Goal: Obtain resource: Download file/media

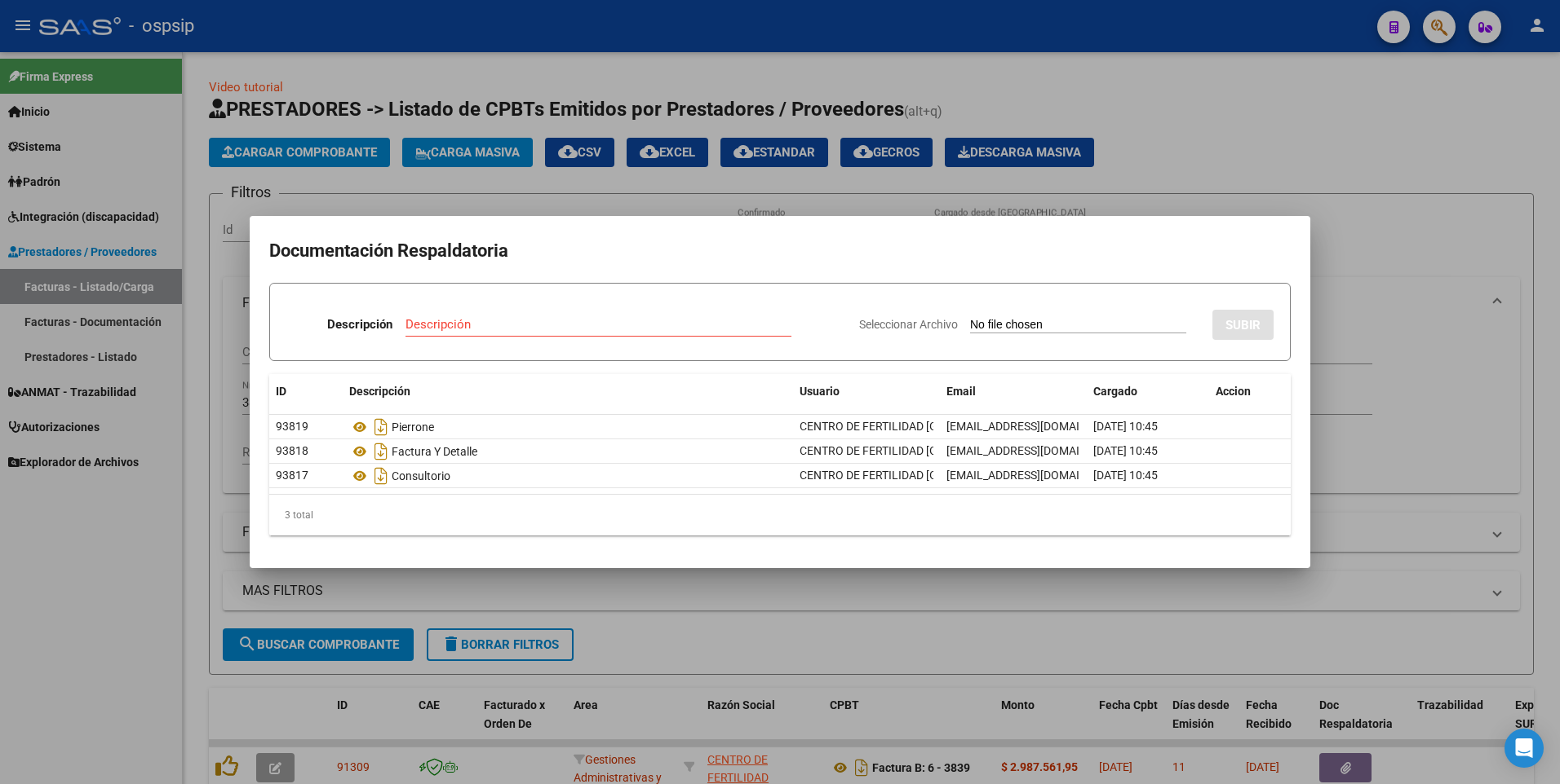
click at [1388, 173] on div at bounding box center [780, 392] width 1560 height 784
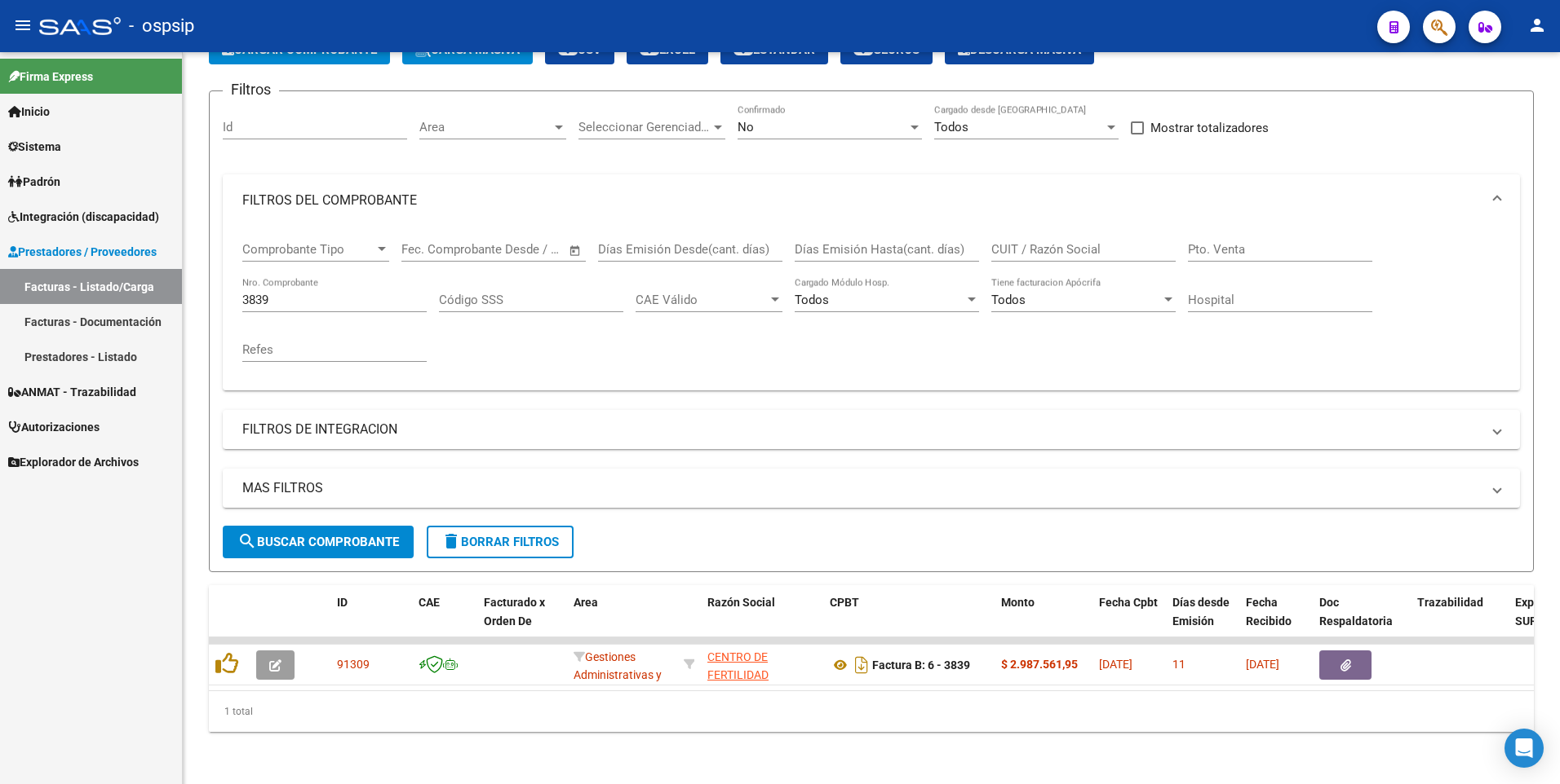
click at [1433, 33] on icon "button" at bounding box center [1439, 26] width 17 height 19
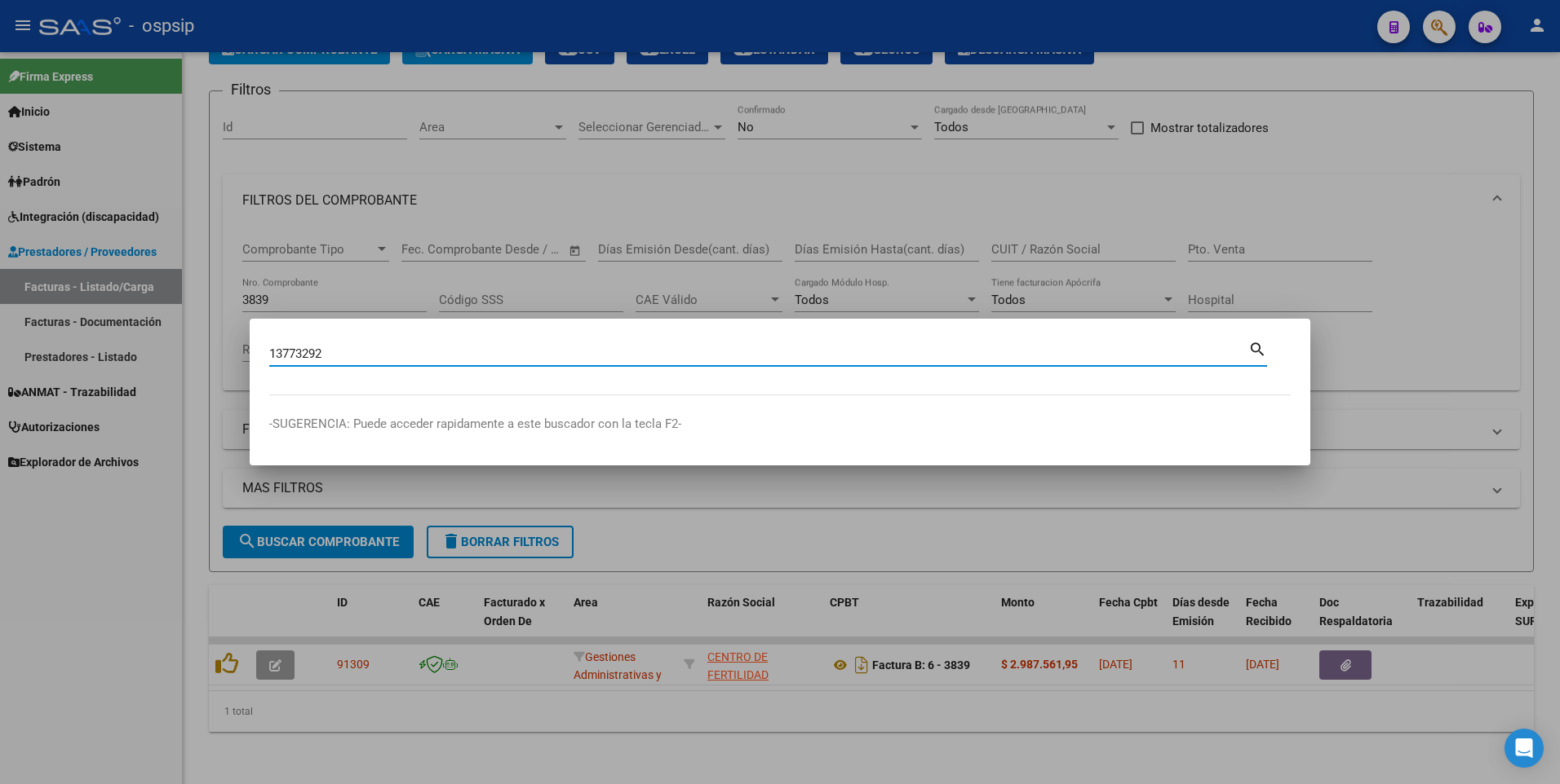
type input "13773292"
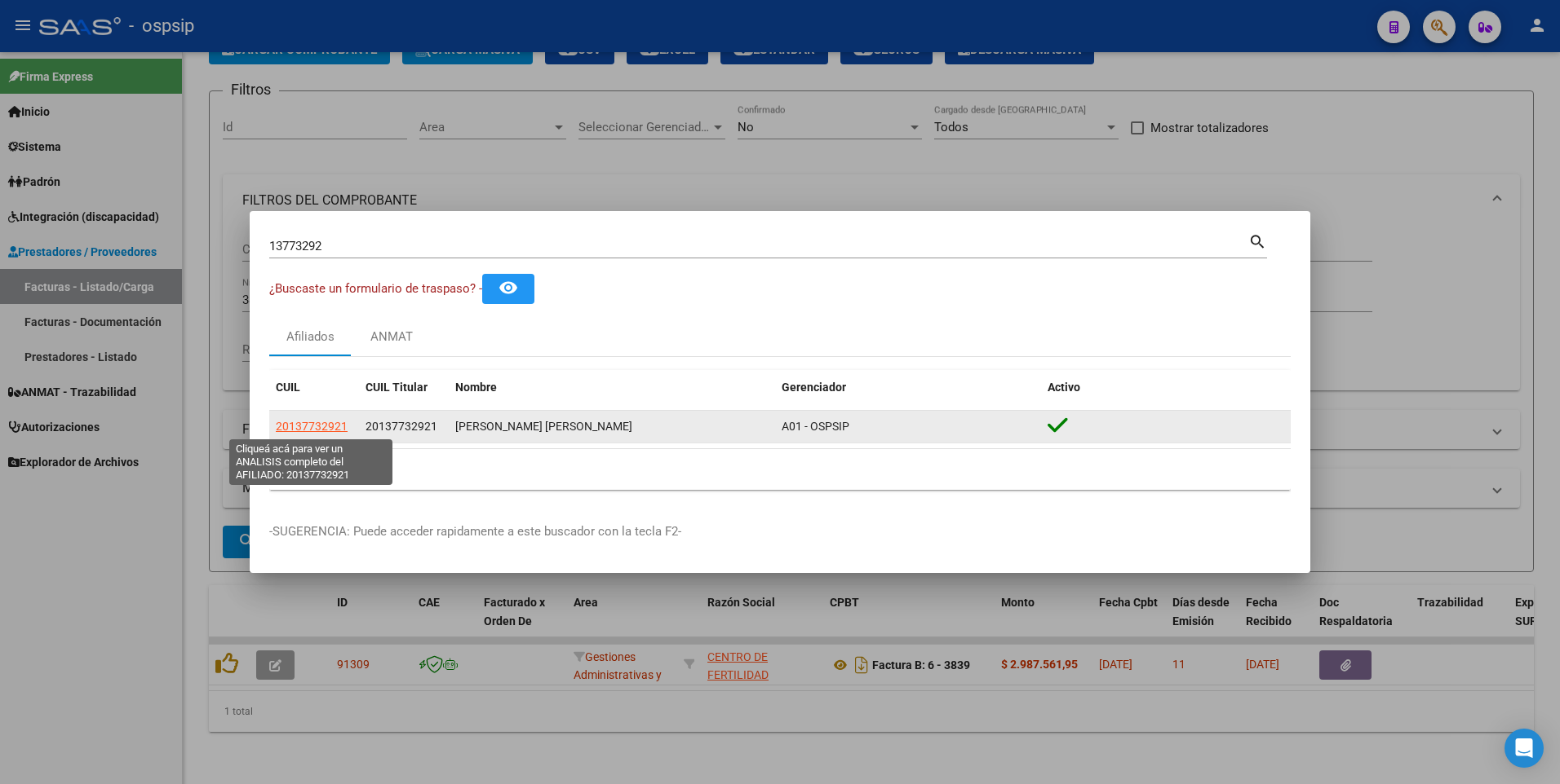
click at [317, 426] on span "20137732921" at bounding box center [311, 426] width 71 height 13
type textarea "20137732921"
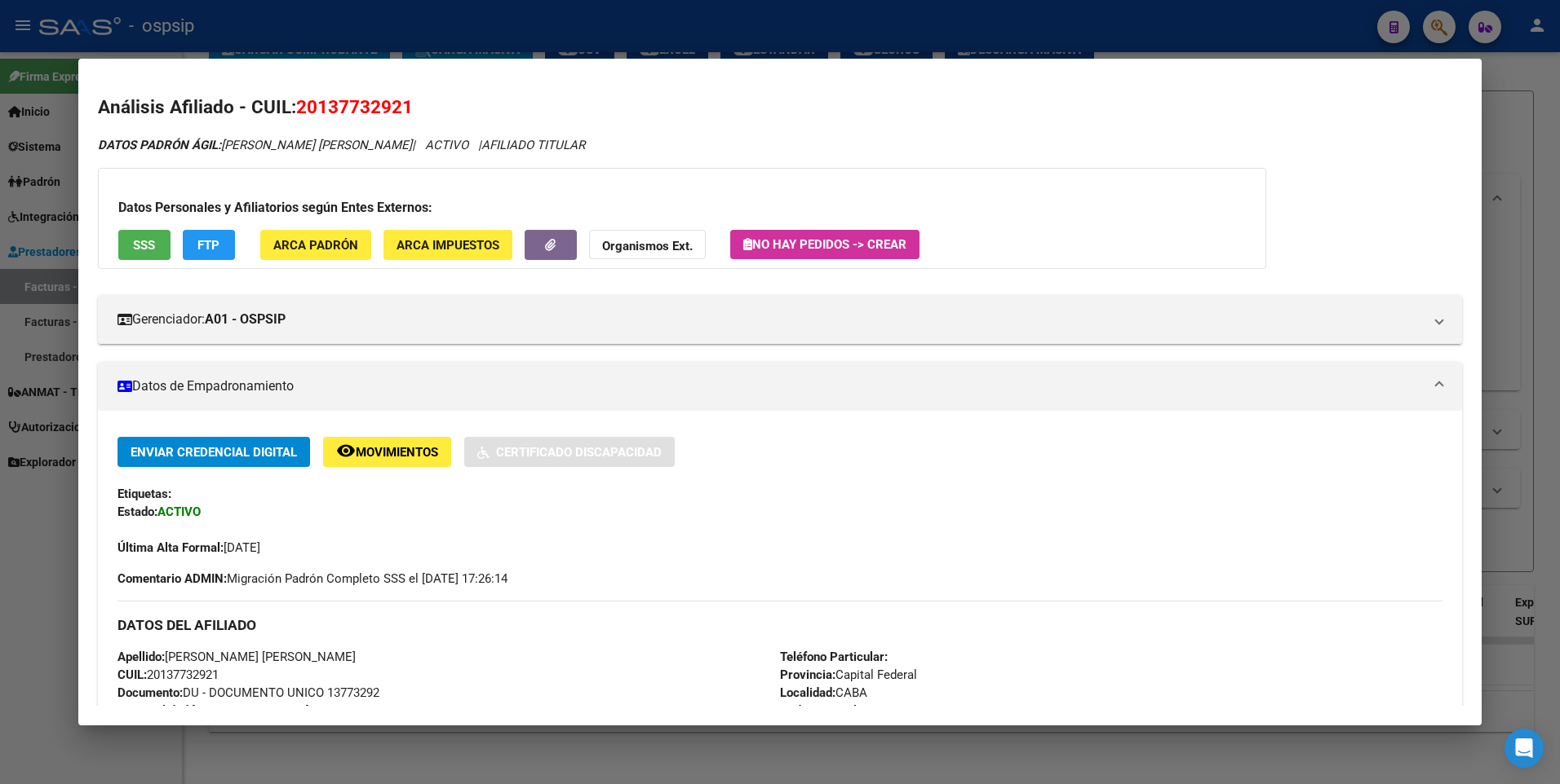
click at [161, 237] on button "SSS" at bounding box center [144, 244] width 52 height 30
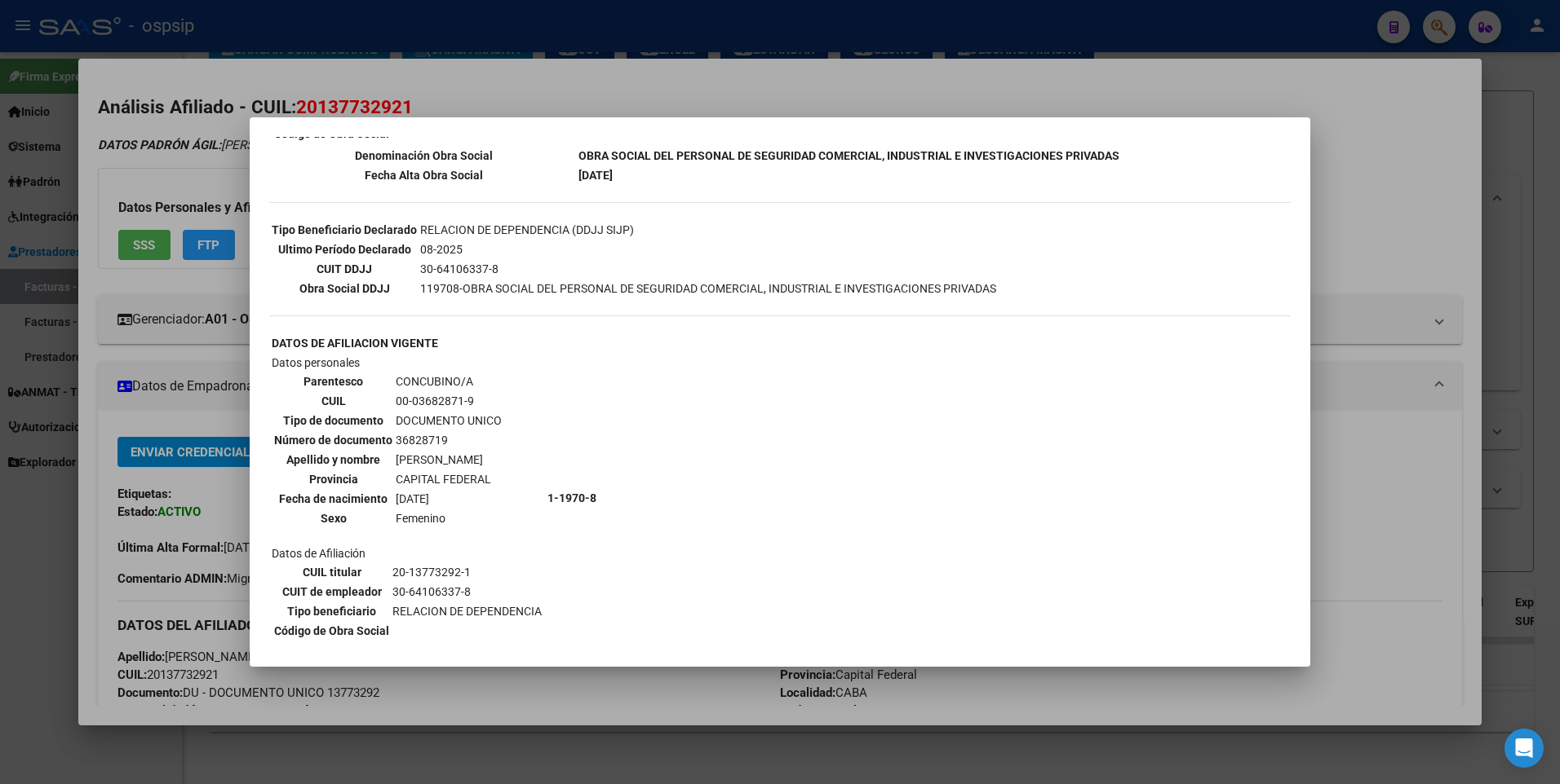
scroll to position [489, 0]
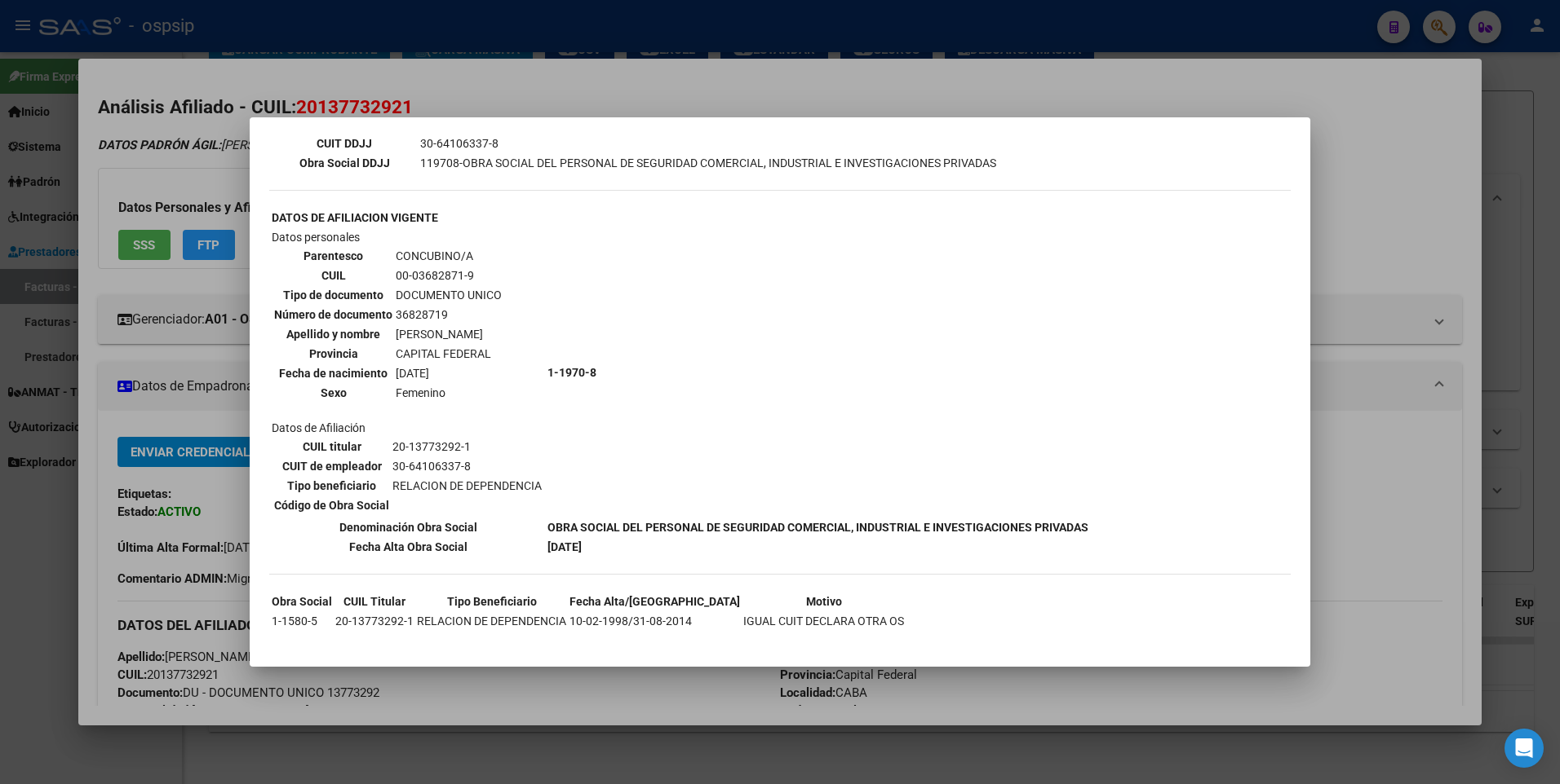
drag, startPoint x: 1450, startPoint y: 193, endPoint x: 1433, endPoint y: 189, distance: 17.5
click at [1450, 191] on div at bounding box center [780, 392] width 1560 height 784
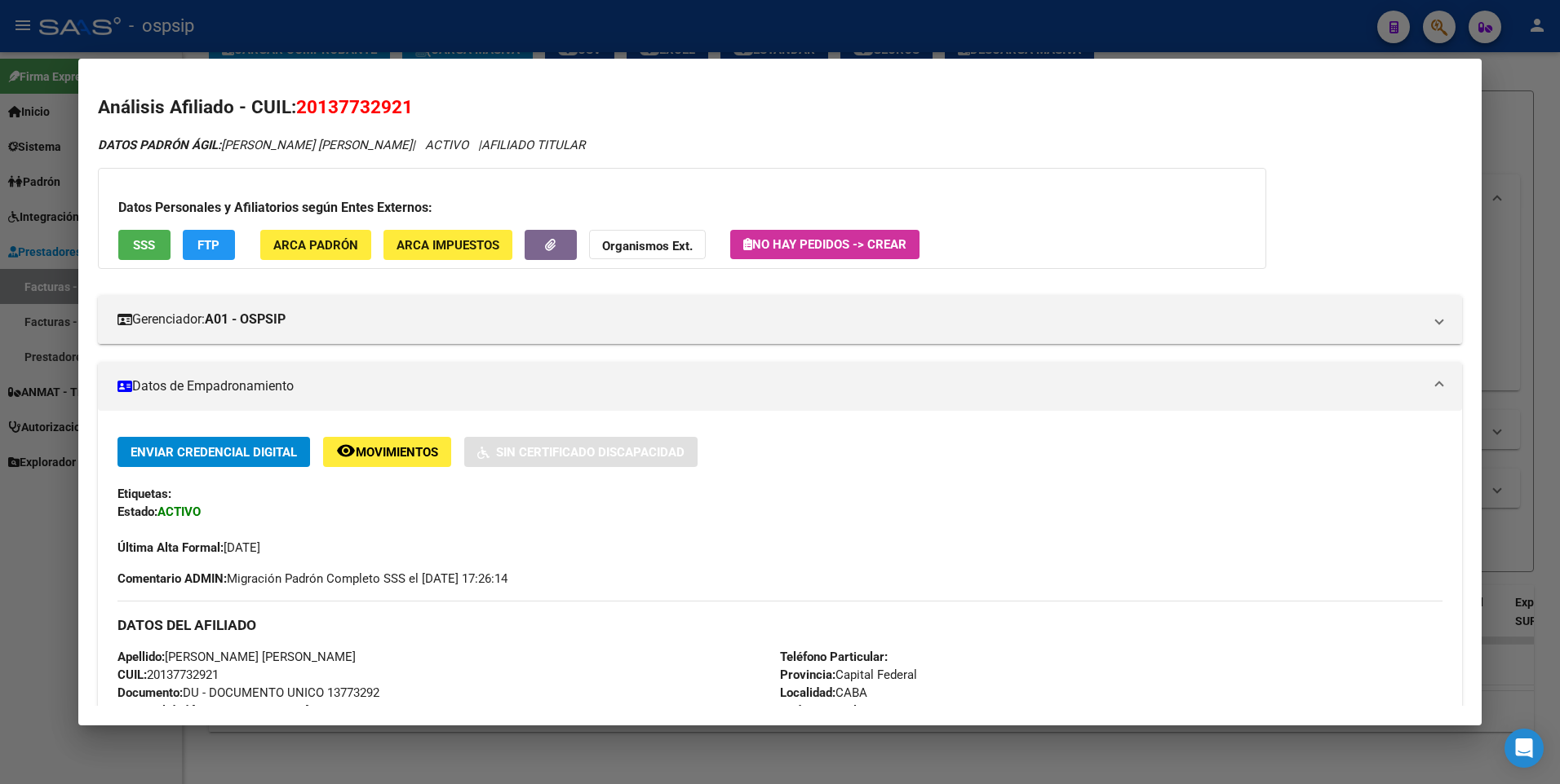
click at [1513, 137] on div at bounding box center [780, 392] width 1560 height 784
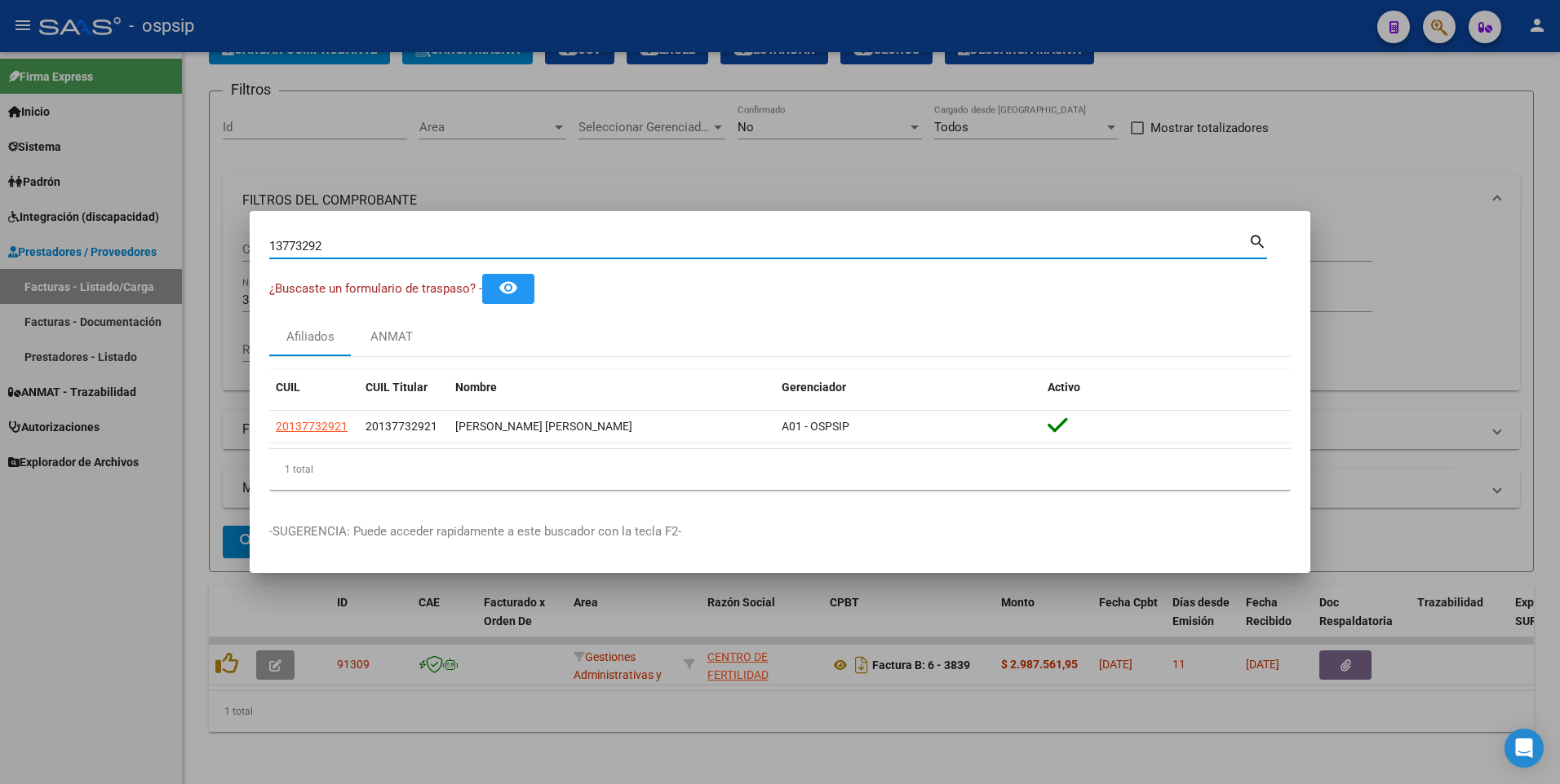
drag, startPoint x: 346, startPoint y: 241, endPoint x: 72, endPoint y: 307, distance: 281.8
click at [43, 288] on div "13773292 Buscar (apellido, dni, cuil, nro traspaso, cuit, obra social) search ¿…" at bounding box center [780, 392] width 1560 height 784
type input "23020831"
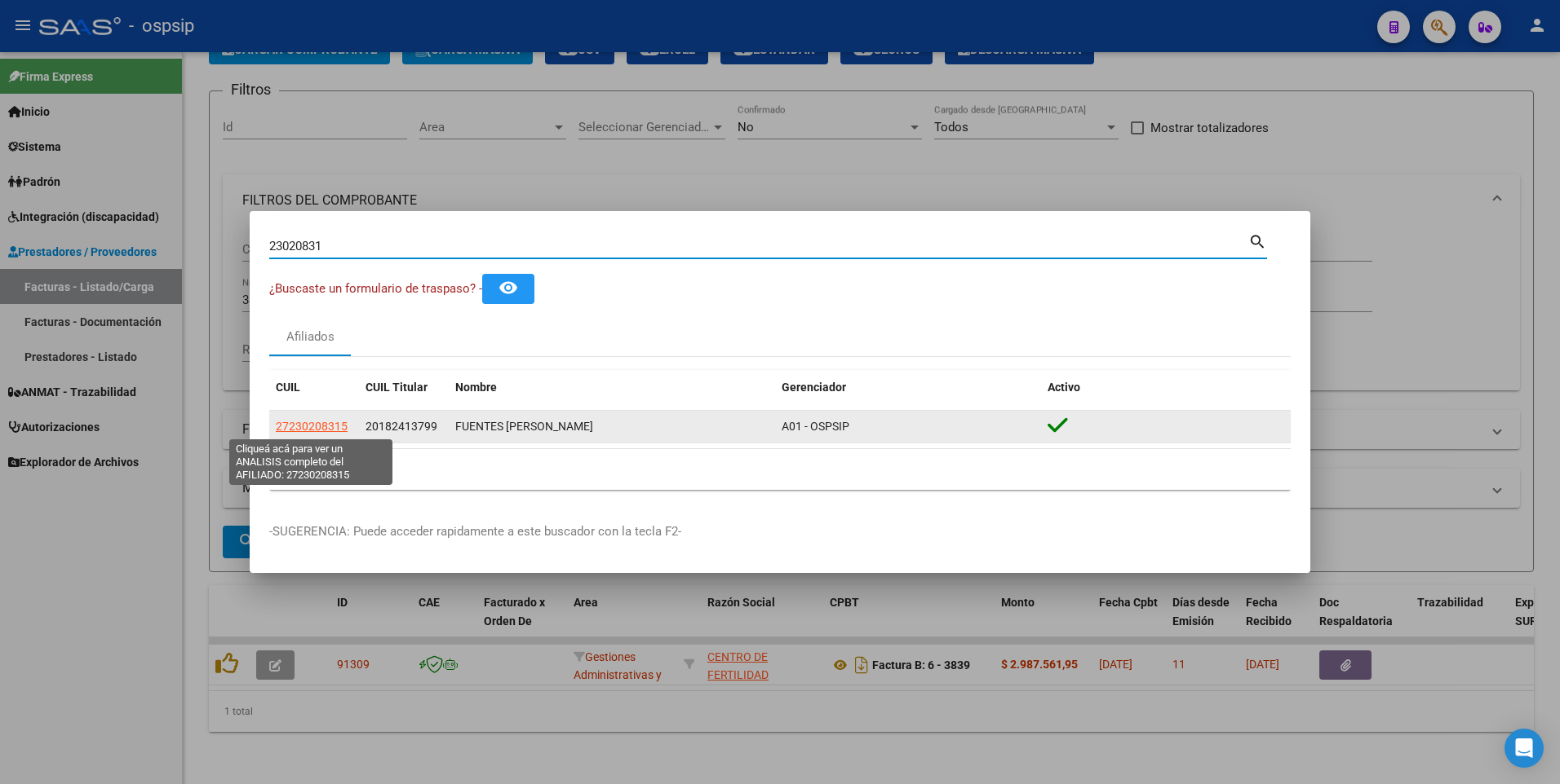
click at [302, 421] on span "27230208315" at bounding box center [311, 426] width 71 height 13
type textarea "27230208315"
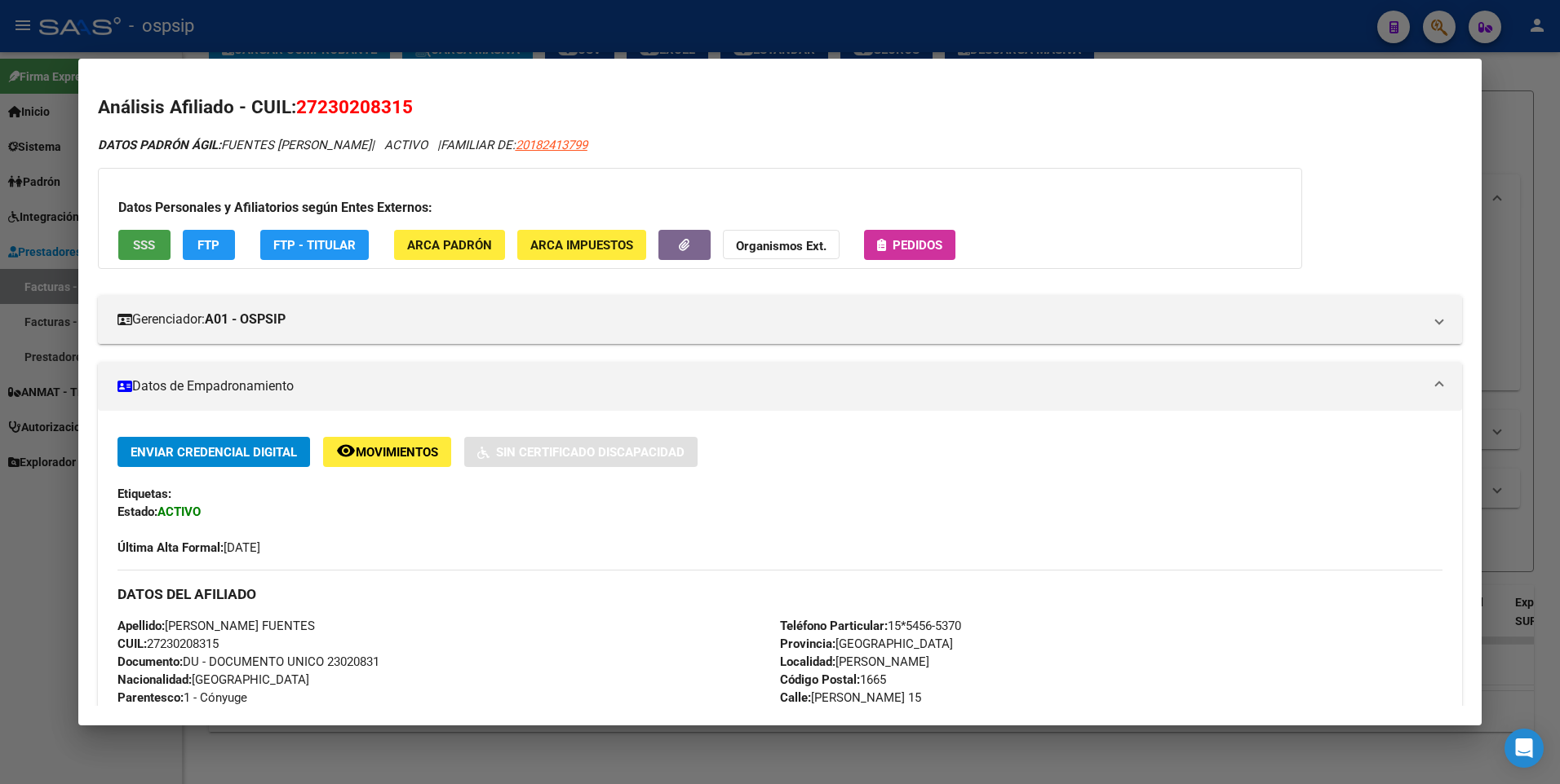
click at [152, 250] on span "SSS" at bounding box center [144, 245] width 22 height 15
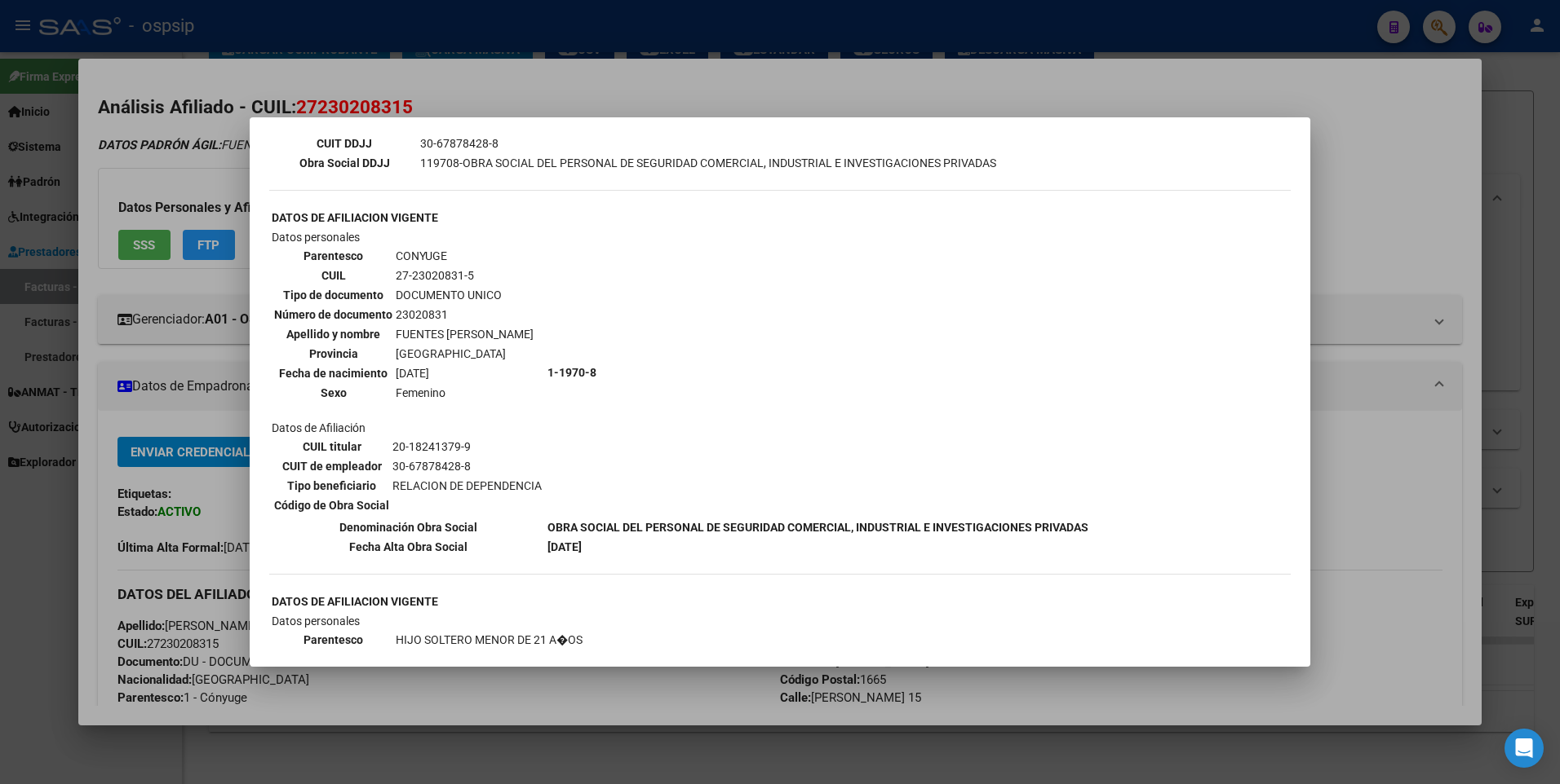
click at [1389, 163] on div at bounding box center [780, 392] width 1560 height 784
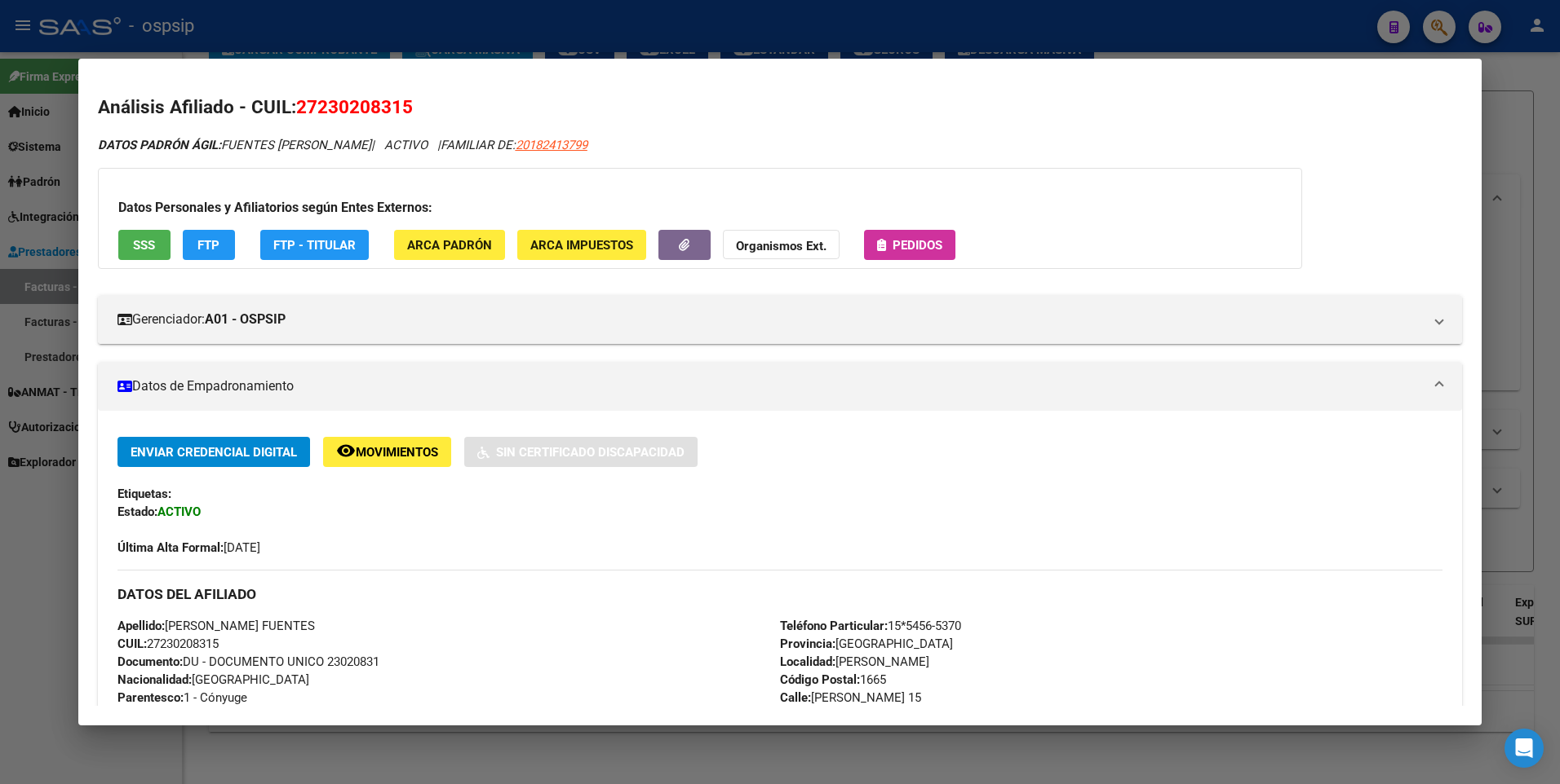
click at [1507, 131] on div at bounding box center [780, 392] width 1560 height 784
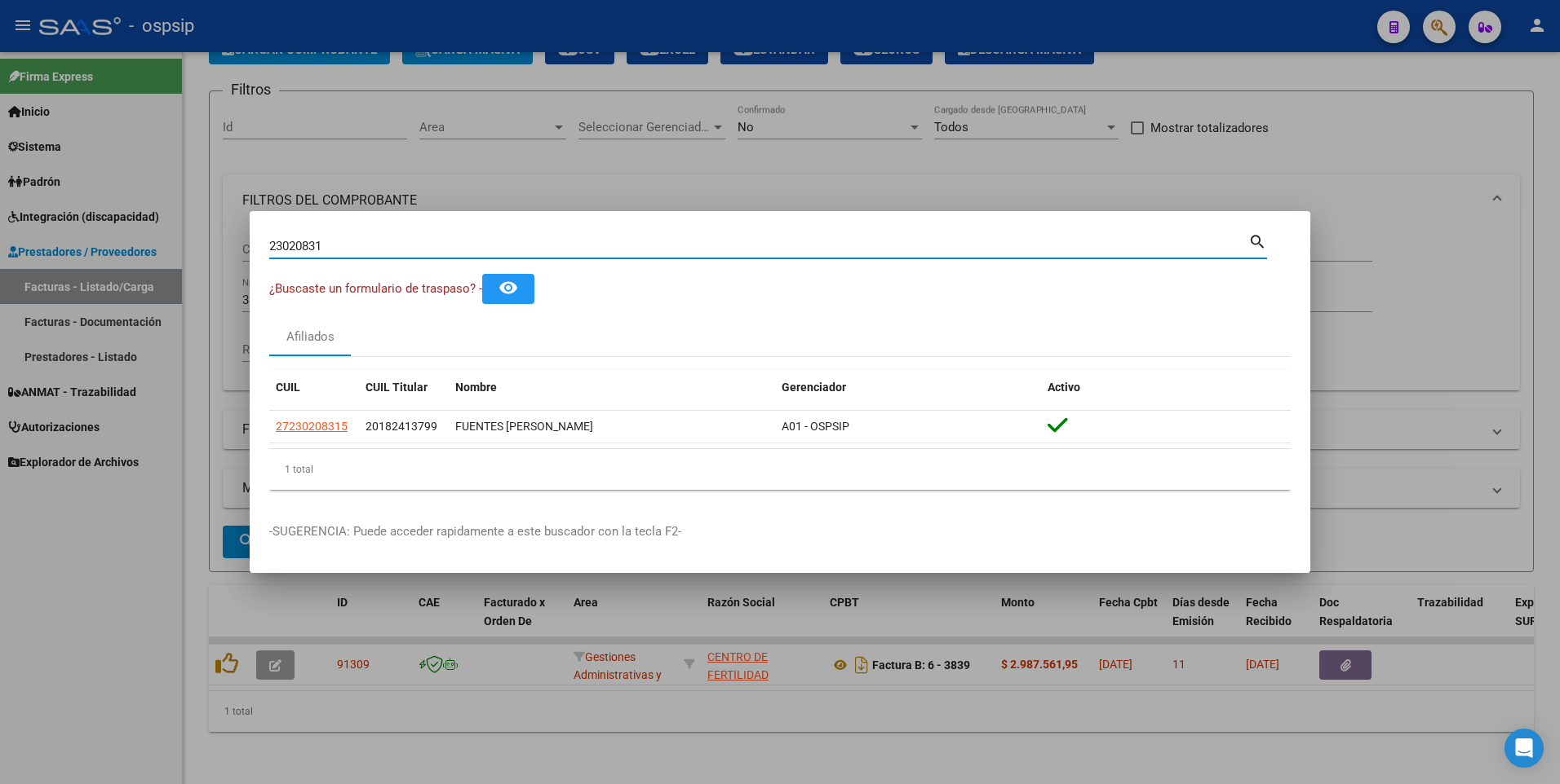
drag, startPoint x: 332, startPoint y: 248, endPoint x: 215, endPoint y: 256, distance: 117.3
click at [215, 256] on div "23020831 Buscar (apellido, dni, cuil, nro traspaso, cuit, obra social) search ¿…" at bounding box center [780, 392] width 1560 height 784
type input "16777432"
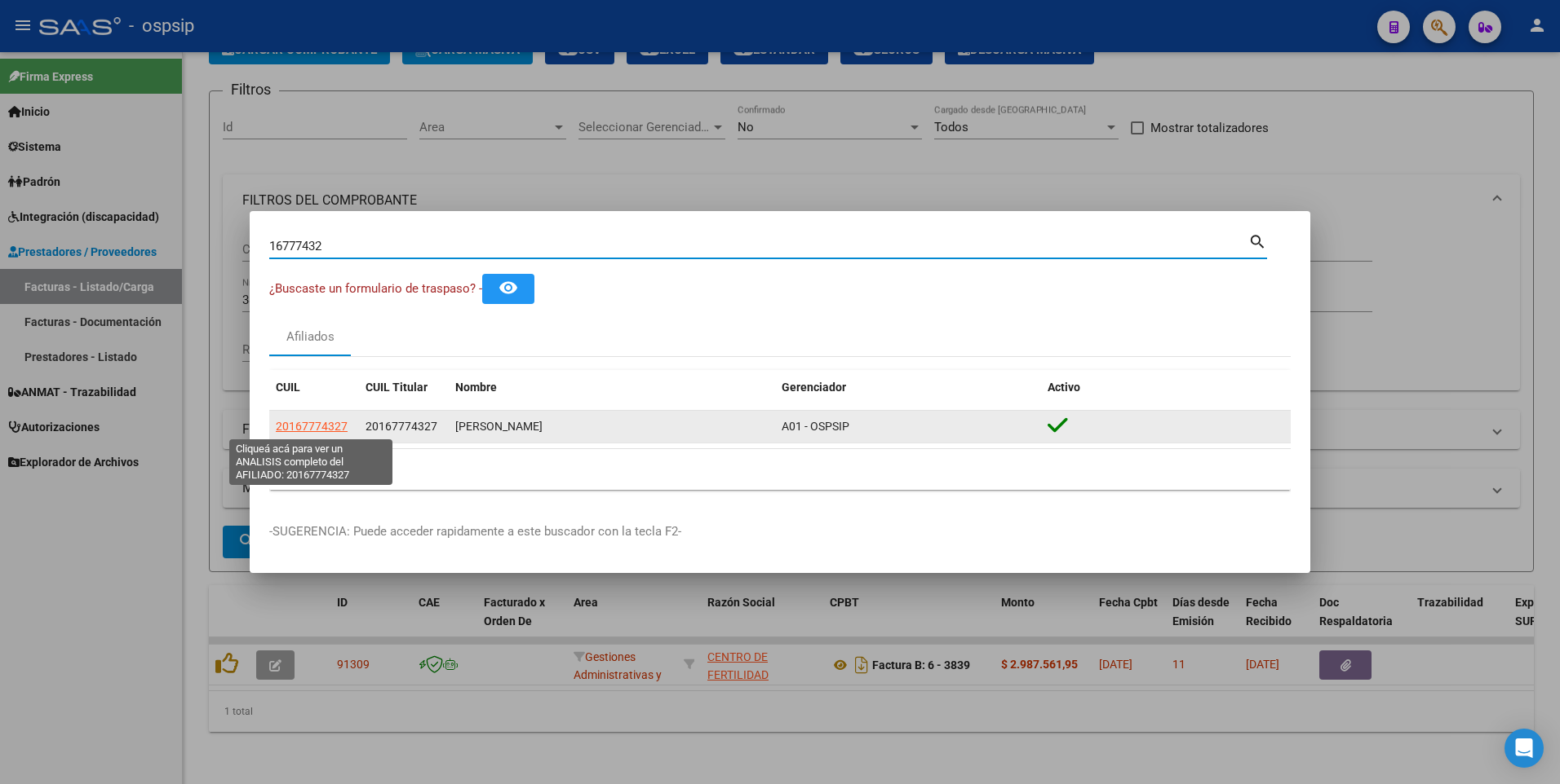
click at [309, 425] on span "20167774327" at bounding box center [311, 426] width 71 height 13
type textarea "20167774327"
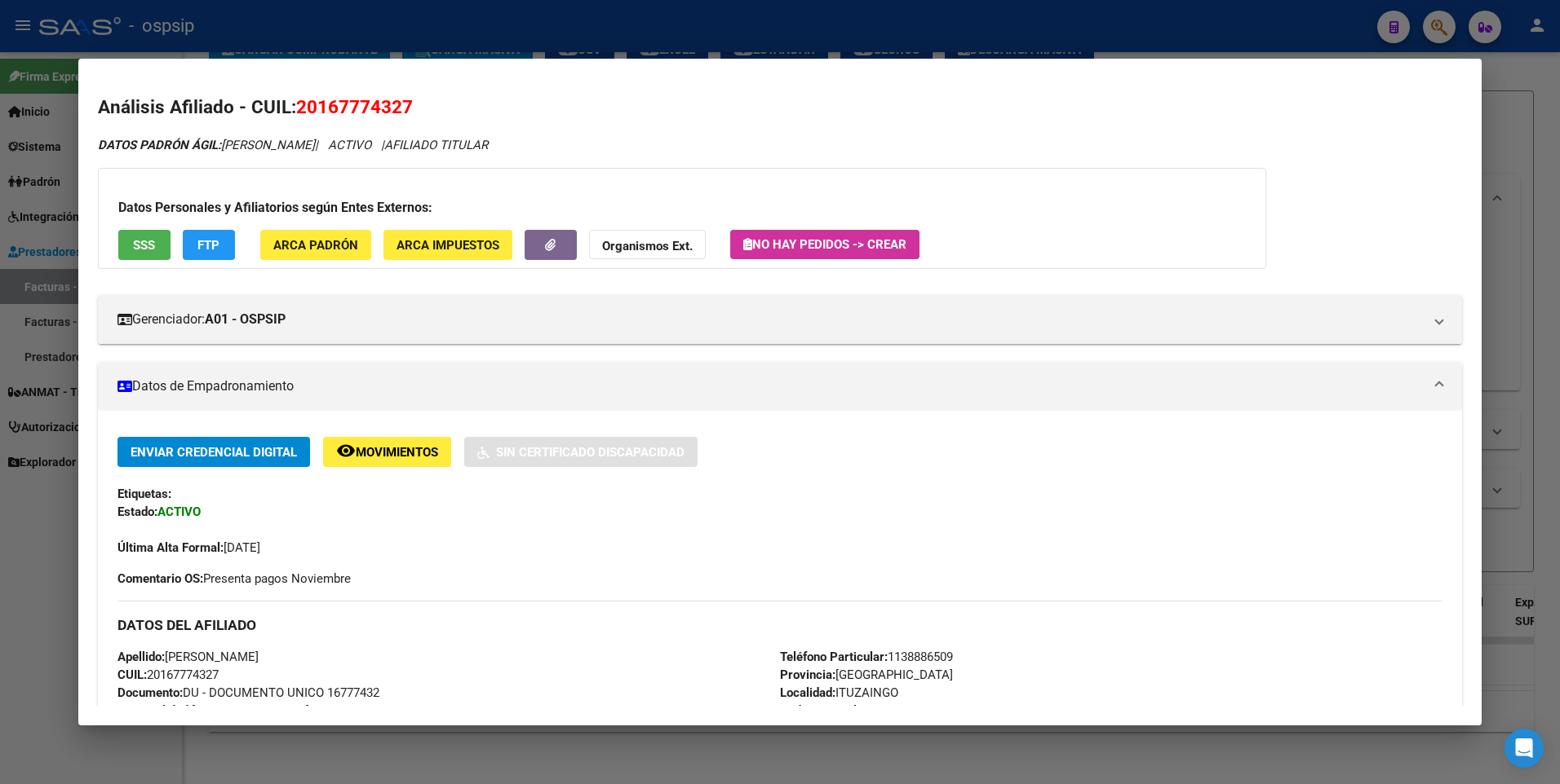
click at [128, 235] on button "SSS" at bounding box center [144, 244] width 52 height 30
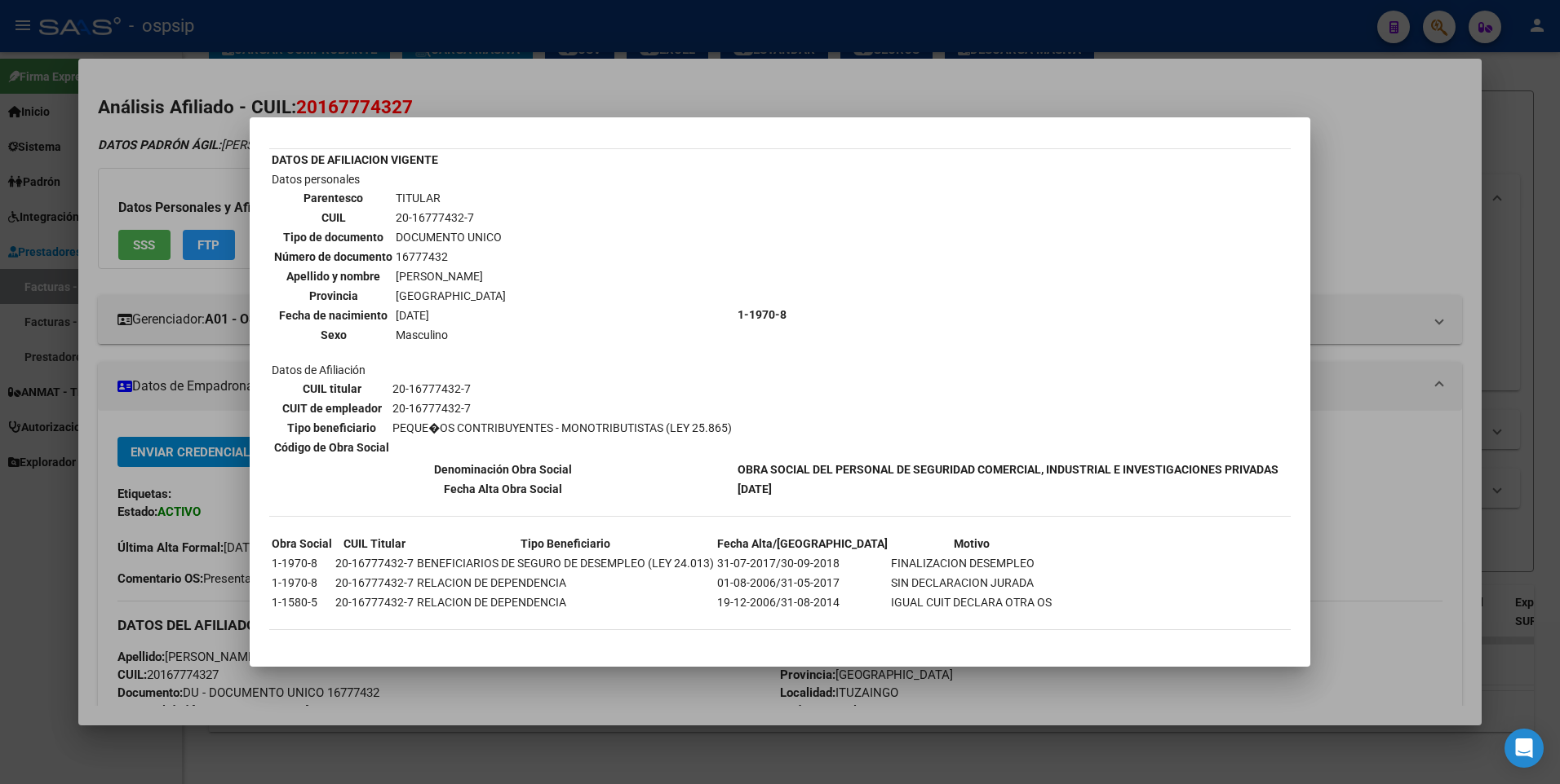
scroll to position [98, 0]
click at [1423, 157] on div at bounding box center [780, 392] width 1560 height 784
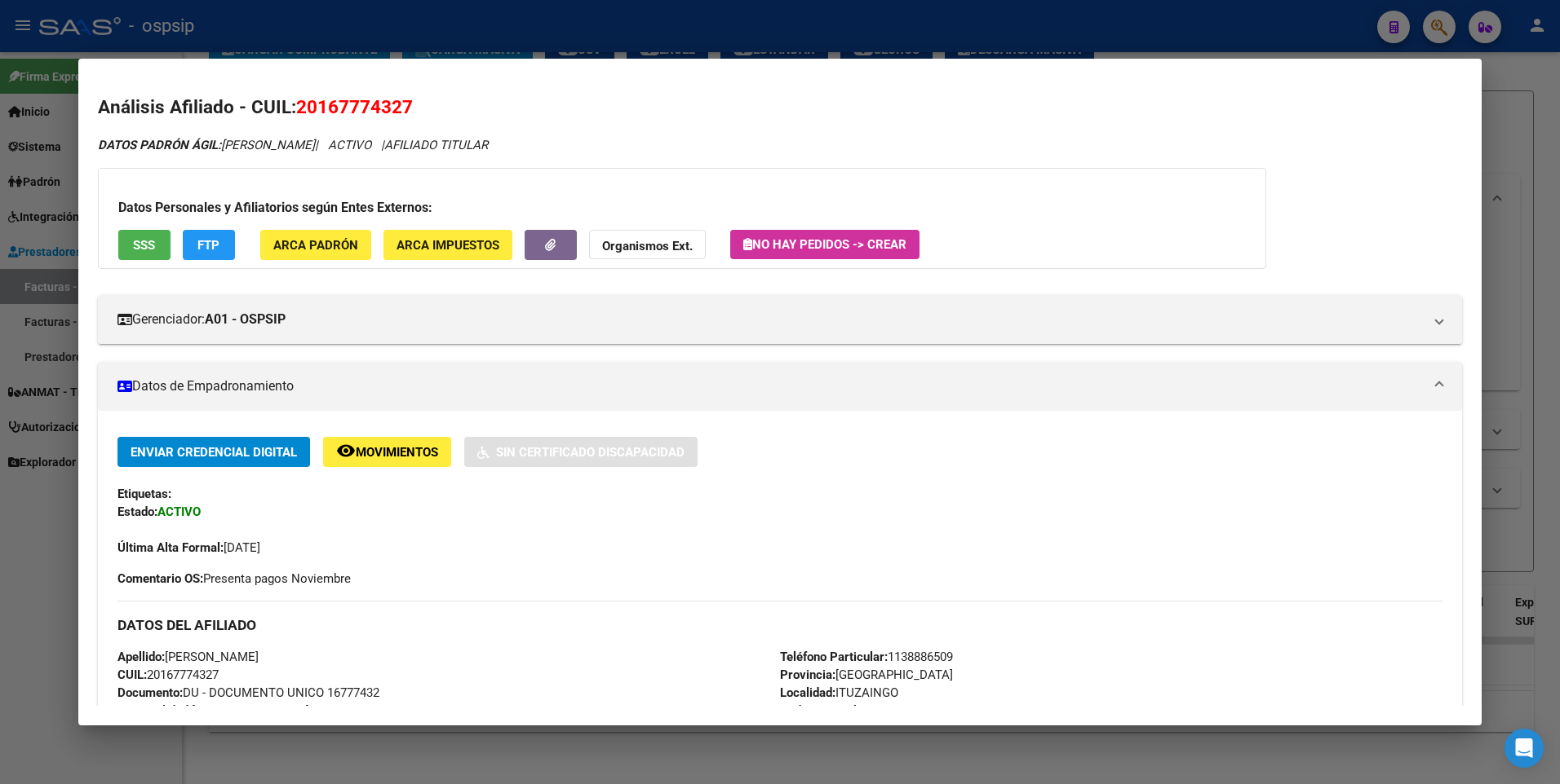
click at [1542, 110] on div at bounding box center [780, 392] width 1560 height 784
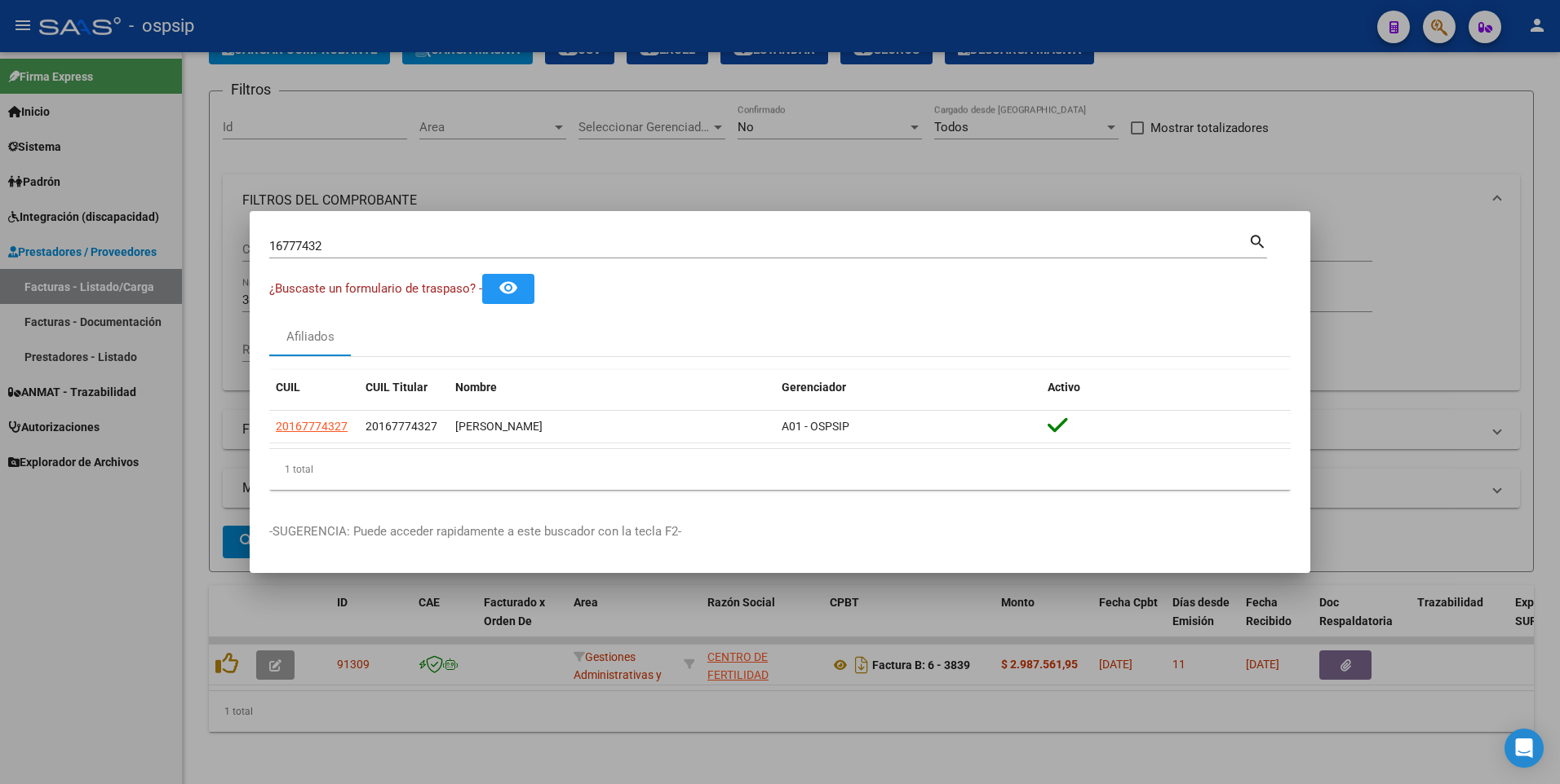
click at [600, 155] on div at bounding box center [780, 392] width 1560 height 784
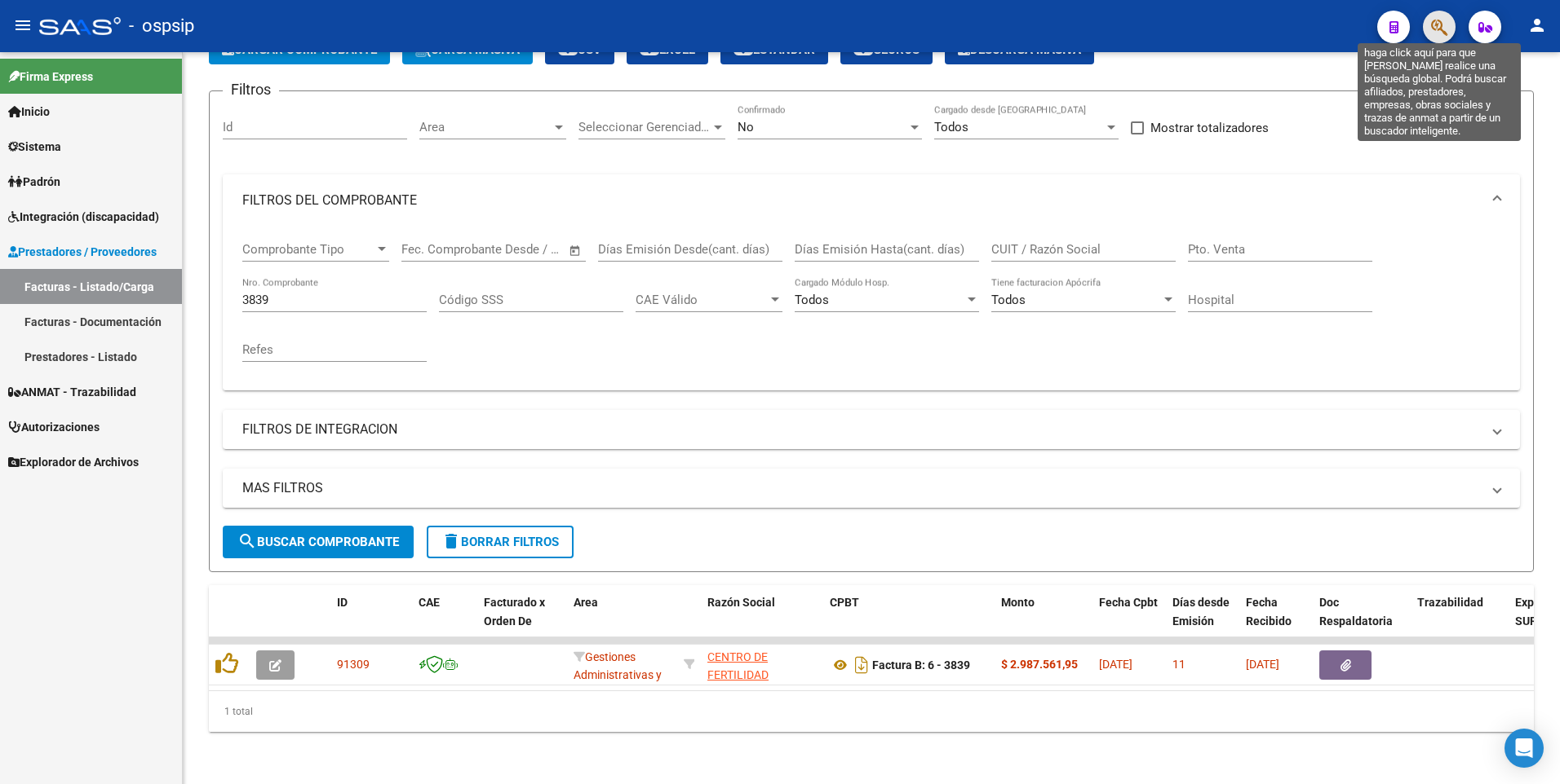
click at [1439, 27] on icon "button" at bounding box center [1439, 26] width 17 height 19
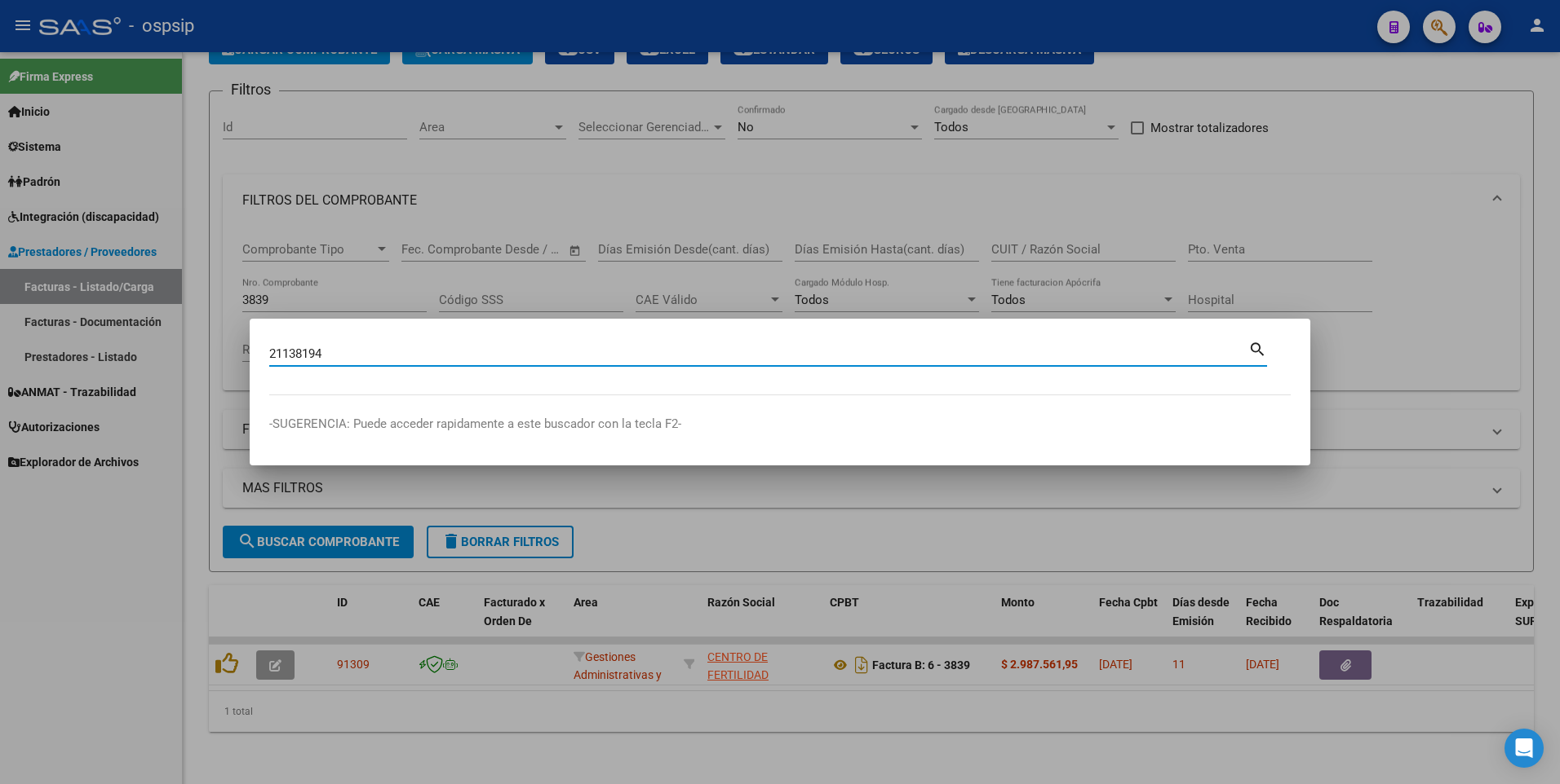
type input "21138194"
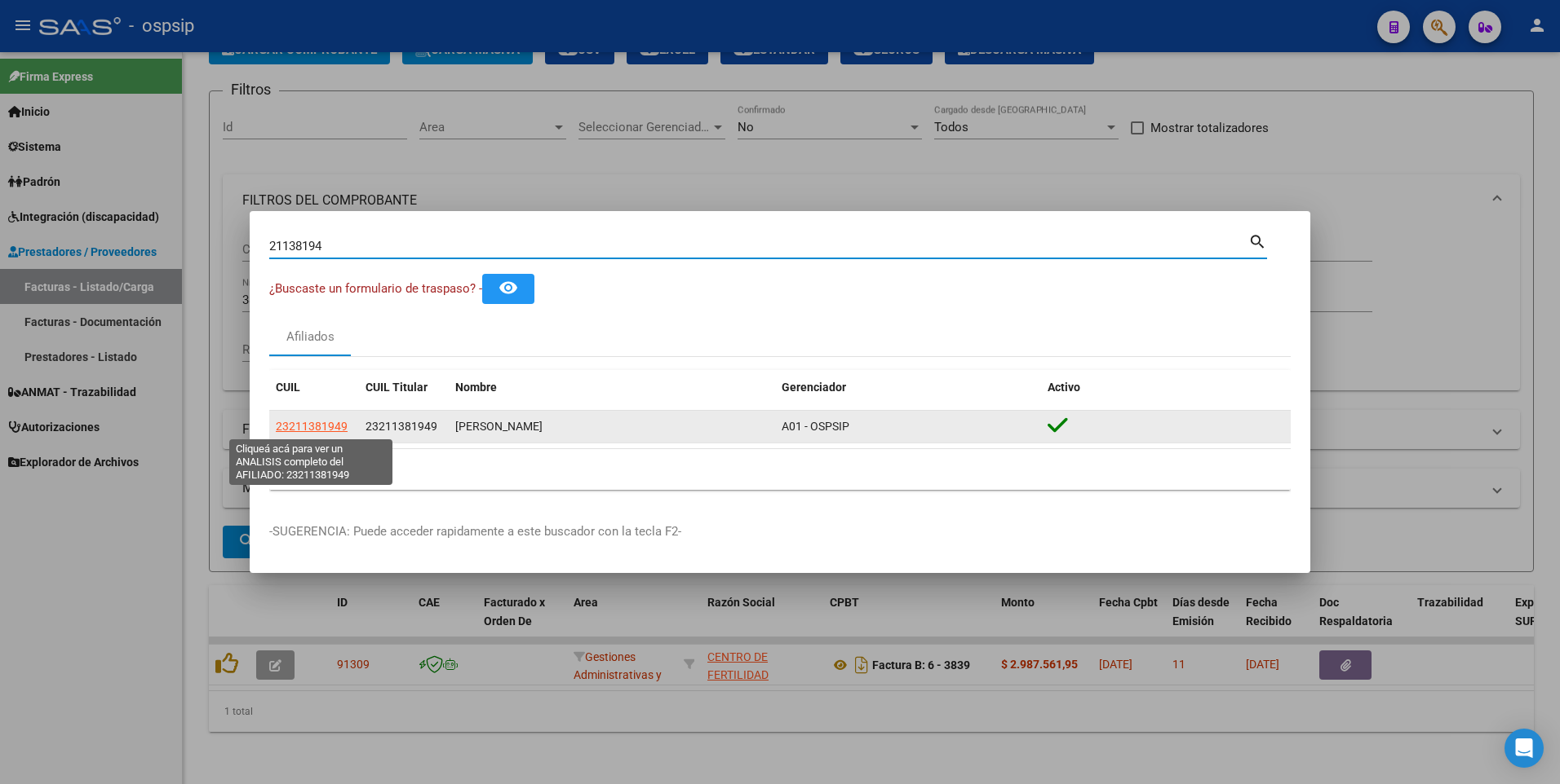
click at [326, 425] on span "23211381949" at bounding box center [311, 426] width 71 height 13
type textarea "23211381949"
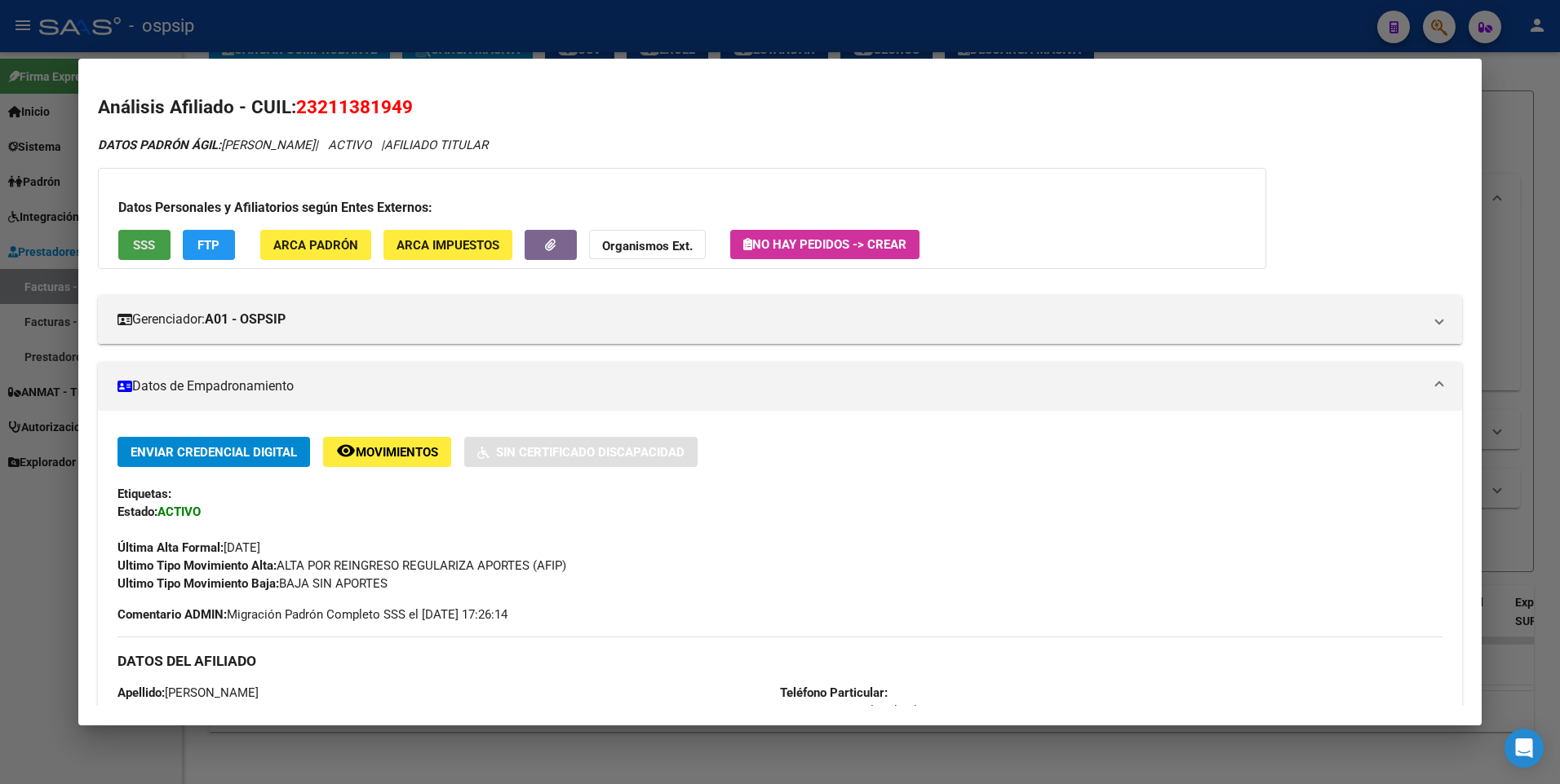
click at [149, 250] on span "SSS" at bounding box center [144, 245] width 22 height 15
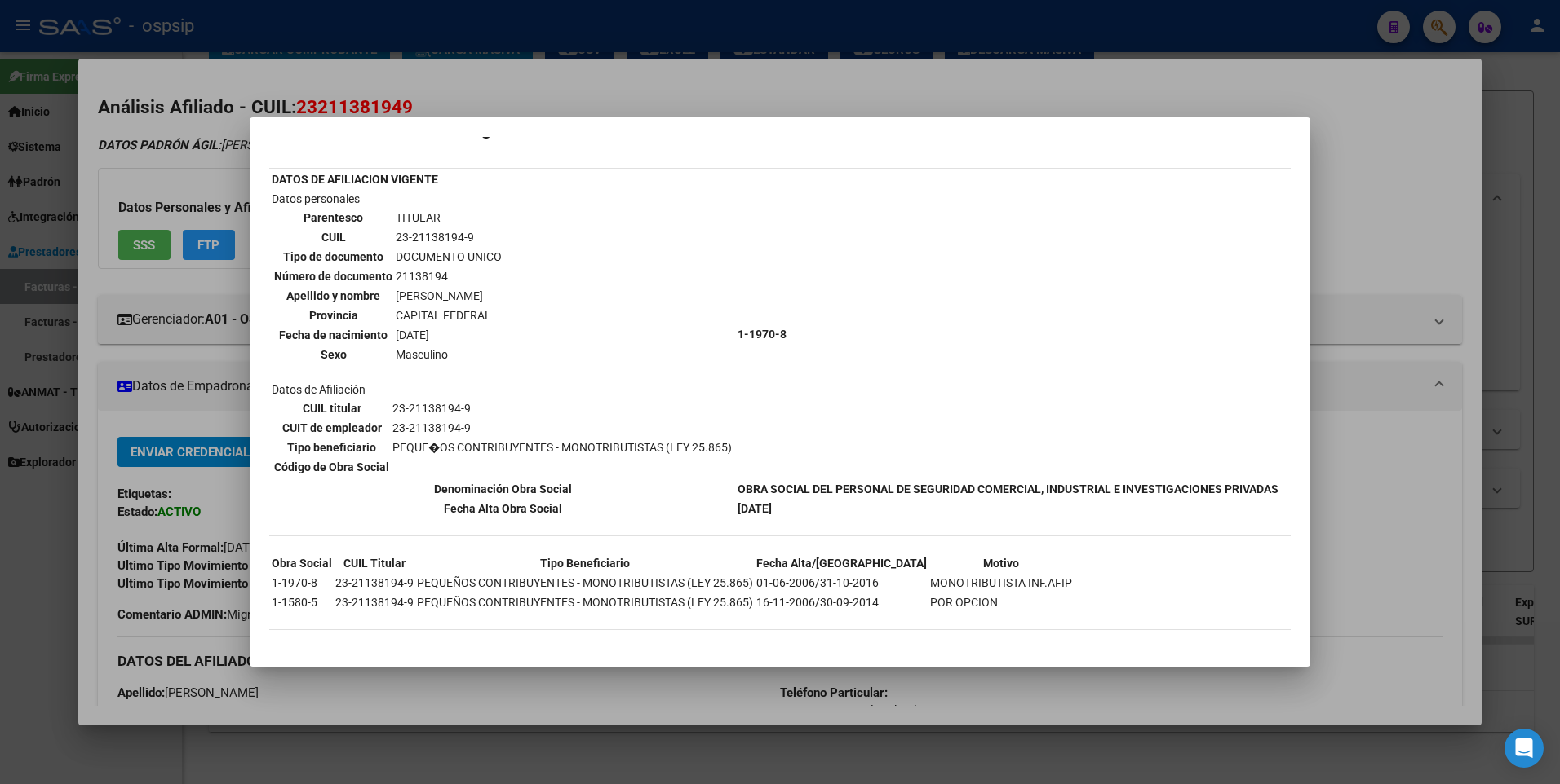
scroll to position [0, 0]
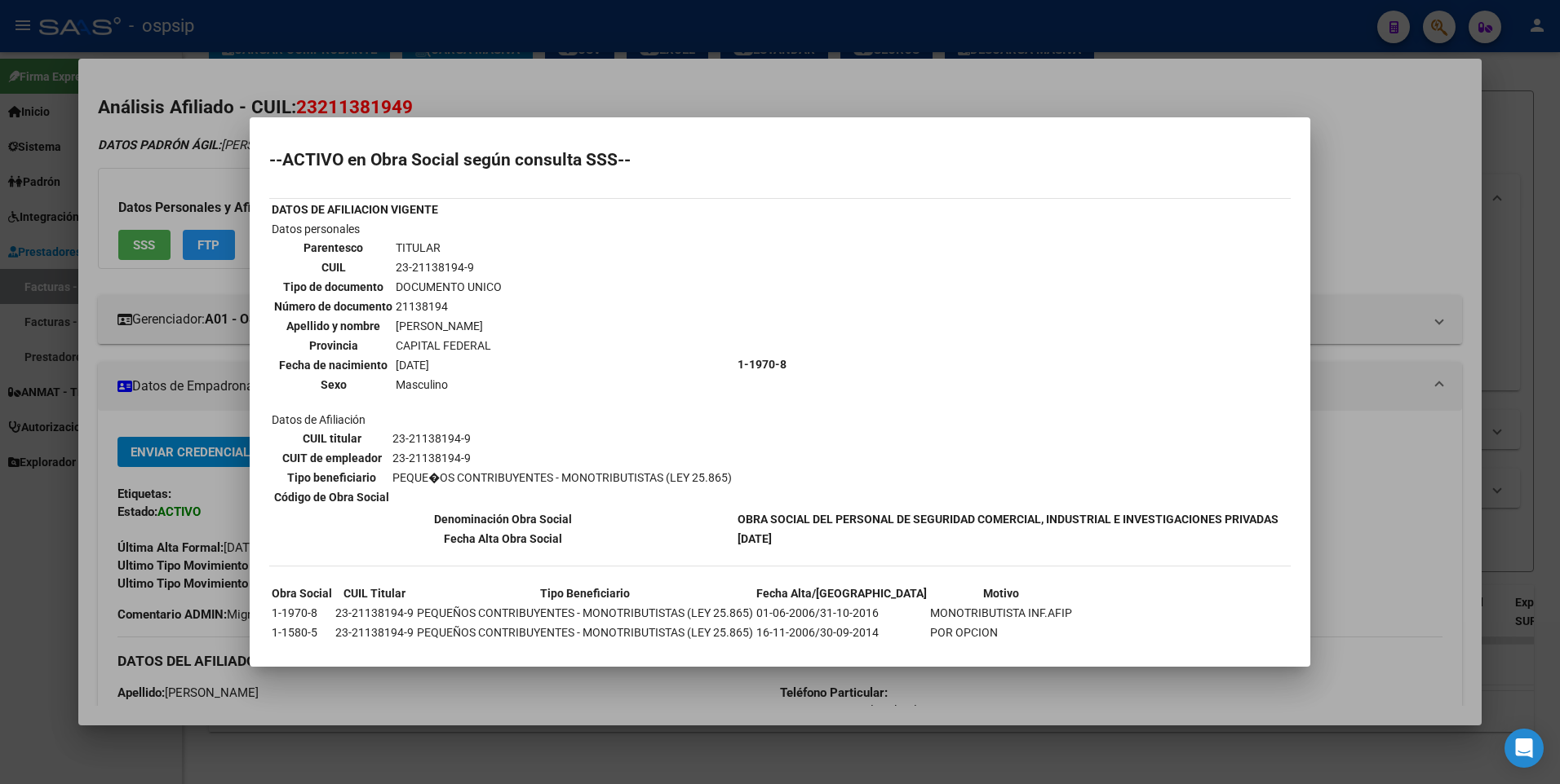
click at [1363, 156] on div at bounding box center [780, 392] width 1560 height 784
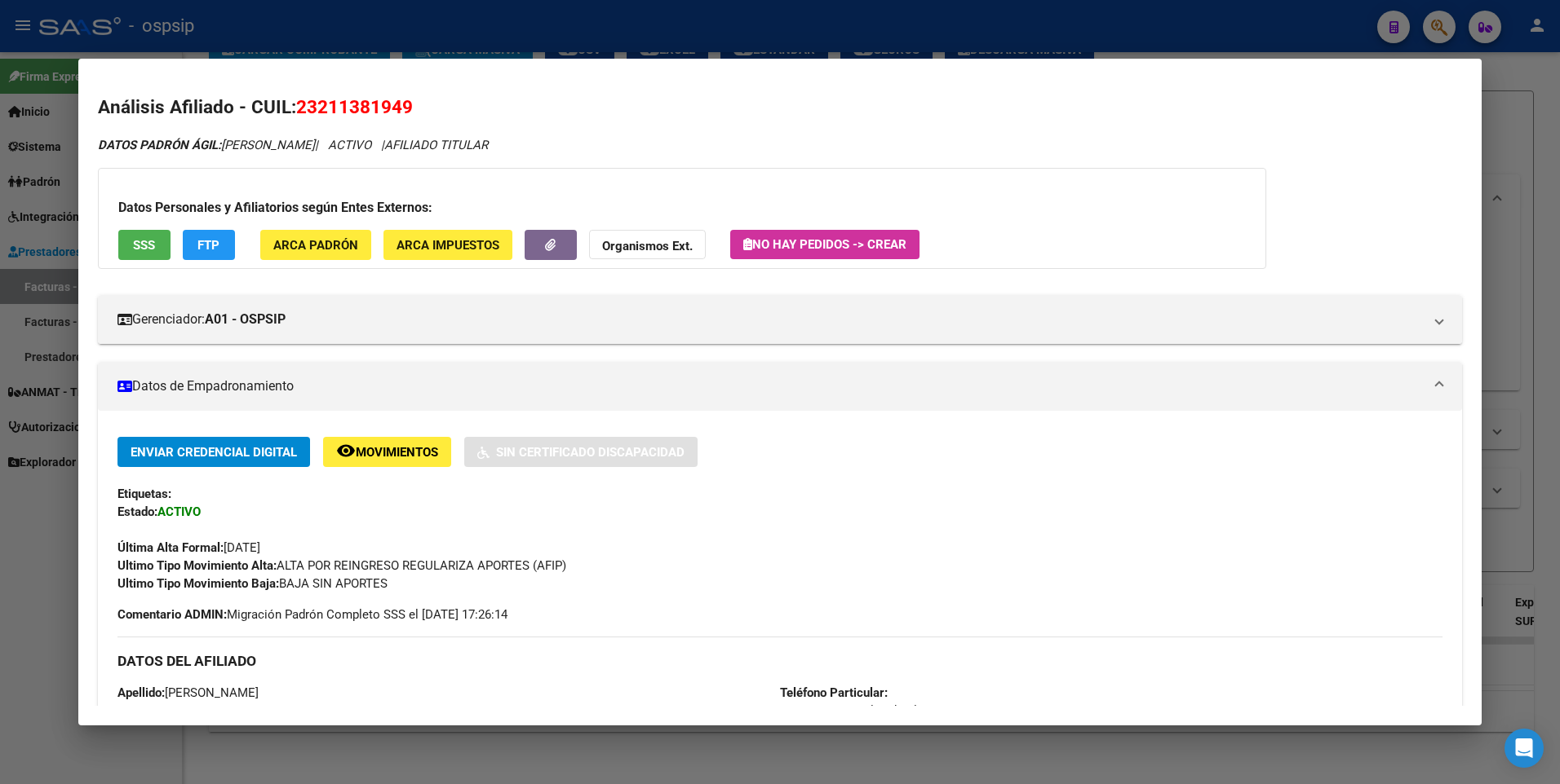
click at [1526, 114] on div at bounding box center [780, 392] width 1560 height 784
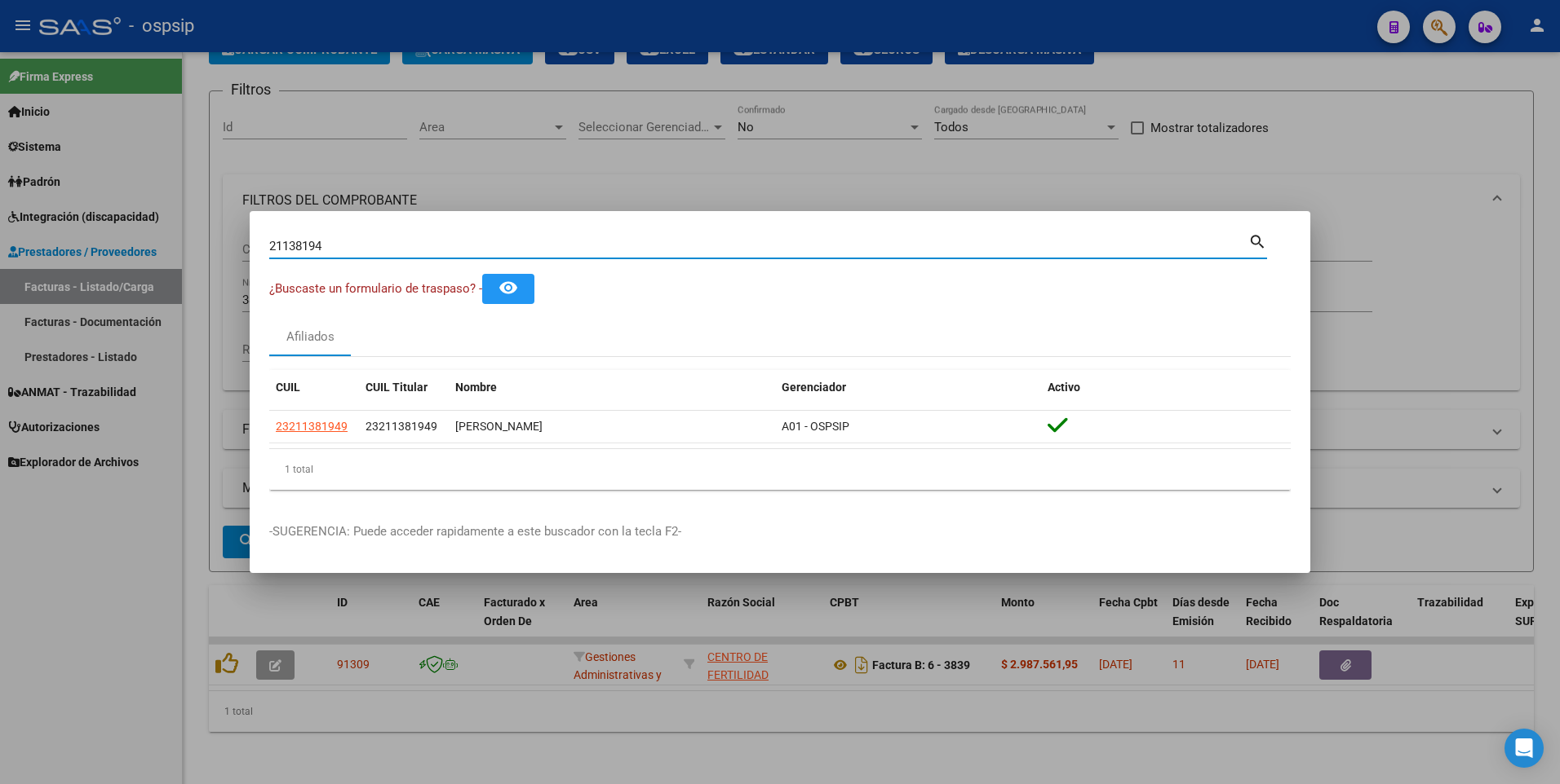
drag, startPoint x: 340, startPoint y: 249, endPoint x: 118, endPoint y: 282, distance: 224.4
click at [118, 282] on div "21138194 Buscar (apellido, dni, cuil, nro traspaso, cuit, obra social) search ¿…" at bounding box center [780, 392] width 1560 height 784
type input "27566866"
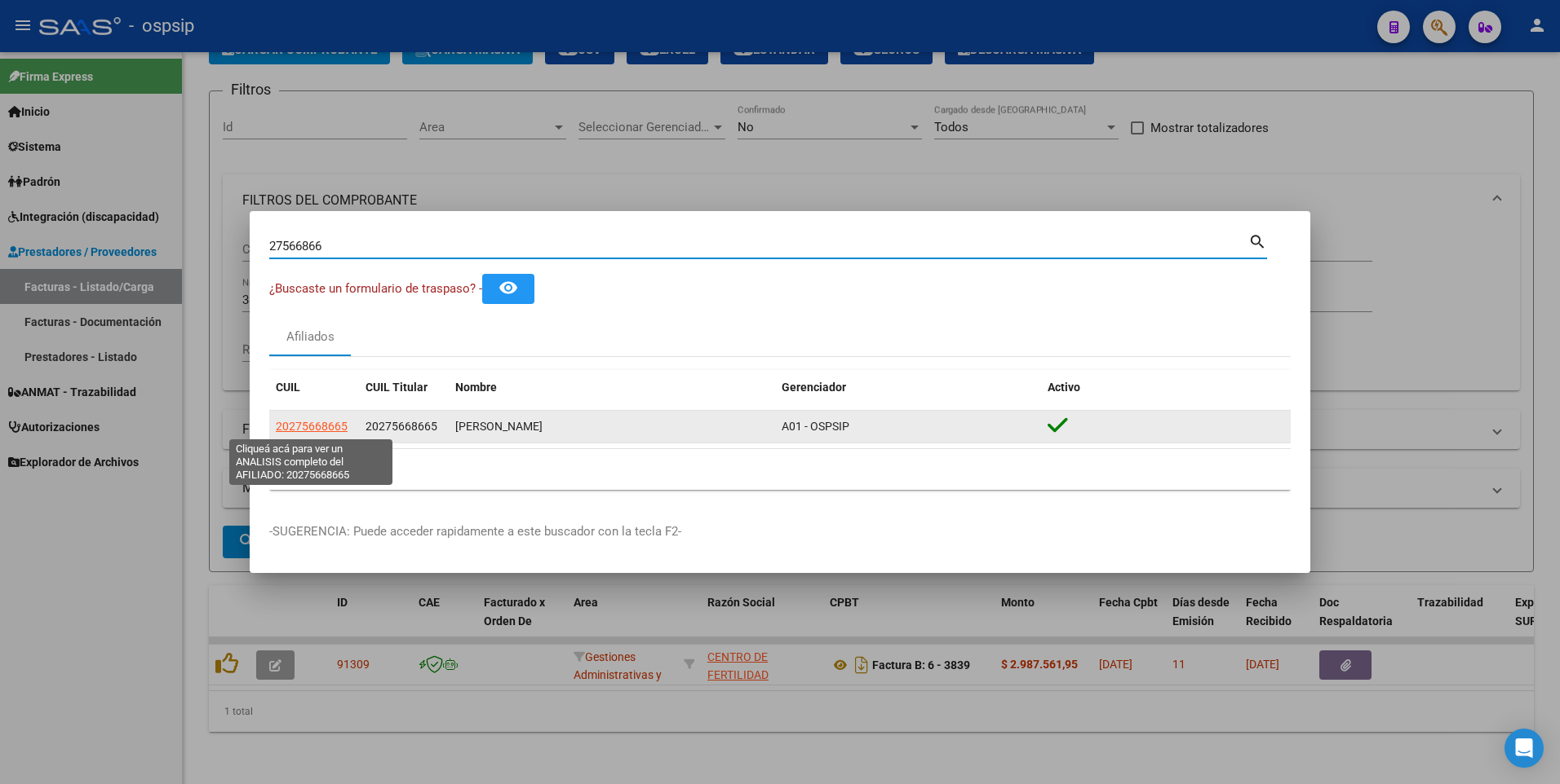
click at [312, 430] on span "20275668665" at bounding box center [311, 426] width 71 height 13
type textarea "20275668665"
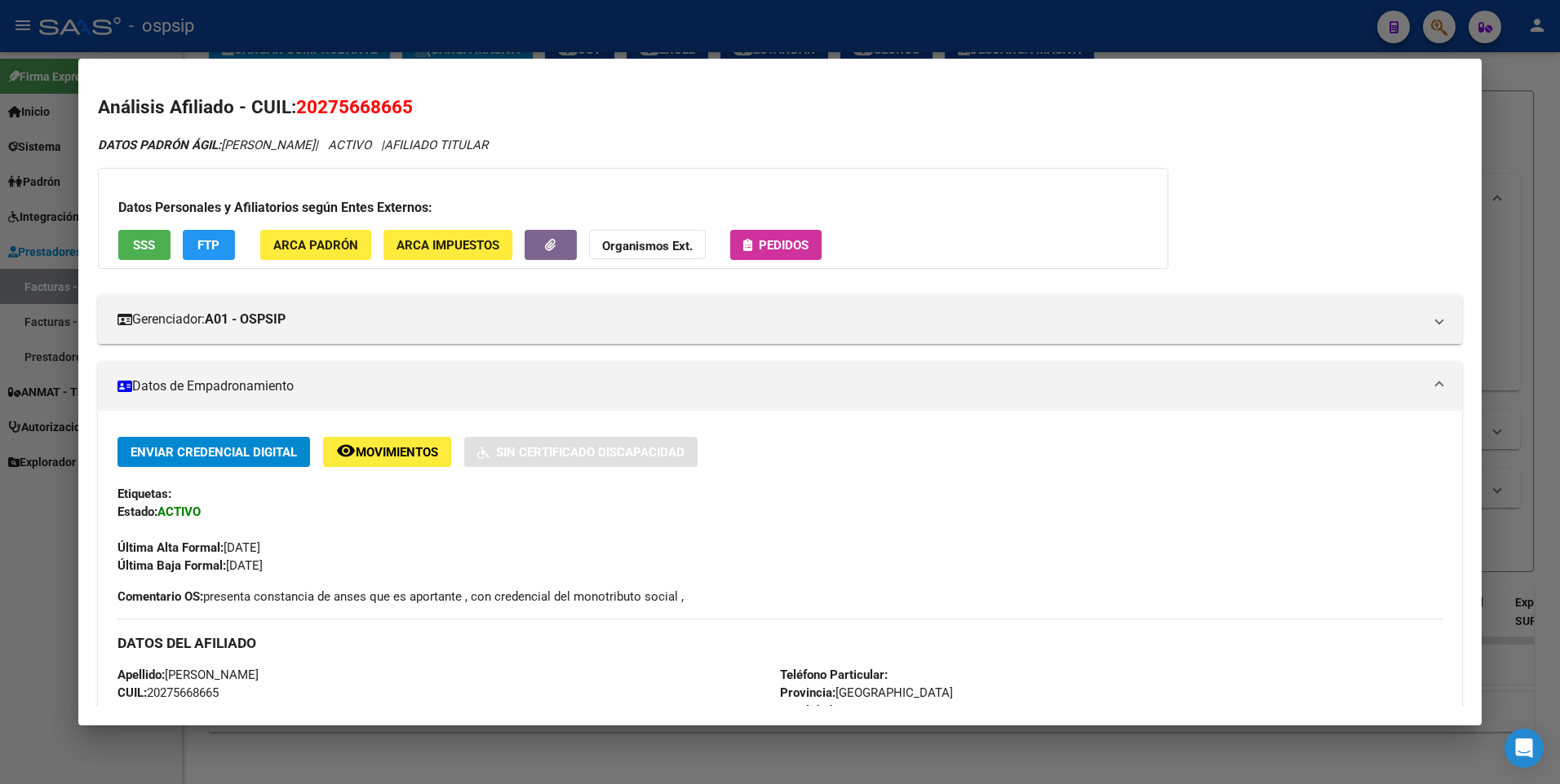
click at [159, 250] on button "SSS" at bounding box center [144, 244] width 52 height 30
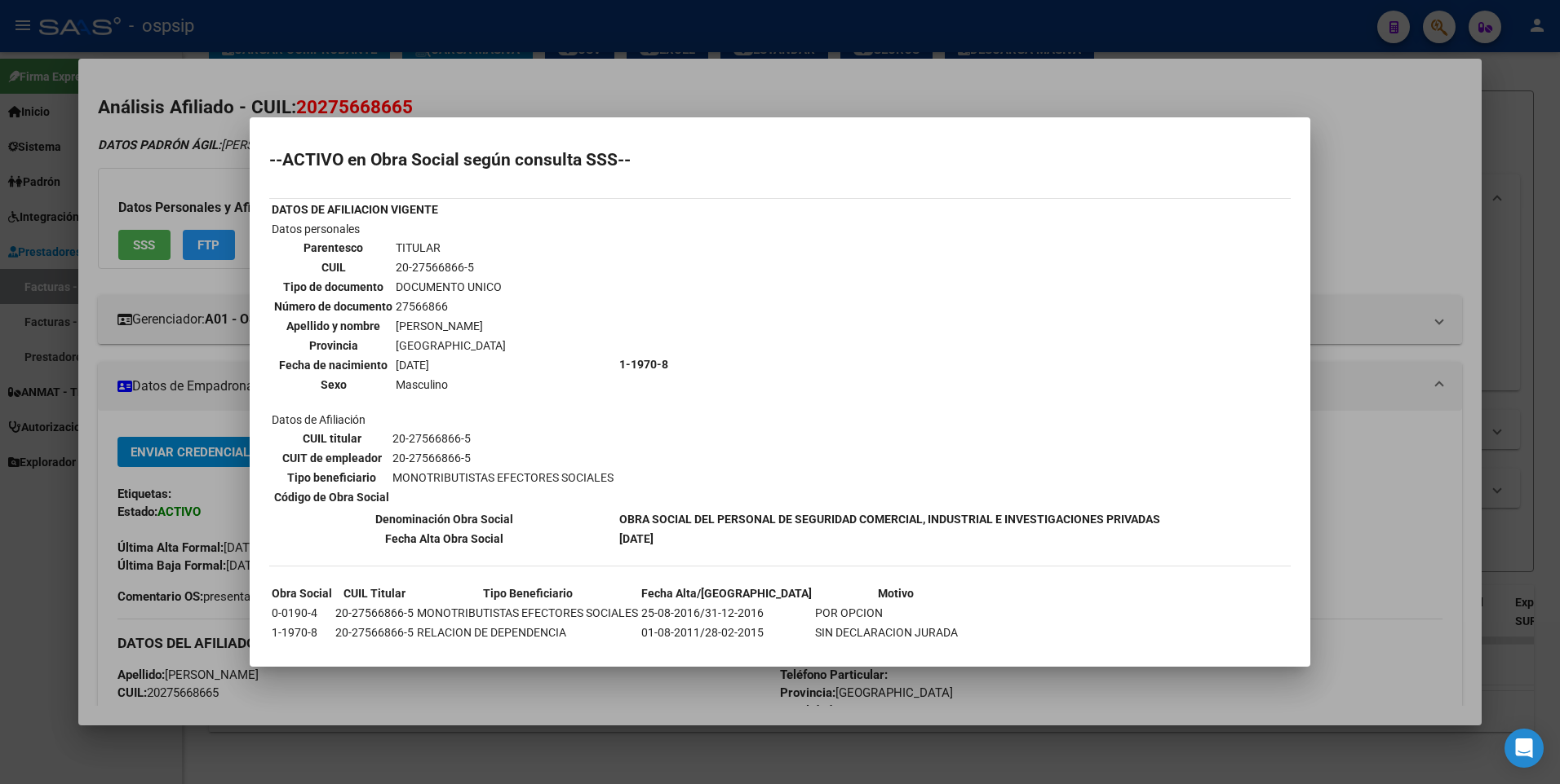
click at [1383, 273] on div at bounding box center [780, 392] width 1560 height 784
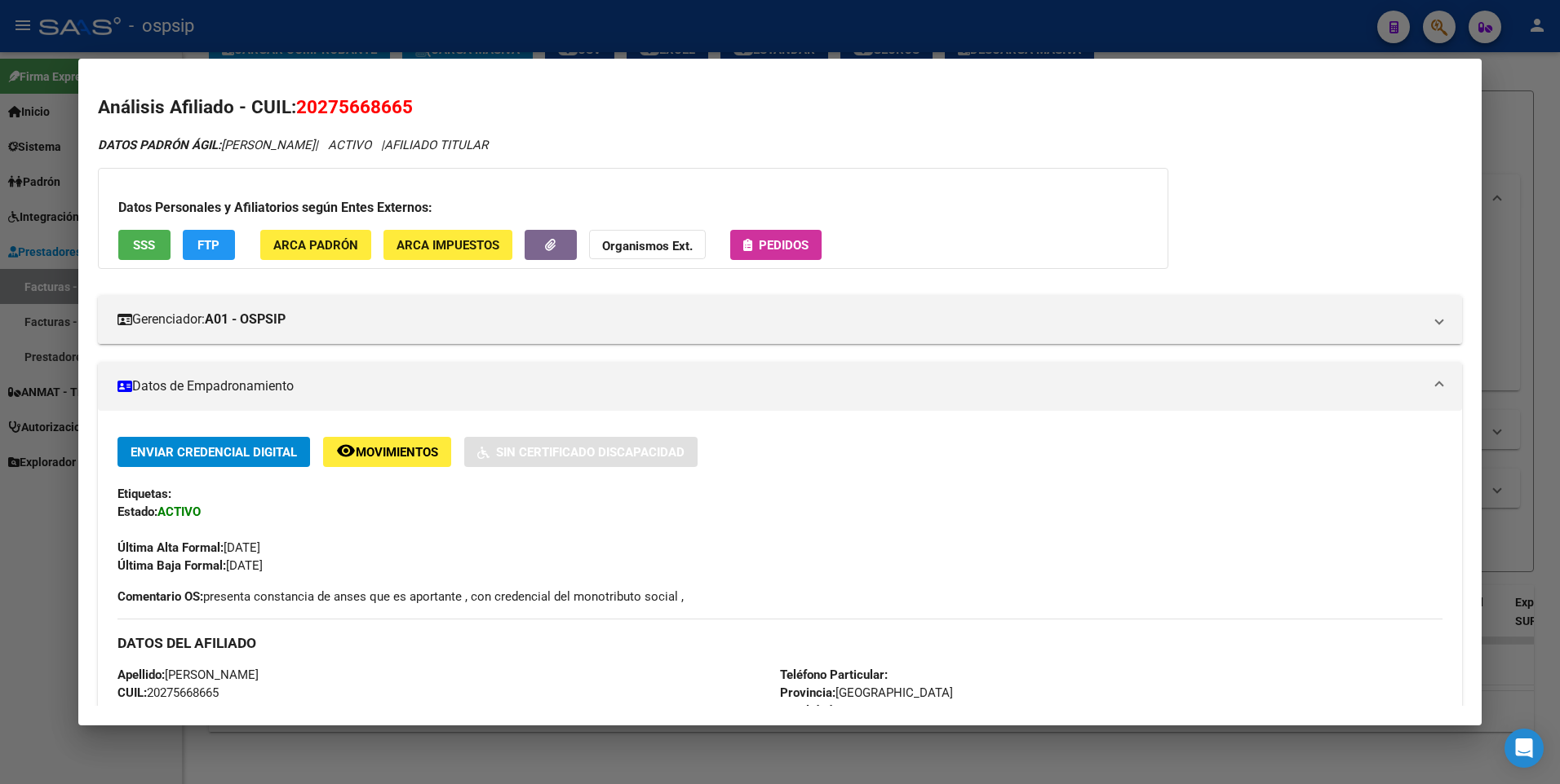
click at [1528, 145] on div at bounding box center [780, 392] width 1560 height 784
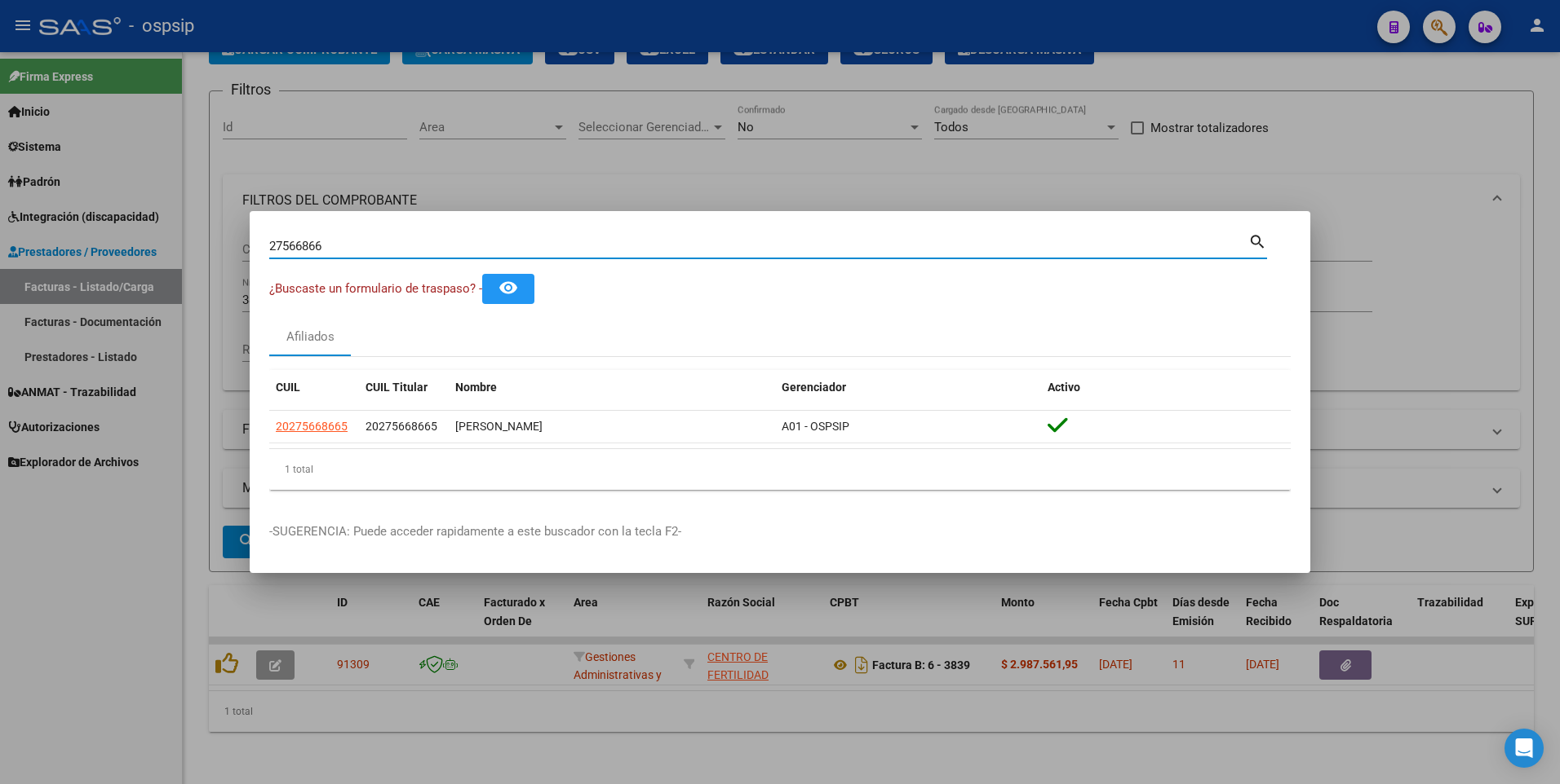
drag, startPoint x: 367, startPoint y: 247, endPoint x: 108, endPoint y: 281, distance: 261.2
click at [122, 277] on div "27566866 Buscar (apellido, dni, cuil, nro traspaso, cuit, obra social) search ¿…" at bounding box center [780, 392] width 1560 height 784
type input "20323904"
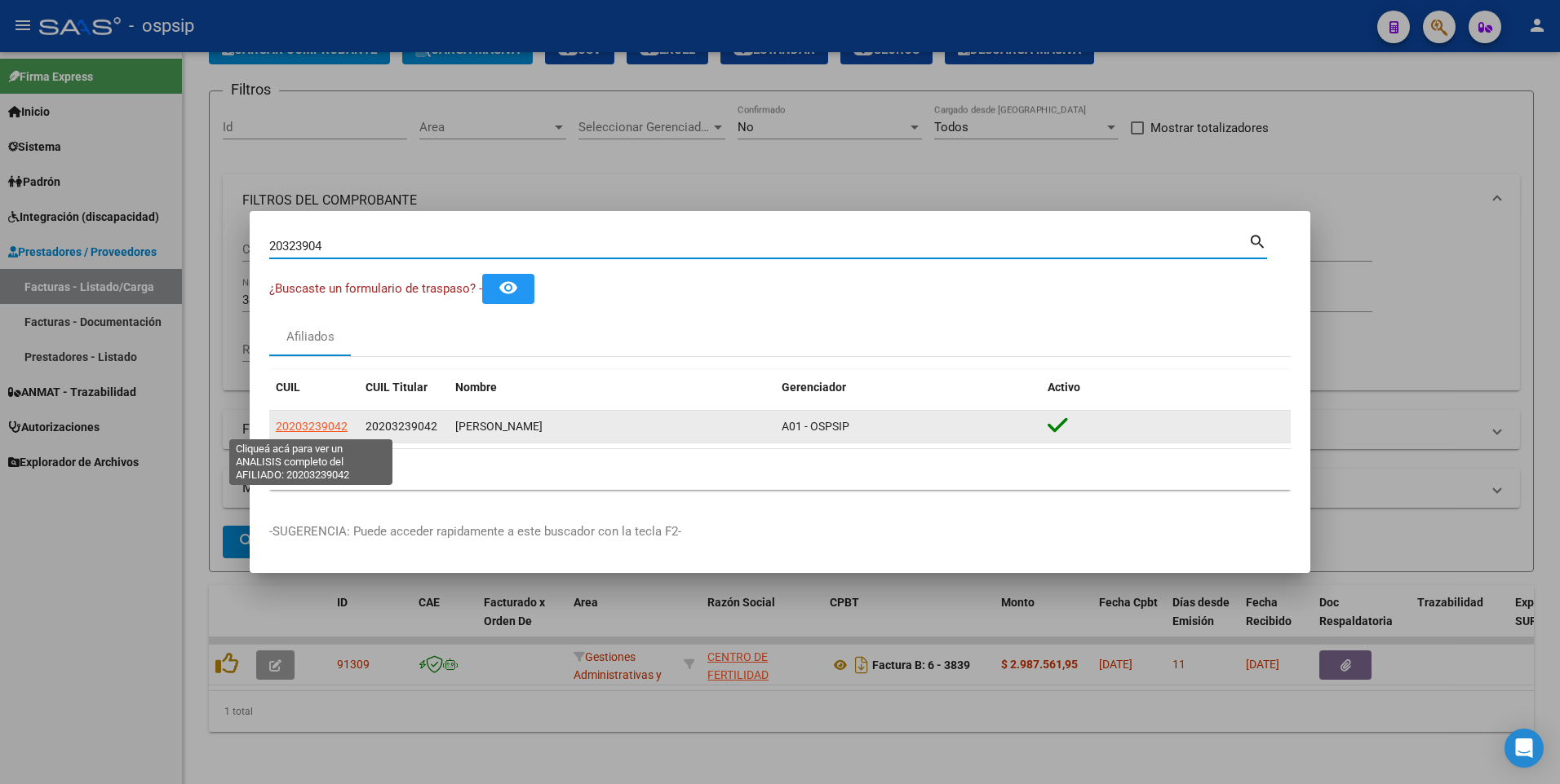
click at [304, 425] on span "20203239042" at bounding box center [311, 426] width 71 height 13
type textarea "20203239042"
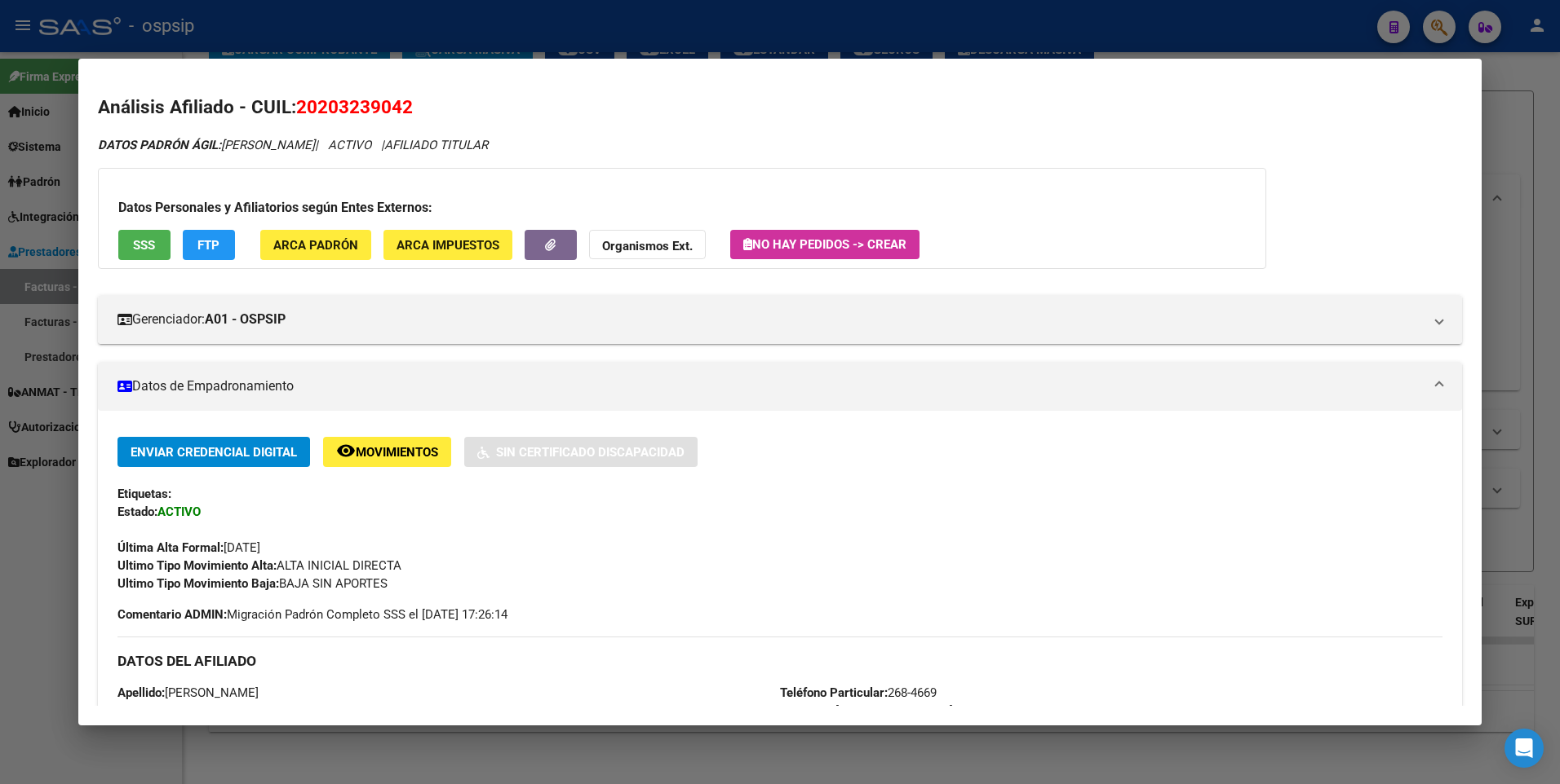
click at [169, 241] on button "SSS" at bounding box center [144, 244] width 52 height 30
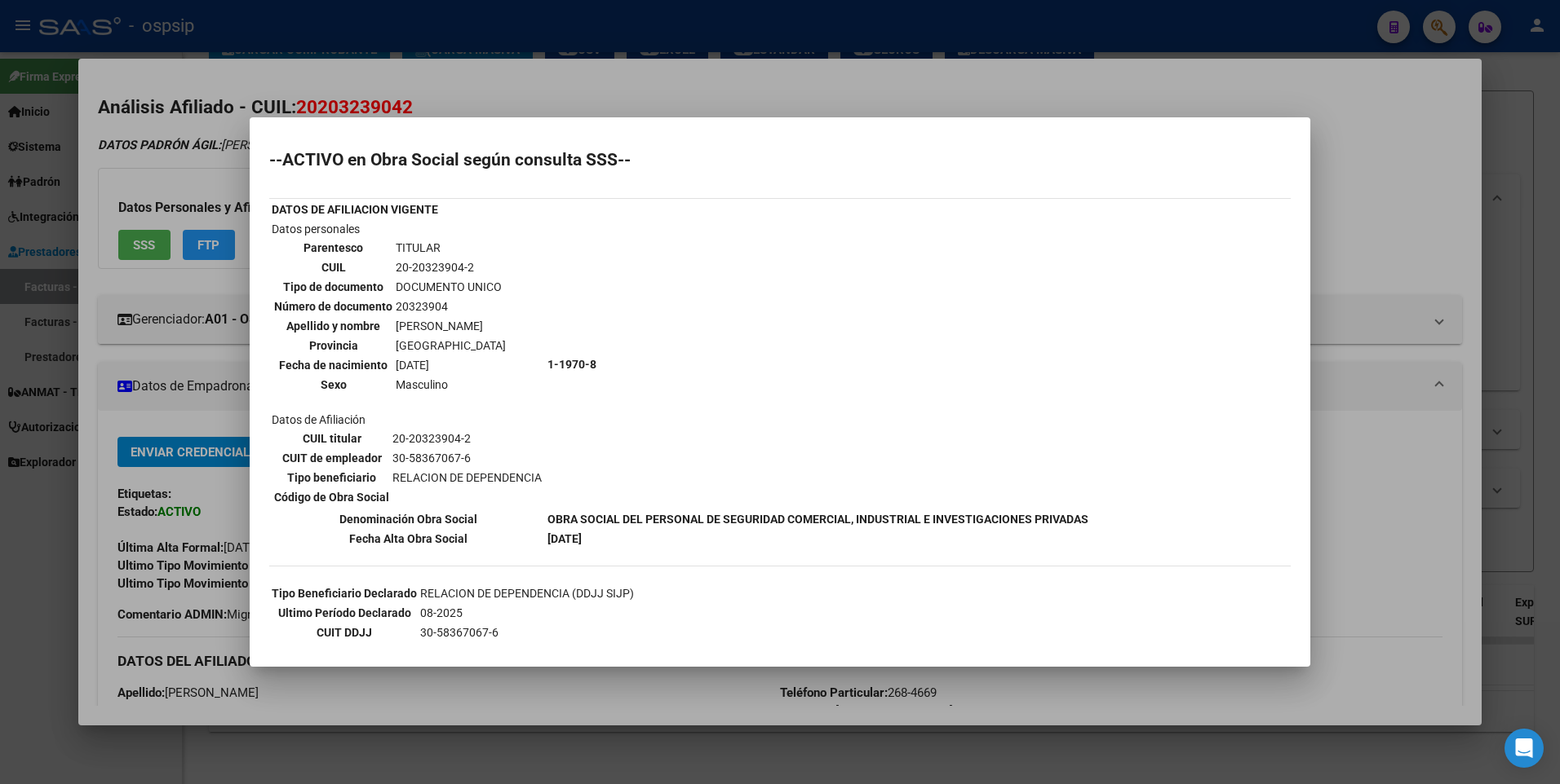
click at [1429, 215] on div at bounding box center [780, 392] width 1560 height 784
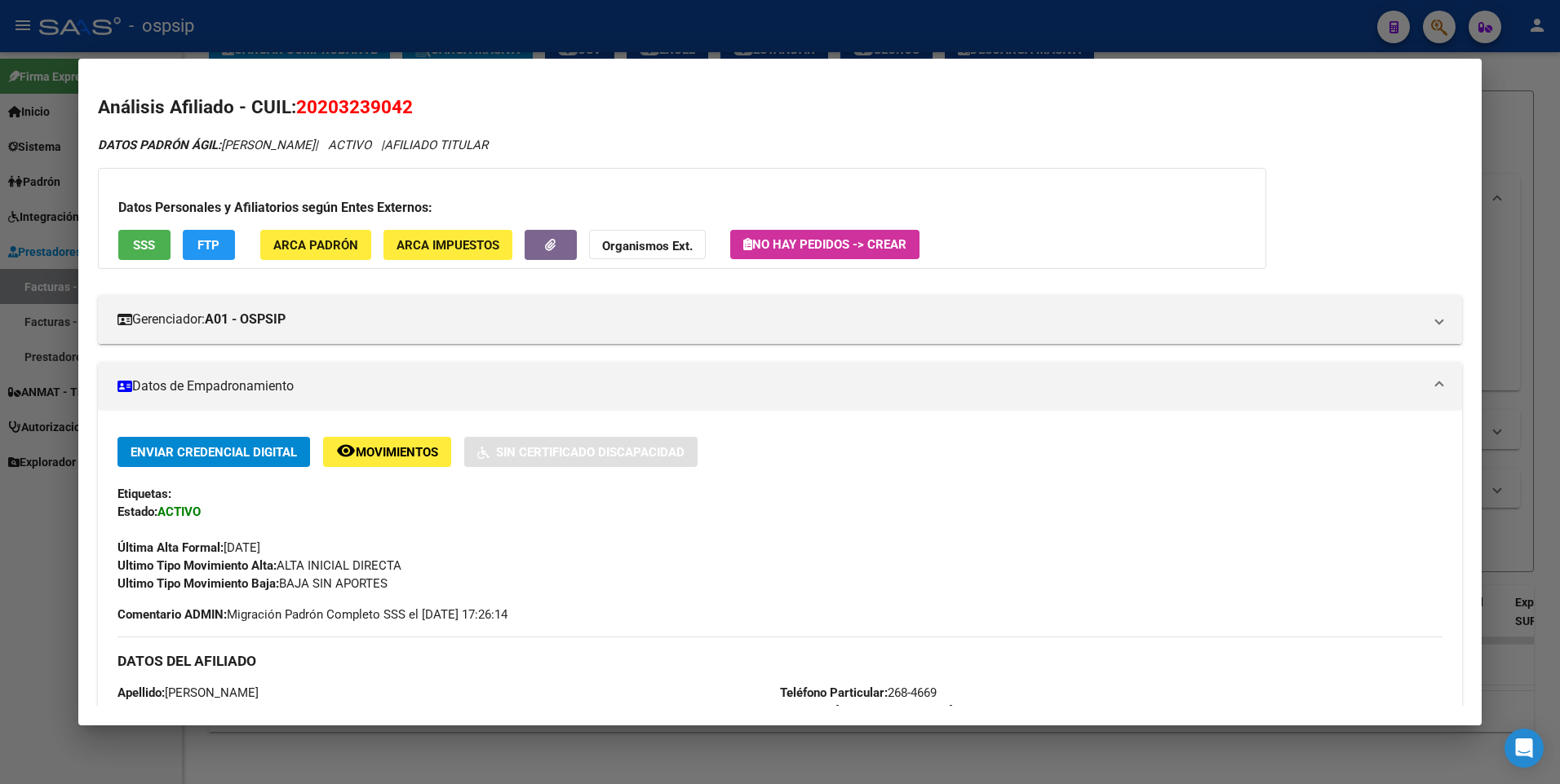
click at [1501, 140] on div at bounding box center [780, 392] width 1560 height 784
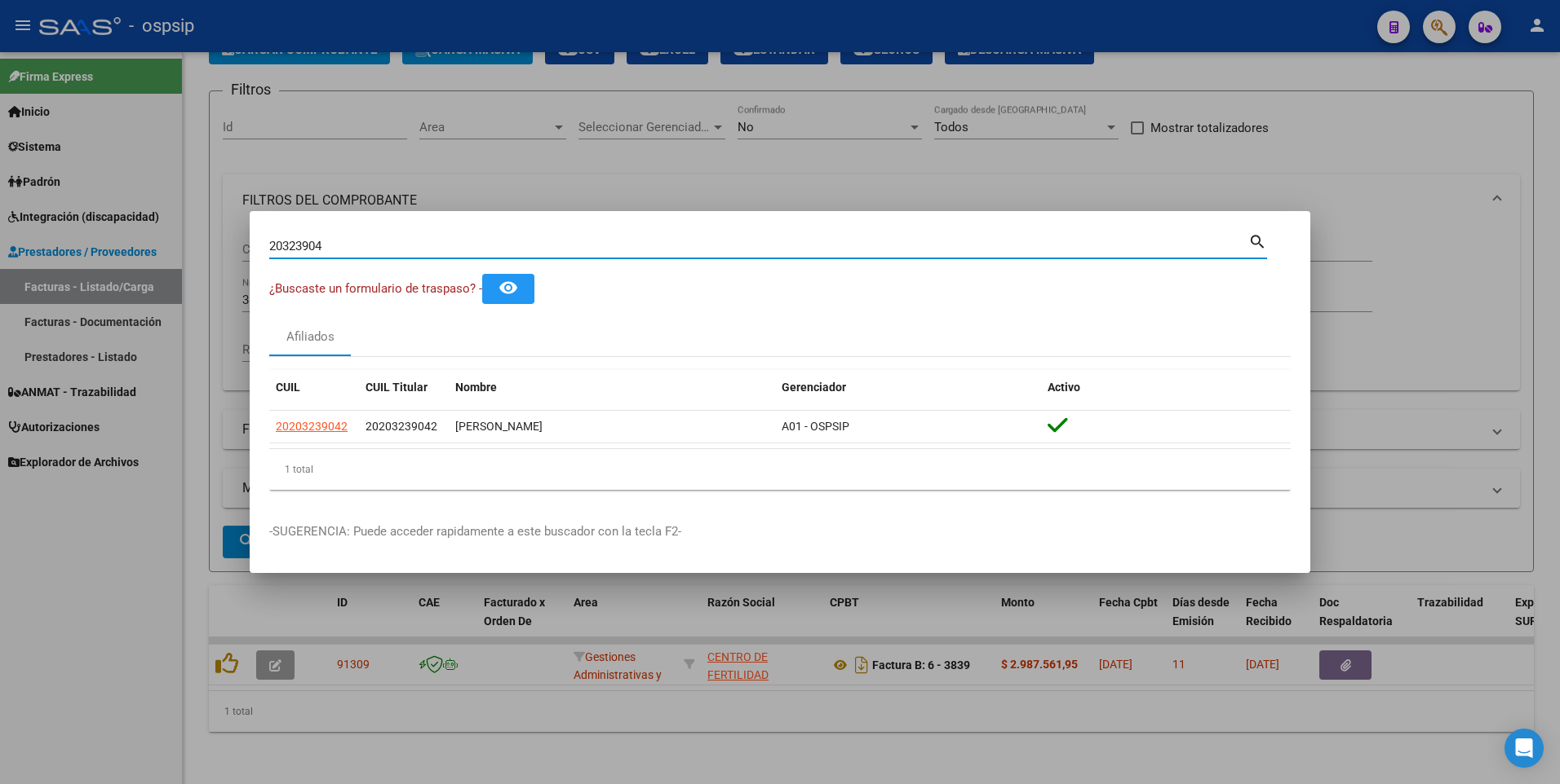
drag, startPoint x: 341, startPoint y: 248, endPoint x: 137, endPoint y: 307, distance: 212.4
click at [123, 282] on div "20323904 Buscar (apellido, dni, cuil, nro traspaso, cuit, obra social) search ¿…" at bounding box center [780, 392] width 1560 height 784
type input "24645564"
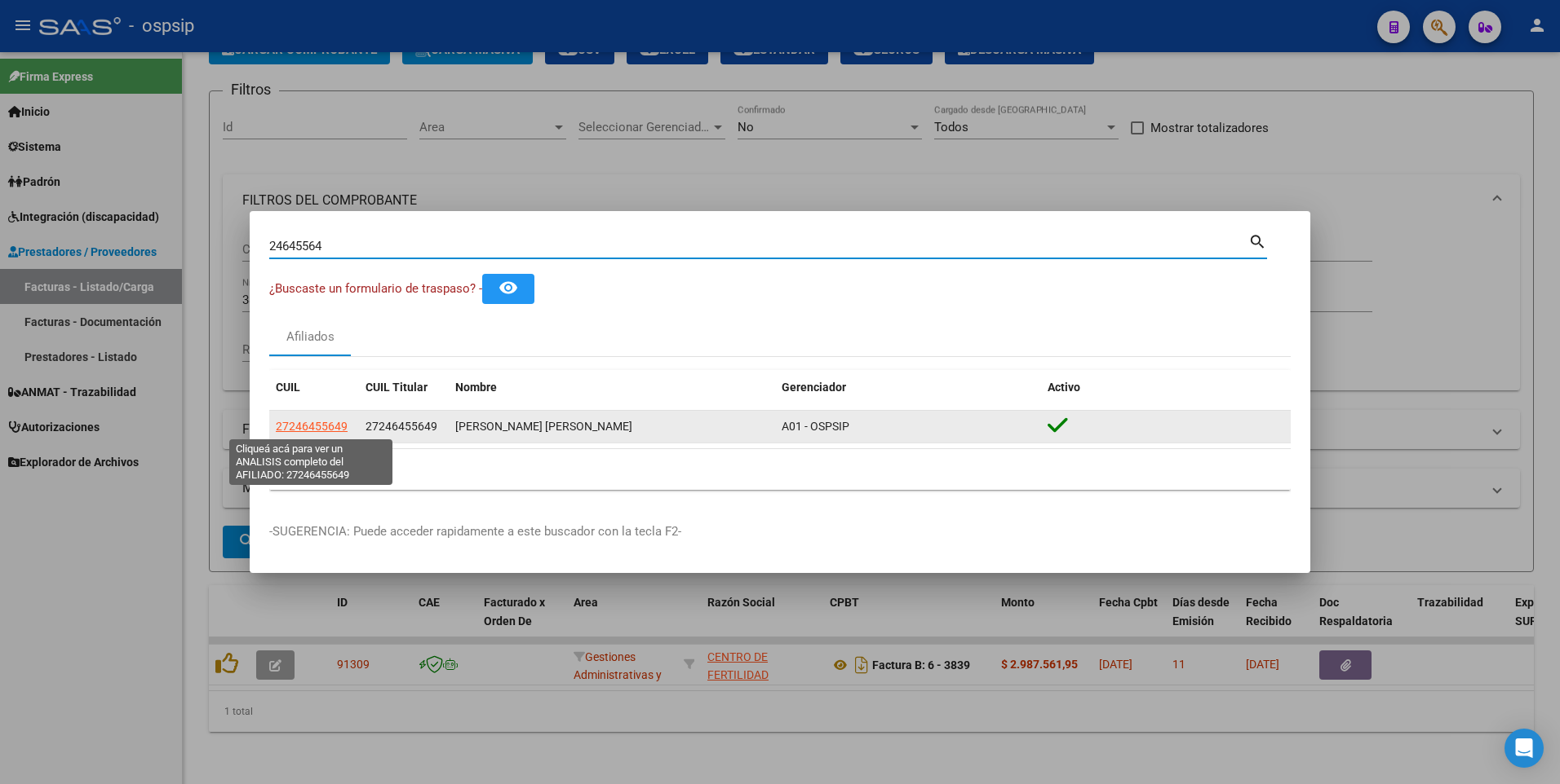
click at [291, 424] on span "27246455649" at bounding box center [311, 426] width 71 height 13
type textarea "27246455649"
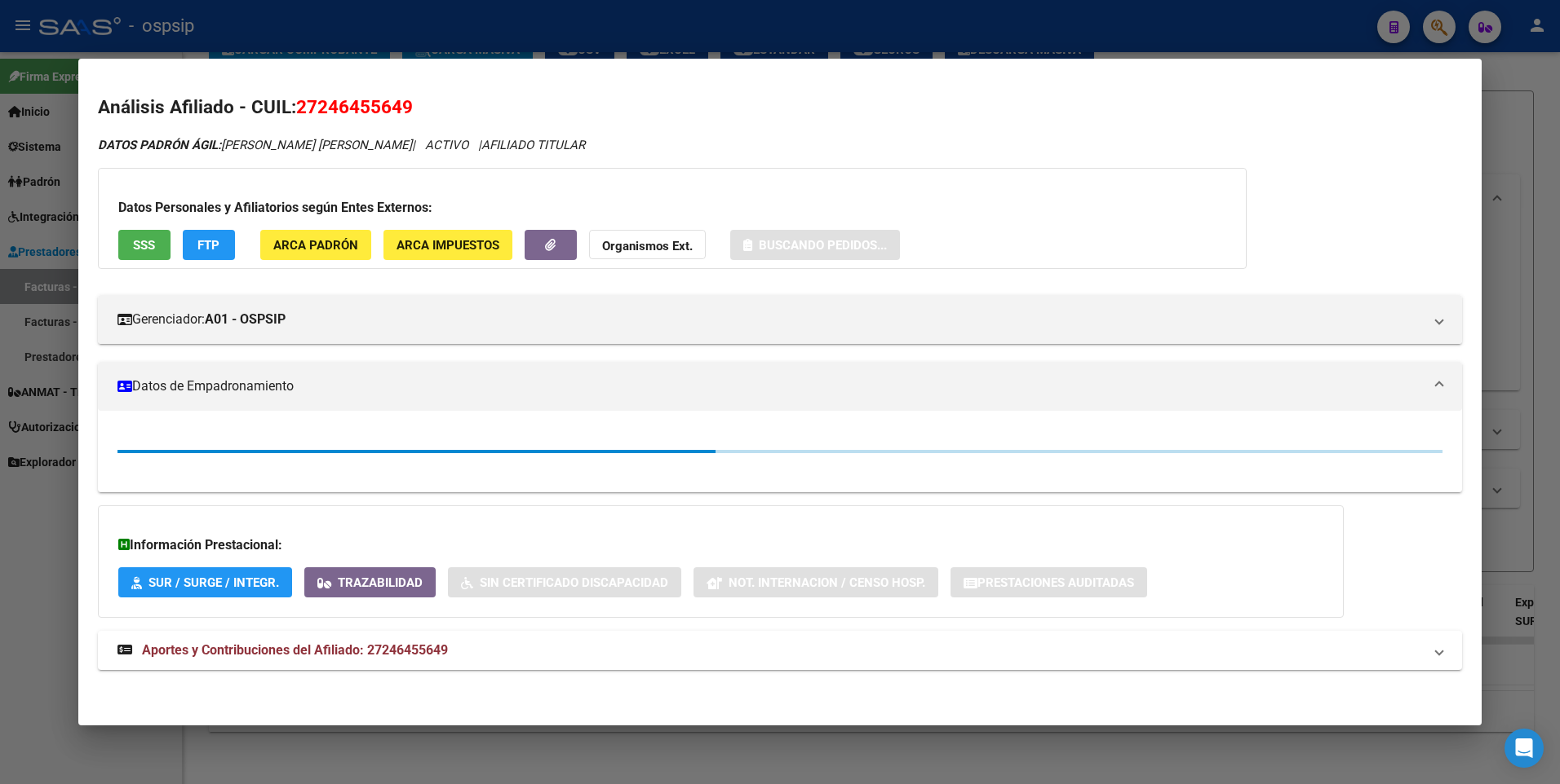
click at [150, 247] on span "SSS" at bounding box center [144, 245] width 22 height 15
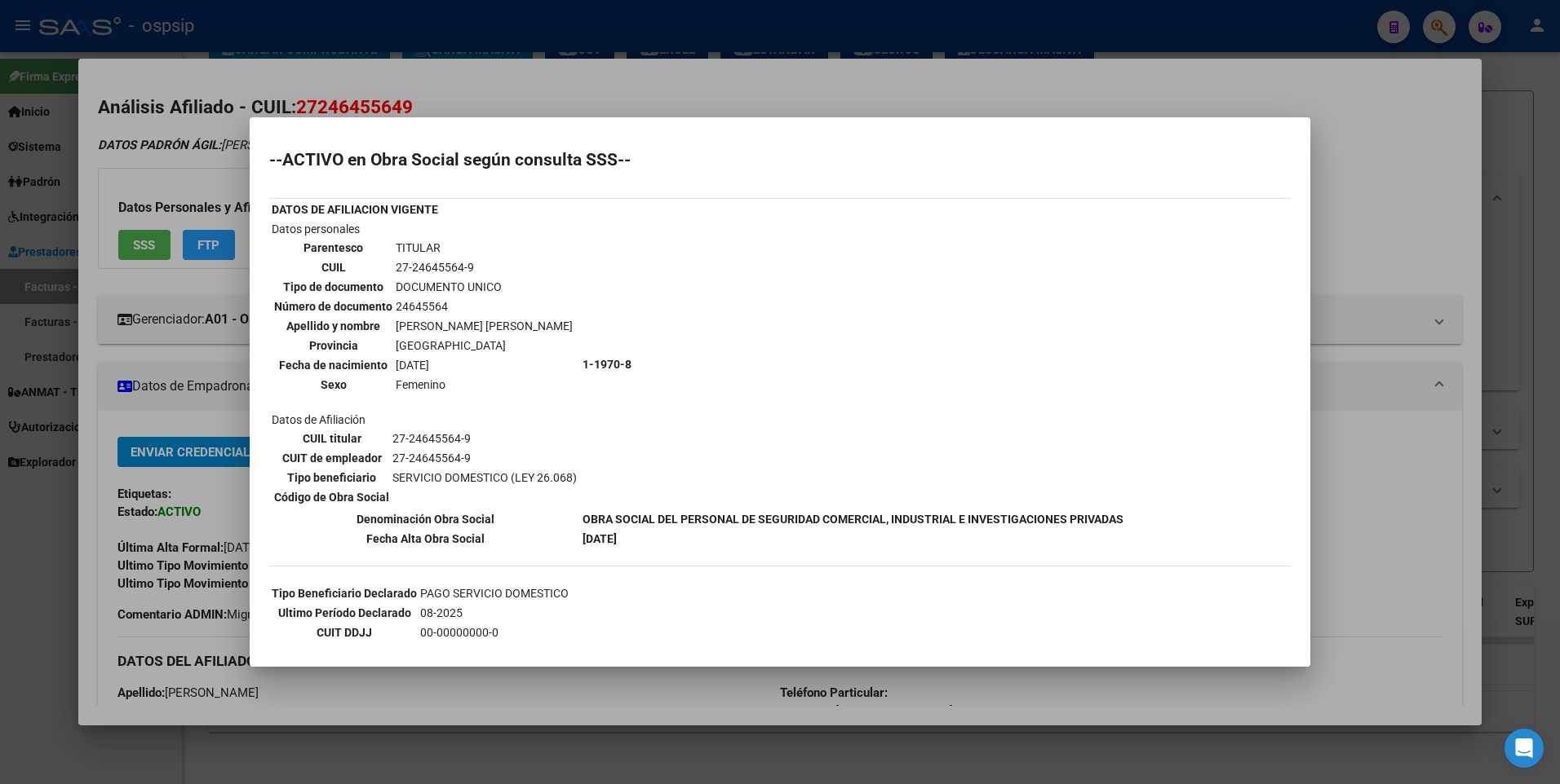
click at [1453, 233] on div at bounding box center [780, 392] width 1560 height 784
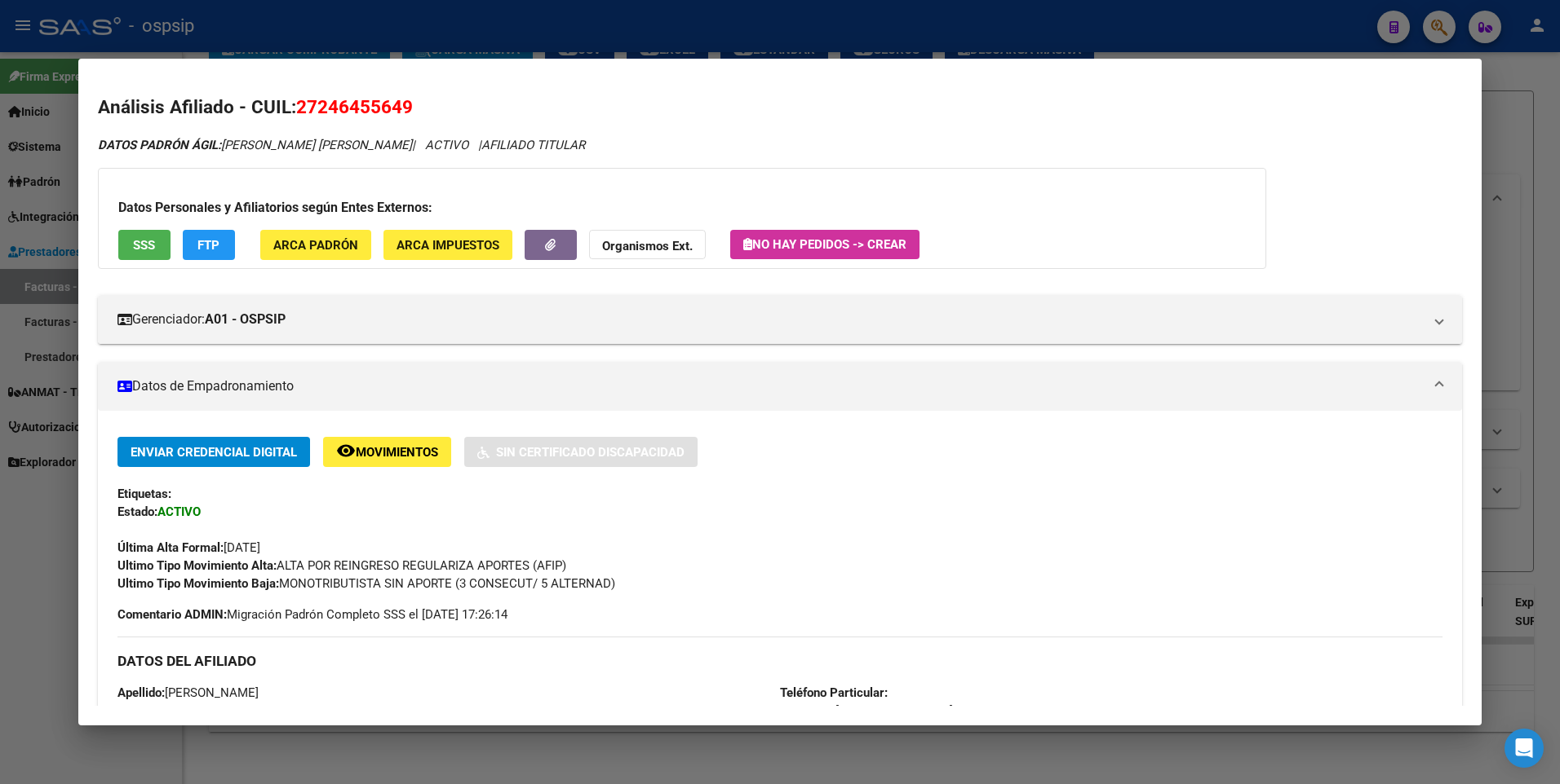
click at [1511, 178] on div at bounding box center [780, 392] width 1560 height 784
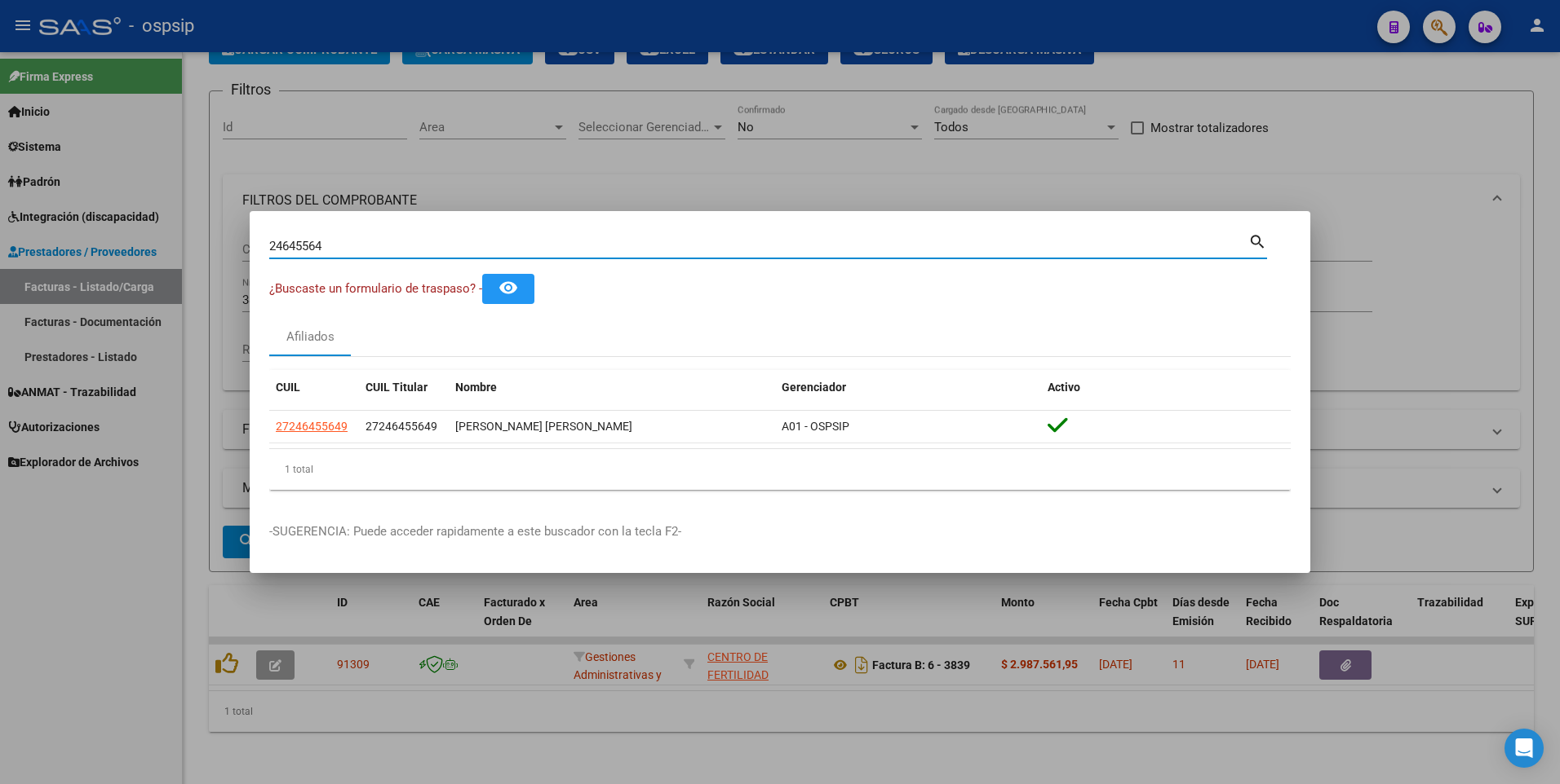
drag, startPoint x: 331, startPoint y: 245, endPoint x: 96, endPoint y: 289, distance: 239.1
click at [91, 283] on div "24645564 Buscar (apellido, dni, cuil, nro traspaso, cuit, obra social) search ¿…" at bounding box center [780, 392] width 1560 height 784
type input "92372754"
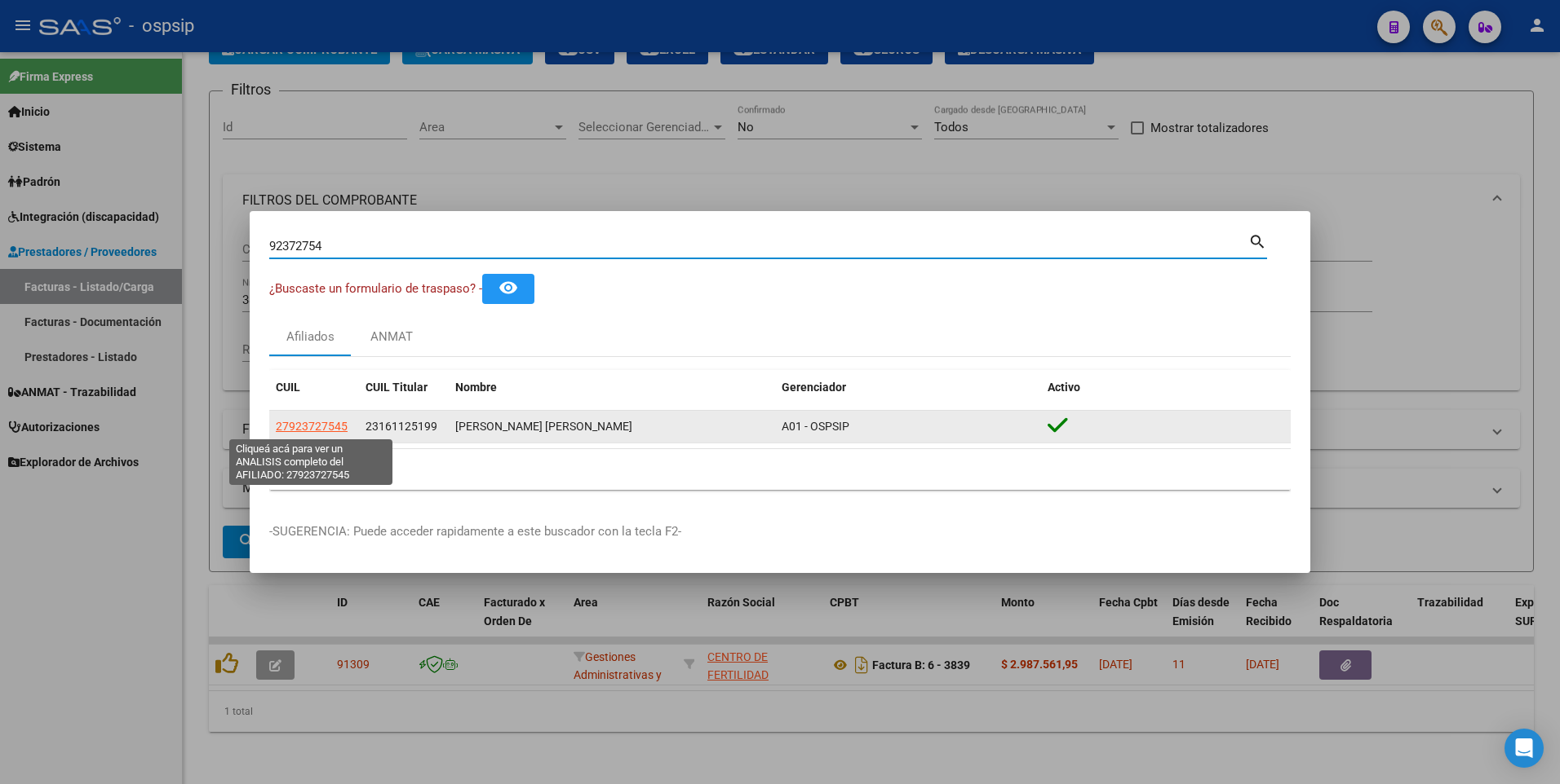
click at [316, 426] on span "27923727545" at bounding box center [311, 426] width 71 height 13
type textarea "27923727545"
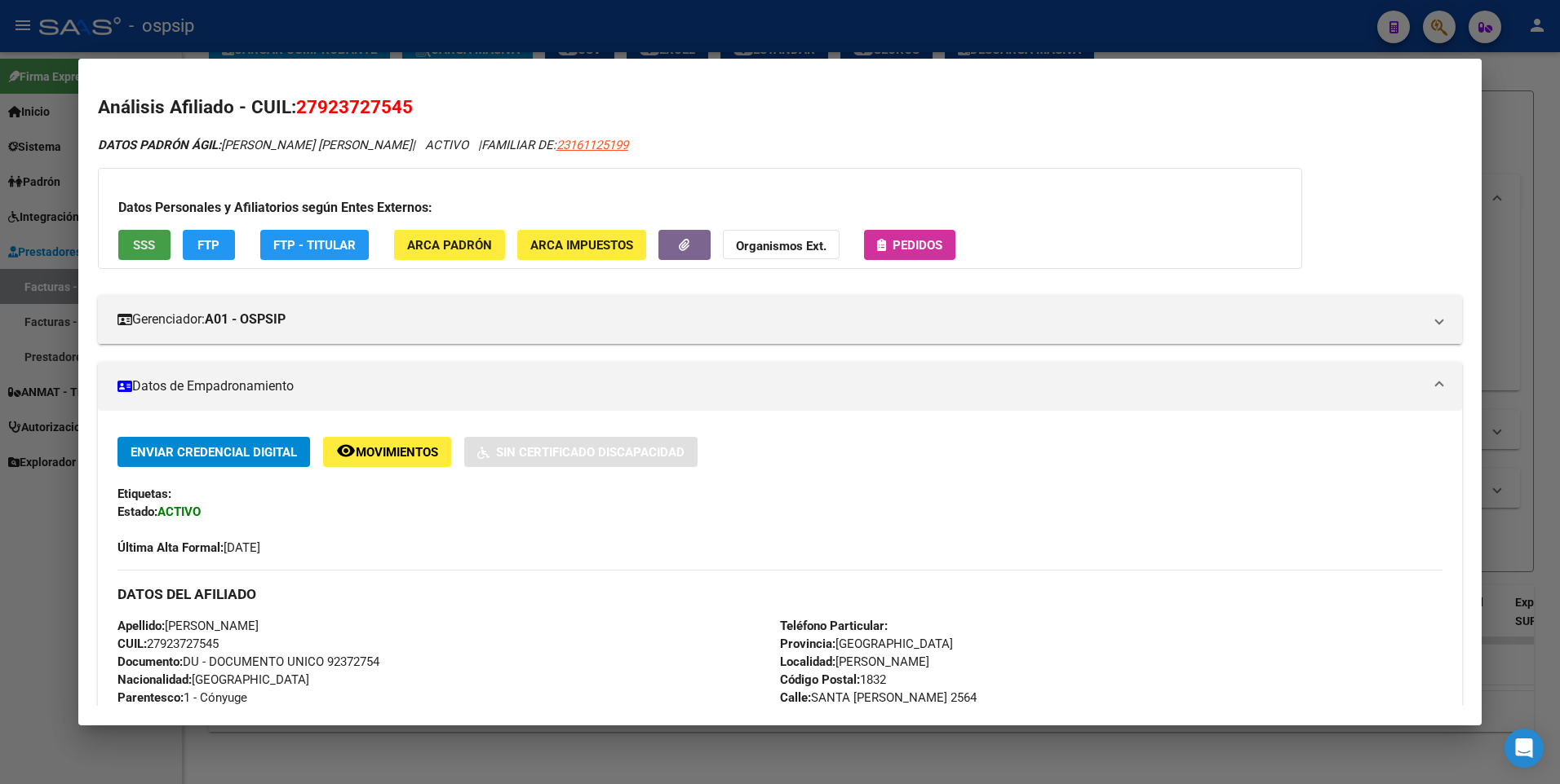
click at [150, 255] on button "SSS" at bounding box center [144, 244] width 52 height 30
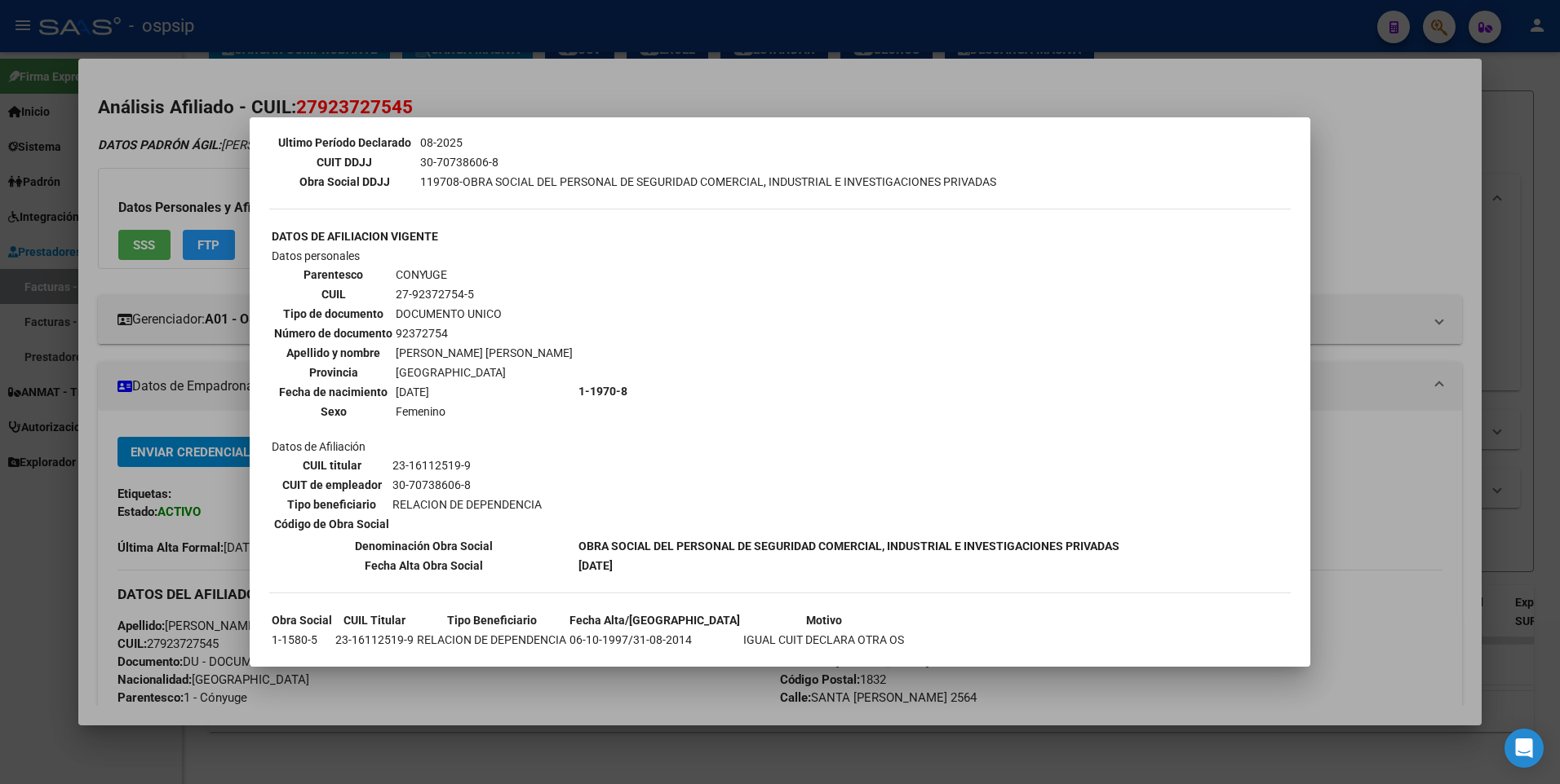
scroll to position [489, 0]
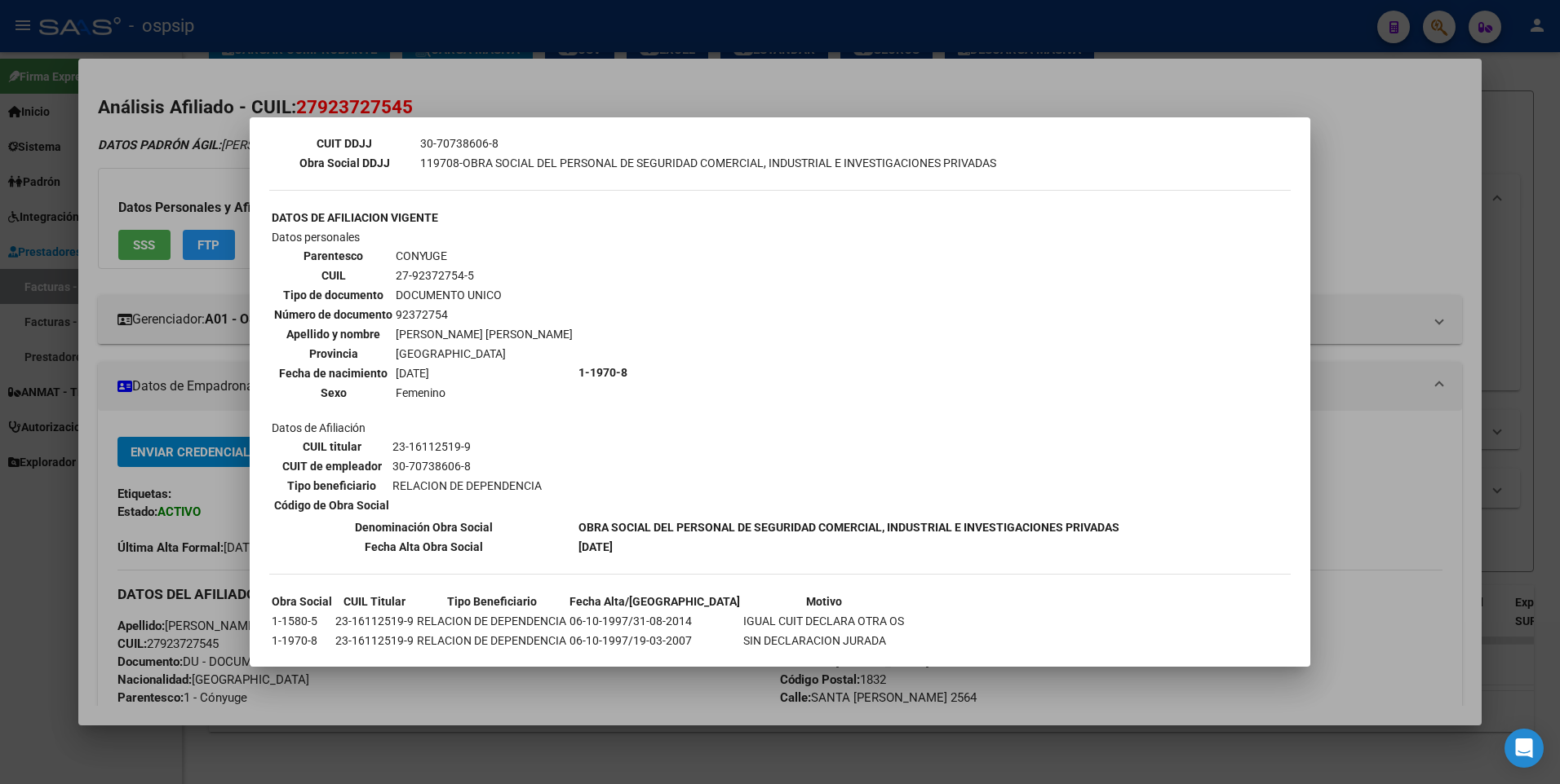
click at [1399, 231] on div at bounding box center [780, 392] width 1560 height 784
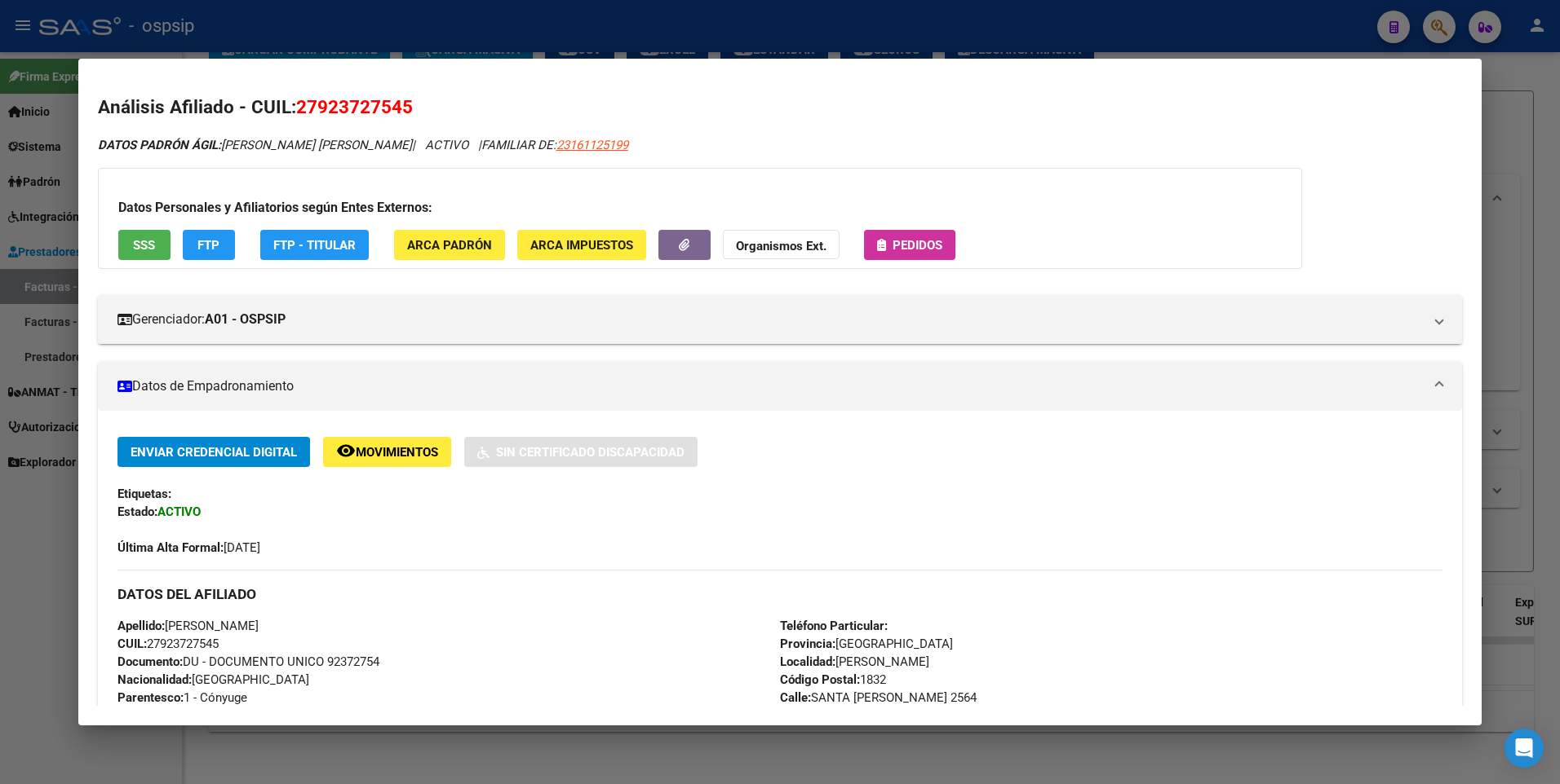
click at [1521, 141] on div at bounding box center [780, 392] width 1560 height 784
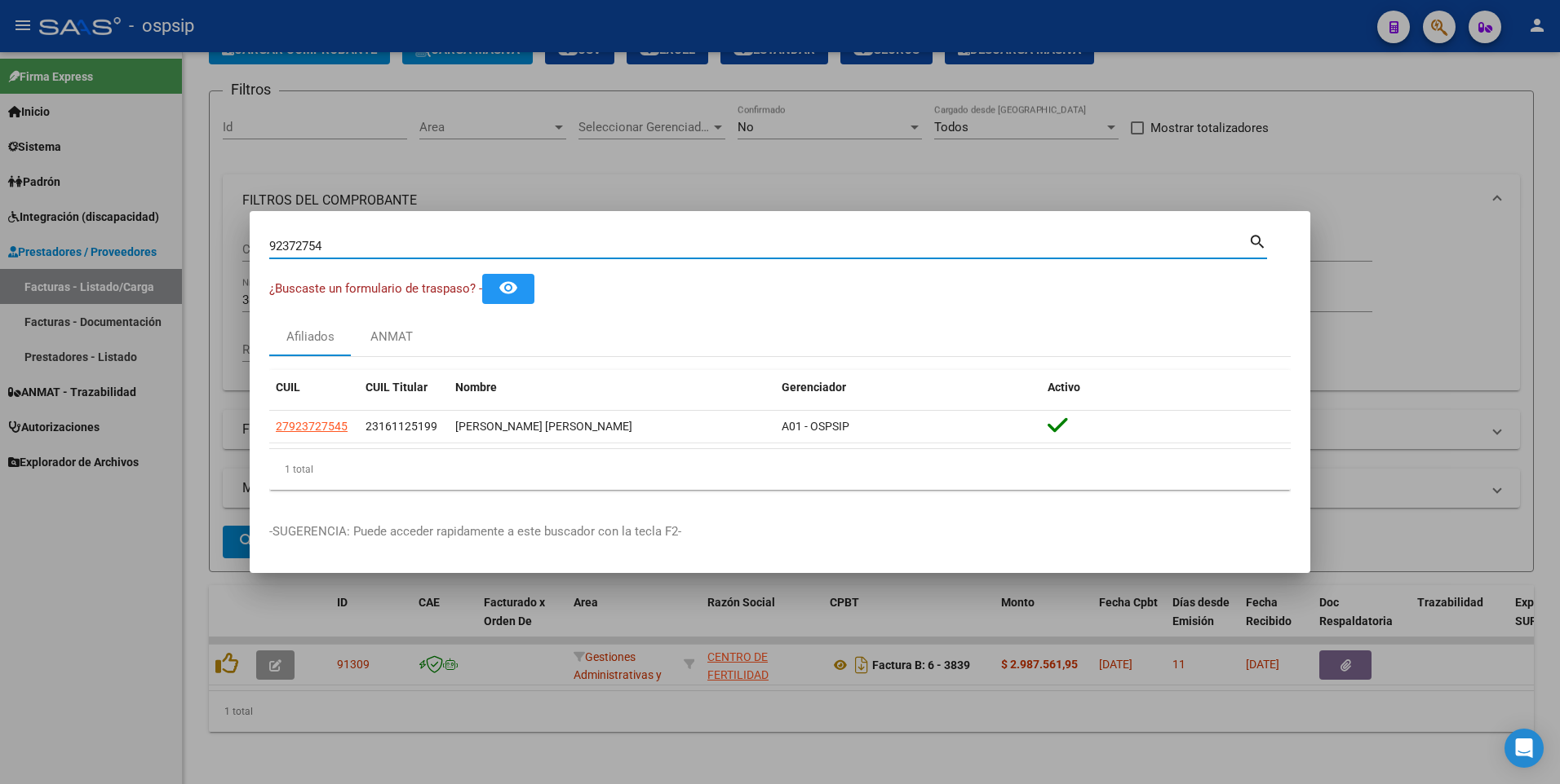
drag, startPoint x: 343, startPoint y: 240, endPoint x: 78, endPoint y: 289, distance: 269.5
click at [78, 285] on div "92372754 Buscar (apellido, dni, cuil, nro traspaso, cuit, obra social) search ¿…" at bounding box center [780, 392] width 1560 height 784
type input "17832307"
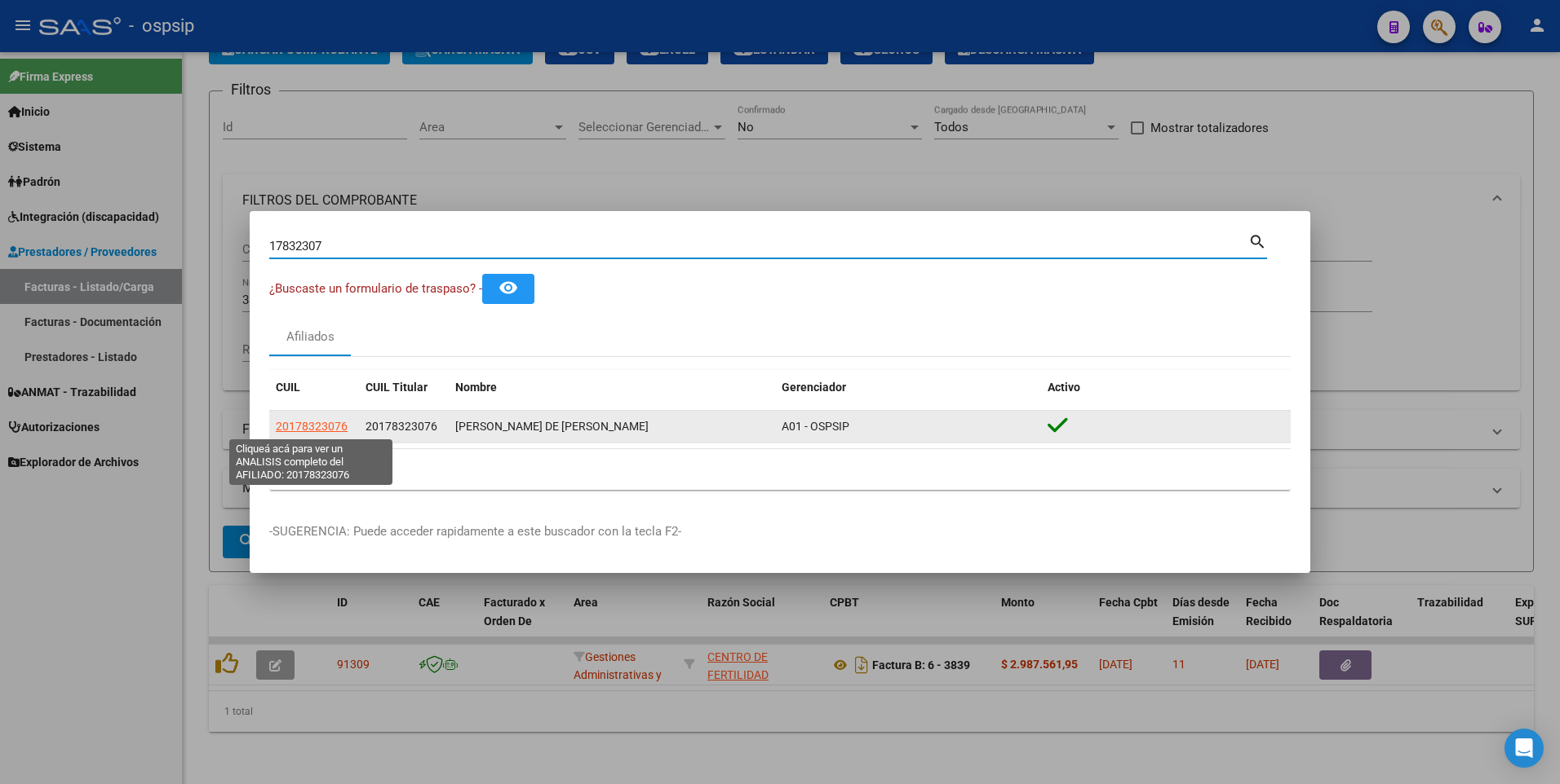
click at [307, 429] on span "20178323076" at bounding box center [311, 426] width 71 height 13
type textarea "20178323076"
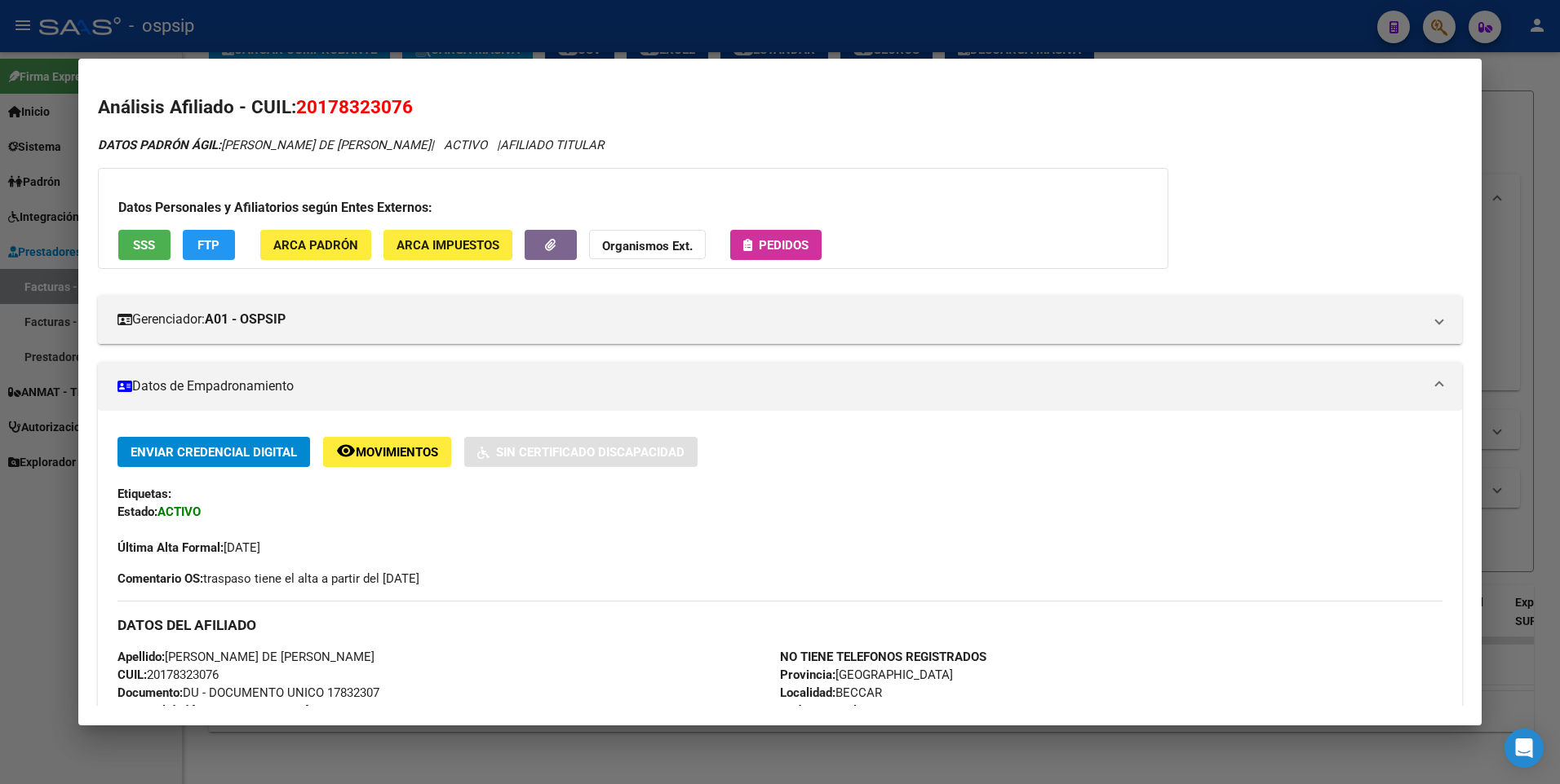
click at [133, 248] on span "SSS" at bounding box center [144, 245] width 22 height 15
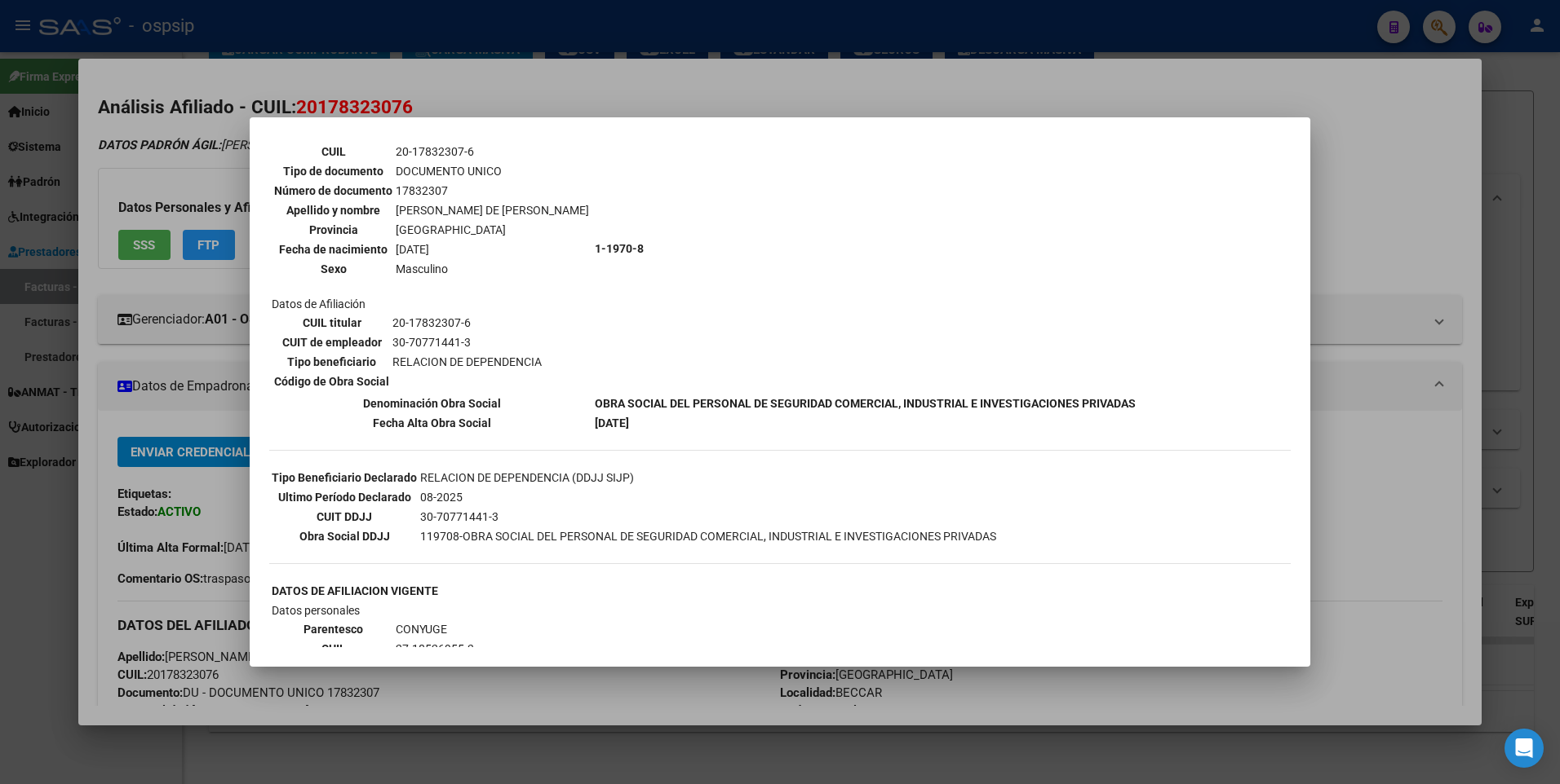
scroll to position [0, 0]
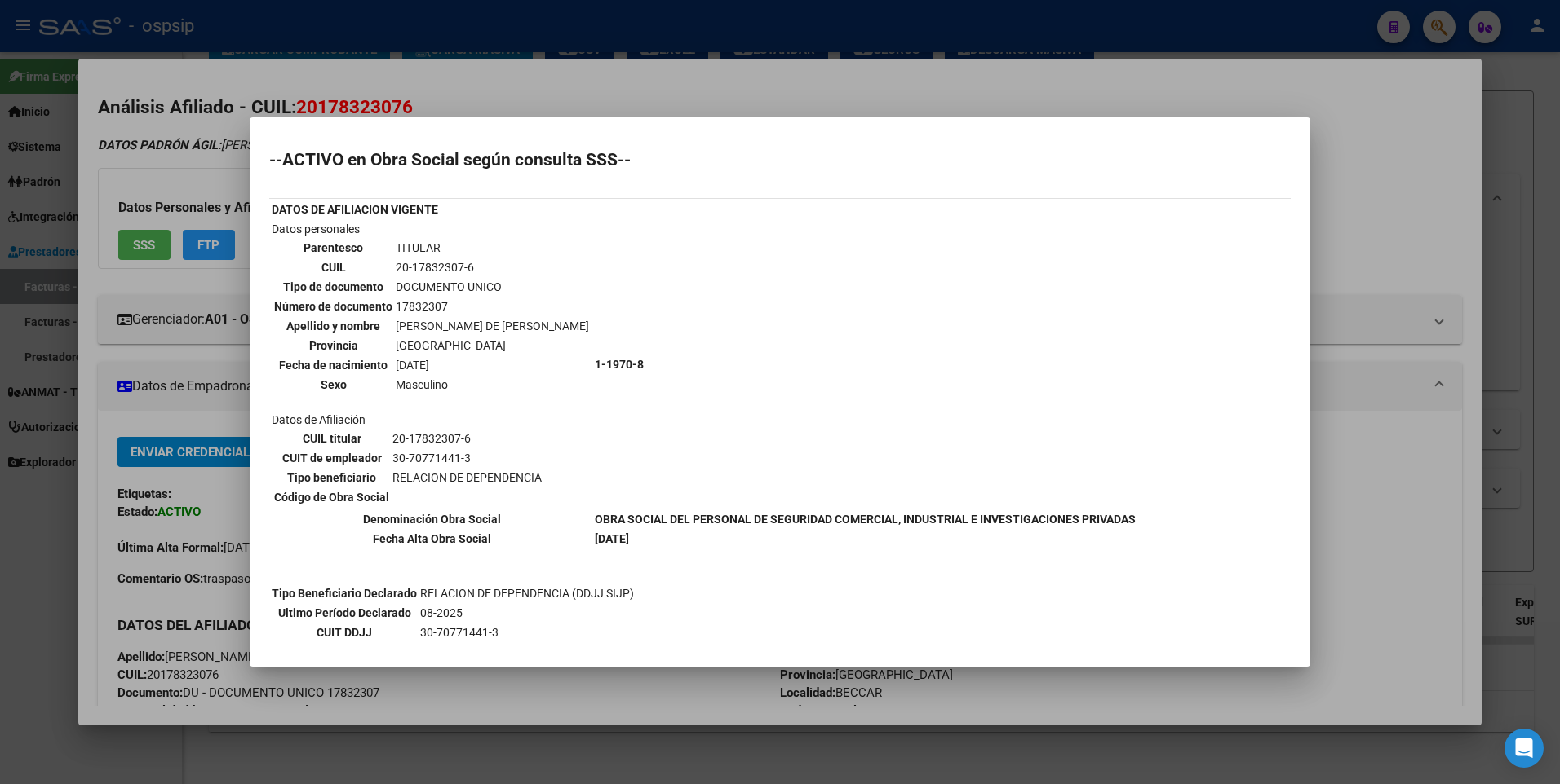
click at [1329, 179] on div at bounding box center [780, 392] width 1560 height 784
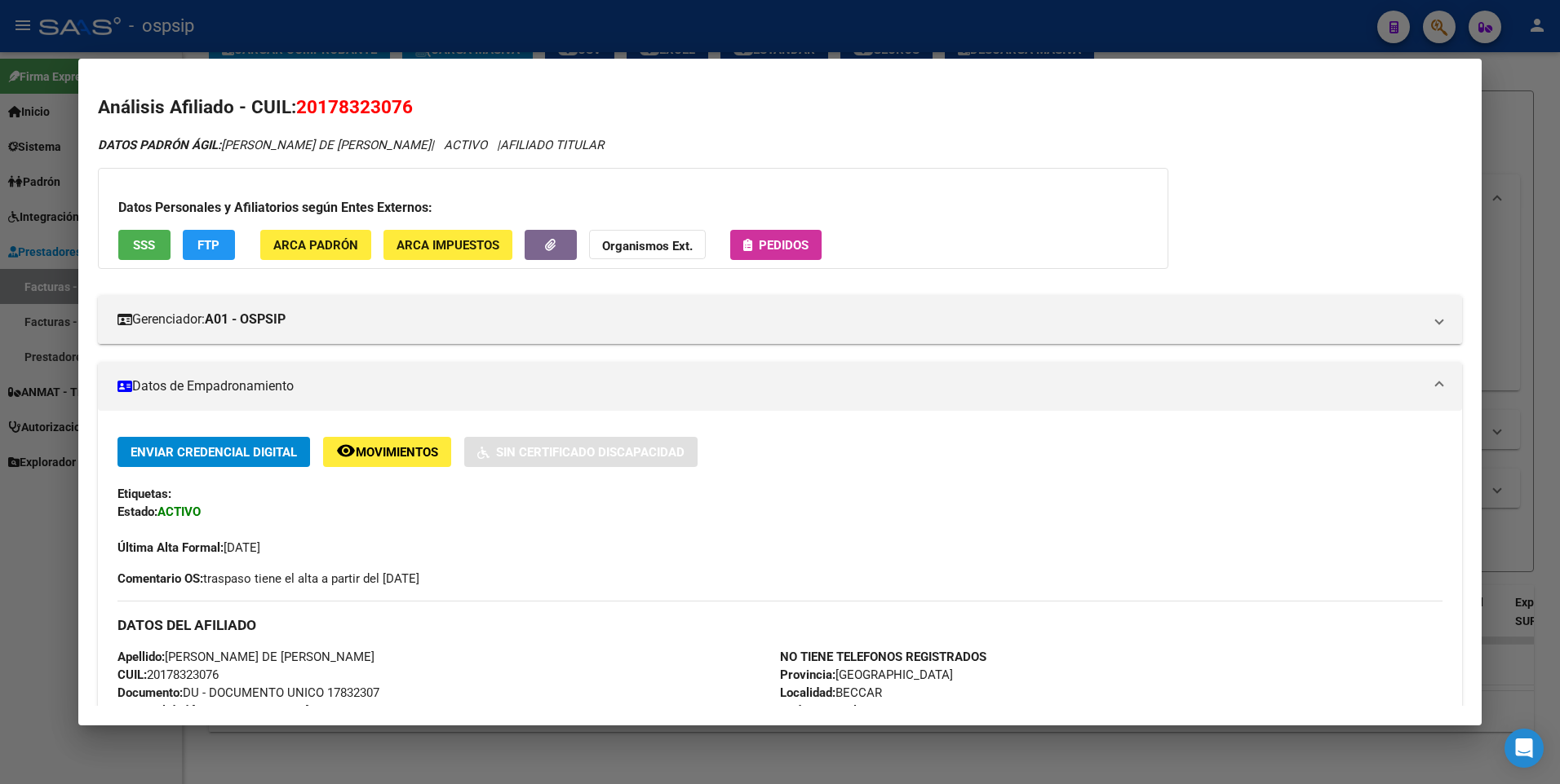
click at [1531, 145] on div at bounding box center [780, 392] width 1560 height 784
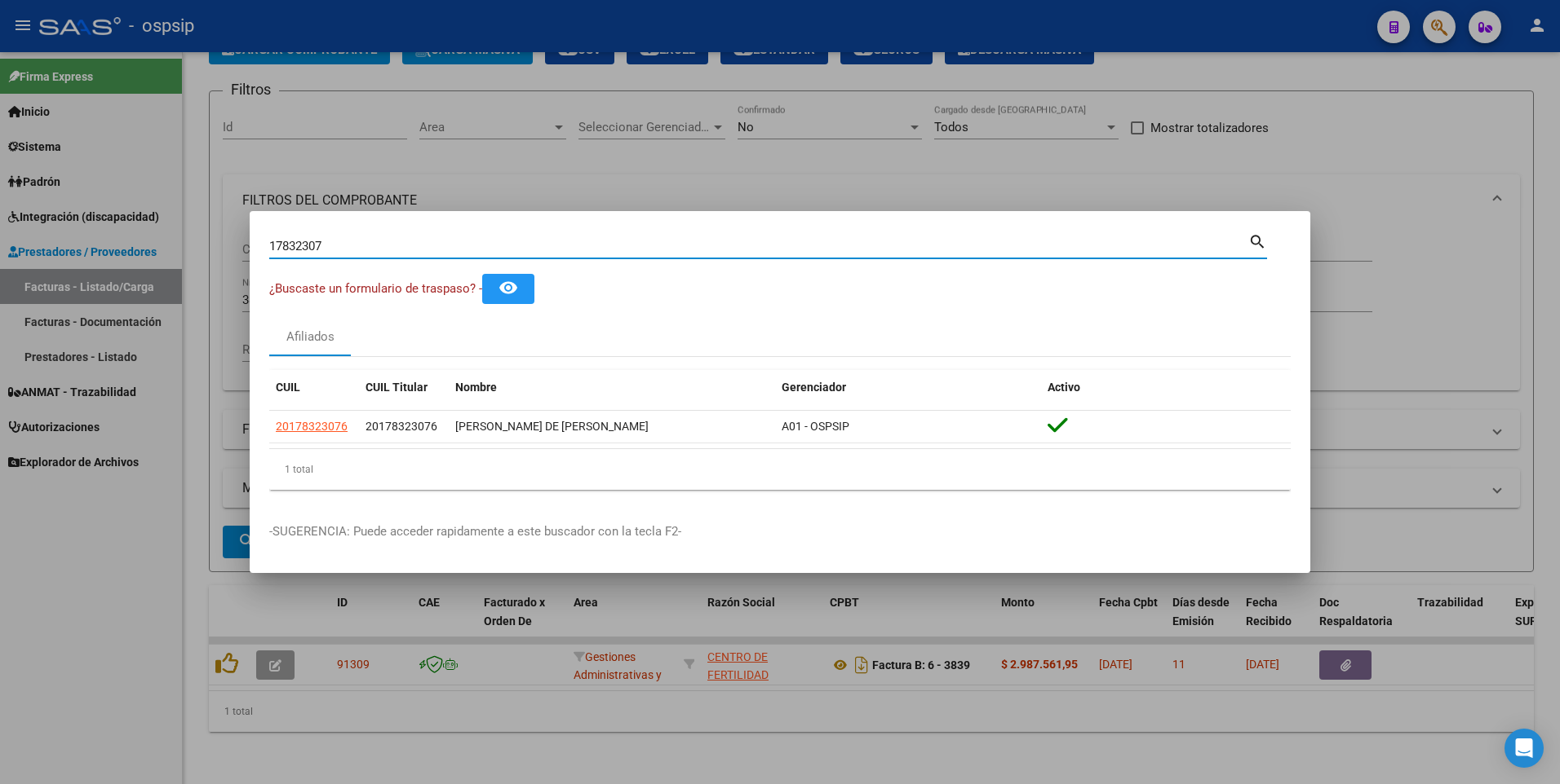
drag, startPoint x: 337, startPoint y: 243, endPoint x: 111, endPoint y: 283, distance: 229.5
click at [111, 277] on div "17832307 Buscar (apellido, dni, cuil, nro traspaso, cuit, obra social) search ¿…" at bounding box center [780, 392] width 1560 height 784
type input "17687952"
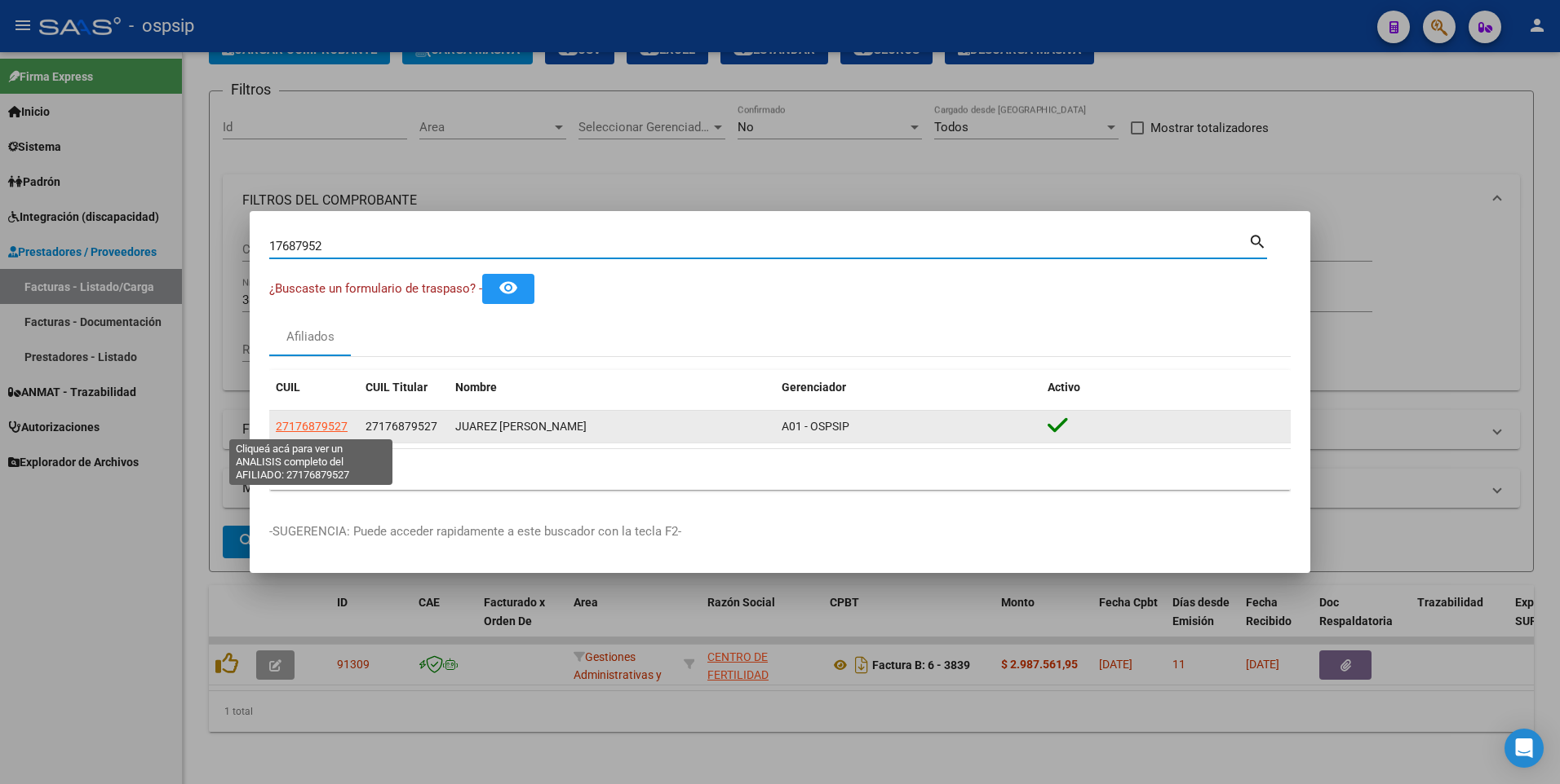
click at [326, 430] on span "27176879527" at bounding box center [311, 426] width 71 height 13
type textarea "27176879527"
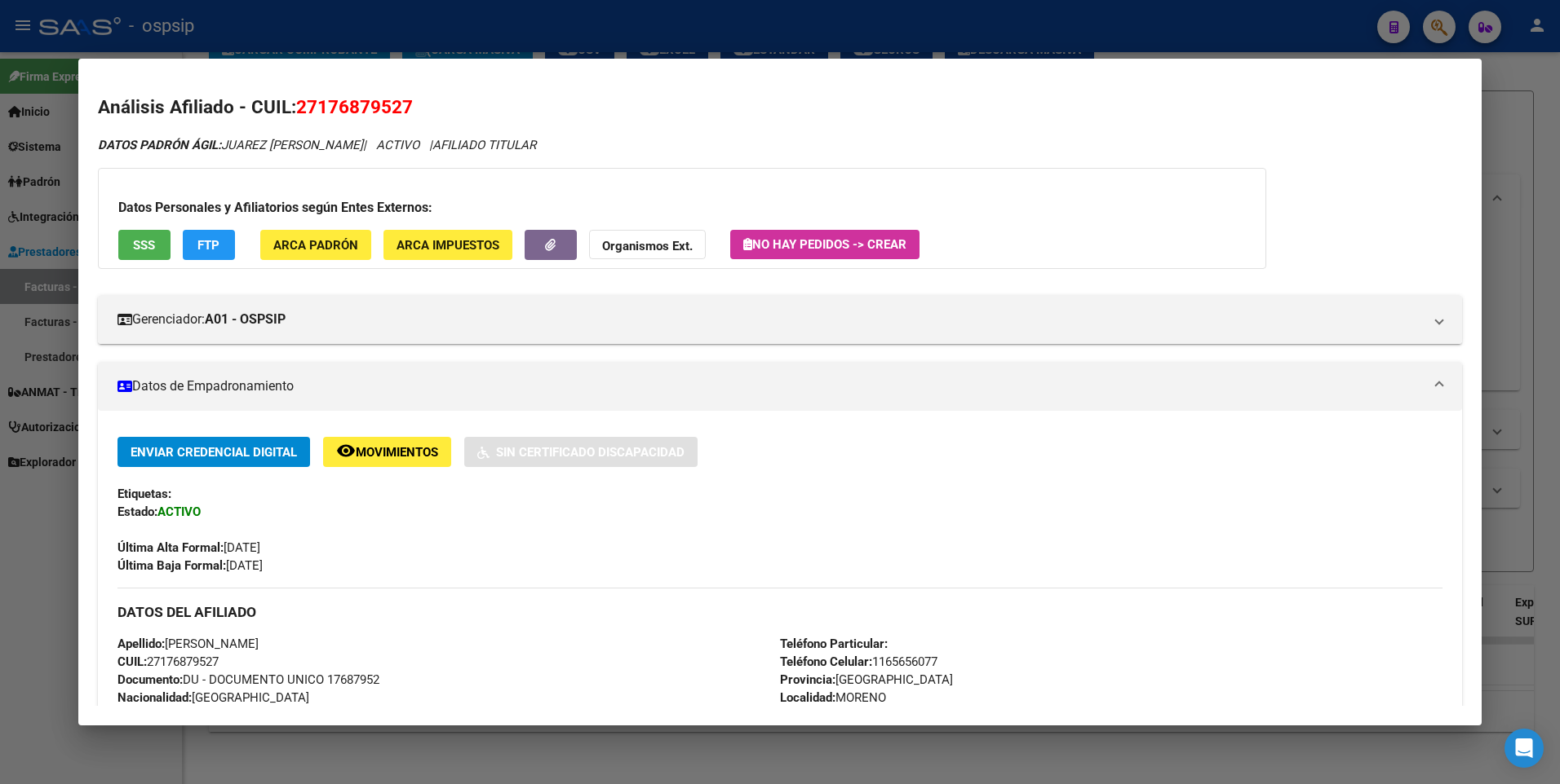
click at [141, 243] on span "SSS" at bounding box center [144, 245] width 22 height 15
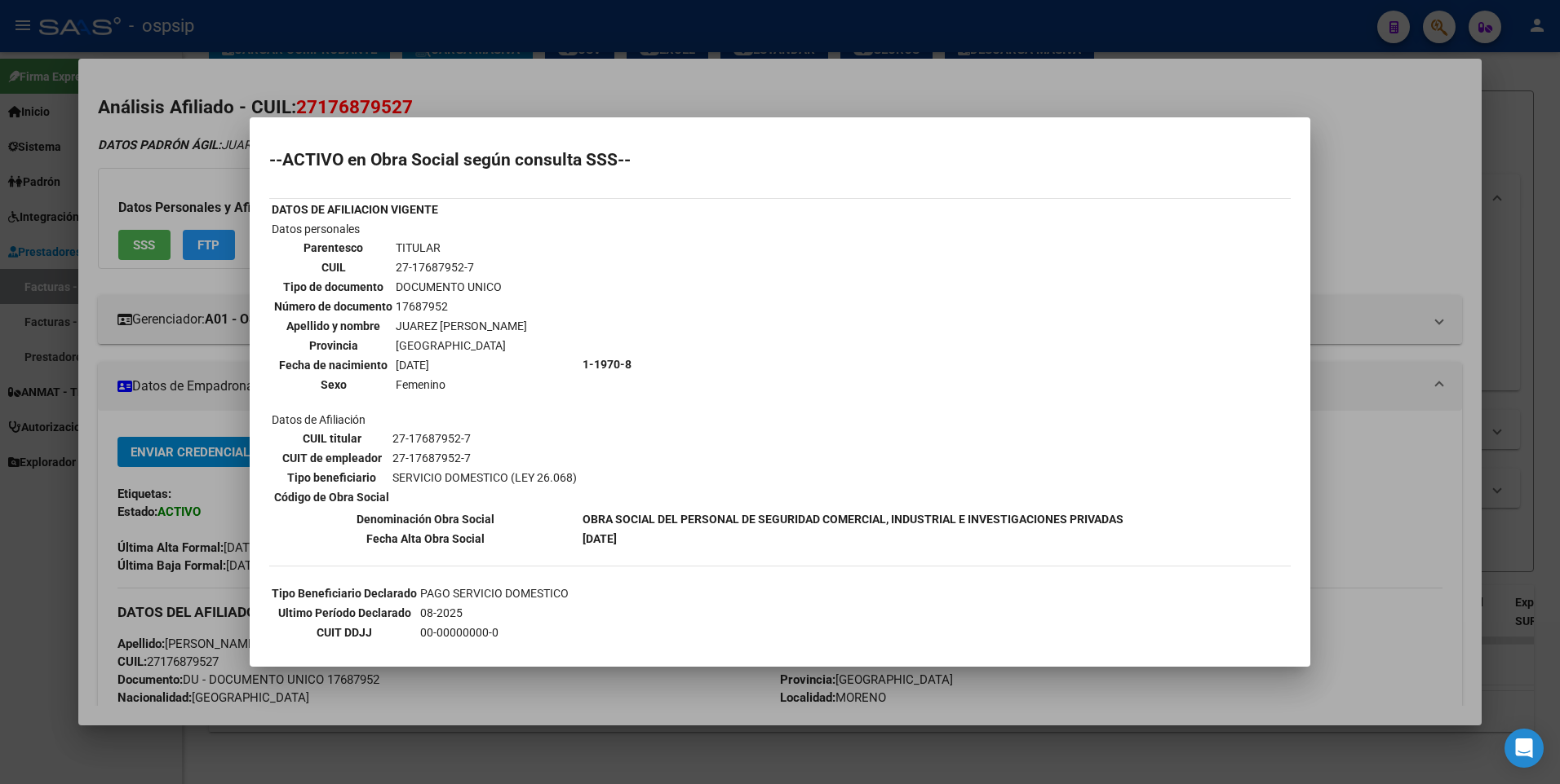
click at [1407, 150] on div at bounding box center [780, 392] width 1560 height 784
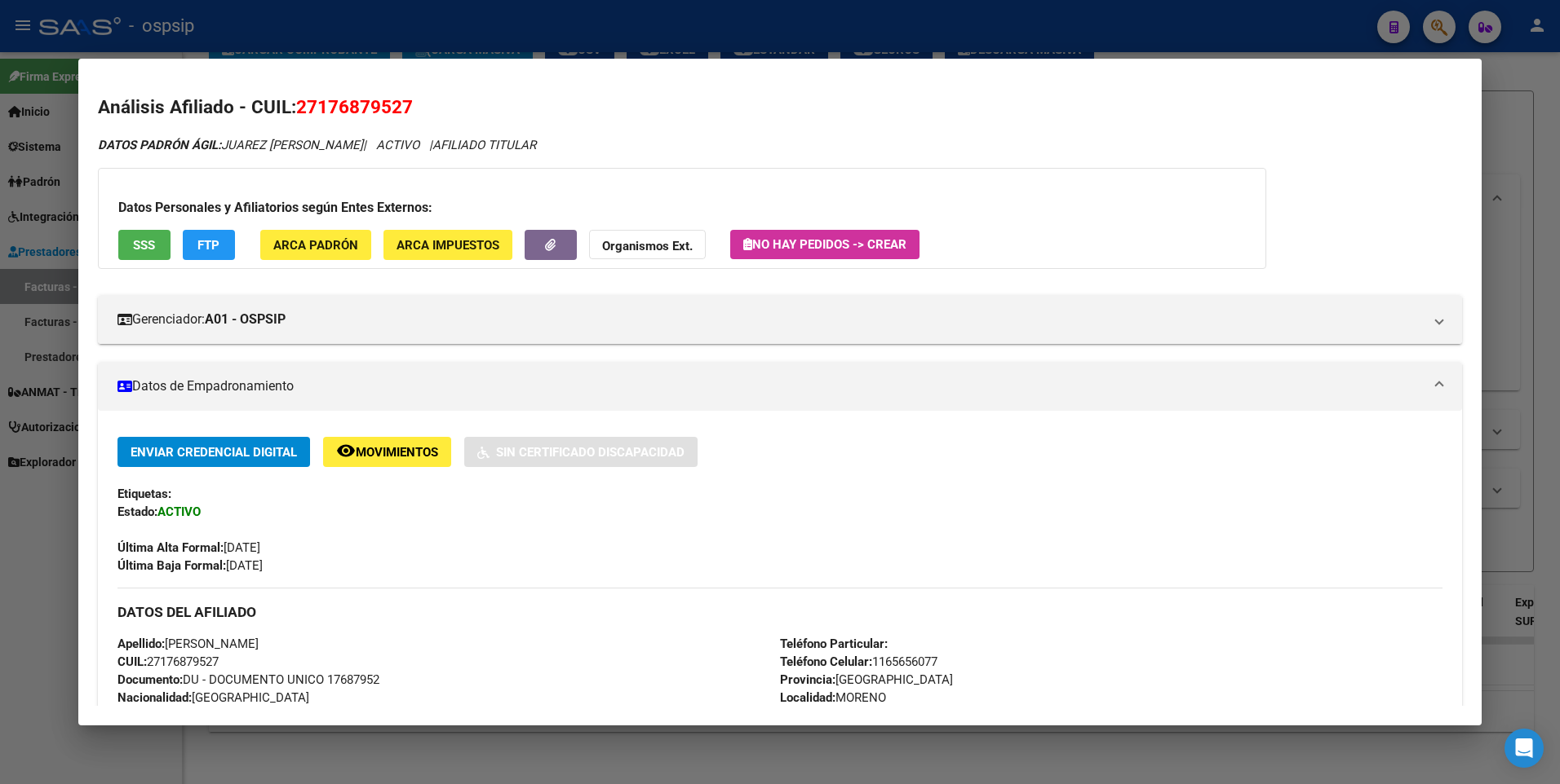
click at [1531, 120] on div at bounding box center [780, 392] width 1560 height 784
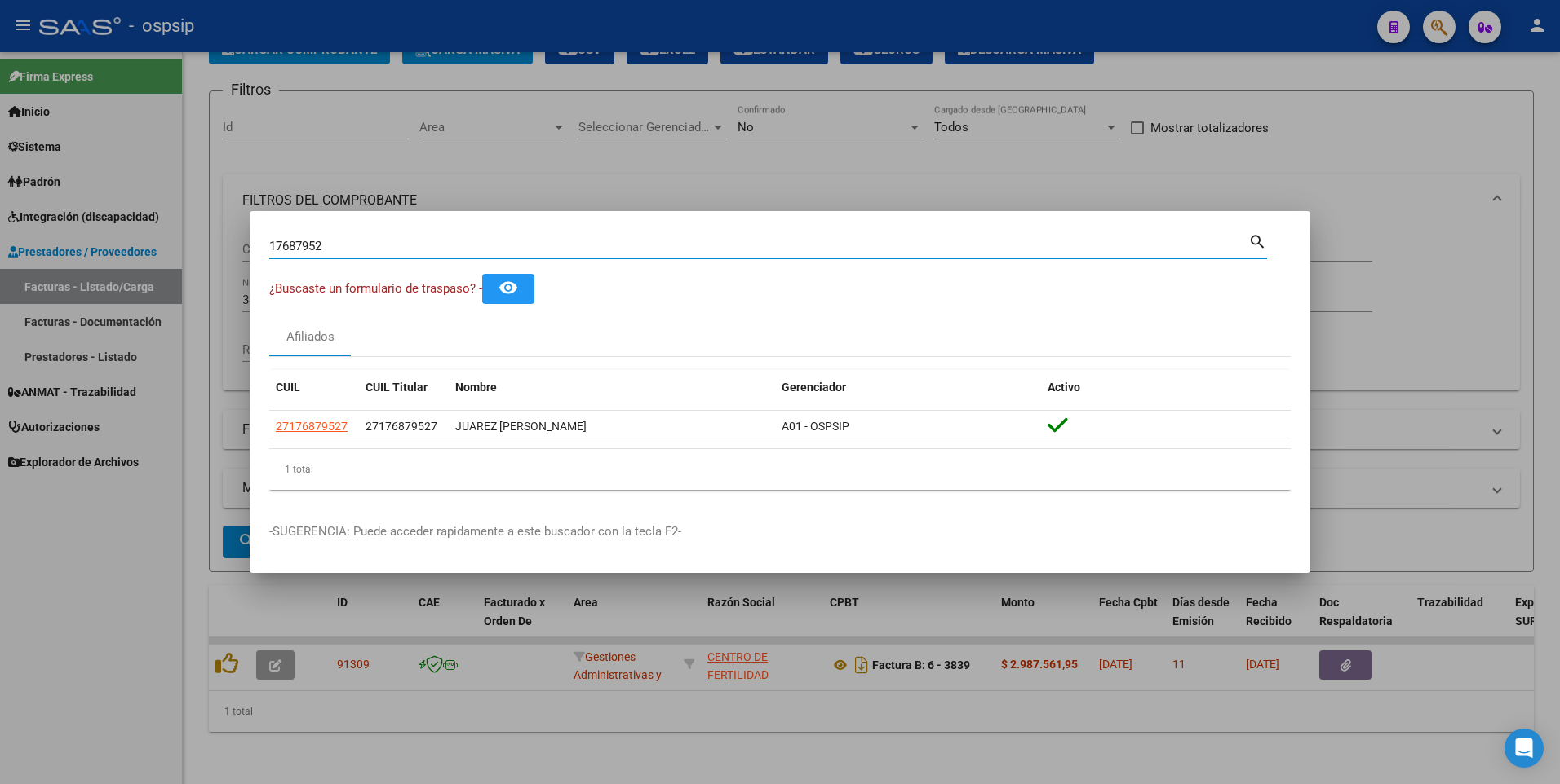
drag, startPoint x: 336, startPoint y: 248, endPoint x: 169, endPoint y: 290, distance: 172.2
click at [155, 281] on div "17687952 Buscar (apellido, dni, cuil, nro traspaso, cuit, obra social) search ¿…" at bounding box center [780, 392] width 1560 height 784
type input "26880199"
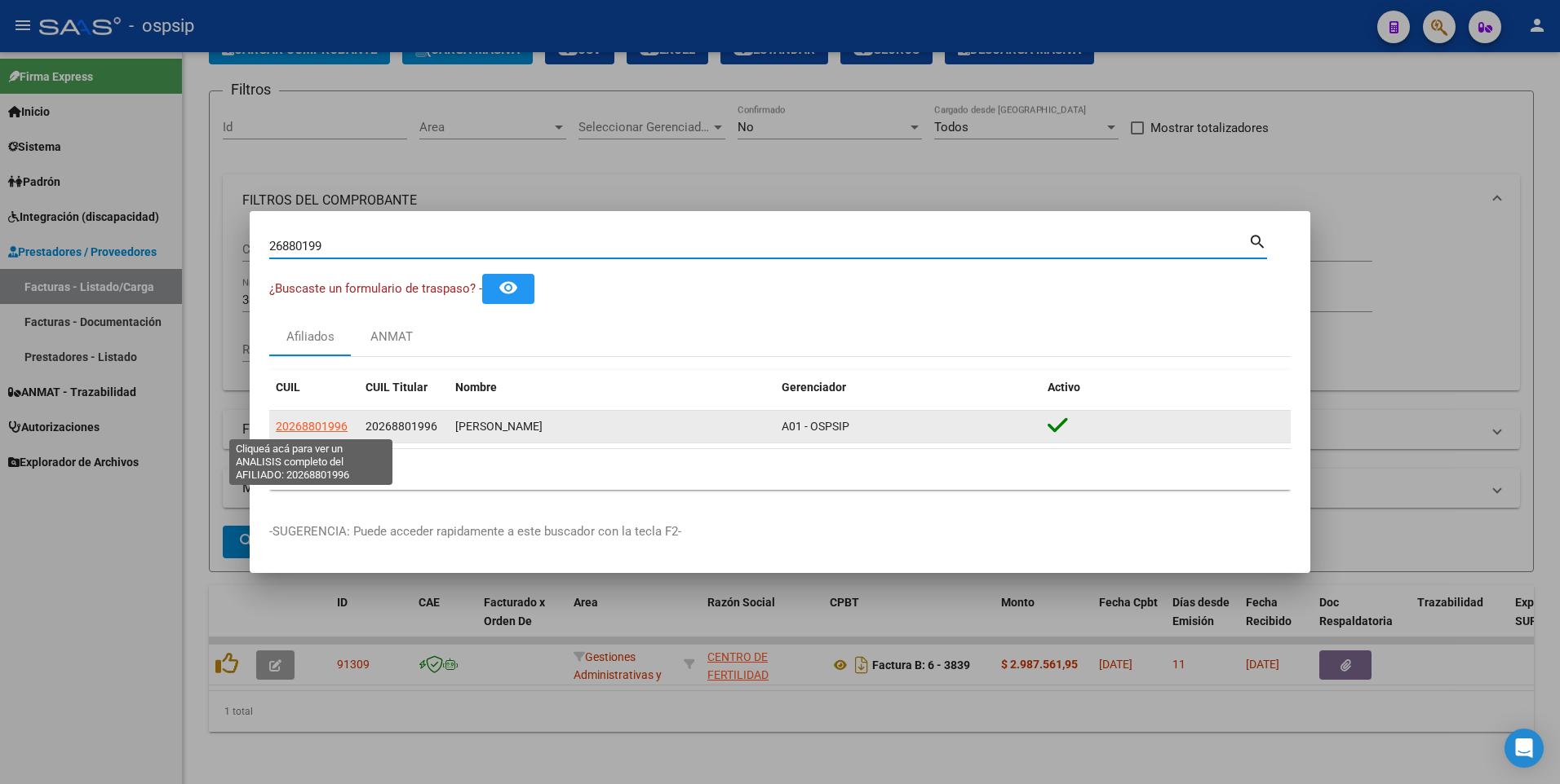
click at [311, 425] on span "20268801996" at bounding box center [311, 426] width 71 height 13
type textarea "20268801996"
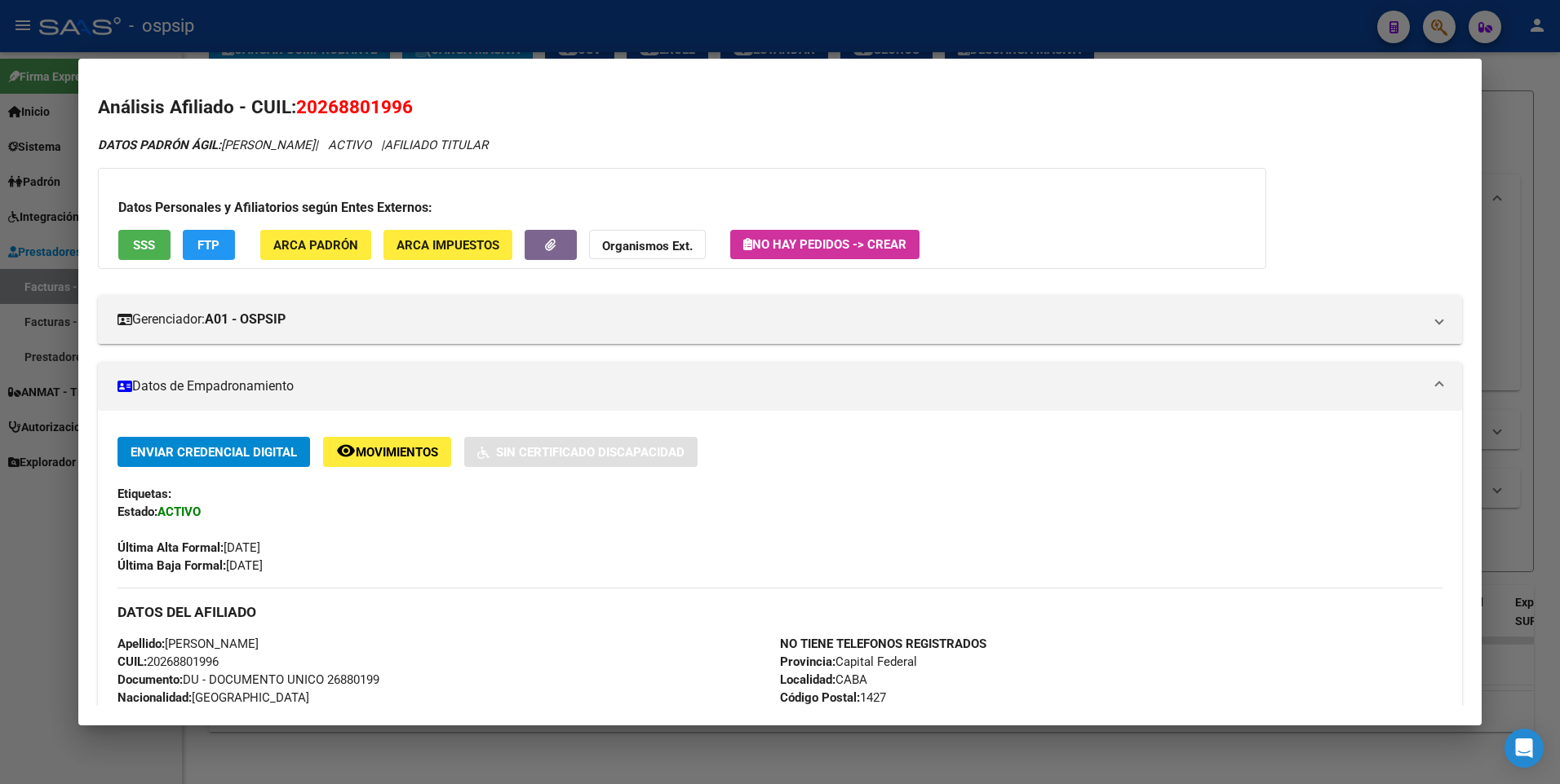
click at [131, 232] on button "SSS" at bounding box center [144, 244] width 52 height 30
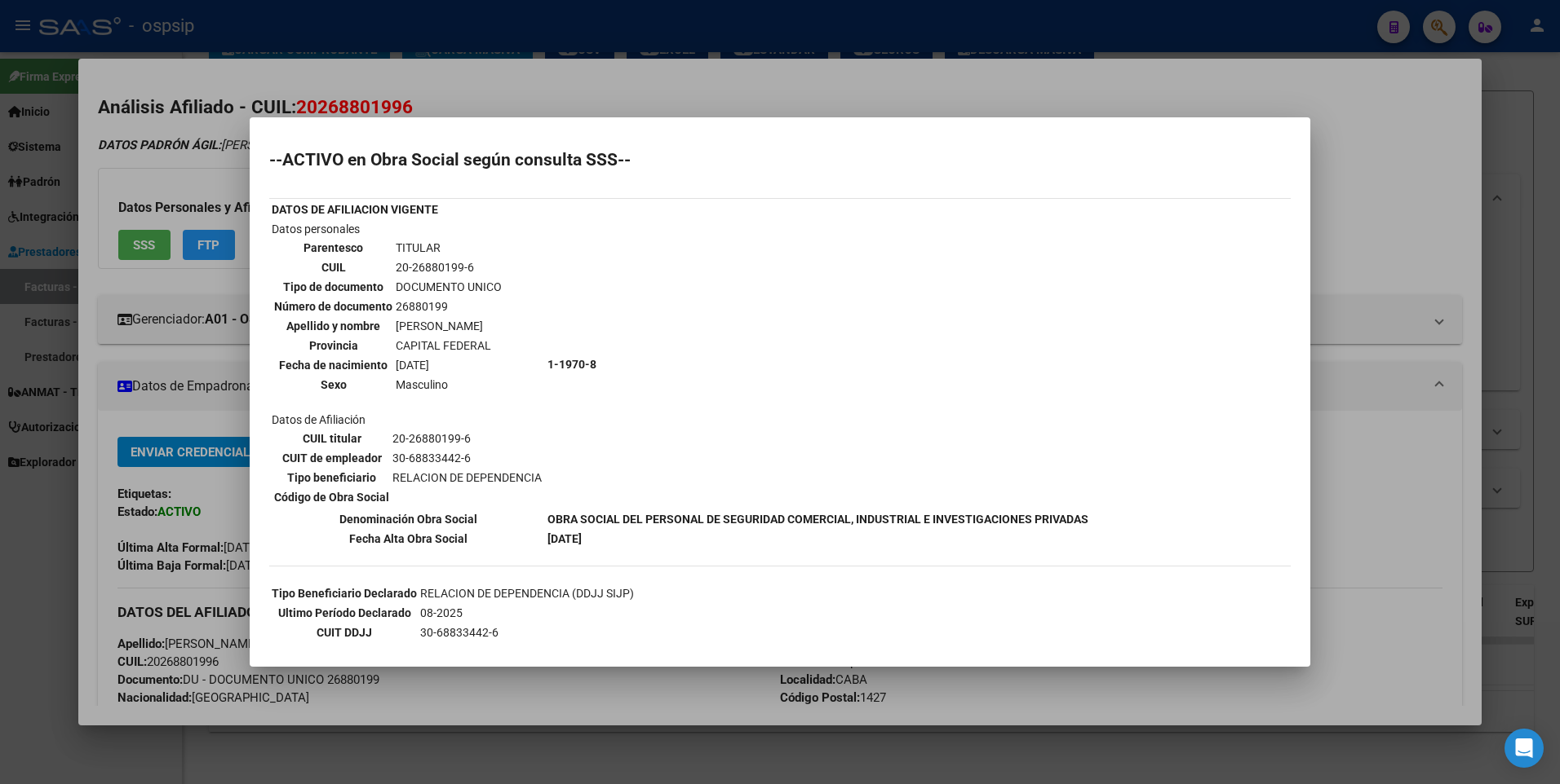
click at [1423, 203] on div at bounding box center [780, 392] width 1560 height 784
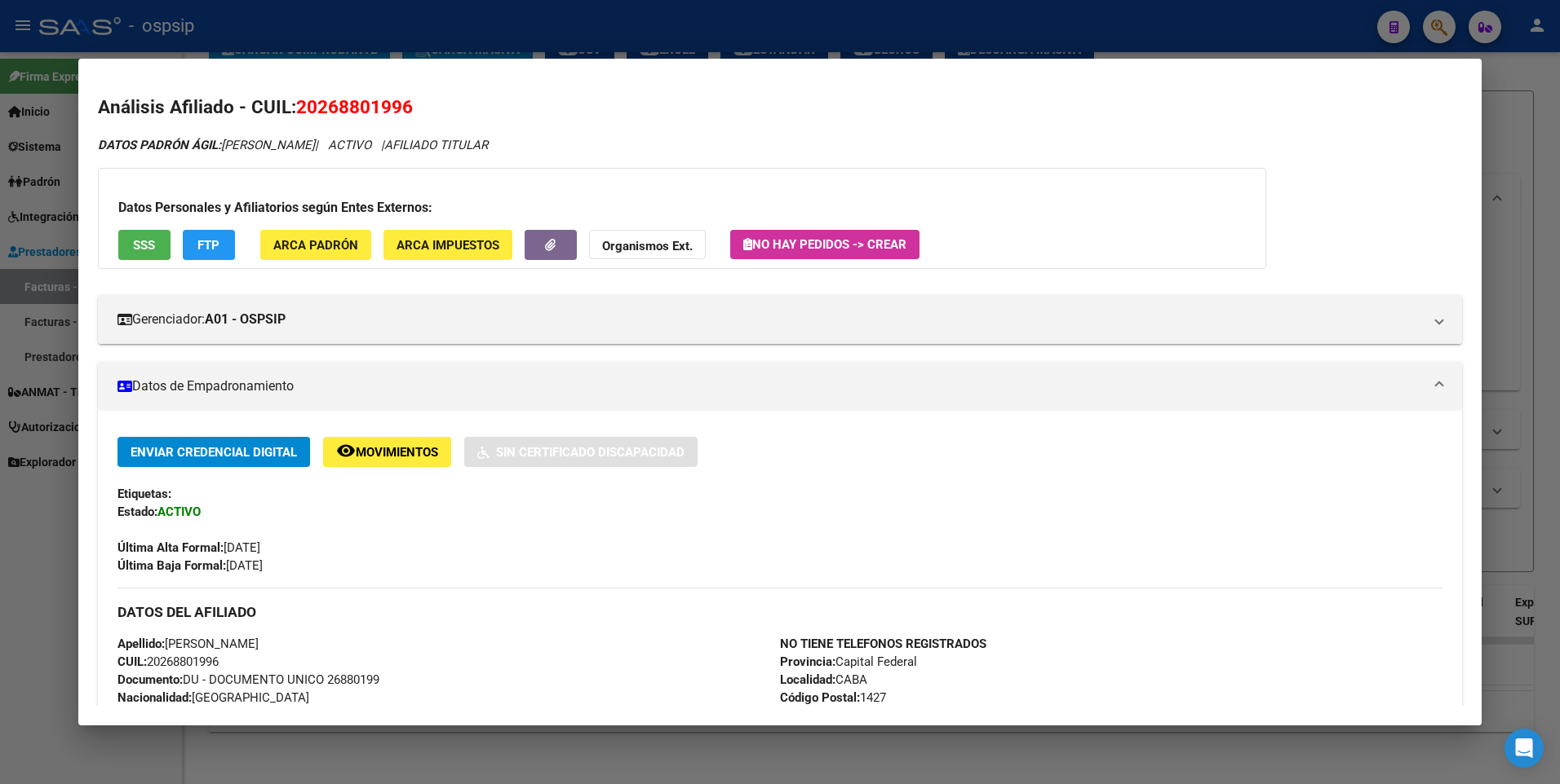
click at [1503, 149] on div at bounding box center [780, 392] width 1560 height 784
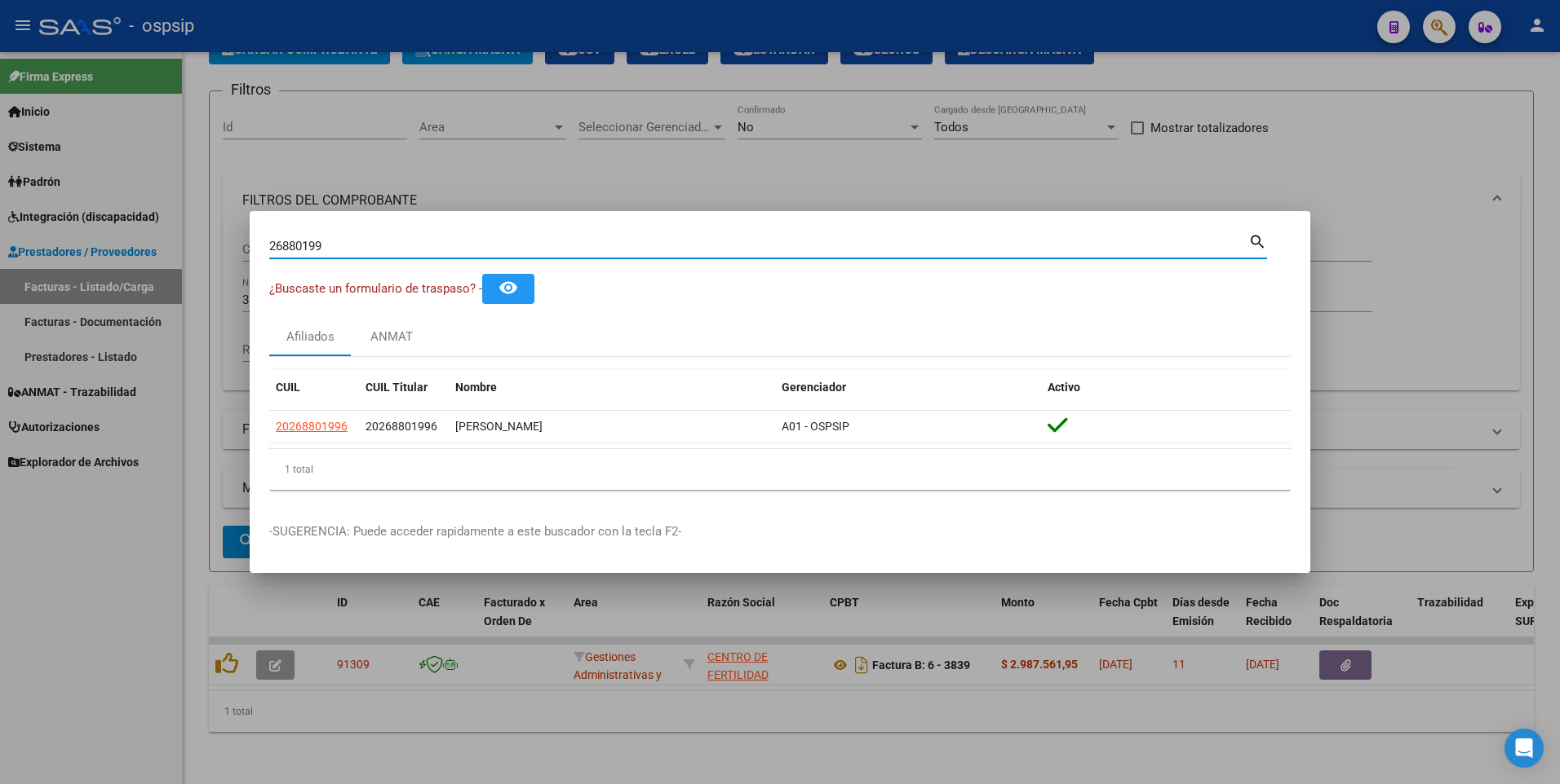
drag, startPoint x: 336, startPoint y: 241, endPoint x: 139, endPoint y: 323, distance: 213.4
click at [52, 288] on div "26880199 Buscar (apellido, dni, cuil, nro traspaso, cuit, obra social) search ¿…" at bounding box center [780, 392] width 1560 height 784
type input "27049295"
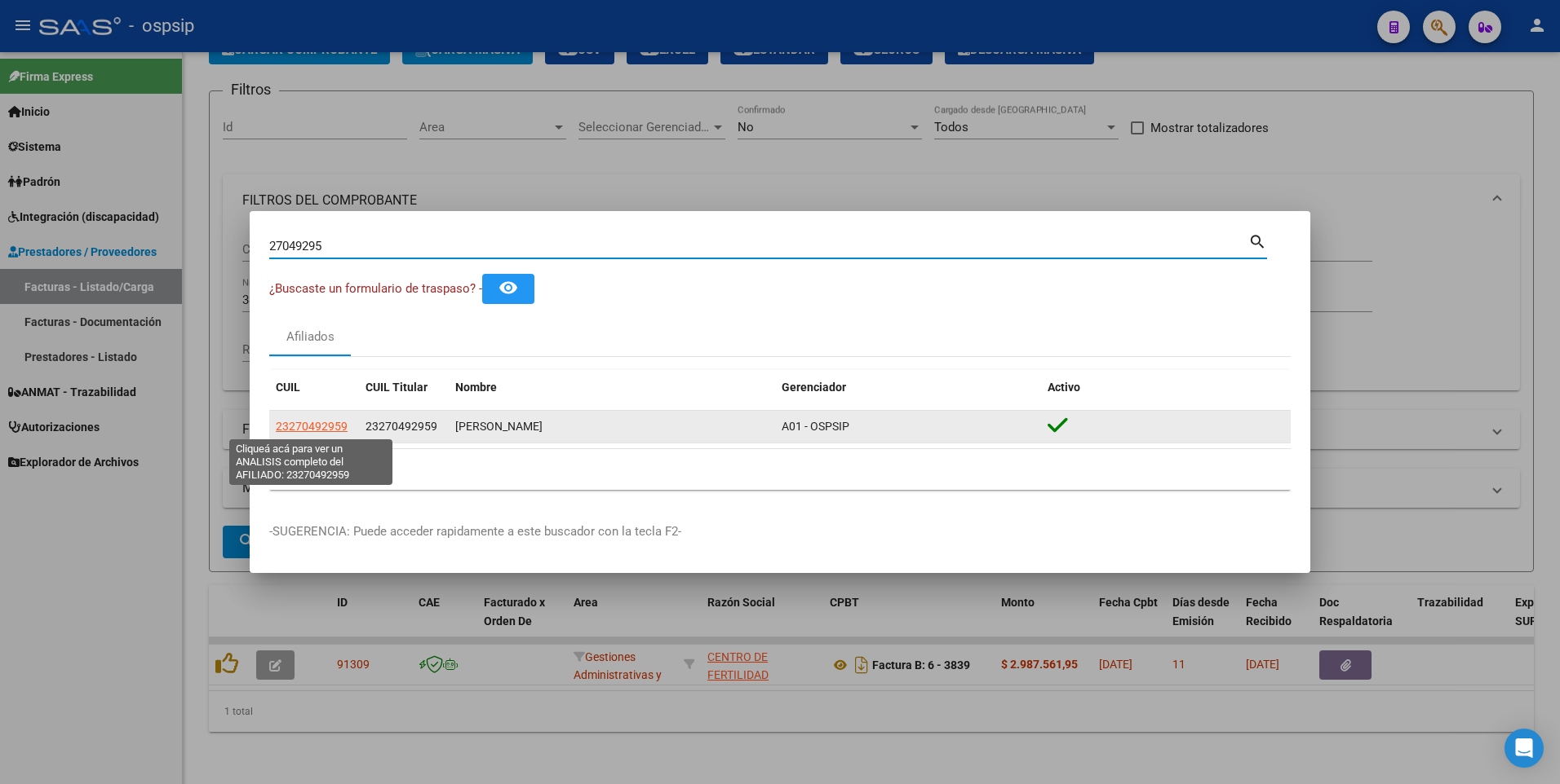
click at [332, 422] on span "23270492959" at bounding box center [311, 426] width 71 height 13
type textarea "23270492959"
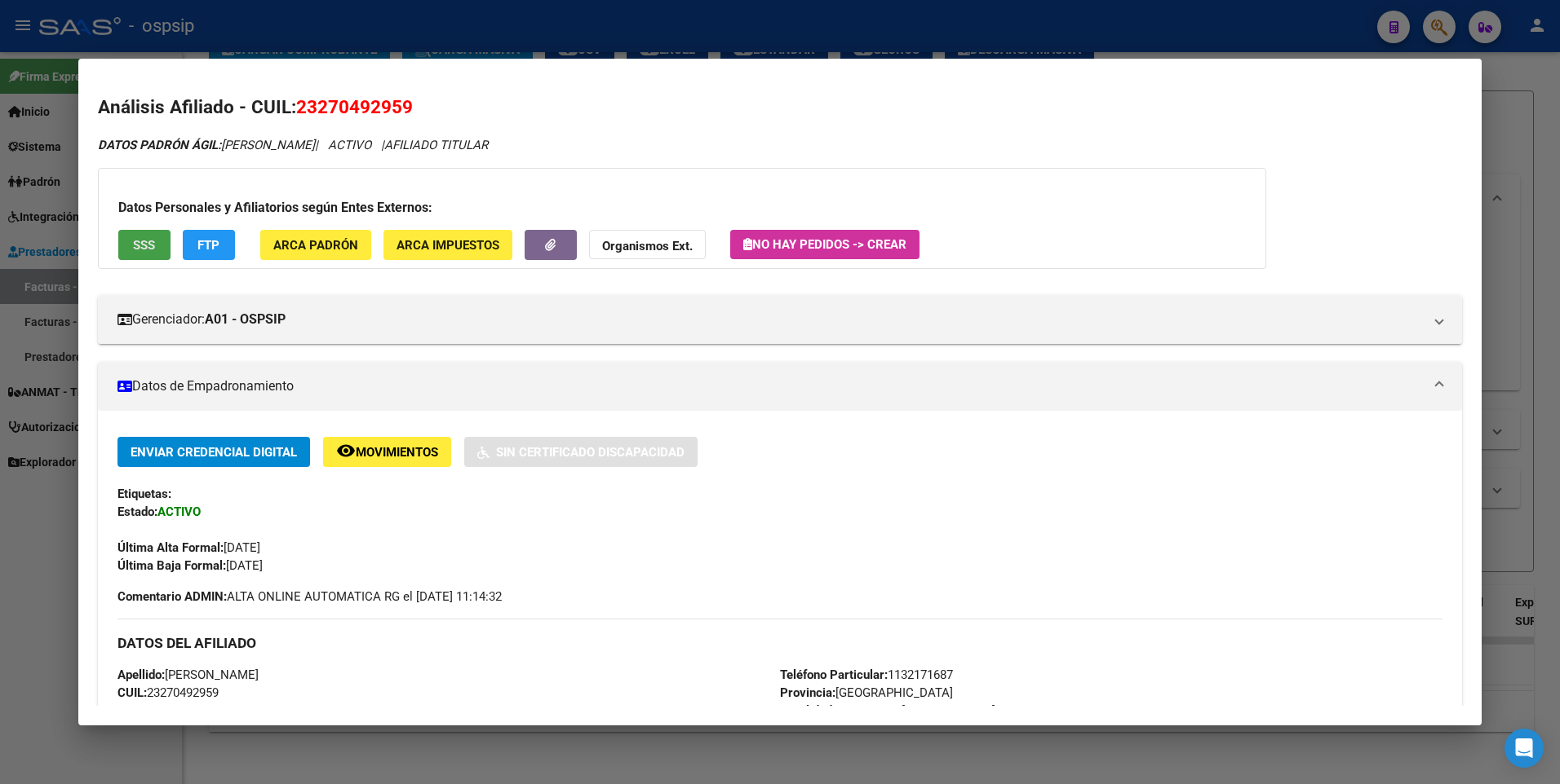
click at [164, 239] on button "SSS" at bounding box center [144, 244] width 52 height 30
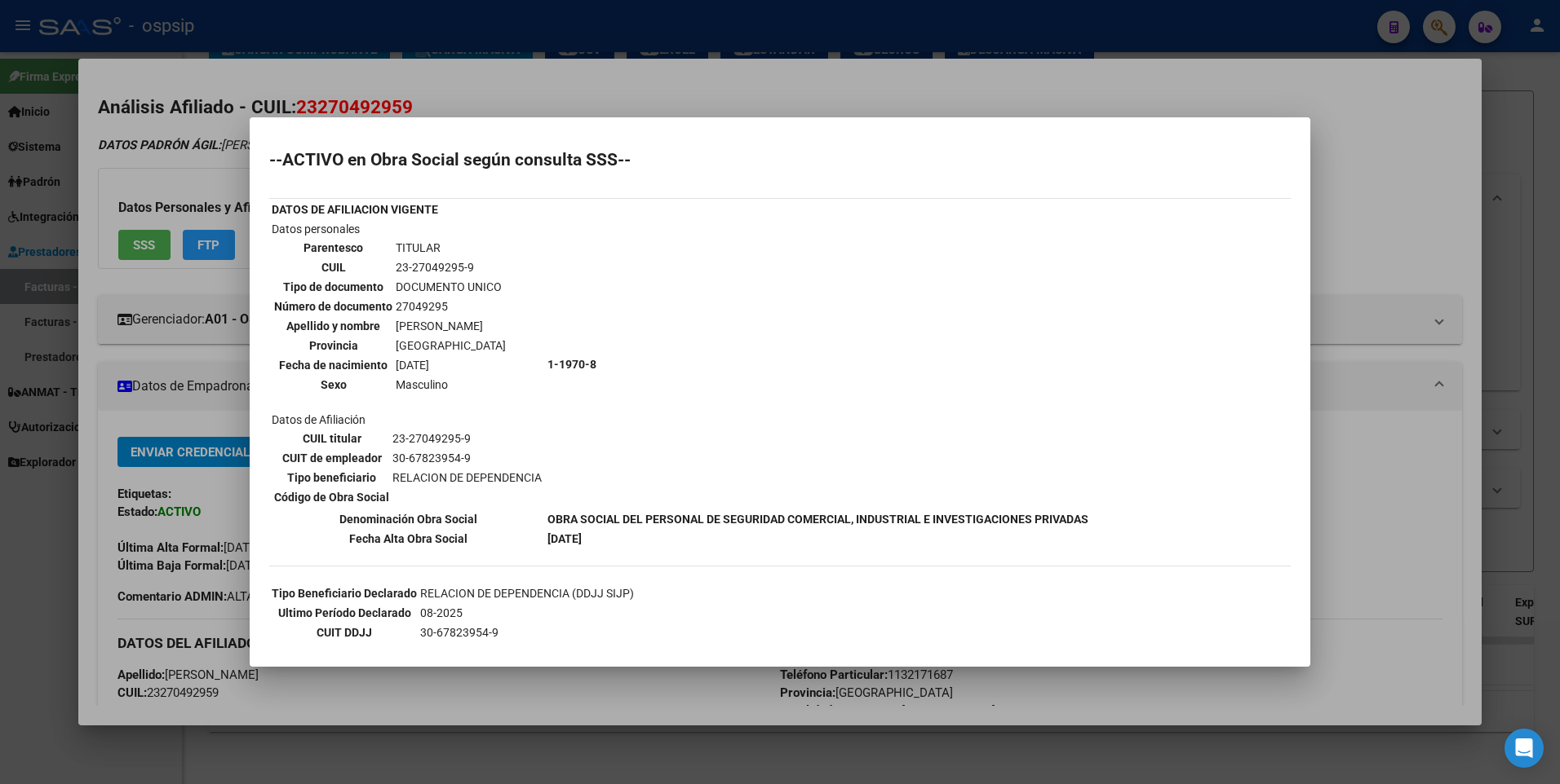
click at [1457, 187] on div at bounding box center [780, 392] width 1560 height 784
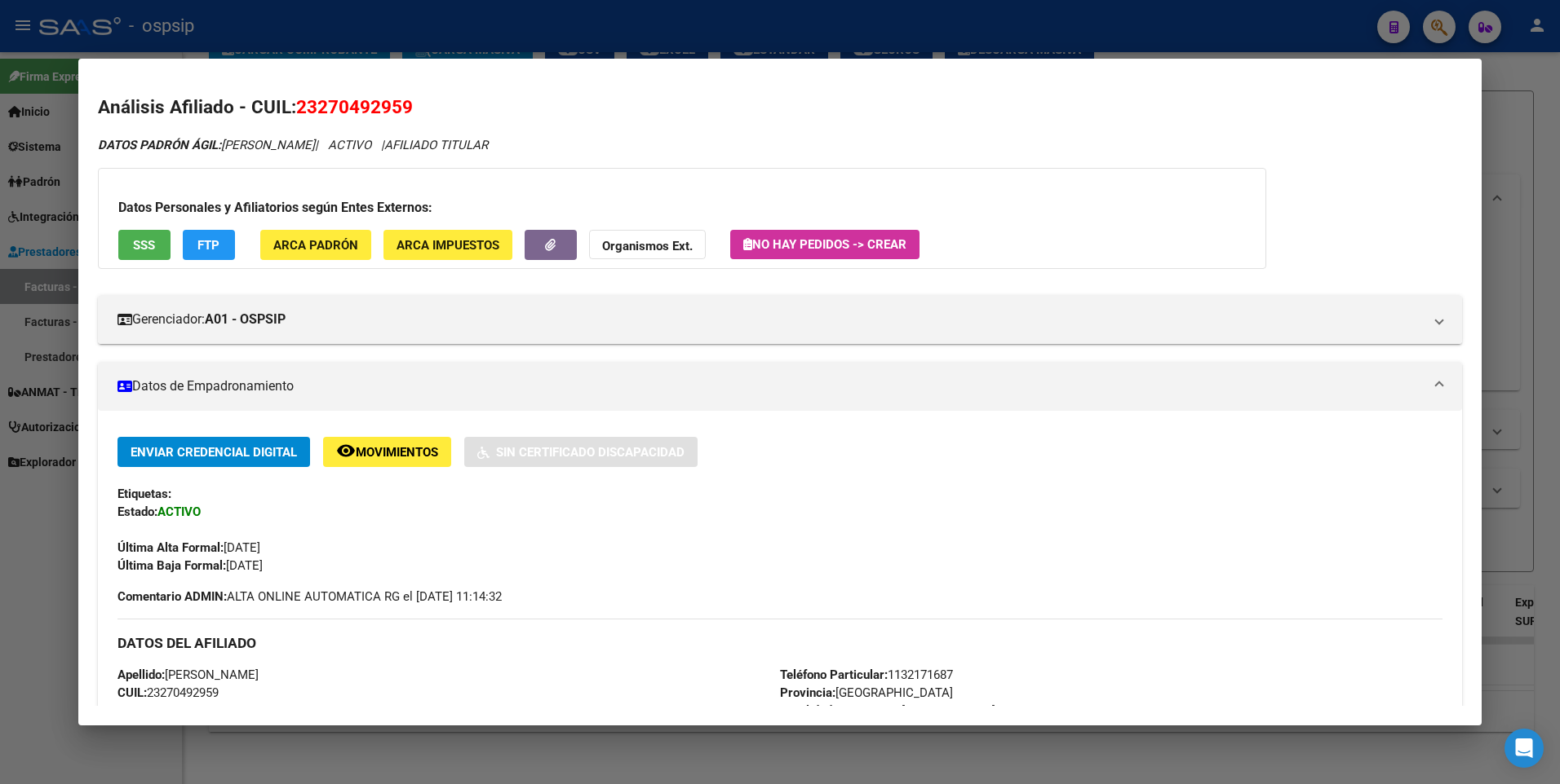
click at [1519, 152] on div at bounding box center [780, 392] width 1560 height 784
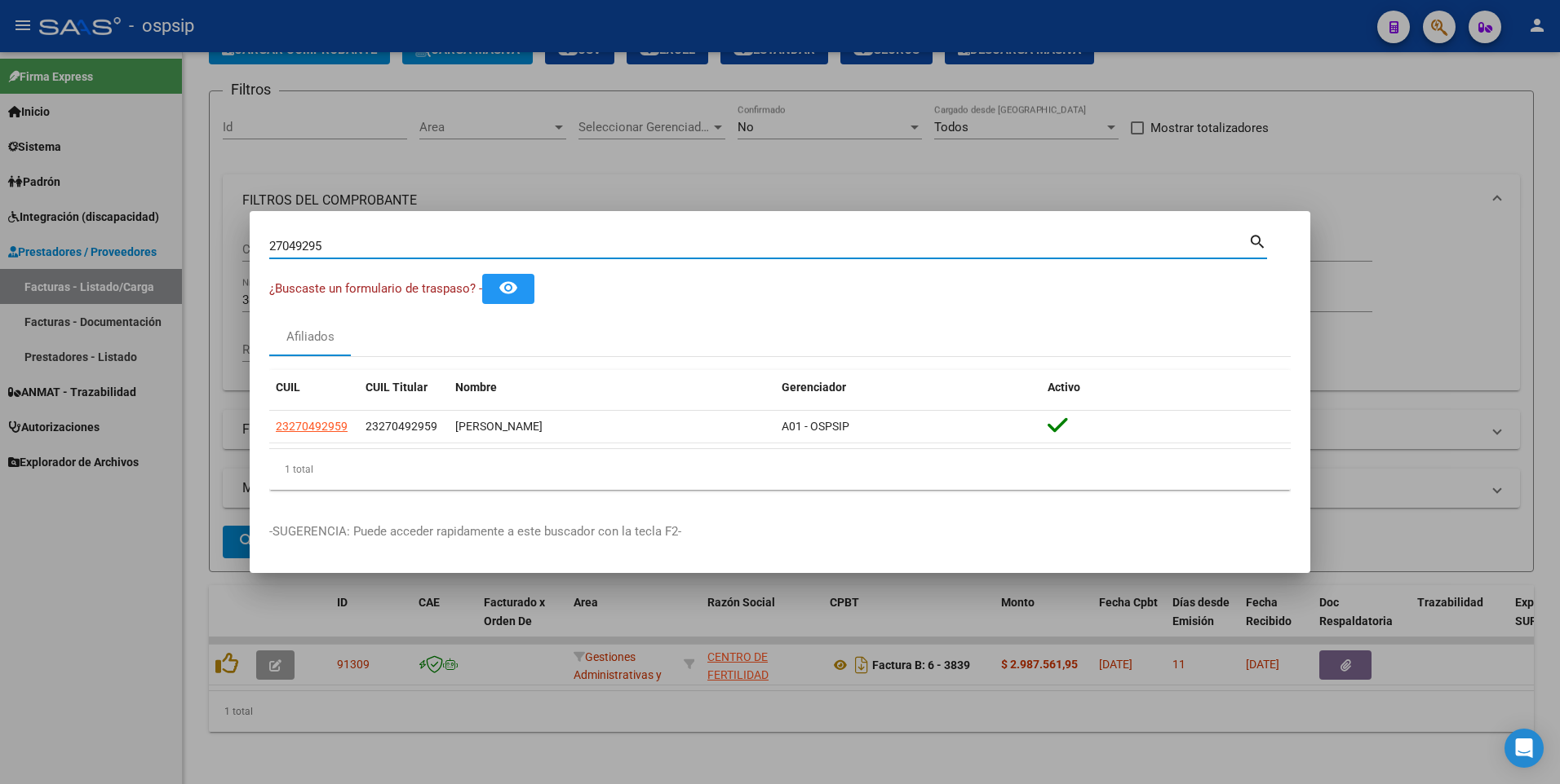
drag, startPoint x: 346, startPoint y: 245, endPoint x: 242, endPoint y: 316, distance: 125.9
click at [132, 285] on div "27049295 Buscar (apellido, dni, cuil, nro traspaso, cuit, obra social) search ¿…" at bounding box center [780, 392] width 1560 height 784
type input "16902632"
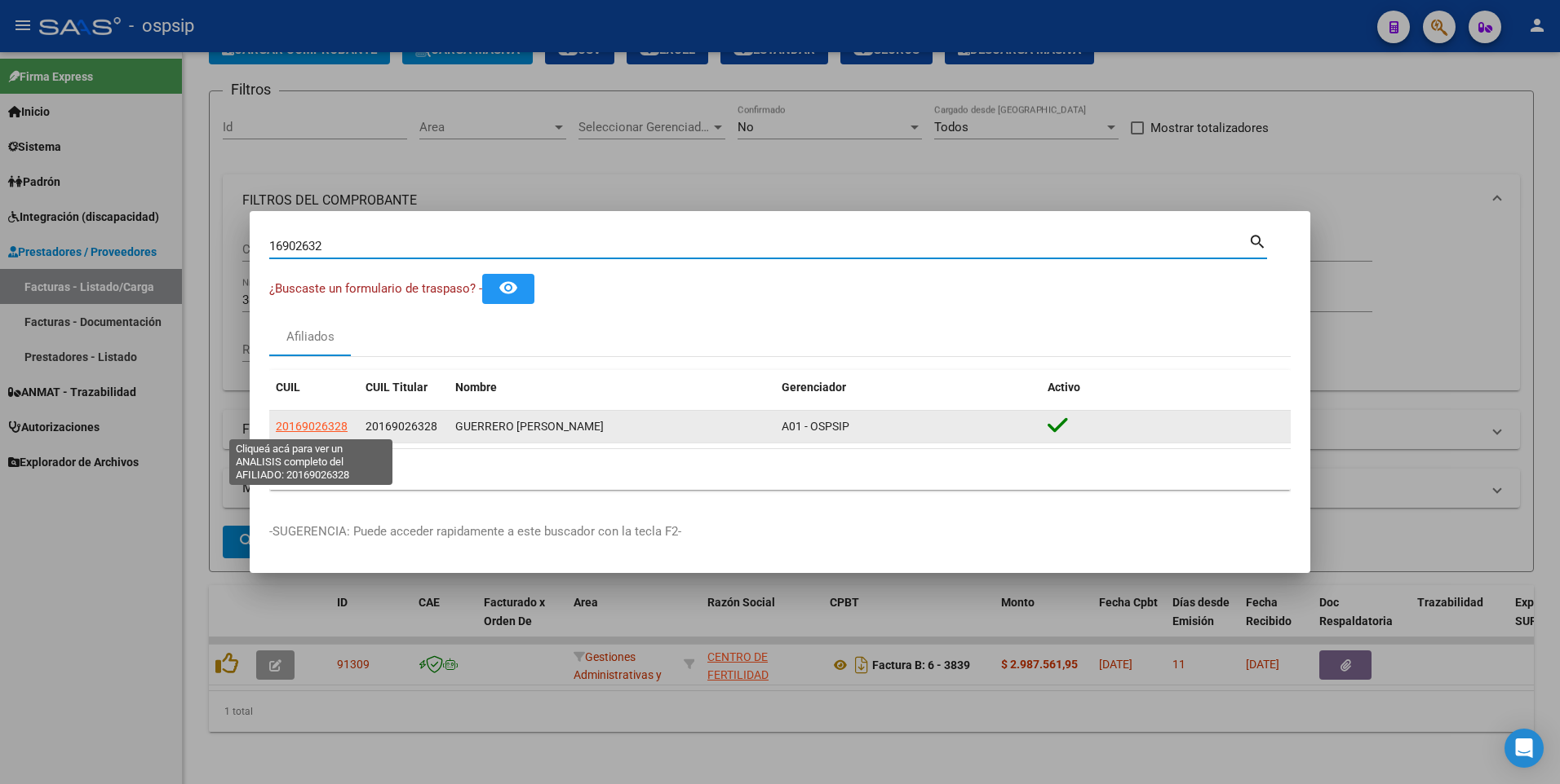
click at [305, 424] on span "20169026328" at bounding box center [311, 426] width 71 height 13
type textarea "20169026328"
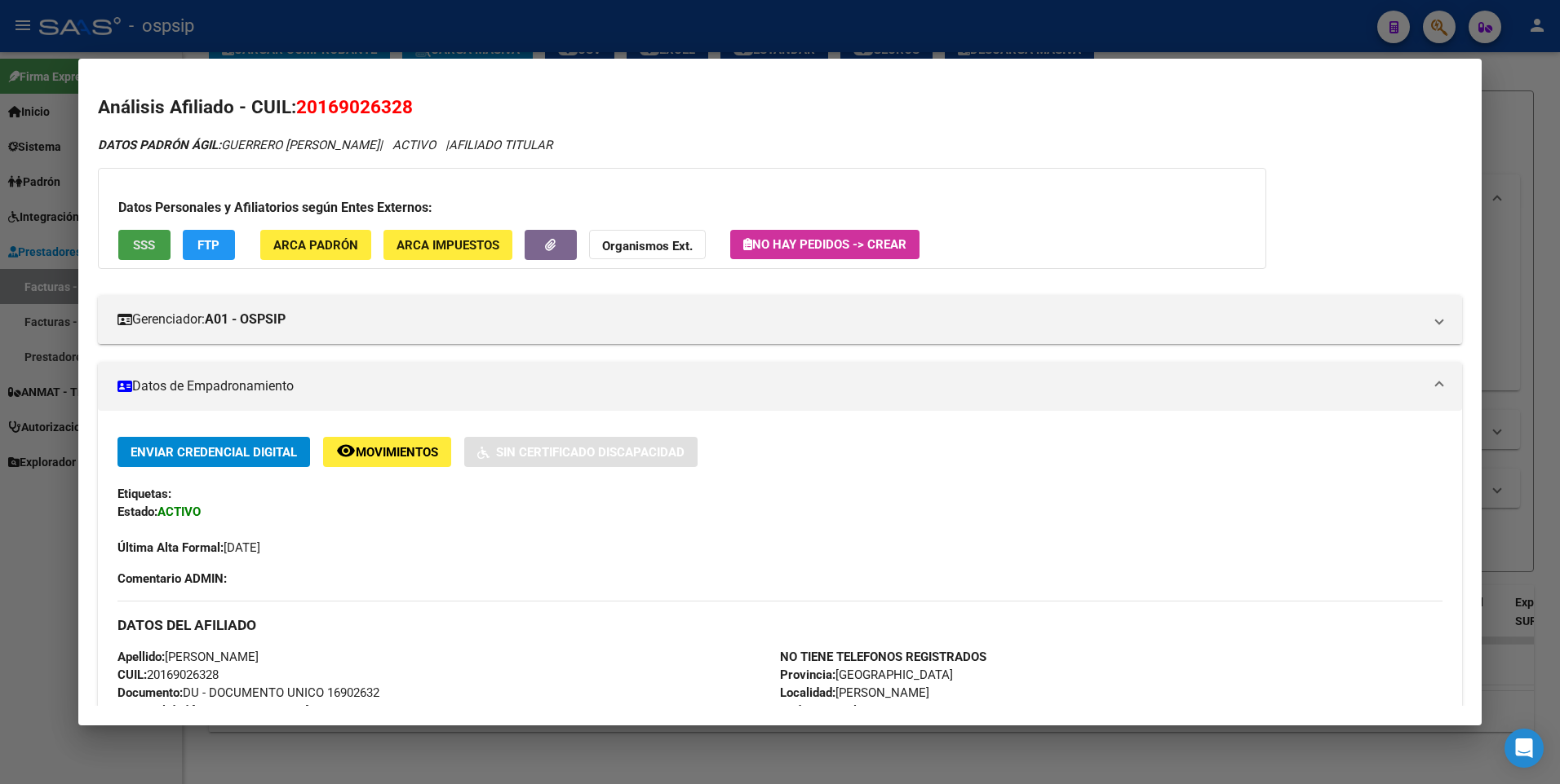
click at [153, 245] on span "SSS" at bounding box center [144, 245] width 22 height 15
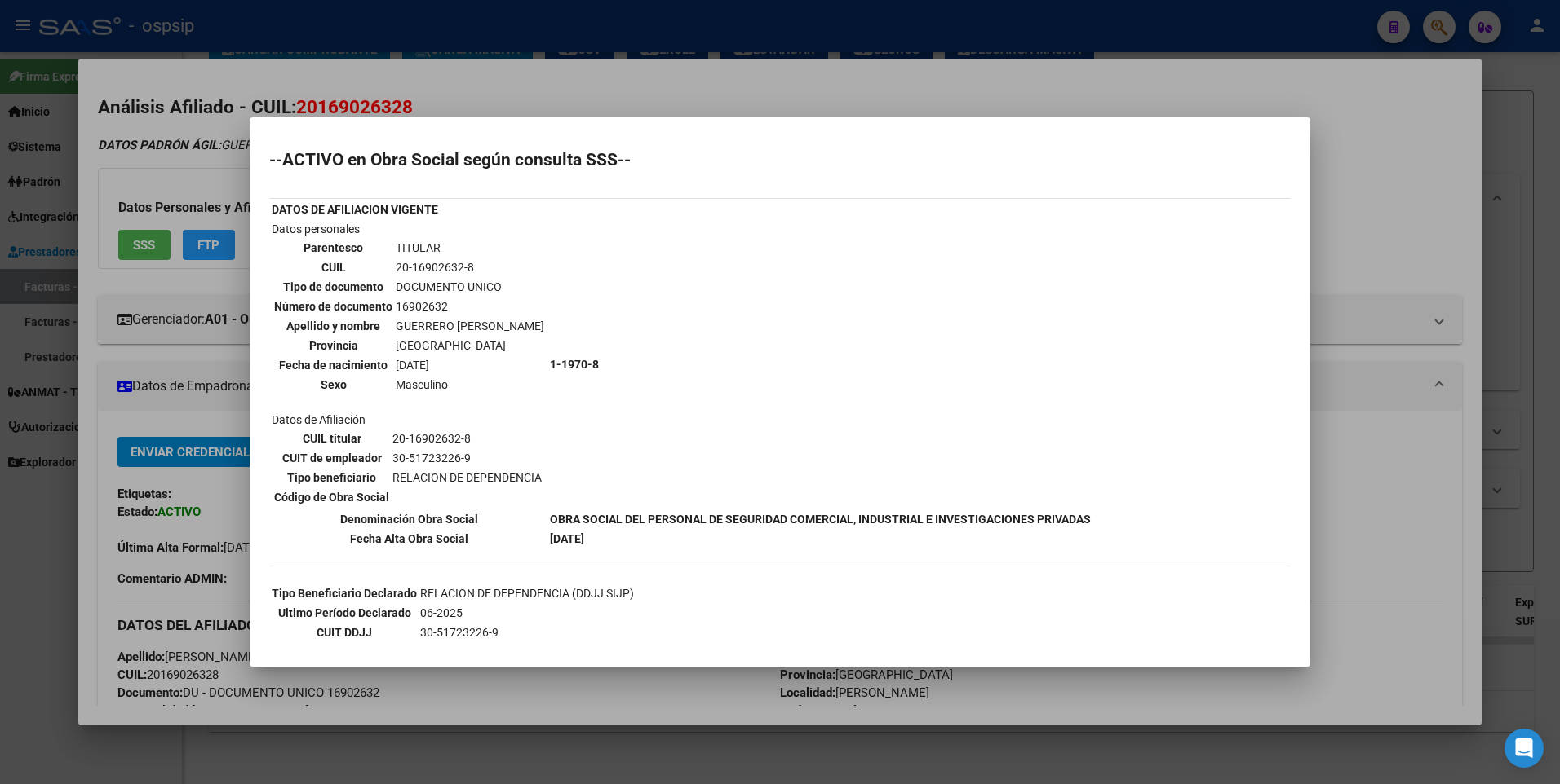
click at [1380, 208] on div at bounding box center [780, 392] width 1560 height 784
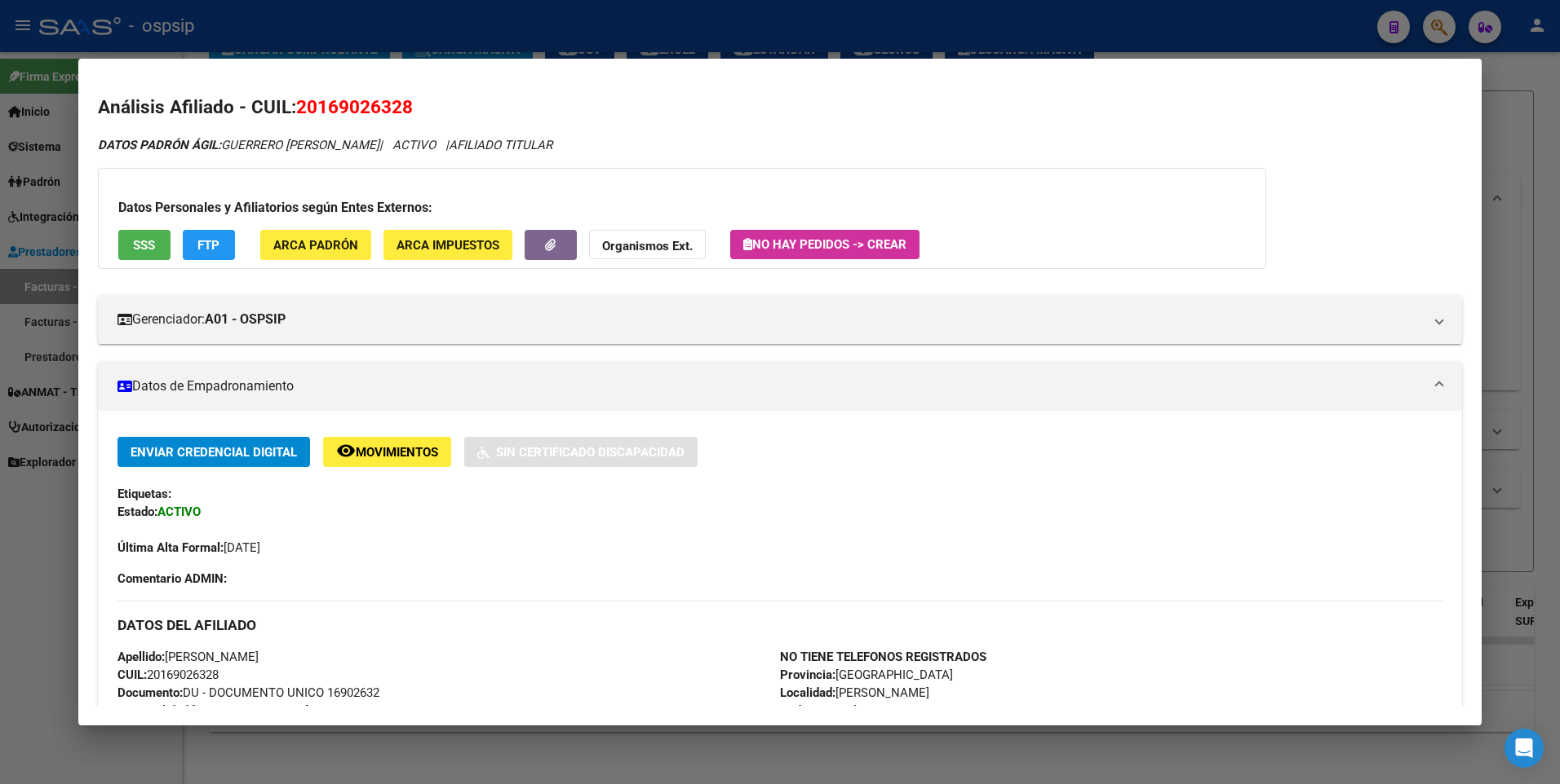
click at [1503, 147] on div at bounding box center [780, 392] width 1560 height 784
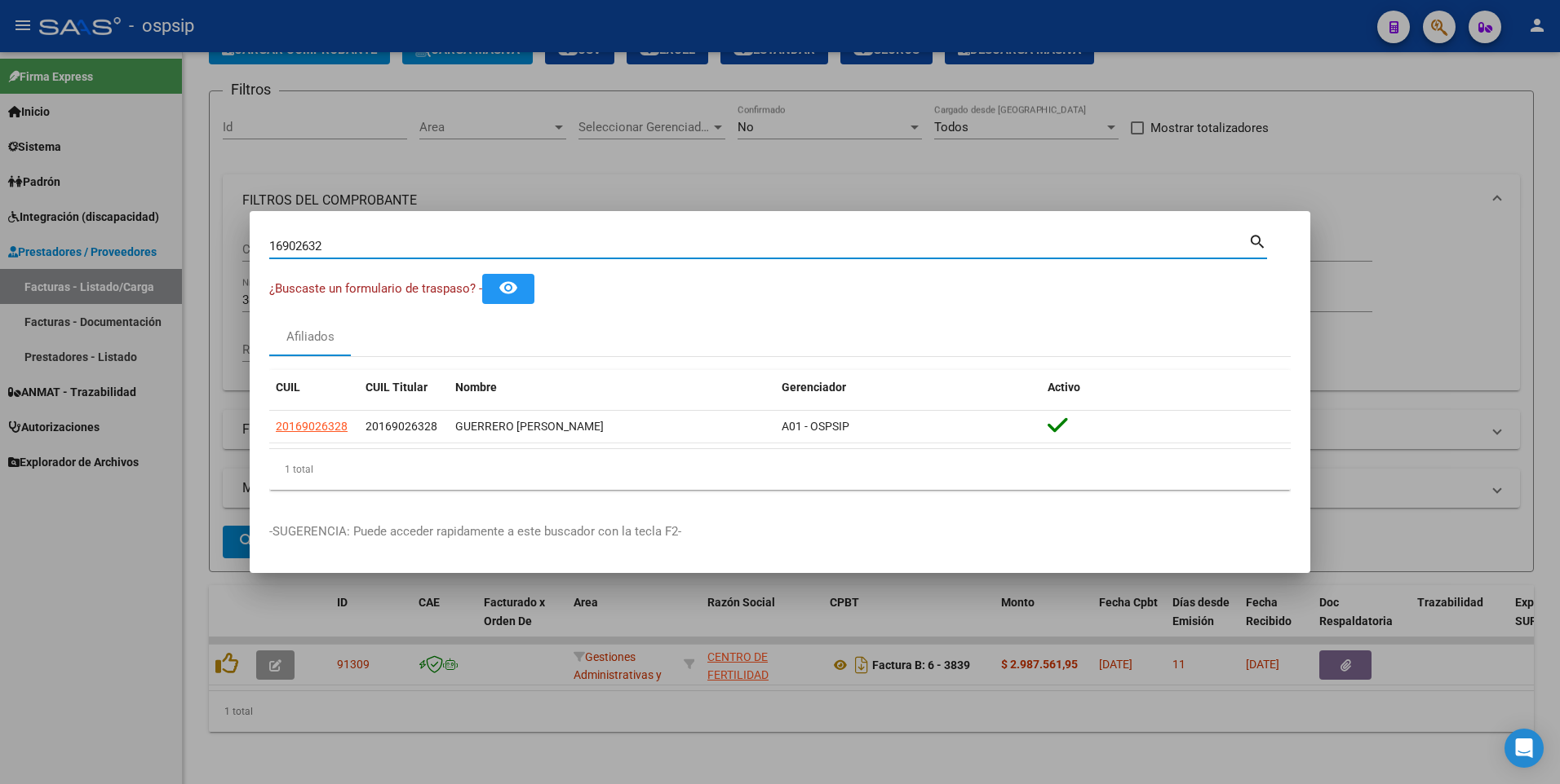
drag, startPoint x: 327, startPoint y: 248, endPoint x: 213, endPoint y: 279, distance: 118.1
click at [213, 279] on div "16902632 Buscar (apellido, dni, cuil, nro traspaso, cuit, obra social) search ¿…" at bounding box center [780, 392] width 1560 height 784
type input "14876295"
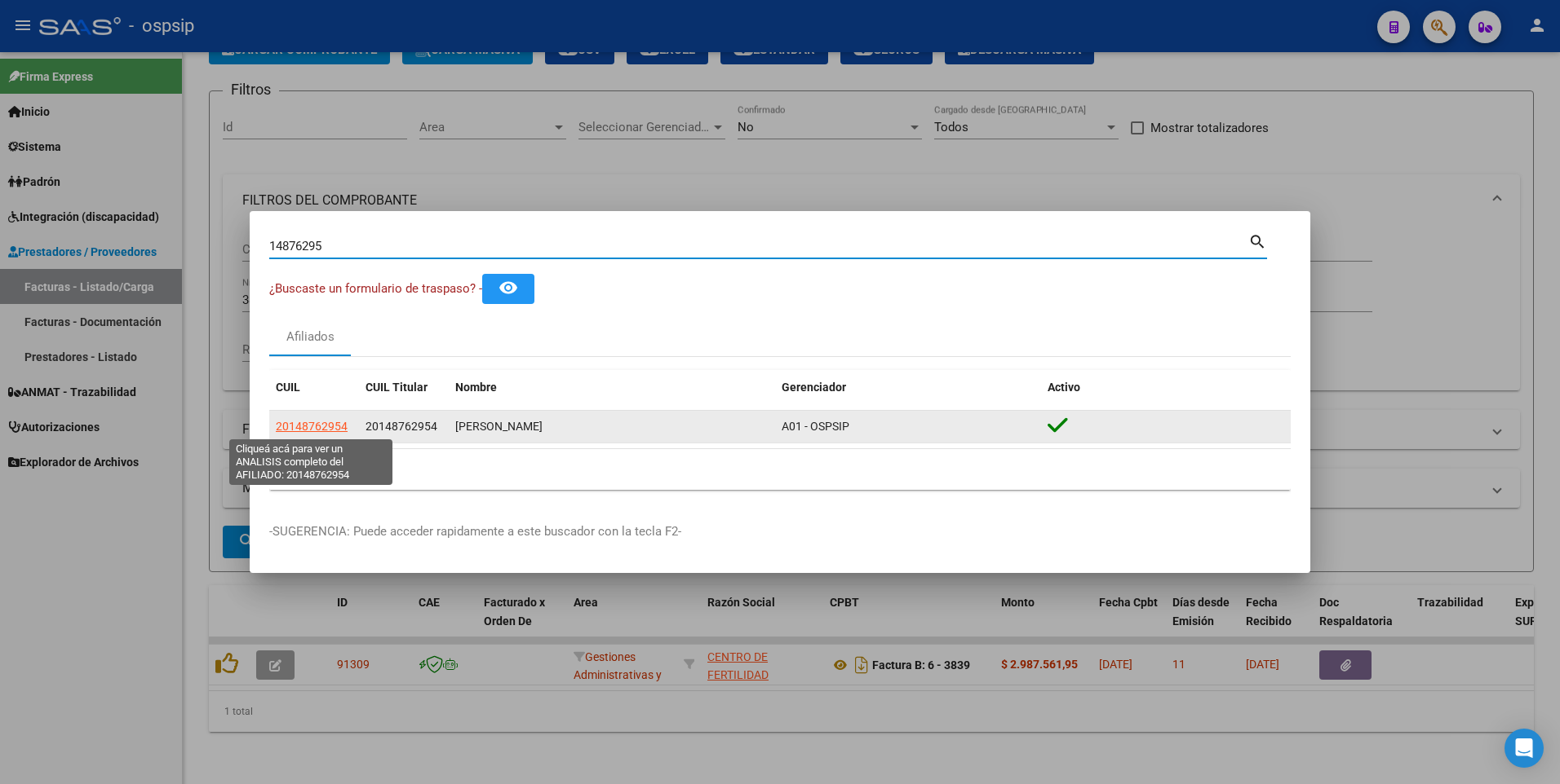
click at [317, 423] on span "20148762954" at bounding box center [311, 426] width 71 height 13
type textarea "20148762954"
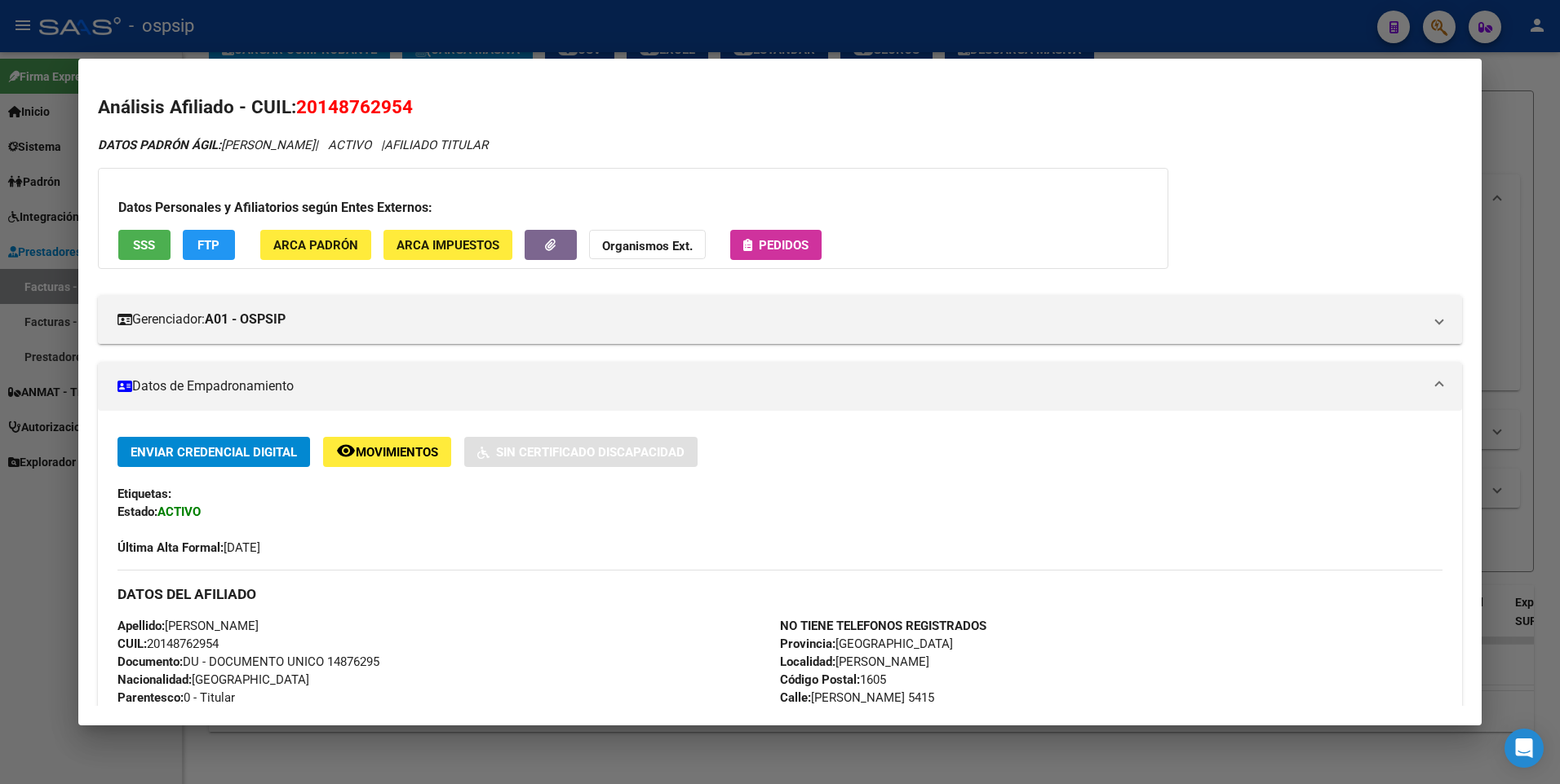
click at [132, 256] on button "SSS" at bounding box center [144, 244] width 52 height 30
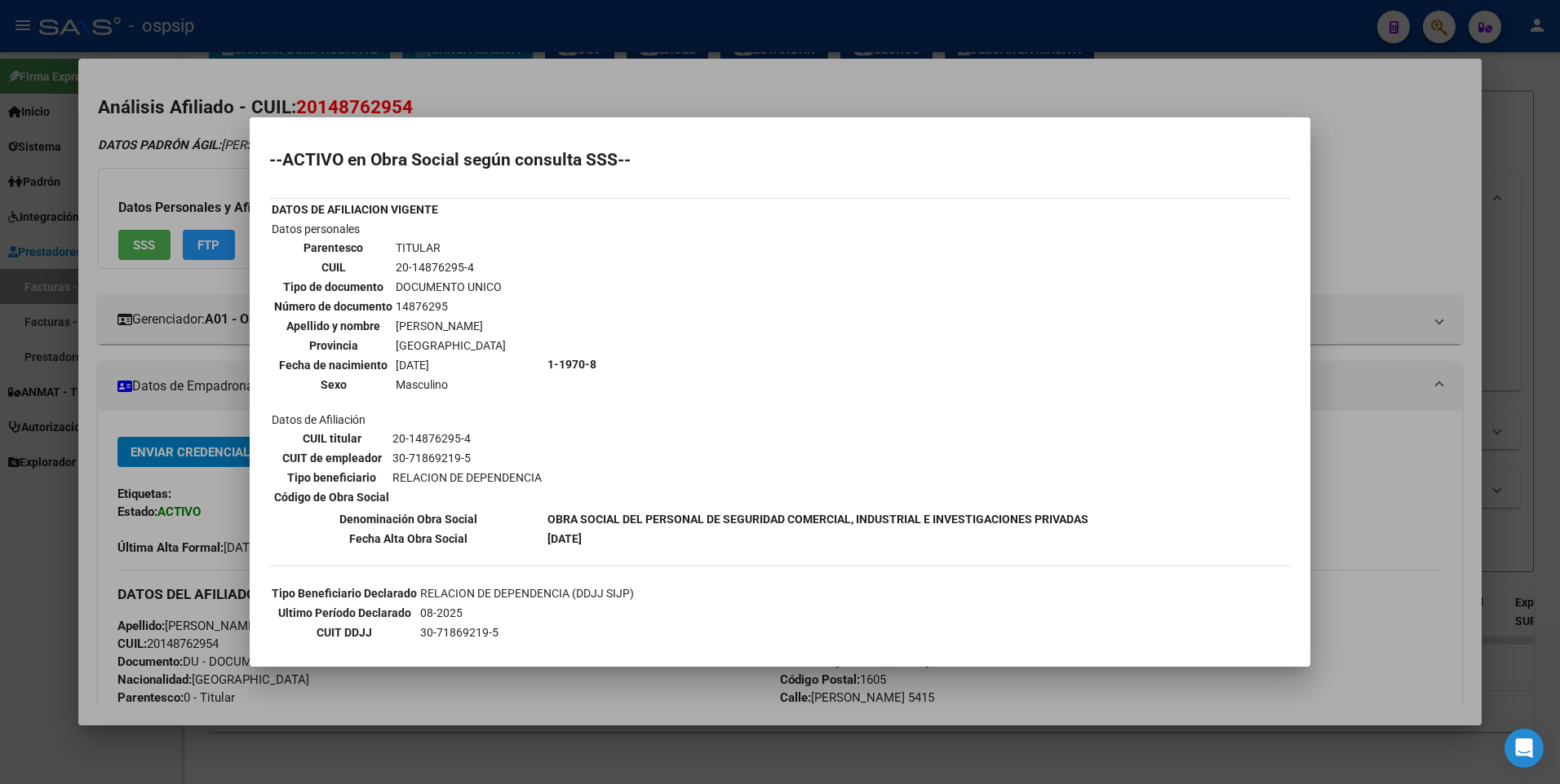
click at [1440, 153] on div at bounding box center [780, 392] width 1560 height 784
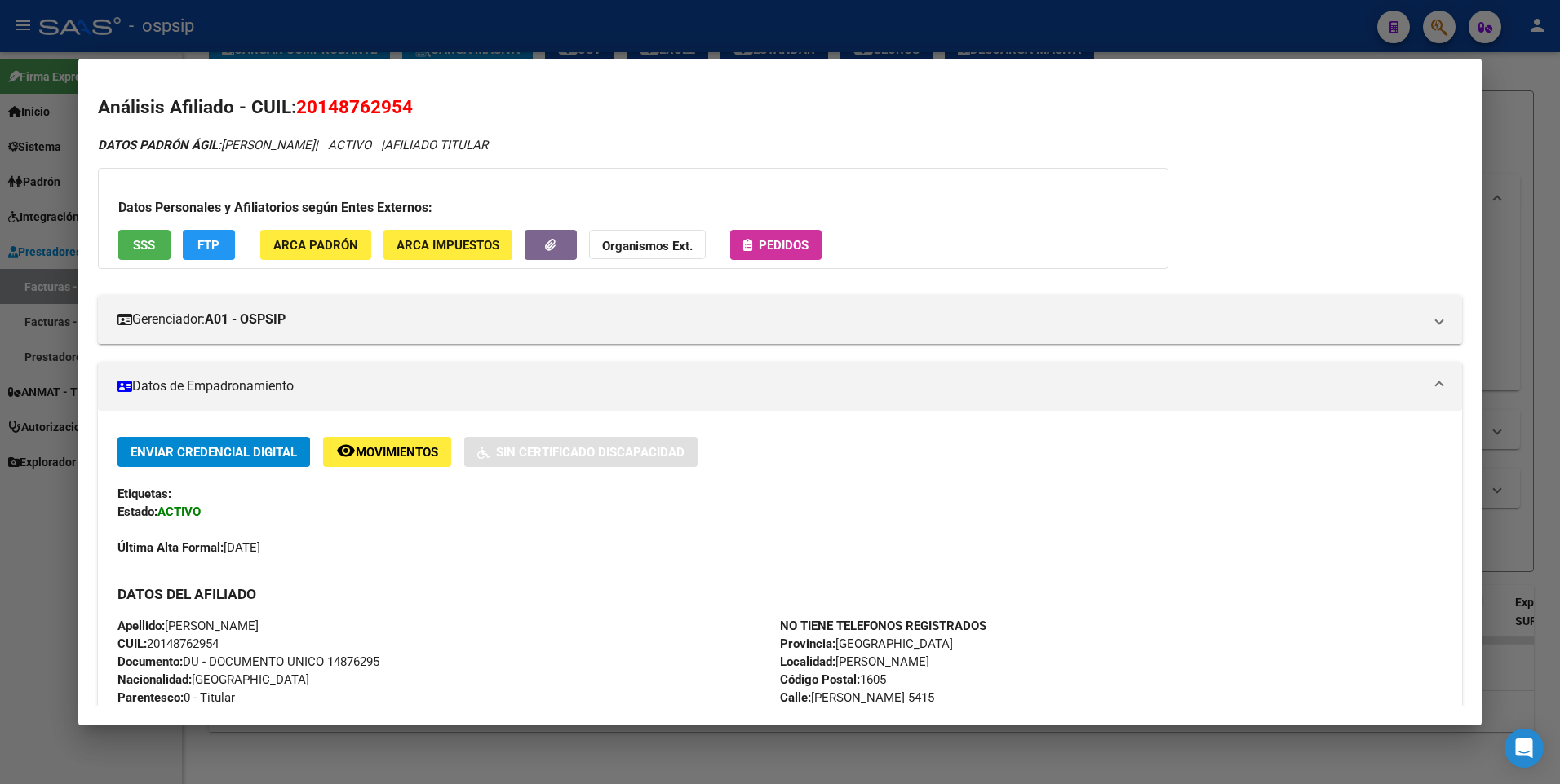
click at [1511, 111] on div at bounding box center [780, 392] width 1560 height 784
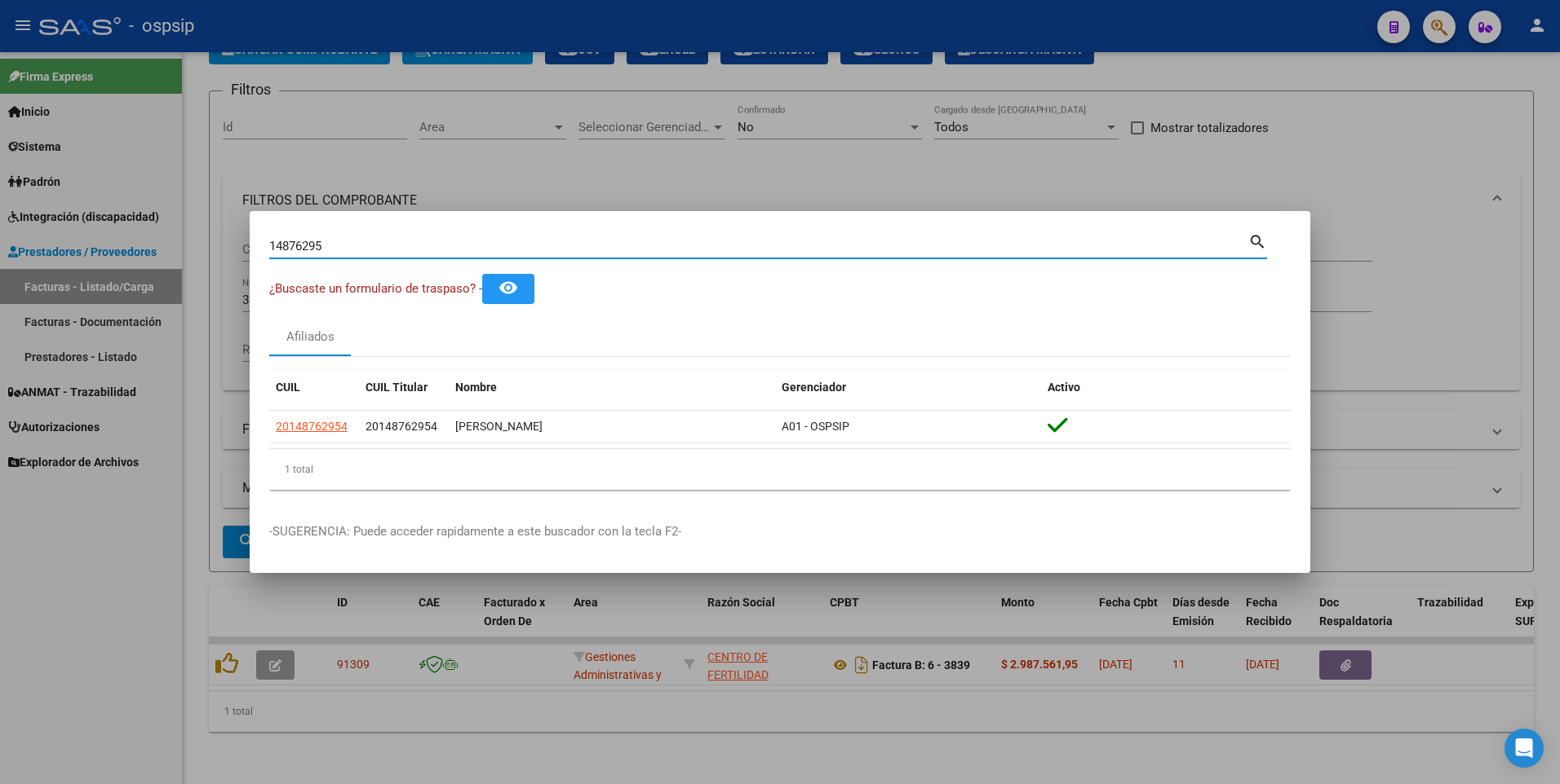
drag, startPoint x: 346, startPoint y: 243, endPoint x: 81, endPoint y: 291, distance: 269.3
click at [78, 273] on div "14876295 Buscar (apellido, dni, cuil, nro traspaso, cuit, obra social) search ¿…" at bounding box center [780, 392] width 1560 height 784
type input "22545668"
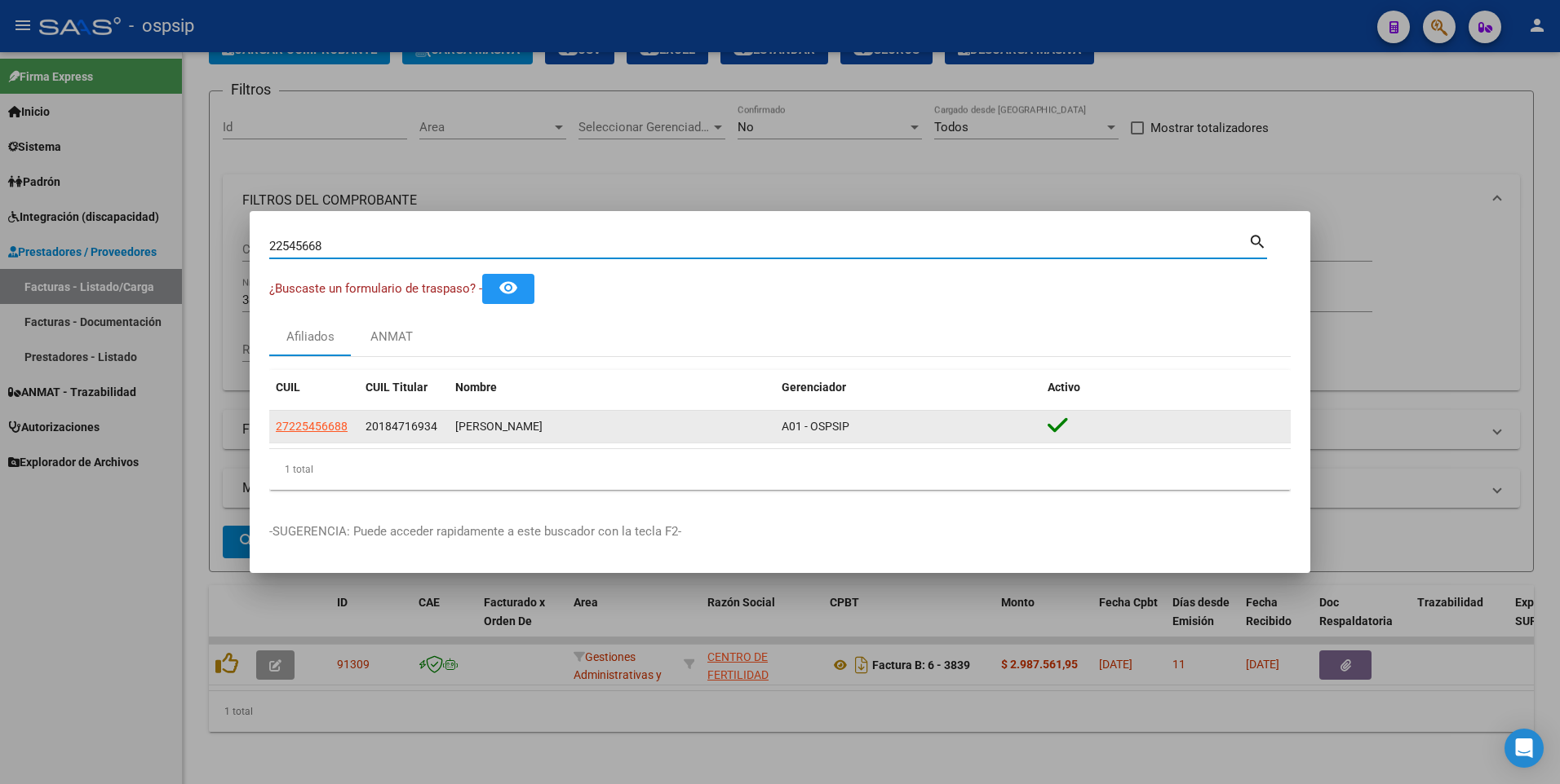
click at [283, 418] on app-link-go-to "27225456688" at bounding box center [311, 426] width 71 height 19
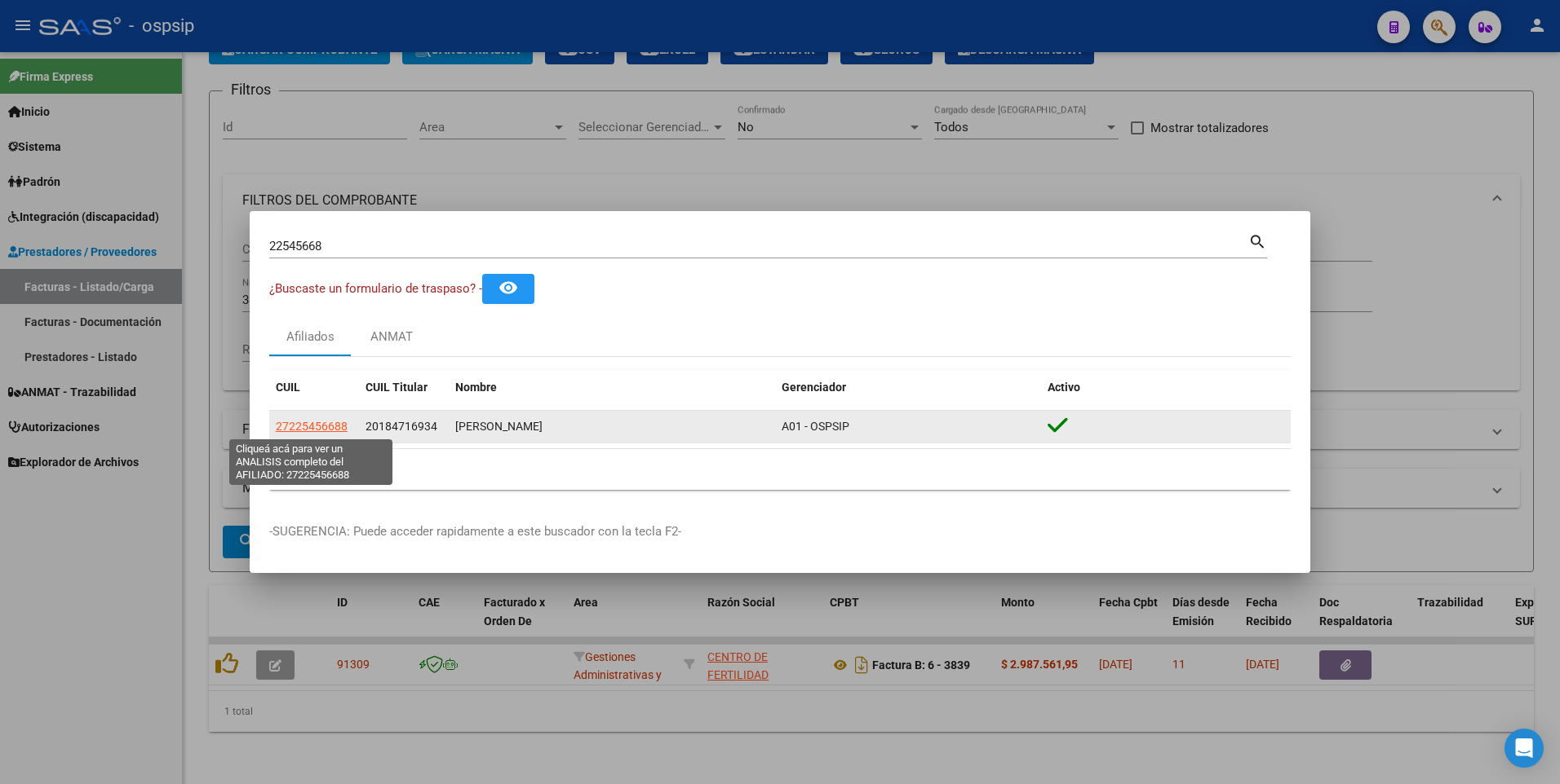
click at [284, 420] on span "27225456688" at bounding box center [311, 426] width 71 height 13
type textarea "27225456688"
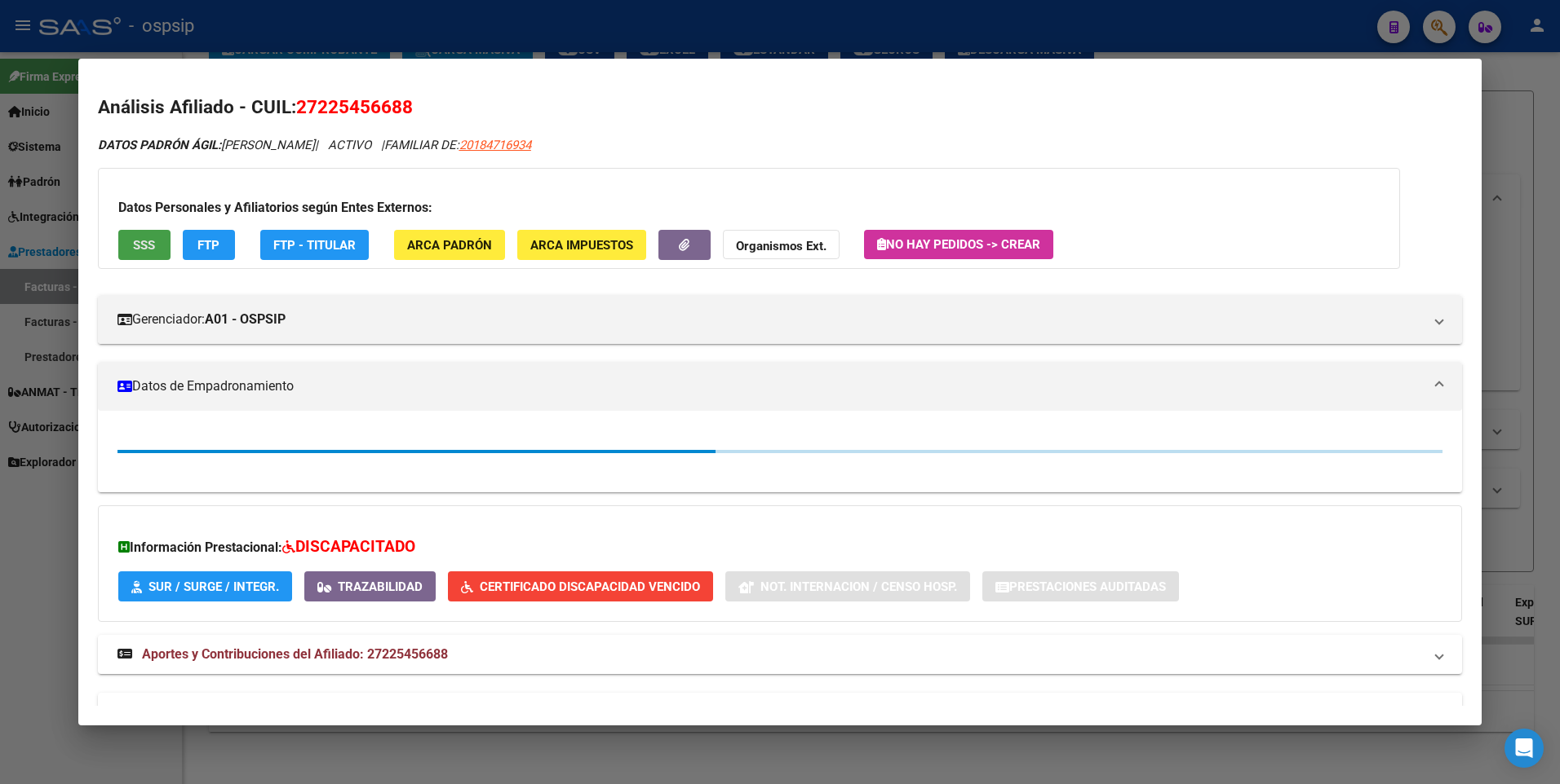
click at [153, 252] on span "SSS" at bounding box center [144, 245] width 22 height 15
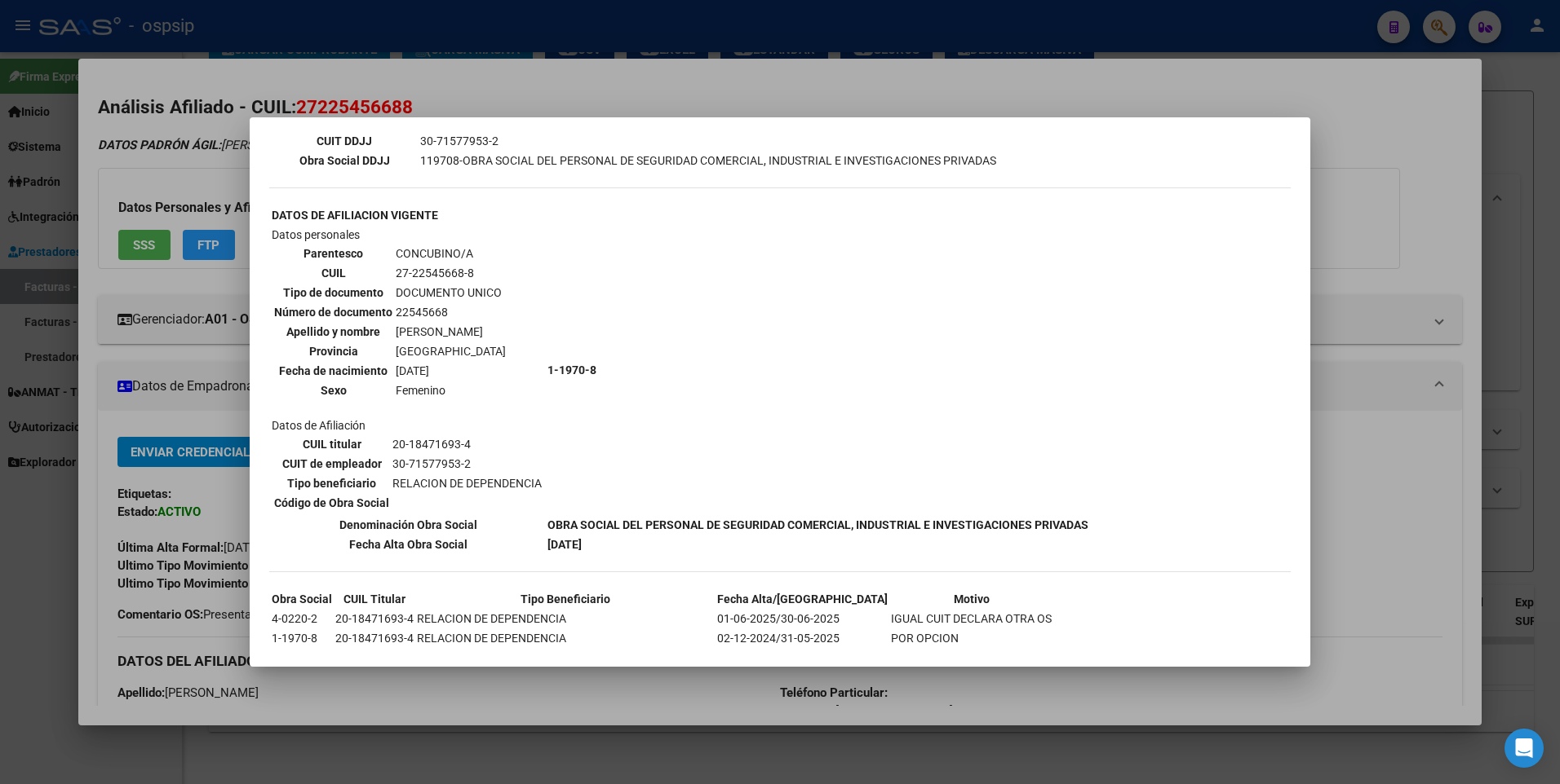
scroll to position [458, 0]
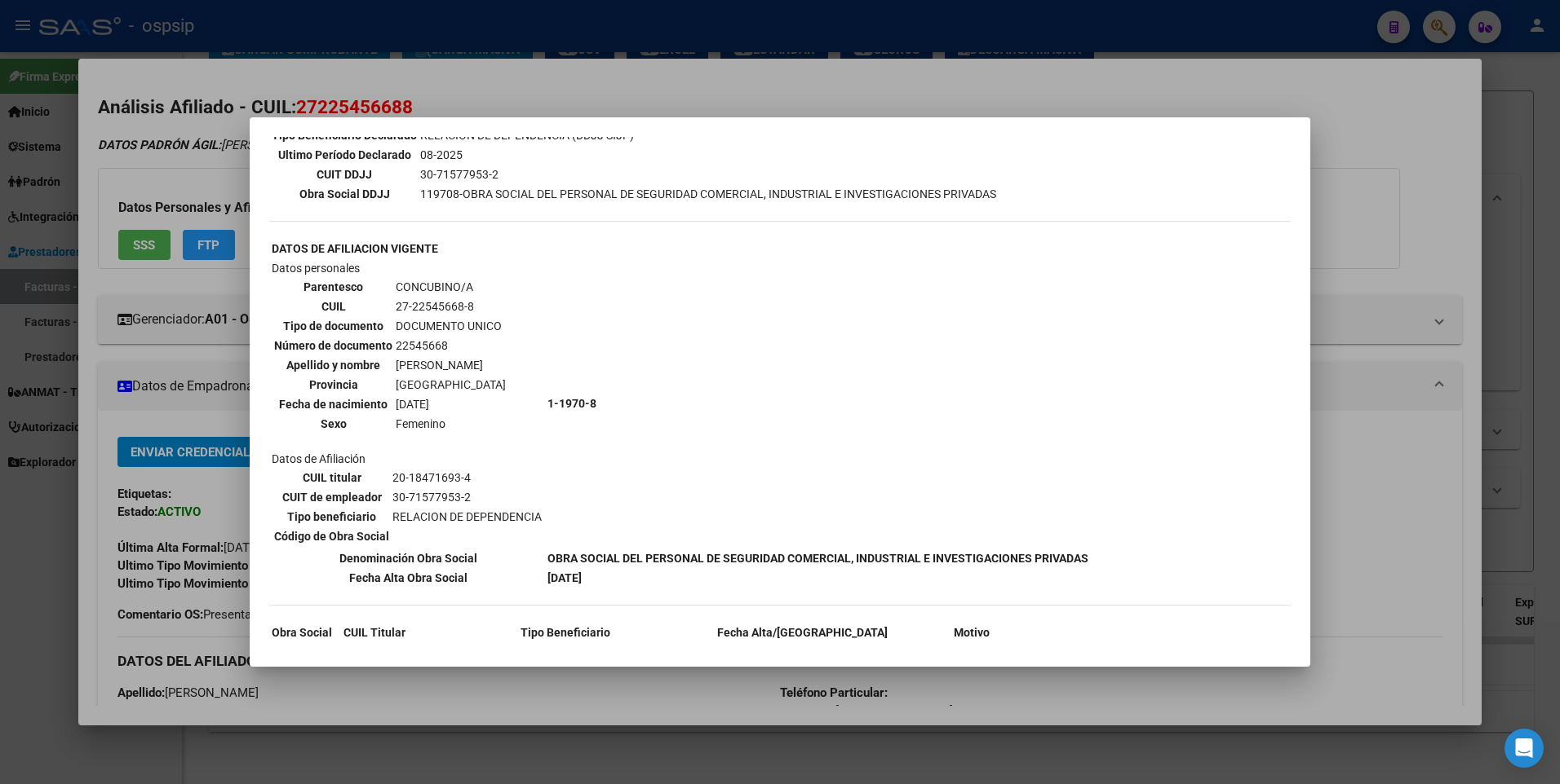
click at [1396, 215] on div at bounding box center [780, 392] width 1560 height 784
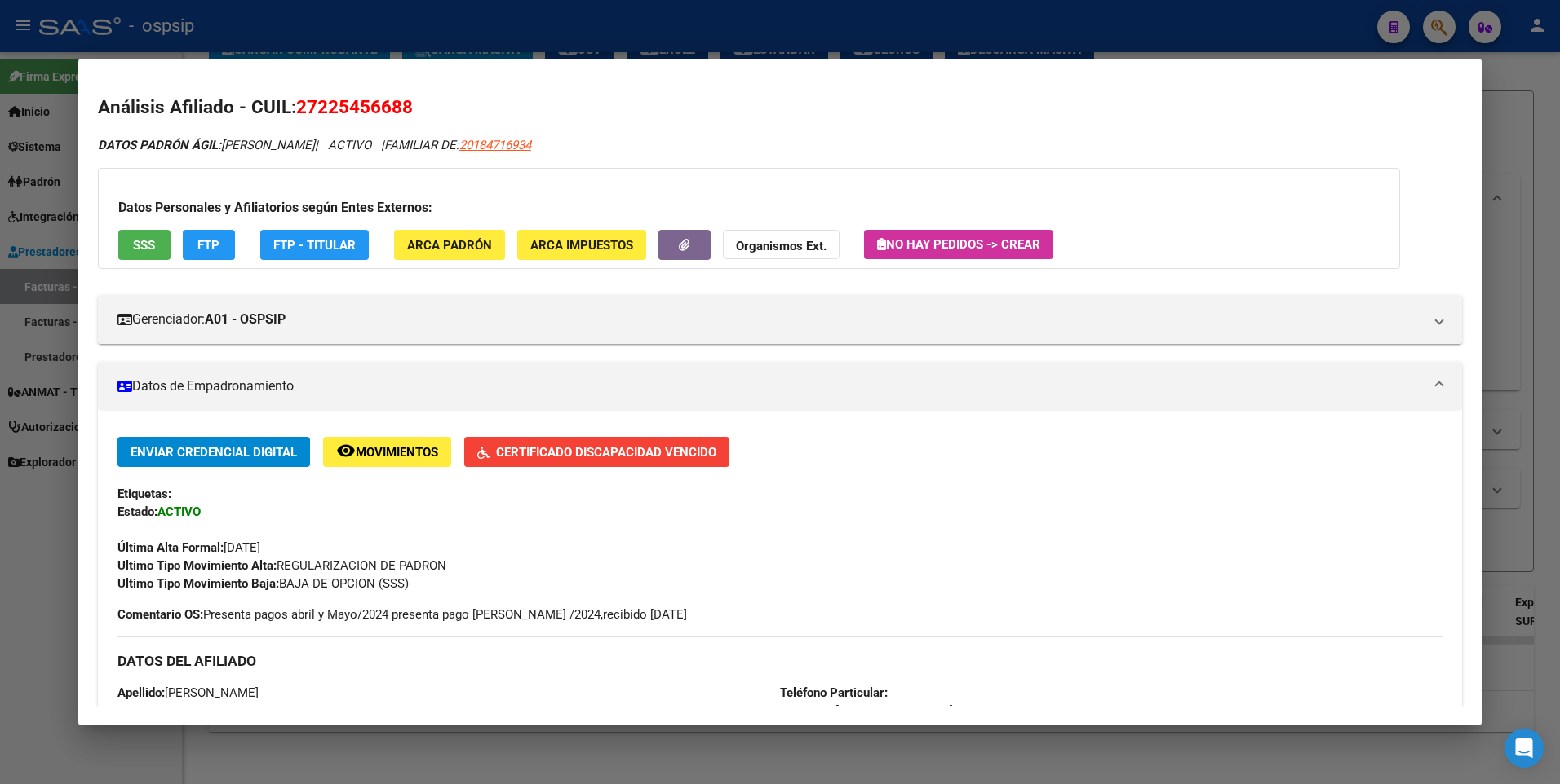
click at [1526, 150] on div at bounding box center [780, 392] width 1560 height 784
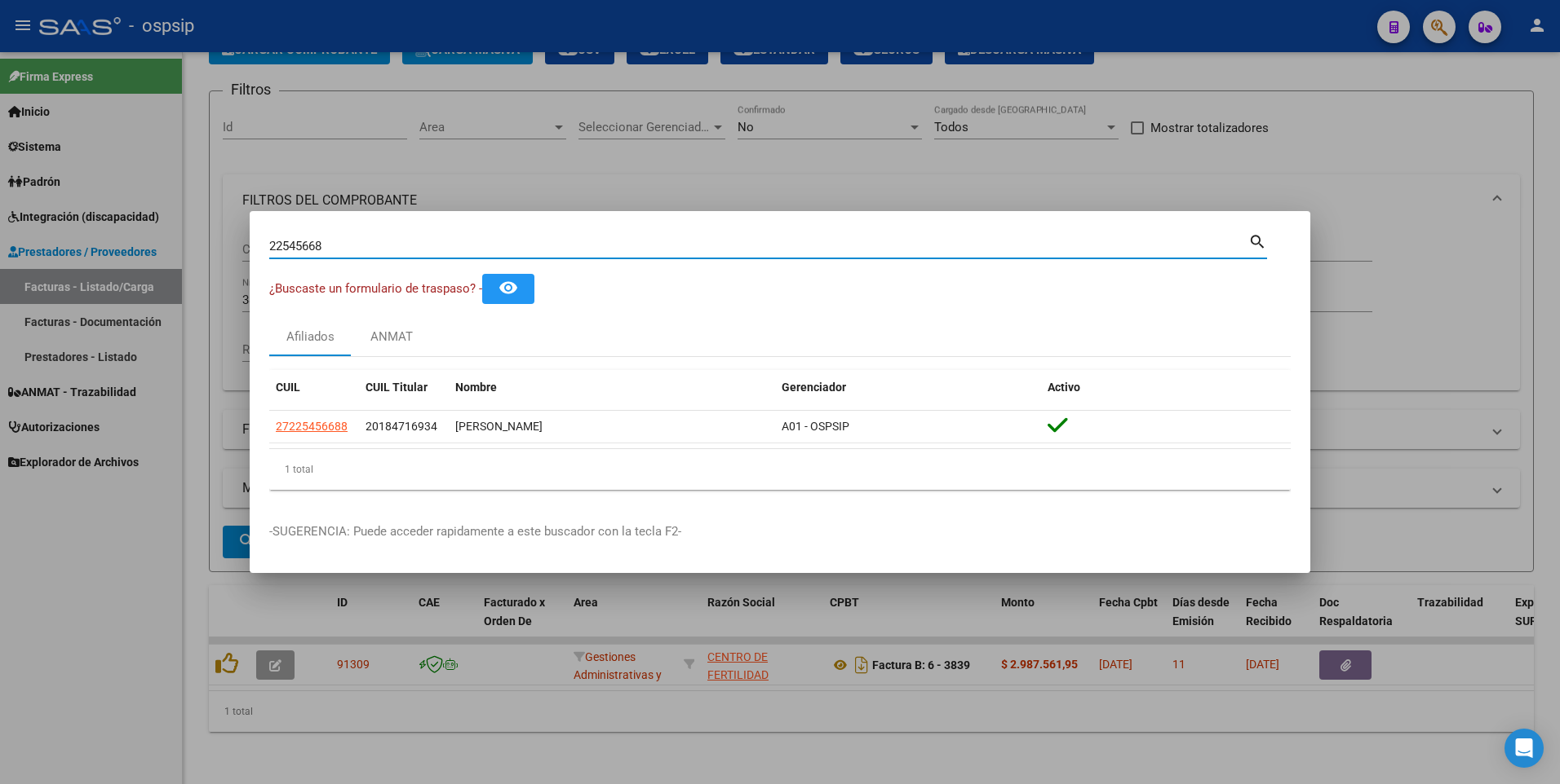
drag, startPoint x: 332, startPoint y: 252, endPoint x: 155, endPoint y: 268, distance: 177.7
click at [156, 266] on div "22545668 Buscar (apellido, dni, cuil, nro traspaso, cuit, obra social) search ¿…" at bounding box center [780, 392] width 1560 height 784
type input "16529714"
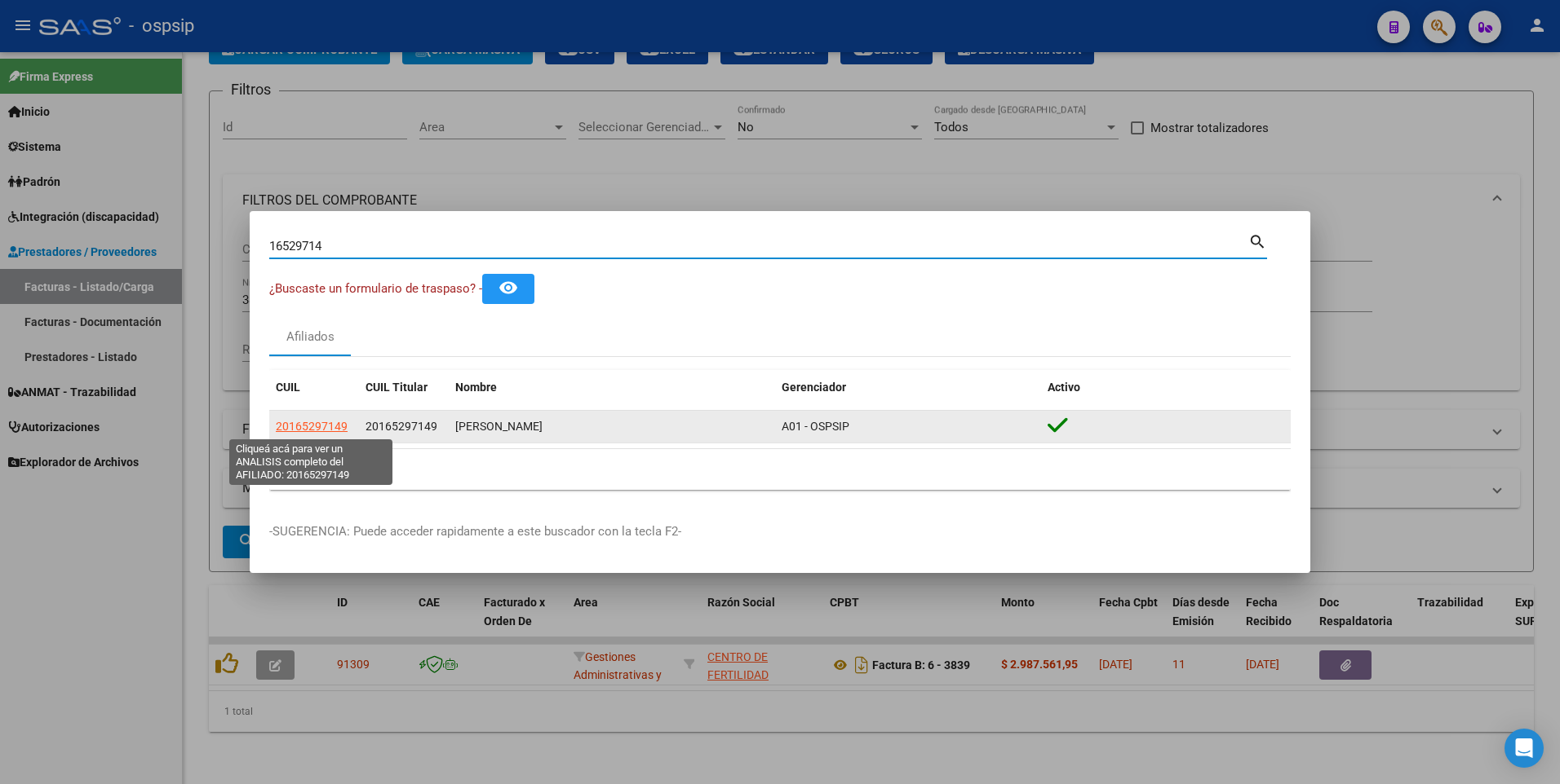
click at [317, 425] on span "20165297149" at bounding box center [311, 426] width 71 height 13
type textarea "20165297149"
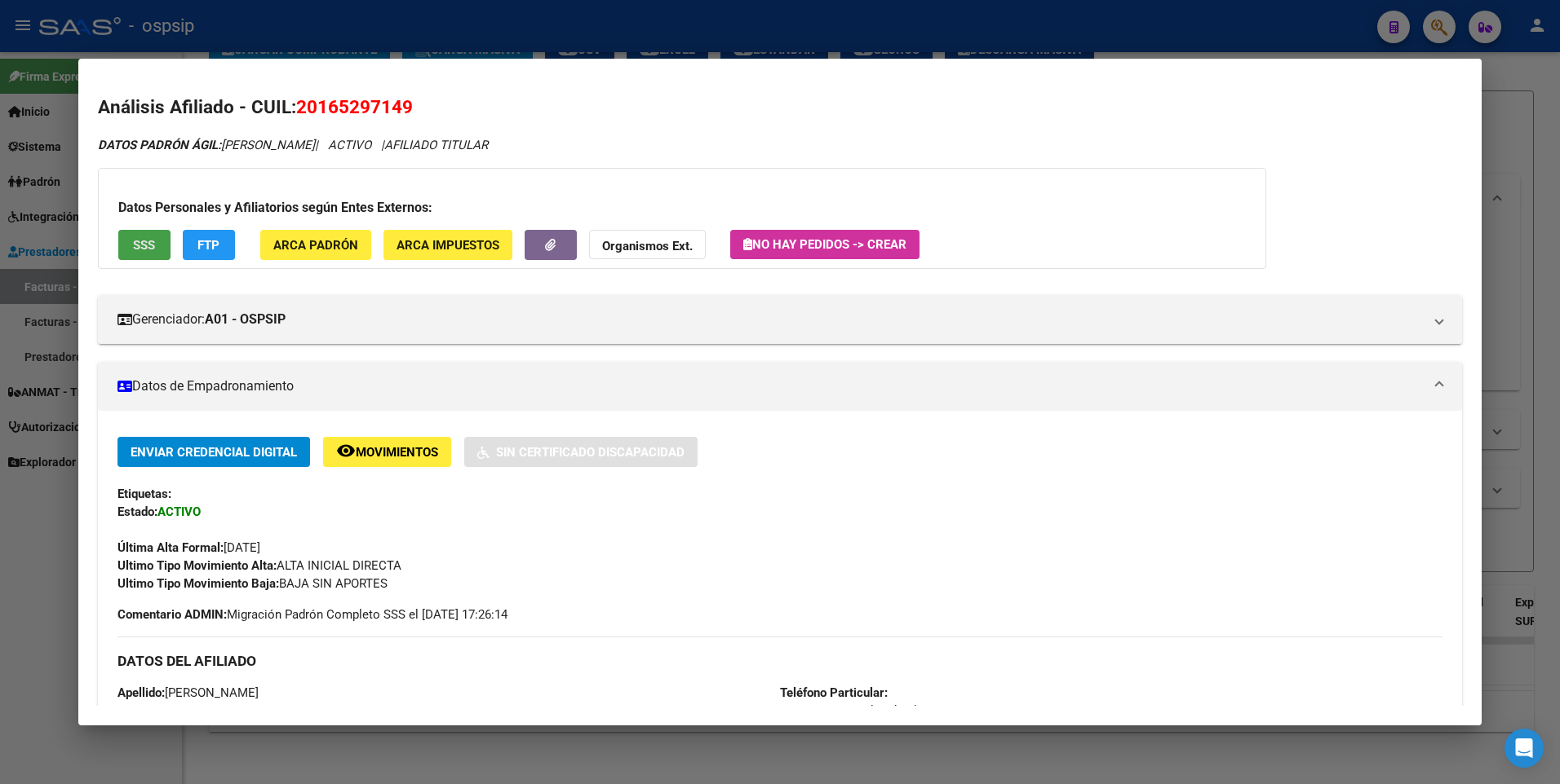
click at [133, 243] on span "SSS" at bounding box center [144, 245] width 22 height 15
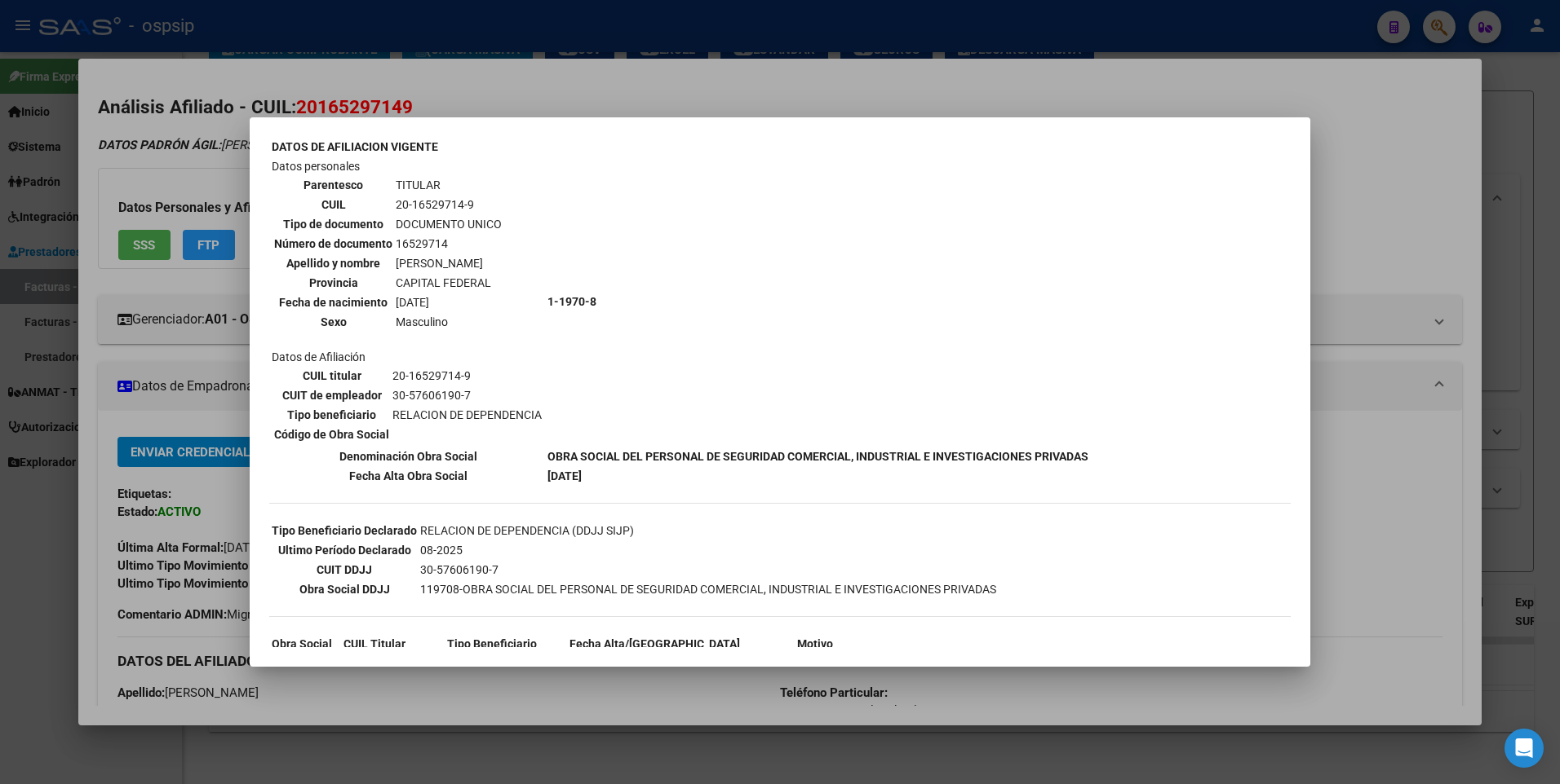
scroll to position [0, 0]
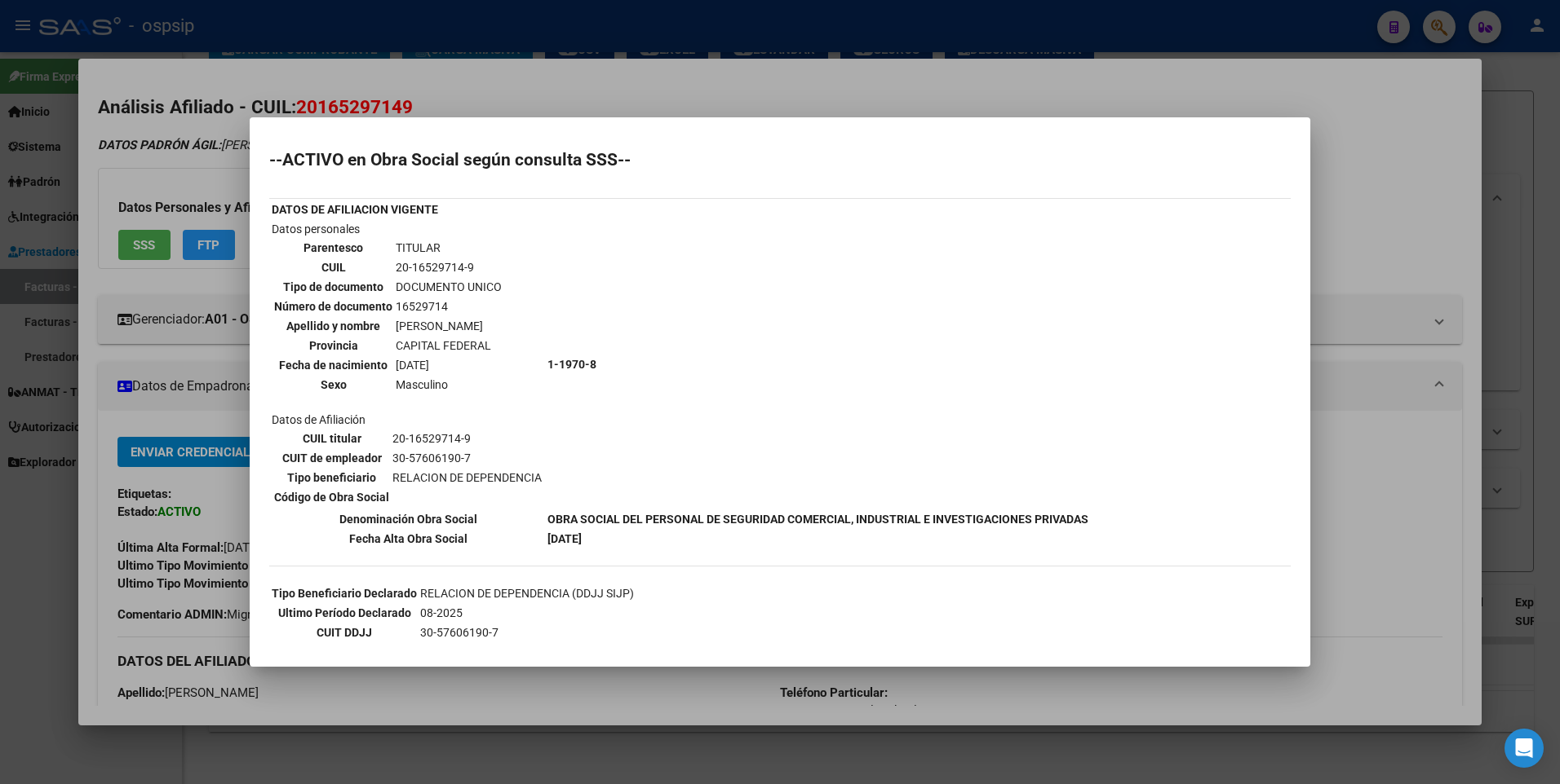
click at [1368, 209] on div at bounding box center [780, 392] width 1560 height 784
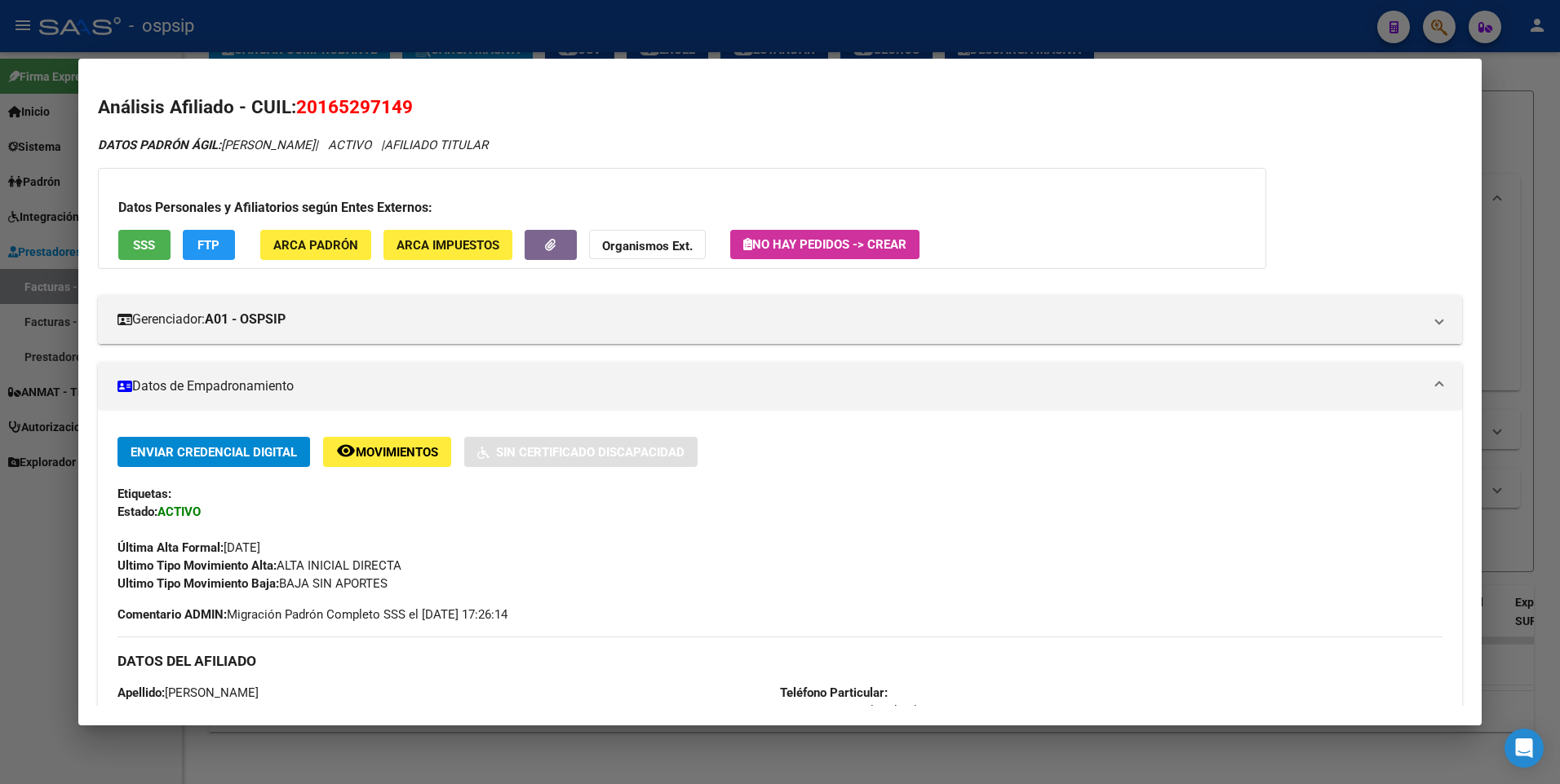
click at [1521, 142] on div at bounding box center [780, 392] width 1560 height 784
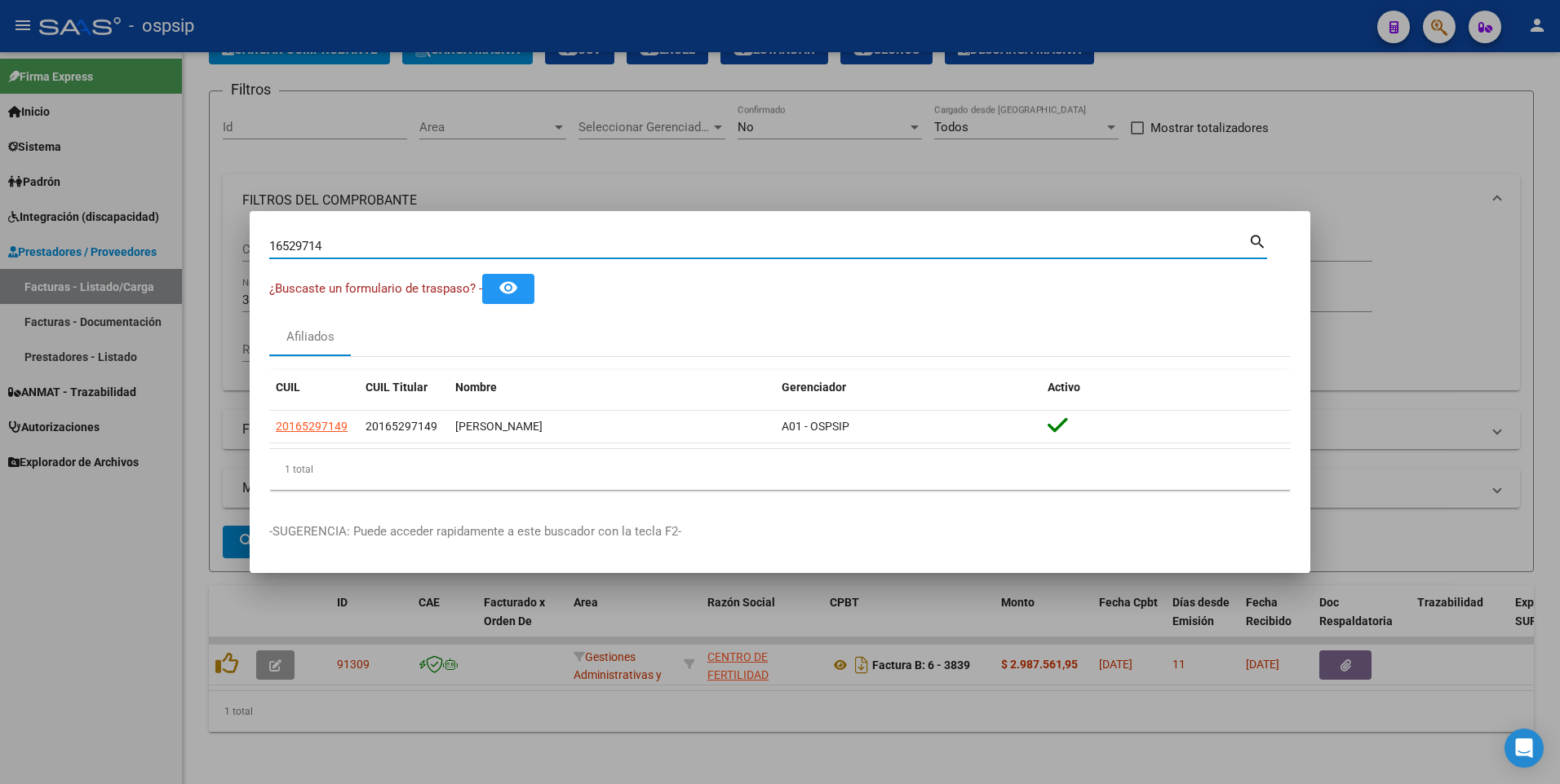
drag, startPoint x: 339, startPoint y: 248, endPoint x: 129, endPoint y: 280, distance: 212.4
click at [106, 265] on div "16529714 Buscar (apellido, dni, cuil, nro traspaso, cuit, obra social) search ¿…" at bounding box center [780, 392] width 1560 height 784
type input "18559764"
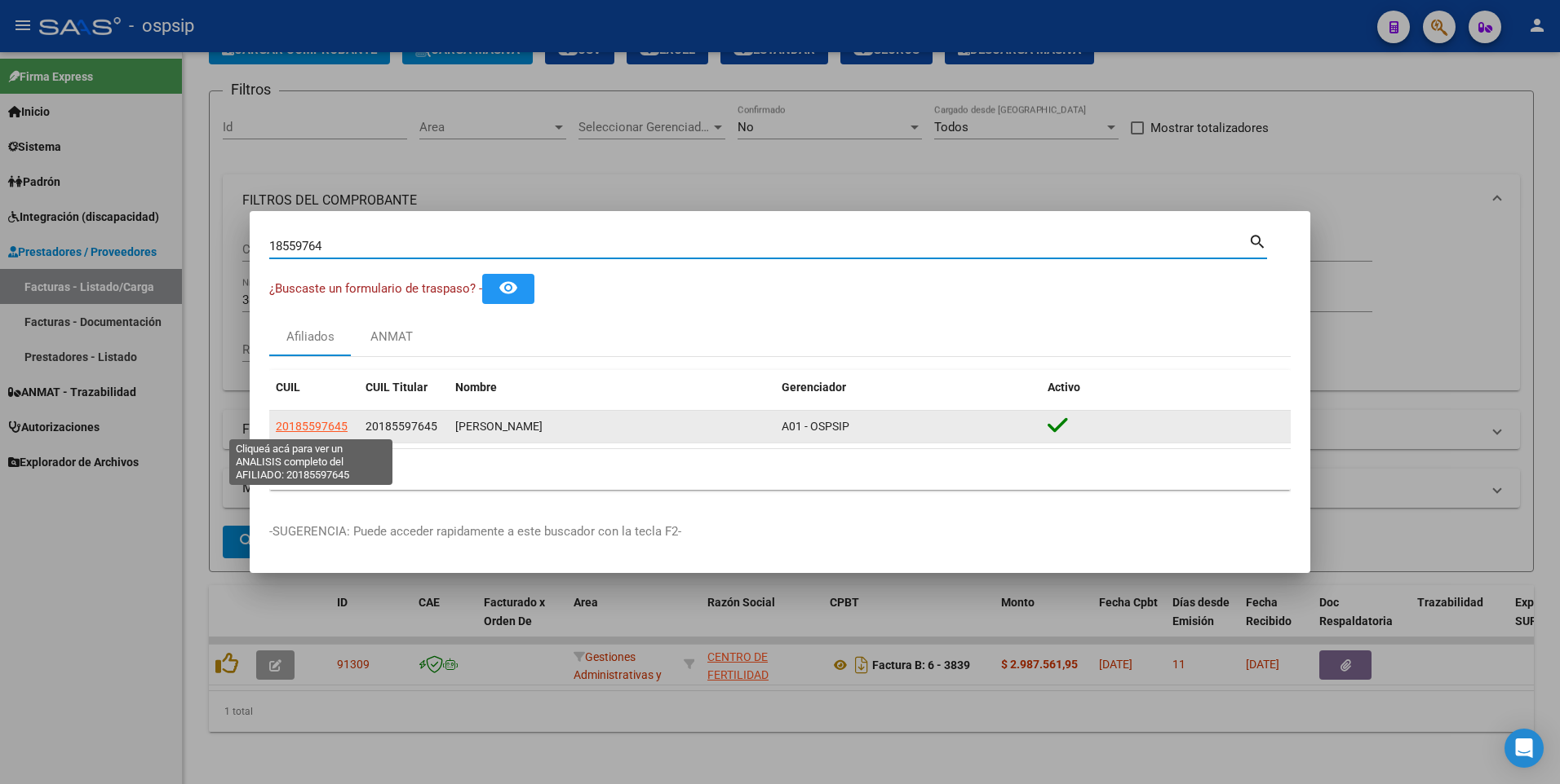
click at [314, 429] on span "20185597645" at bounding box center [311, 426] width 71 height 13
type textarea "20185597645"
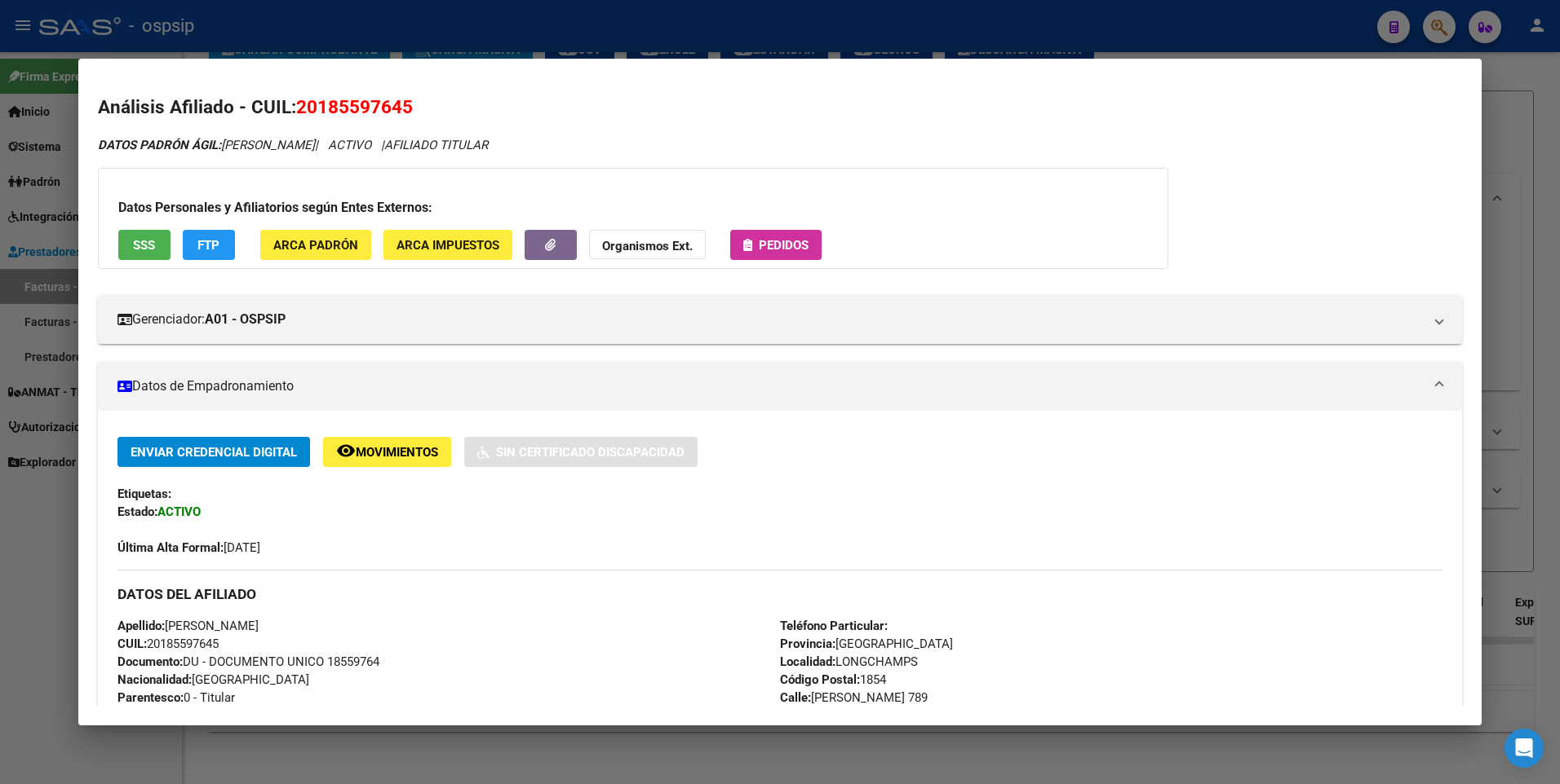
click at [155, 254] on button "SSS" at bounding box center [144, 244] width 52 height 30
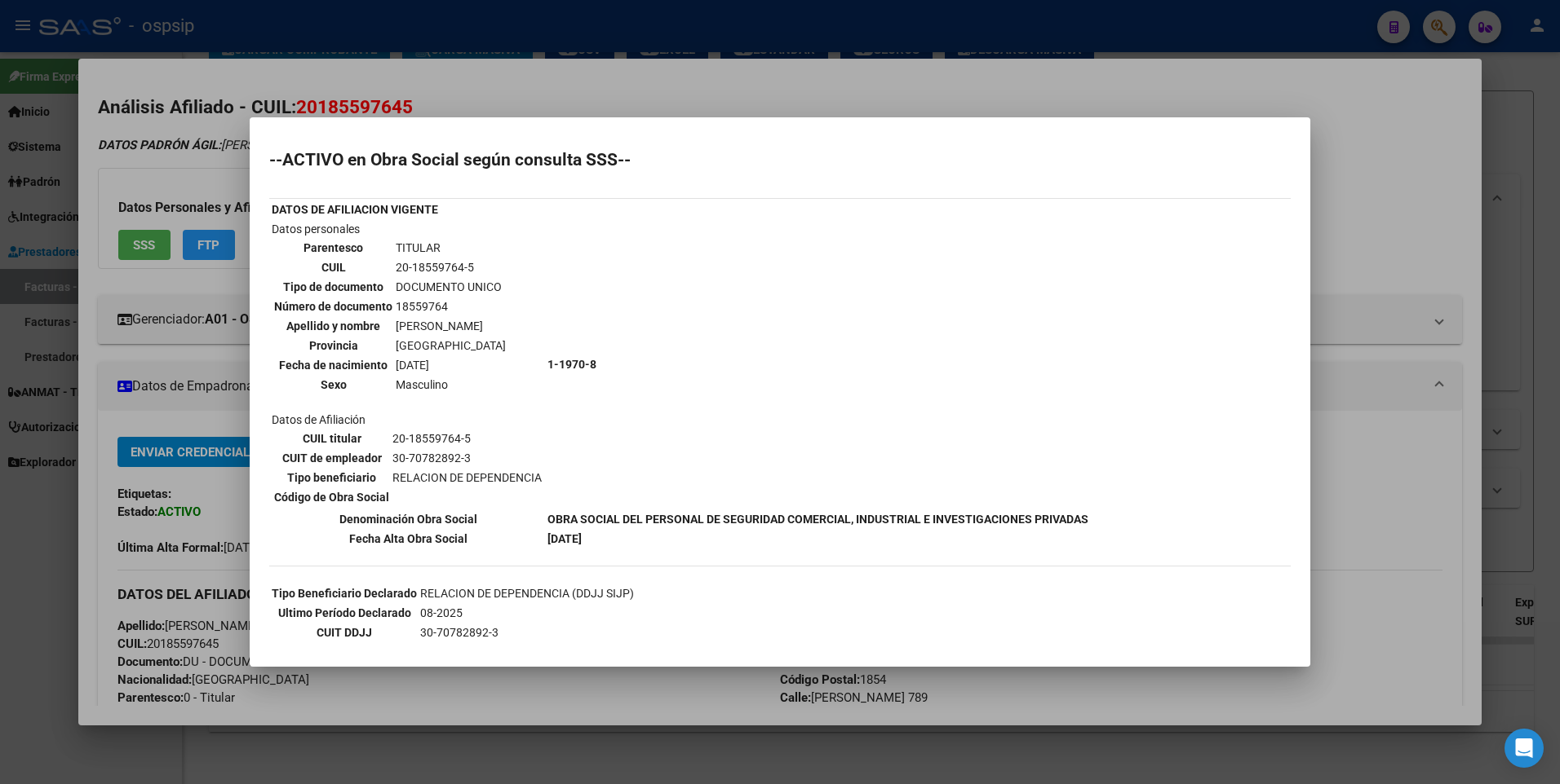
click at [1415, 256] on div at bounding box center [780, 392] width 1560 height 784
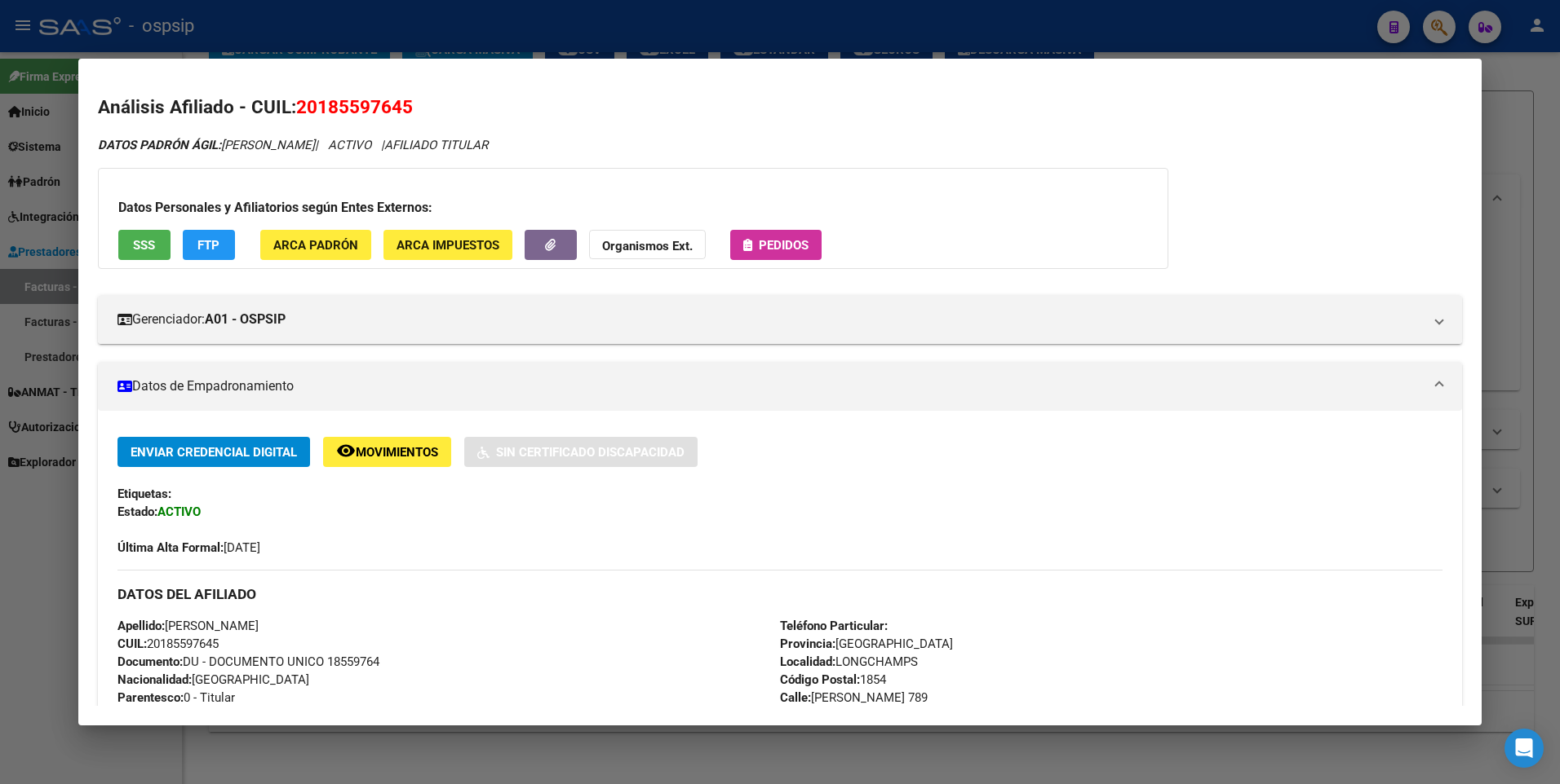
click at [1496, 152] on div at bounding box center [780, 392] width 1560 height 784
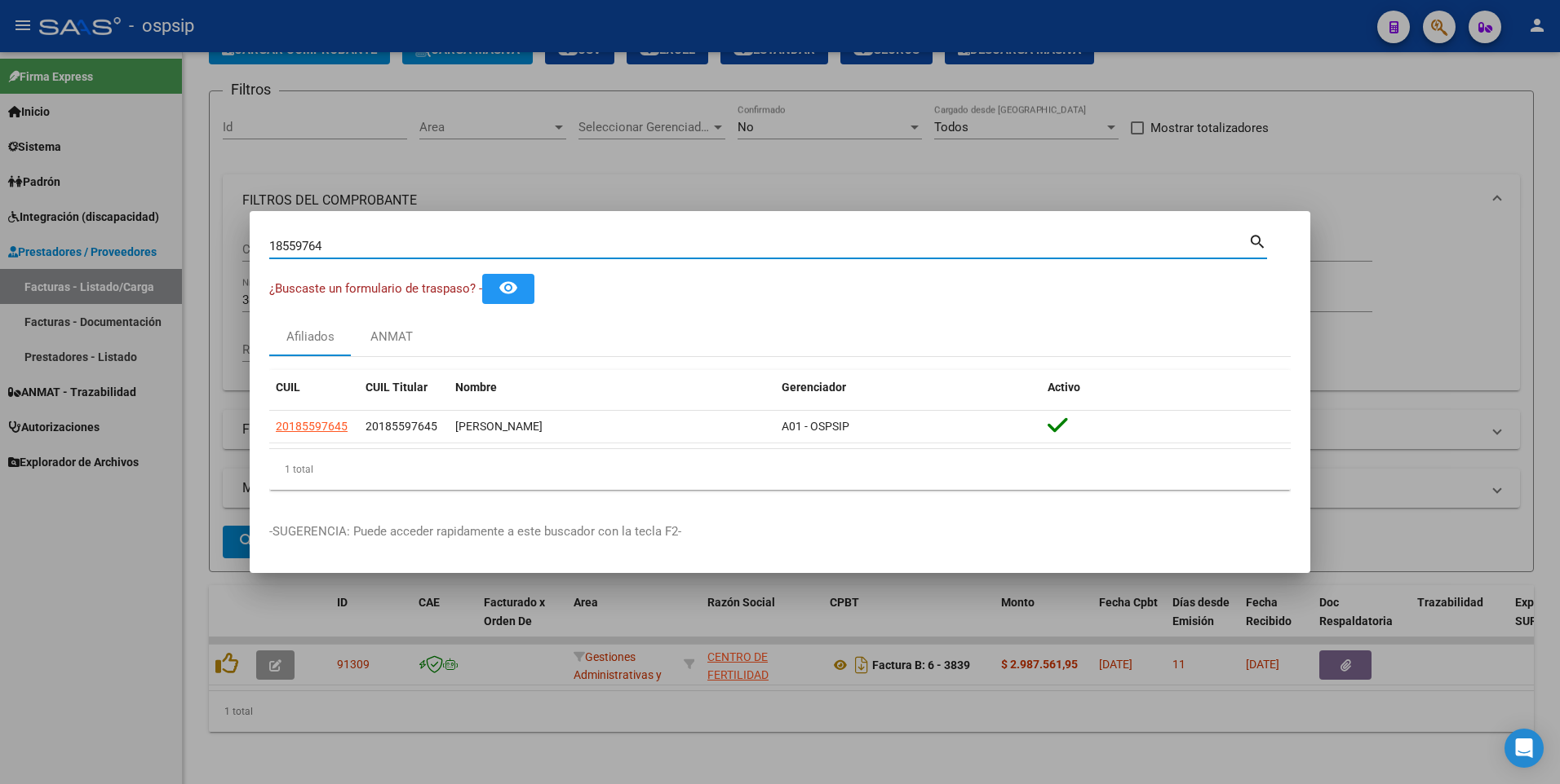
drag, startPoint x: 349, startPoint y: 247, endPoint x: 103, endPoint y: 312, distance: 254.4
click at [88, 296] on div "18559764 Buscar (apellido, dni, cuil, nro traspaso, cuit, obra social) search ¿…" at bounding box center [780, 392] width 1560 height 784
type input "20547803"
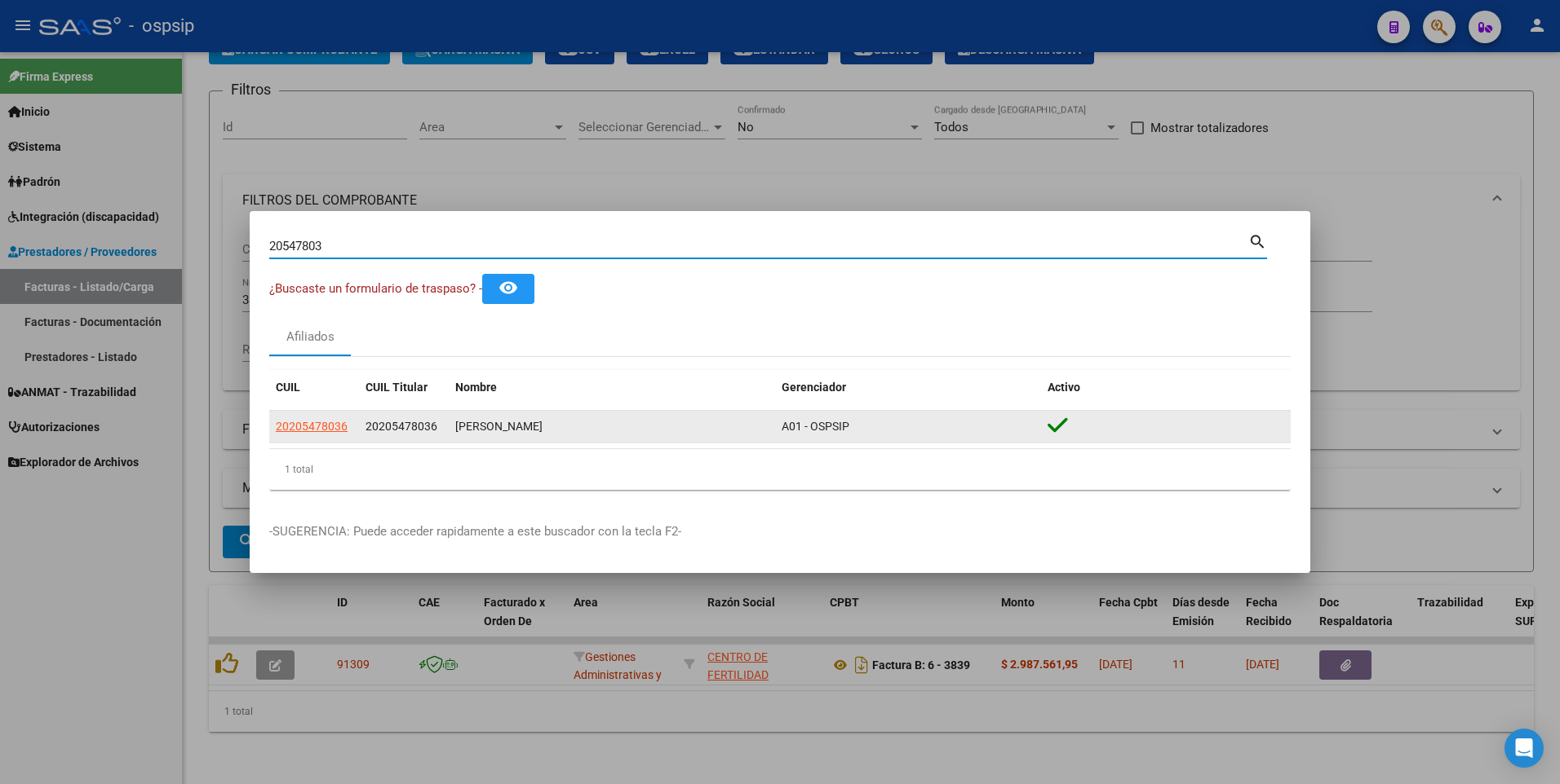
click at [316, 417] on app-link-go-to "20205478036" at bounding box center [311, 426] width 71 height 19
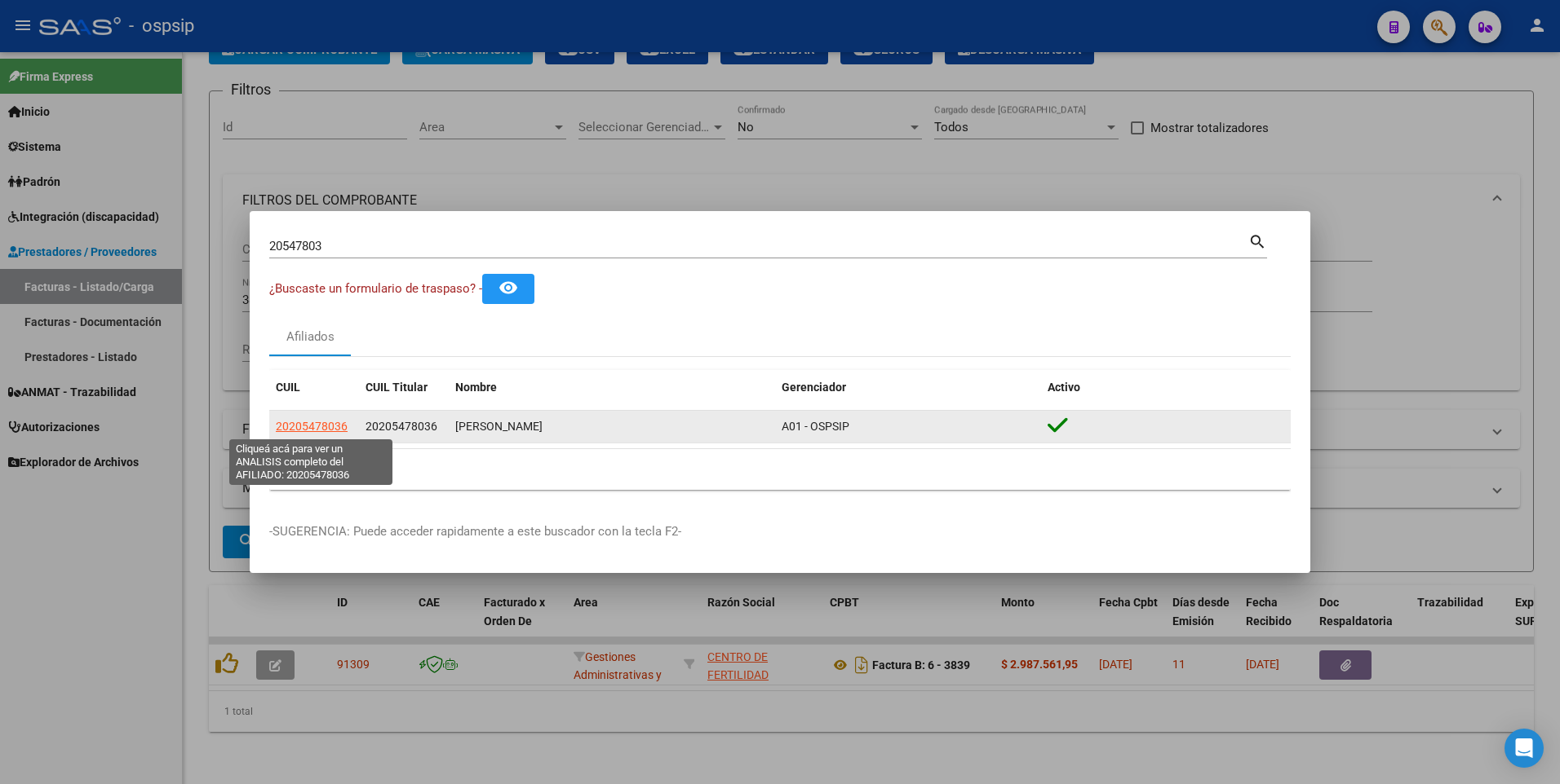
click at [313, 420] on span "20205478036" at bounding box center [311, 426] width 71 height 13
type textarea "20205478036"
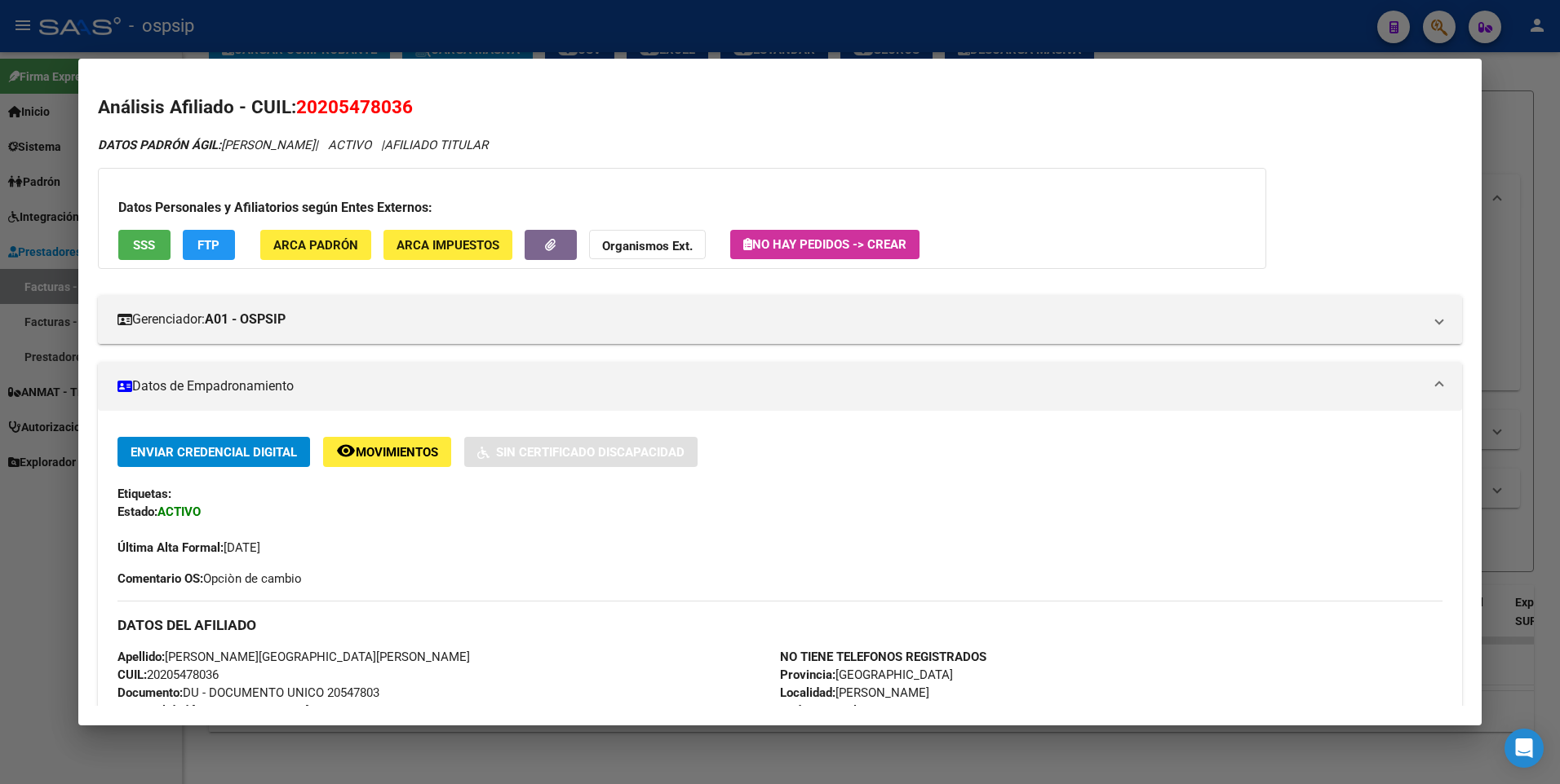
click at [135, 244] on span "SSS" at bounding box center [144, 245] width 22 height 15
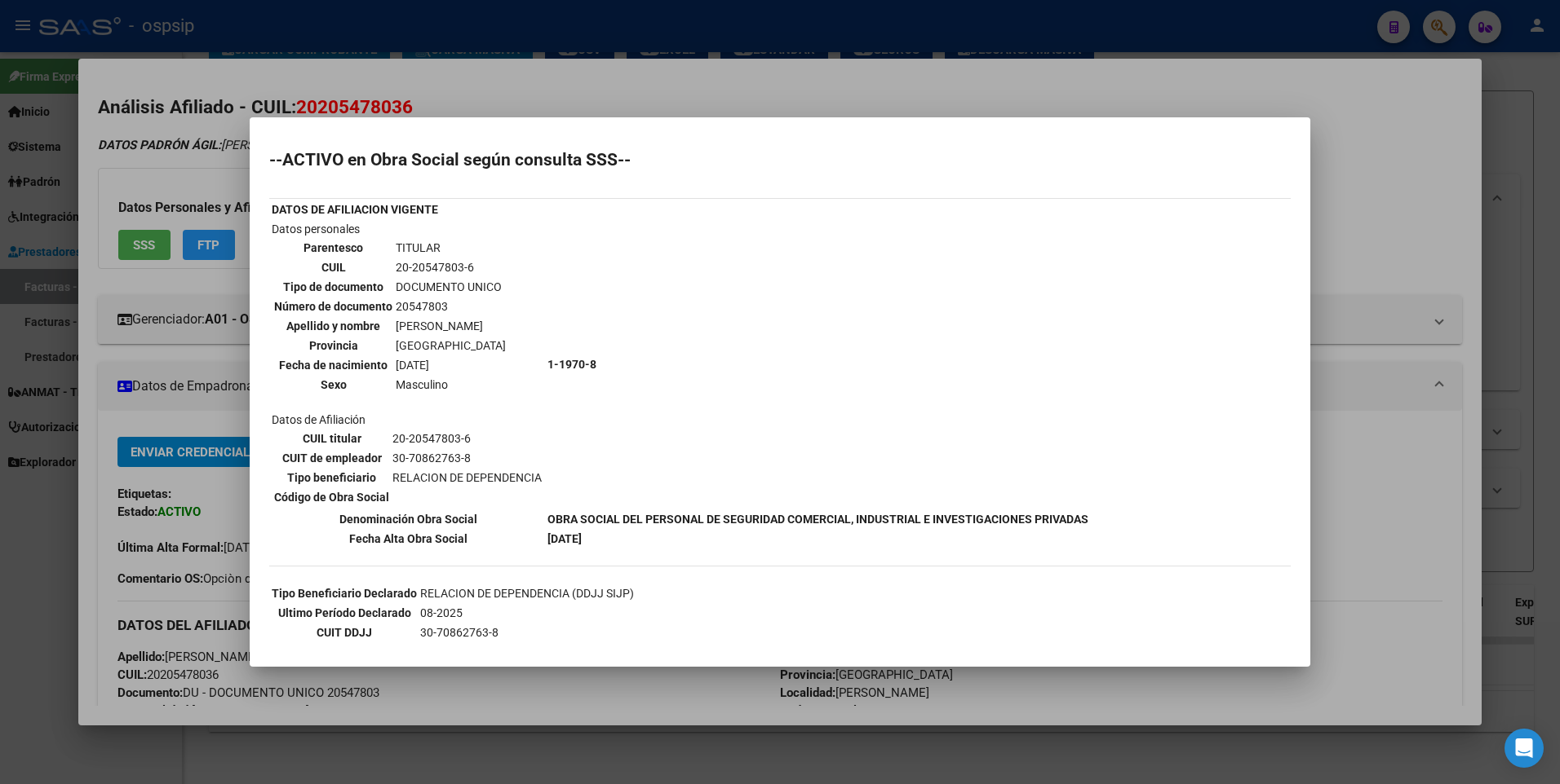
click at [1366, 146] on div at bounding box center [780, 392] width 1560 height 784
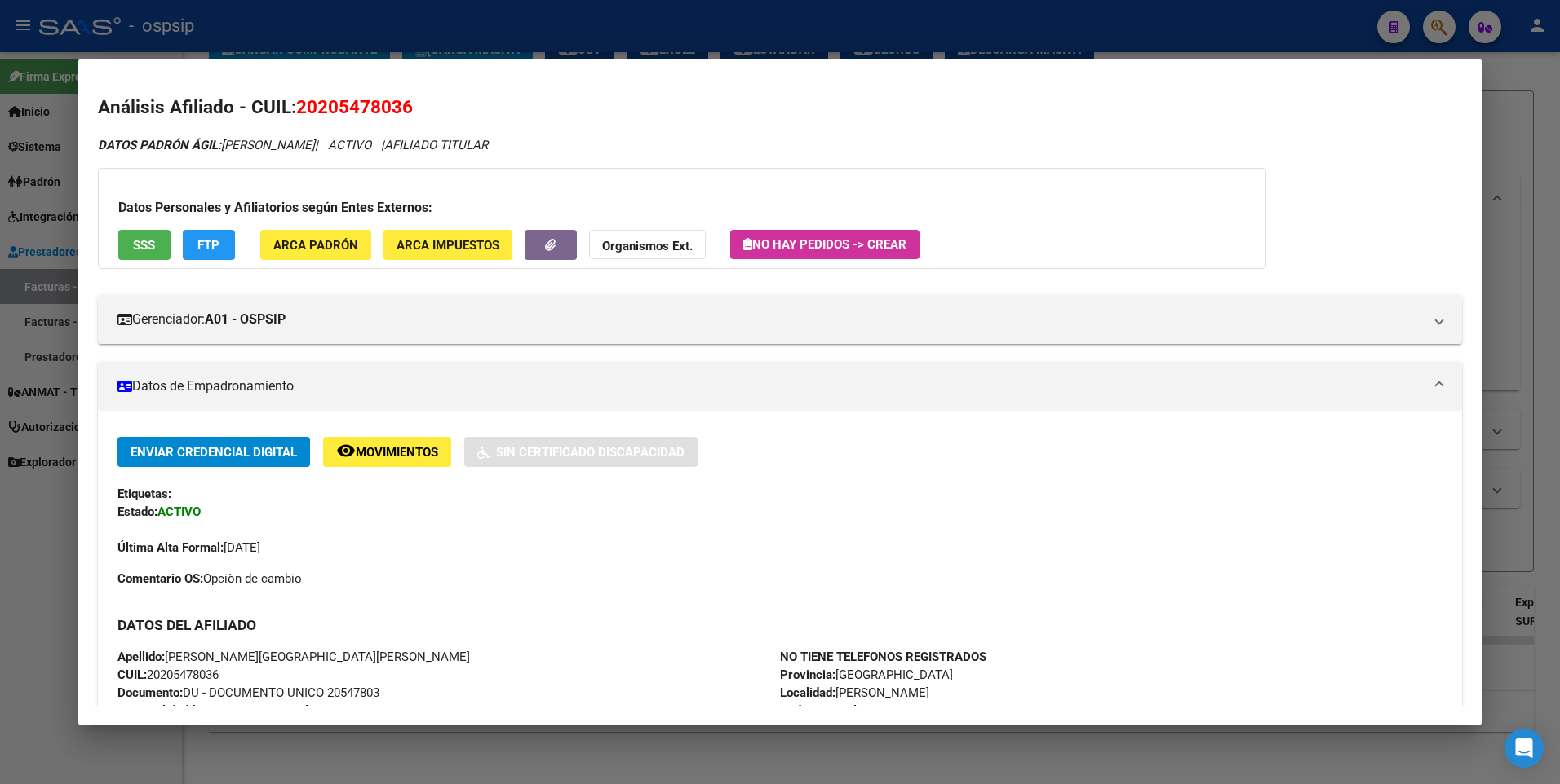
click at [1521, 113] on div at bounding box center [780, 392] width 1560 height 784
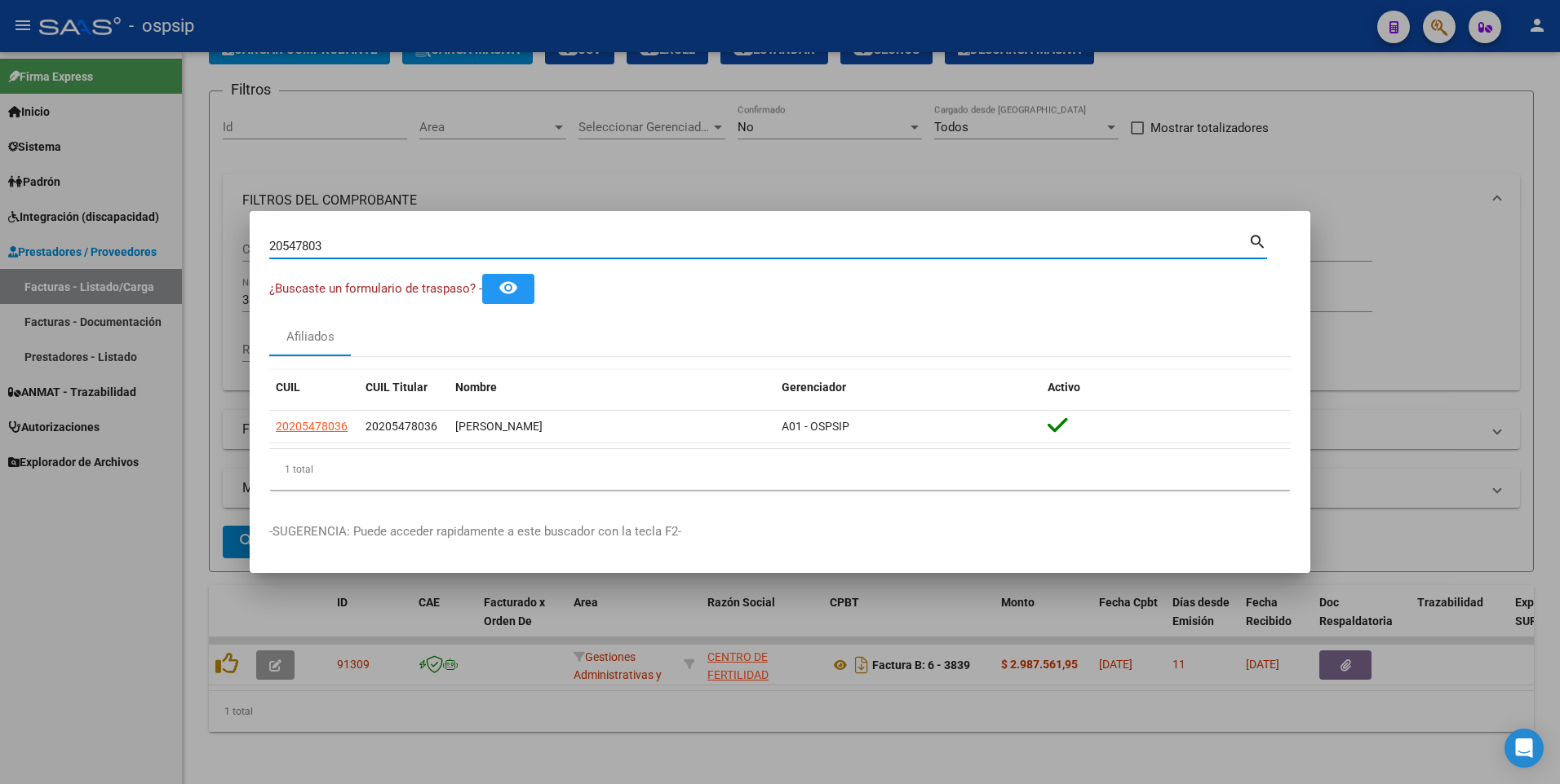
drag, startPoint x: 330, startPoint y: 239, endPoint x: 164, endPoint y: 251, distance: 166.4
click at [164, 251] on div "20547803 Buscar (apellido, dni, cuil, nro traspaso, cuit, obra social) search ¿…" at bounding box center [780, 392] width 1560 height 784
type input "20368362"
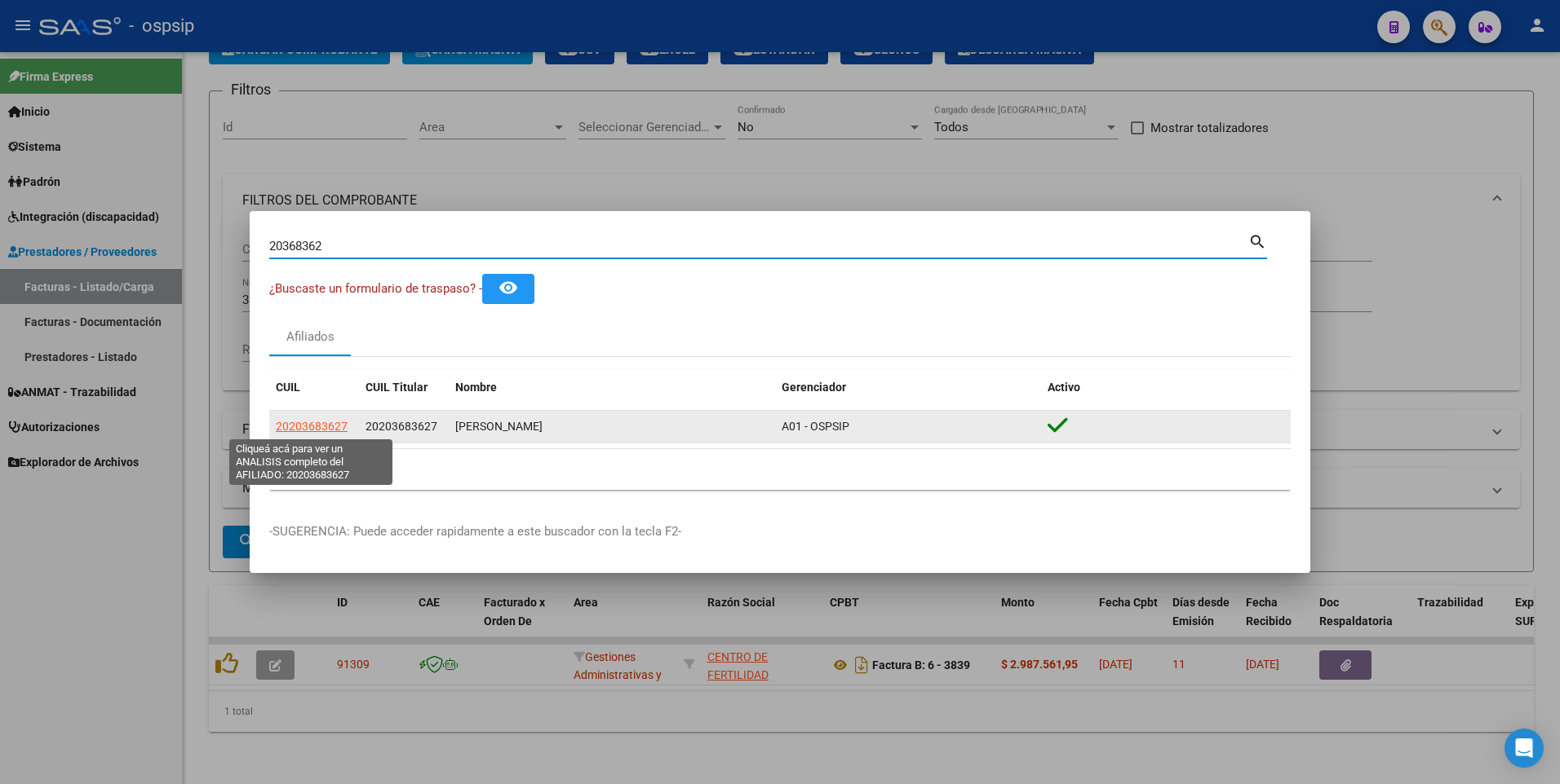
click at [308, 427] on span "20203683627" at bounding box center [311, 426] width 71 height 13
type textarea "20203683627"
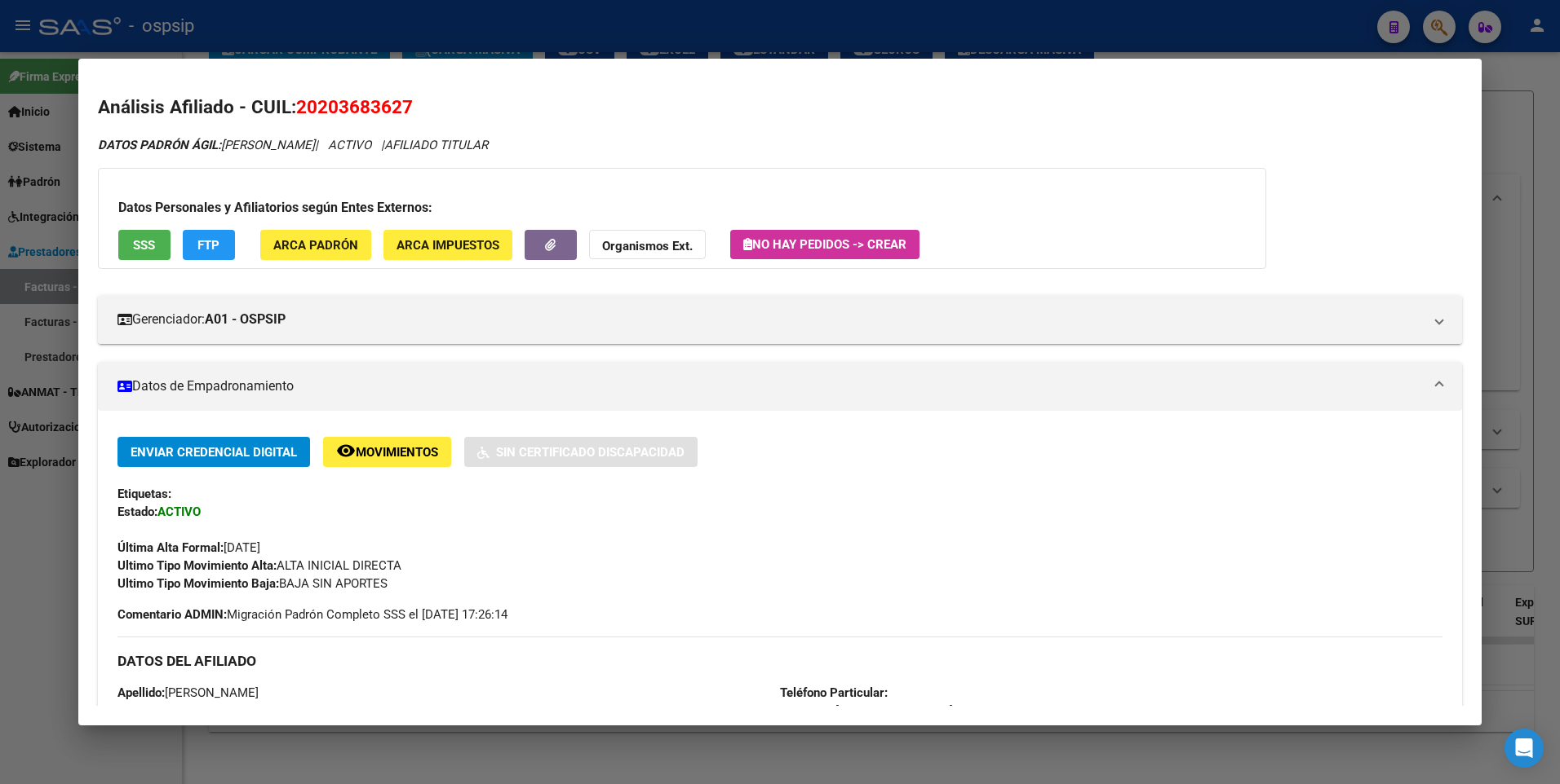
click at [155, 246] on span "SSS" at bounding box center [144, 245] width 22 height 15
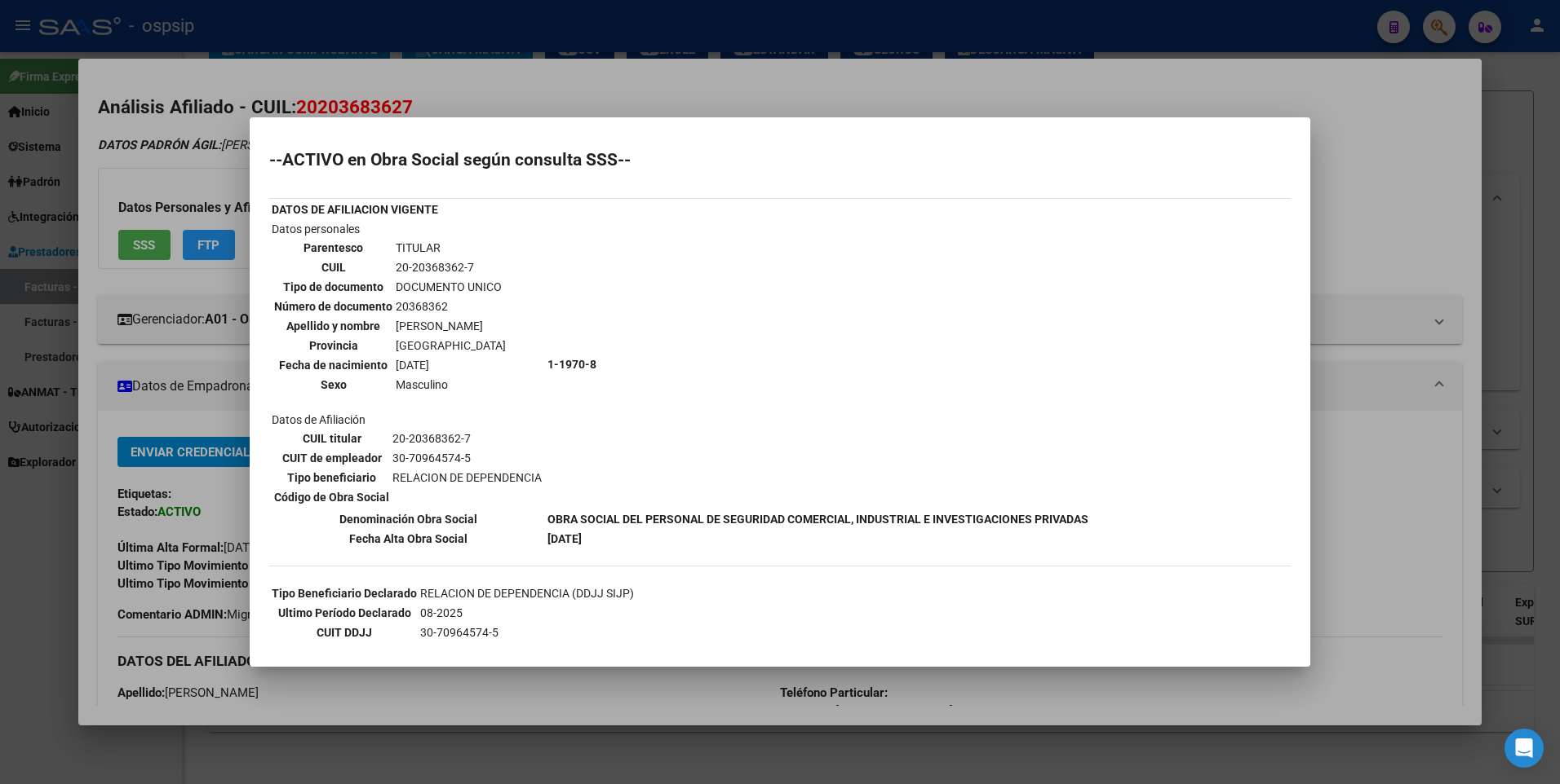
click at [1385, 205] on div at bounding box center [780, 392] width 1560 height 784
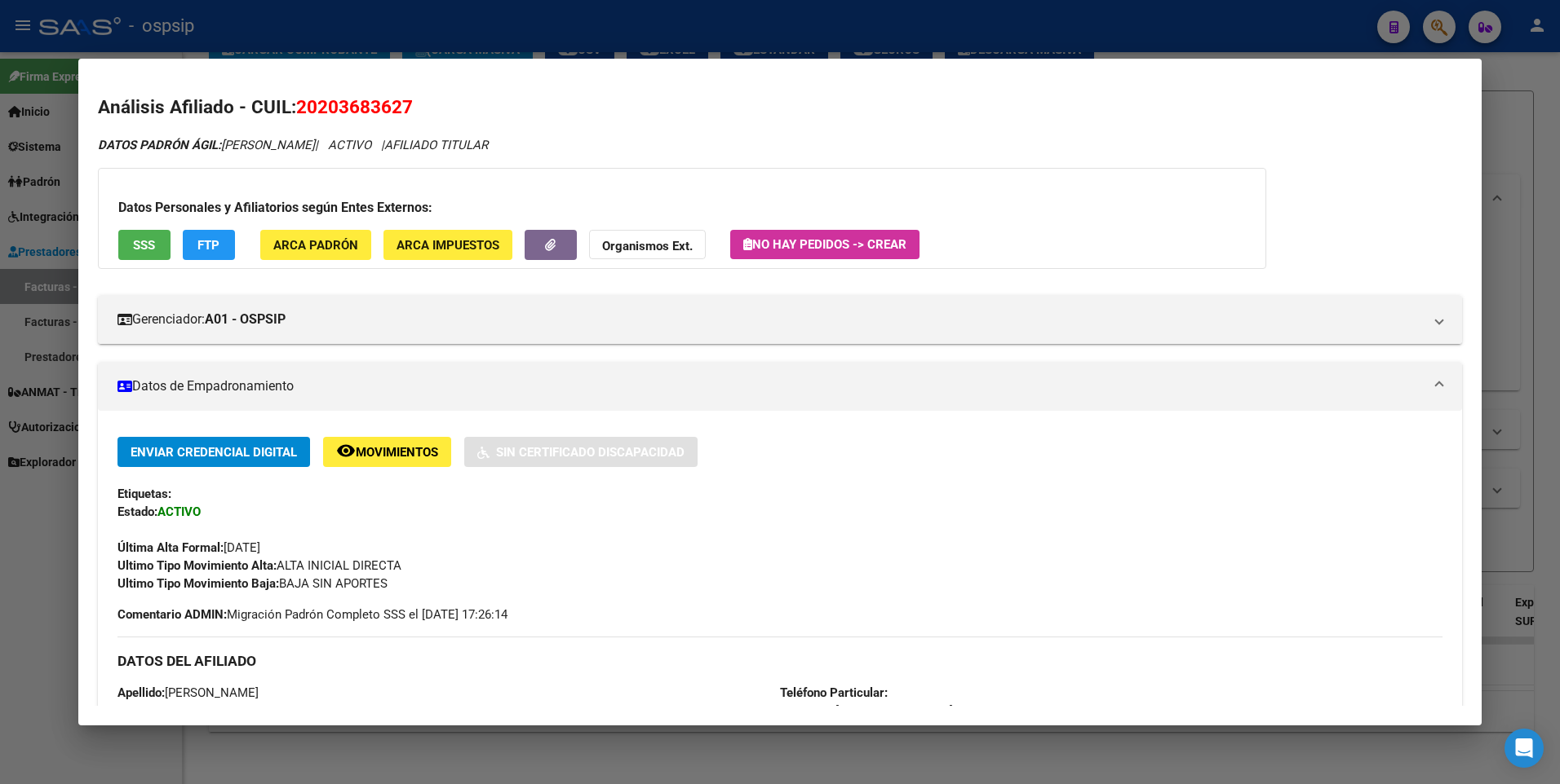
click at [1530, 138] on div at bounding box center [780, 392] width 1560 height 784
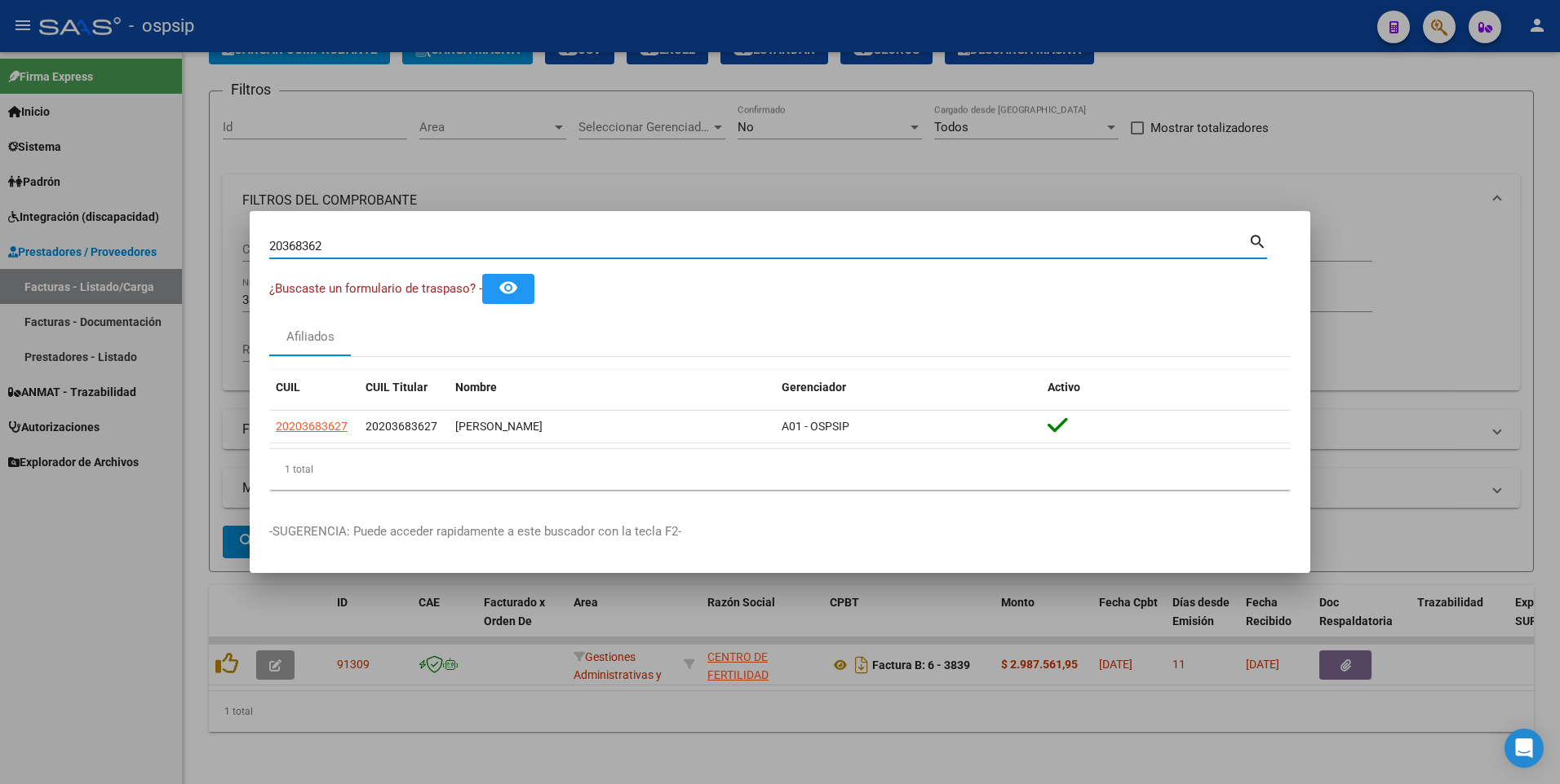
drag, startPoint x: 346, startPoint y: 245, endPoint x: 155, endPoint y: 278, distance: 193.8
click at [156, 270] on div "20368362 Buscar (apellido, dni, cuil, nro traspaso, cuit, obra social) search ¿…" at bounding box center [780, 392] width 1560 height 784
type input "13907213"
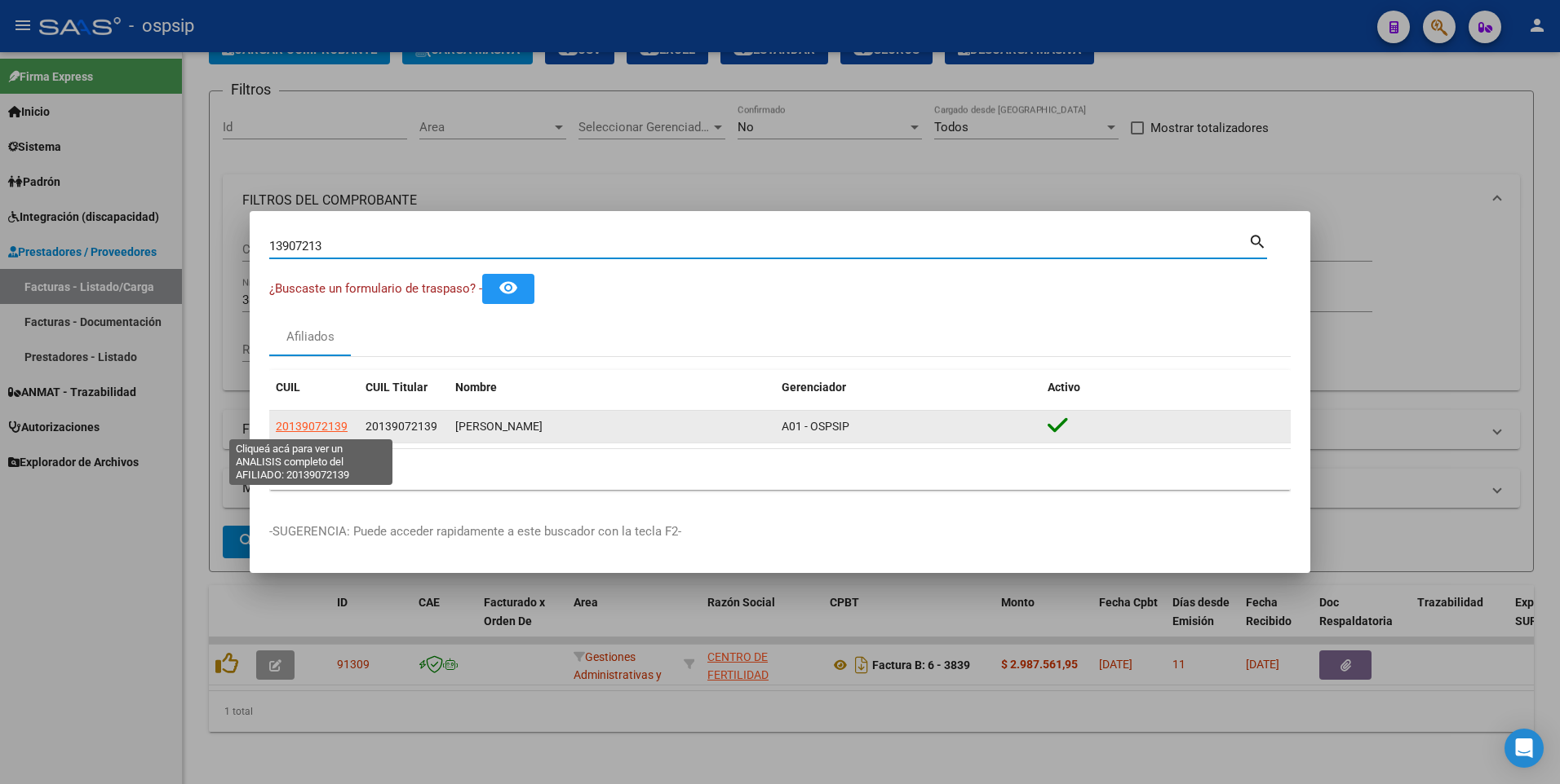
click at [335, 429] on span "20139072139" at bounding box center [311, 426] width 71 height 13
type textarea "20139072139"
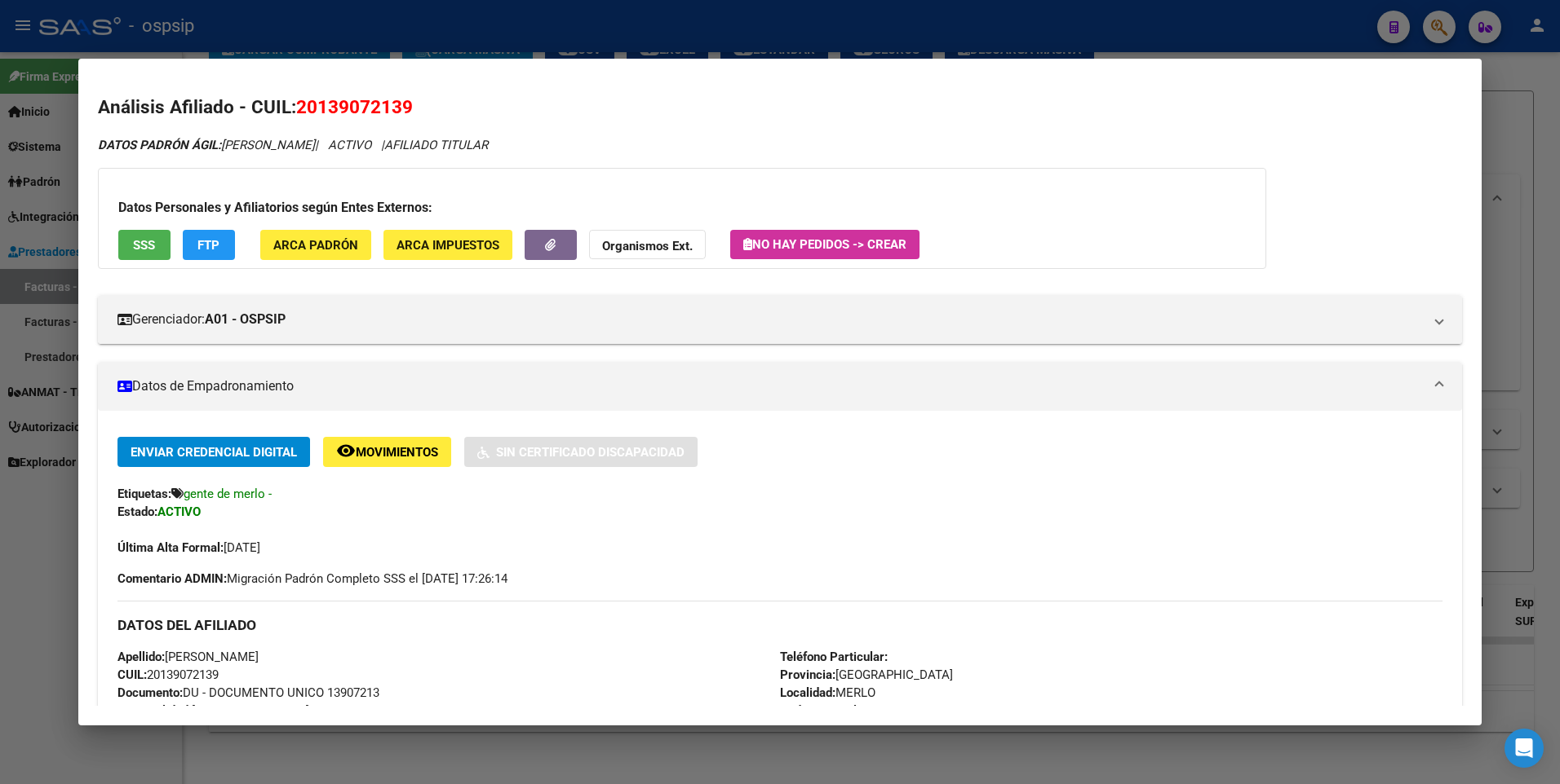
click at [140, 236] on button "SSS" at bounding box center [144, 244] width 52 height 30
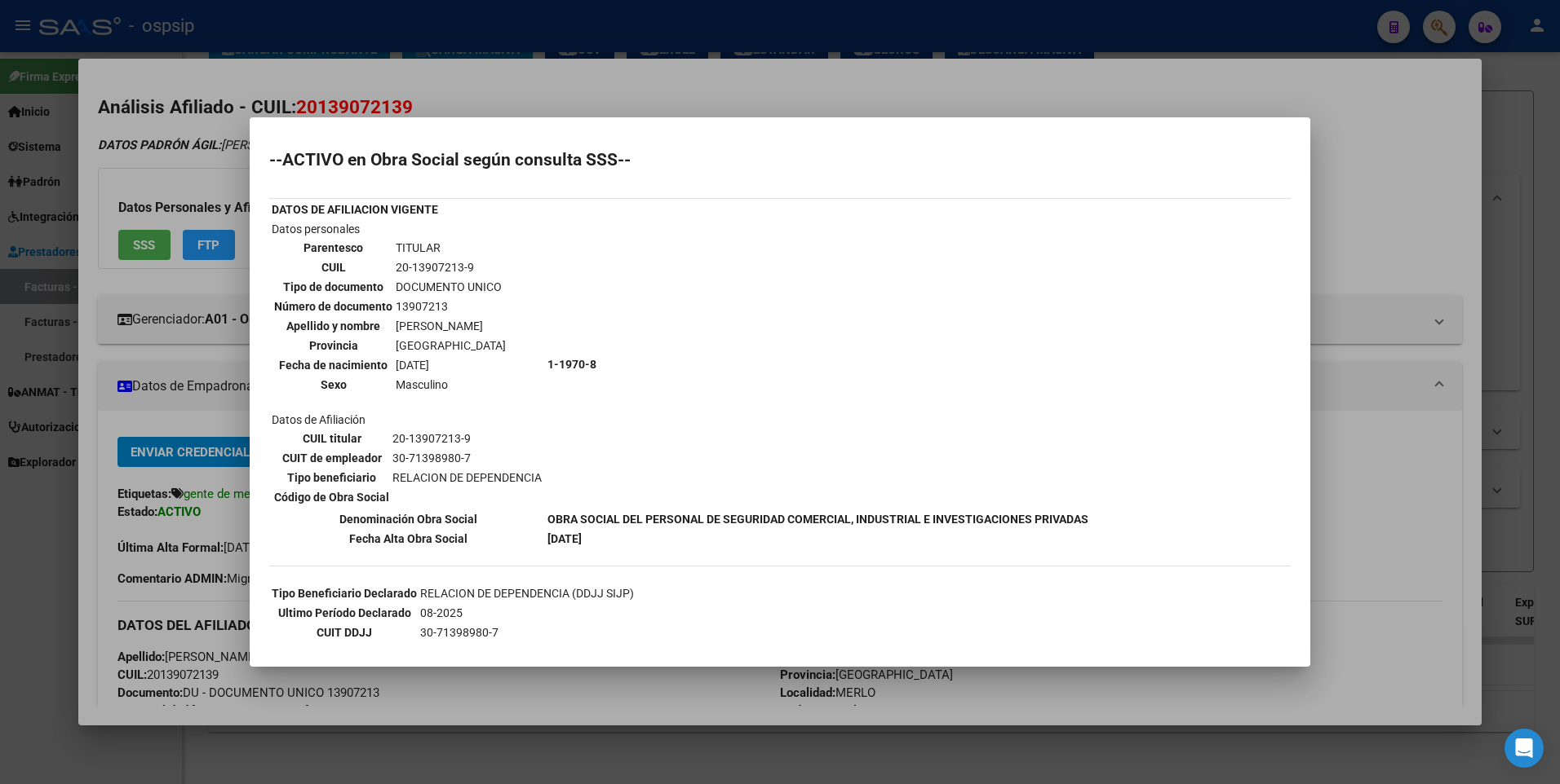
click at [1423, 181] on div at bounding box center [780, 392] width 1560 height 784
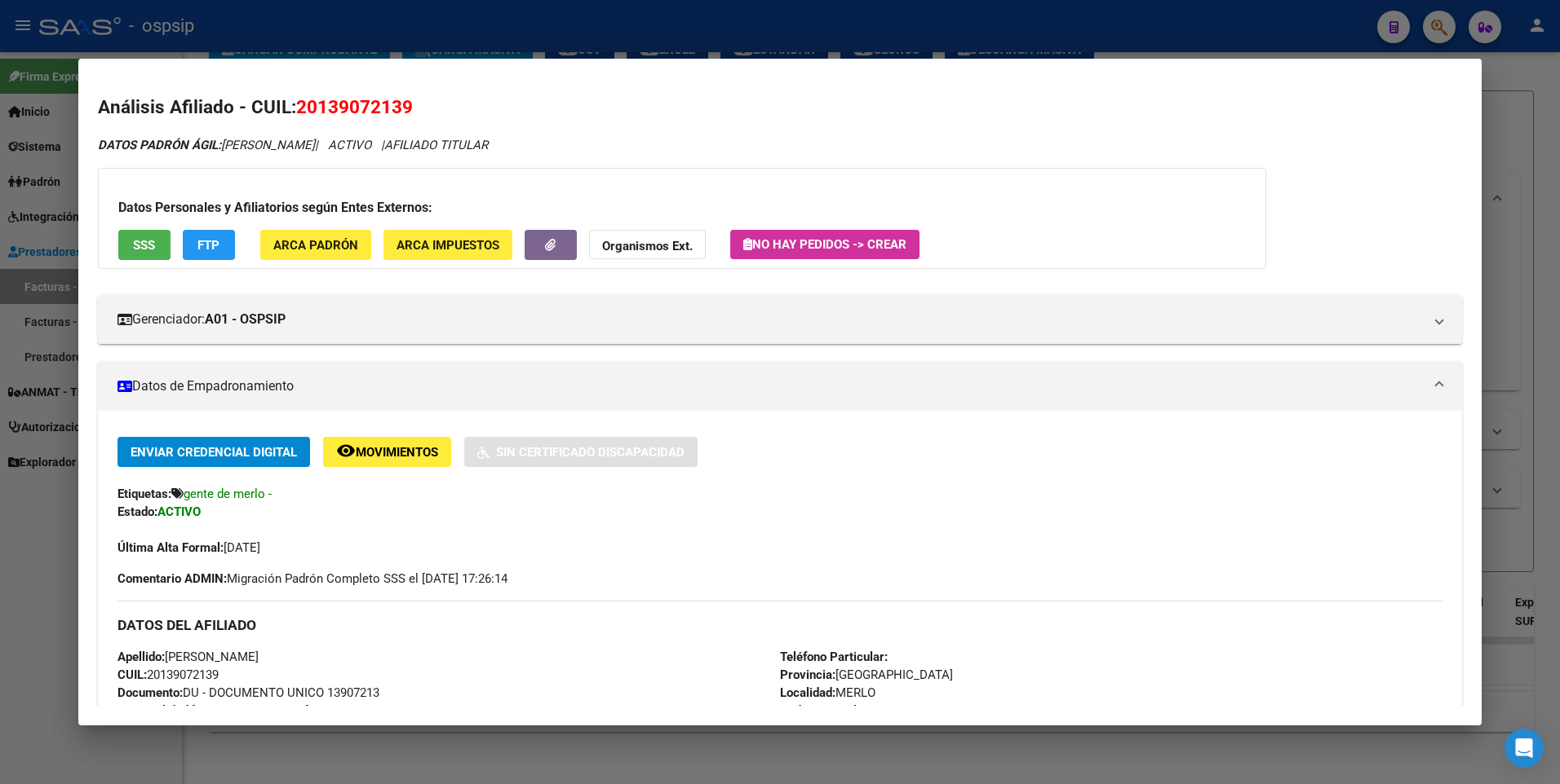
click at [1516, 132] on div at bounding box center [780, 392] width 1560 height 784
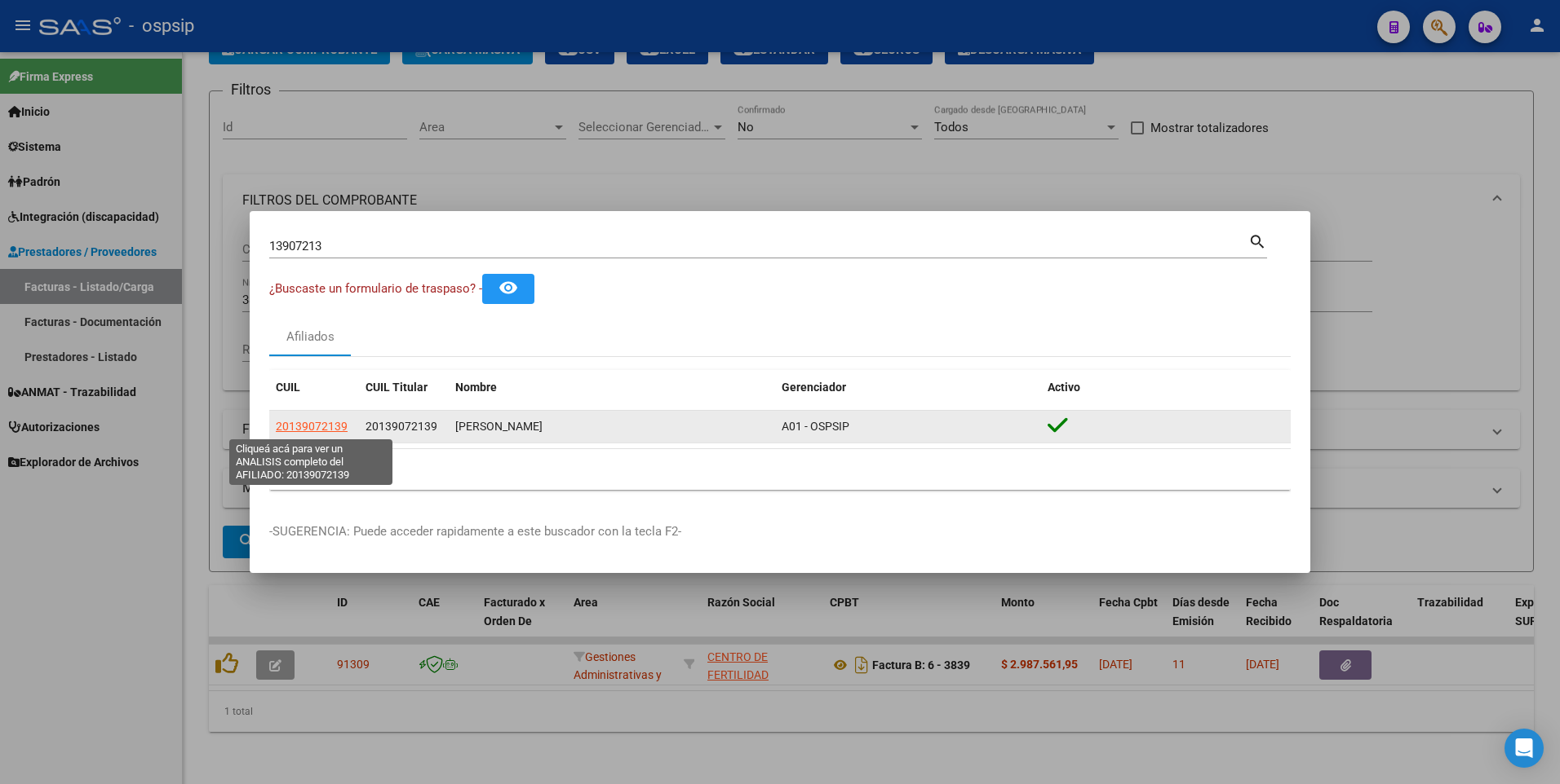
click at [336, 431] on span "20139072139" at bounding box center [311, 426] width 71 height 13
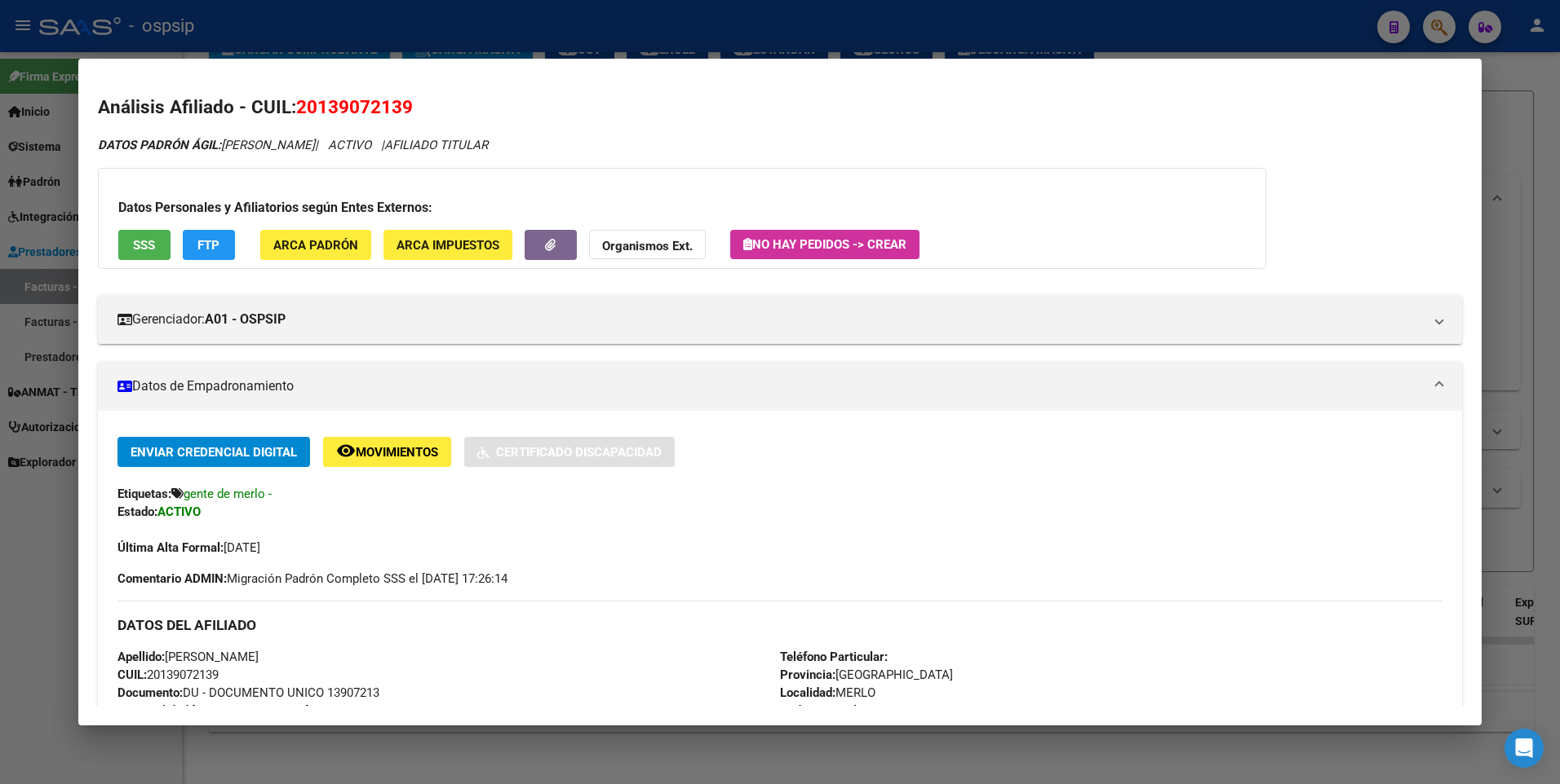
click at [149, 228] on div "Datos Personales y Afiliatorios según Entes Externos: SSS FTP ARCA Padrón ARCA …" at bounding box center [682, 218] width 1168 height 101
click at [145, 247] on span "SSS" at bounding box center [144, 245] width 22 height 15
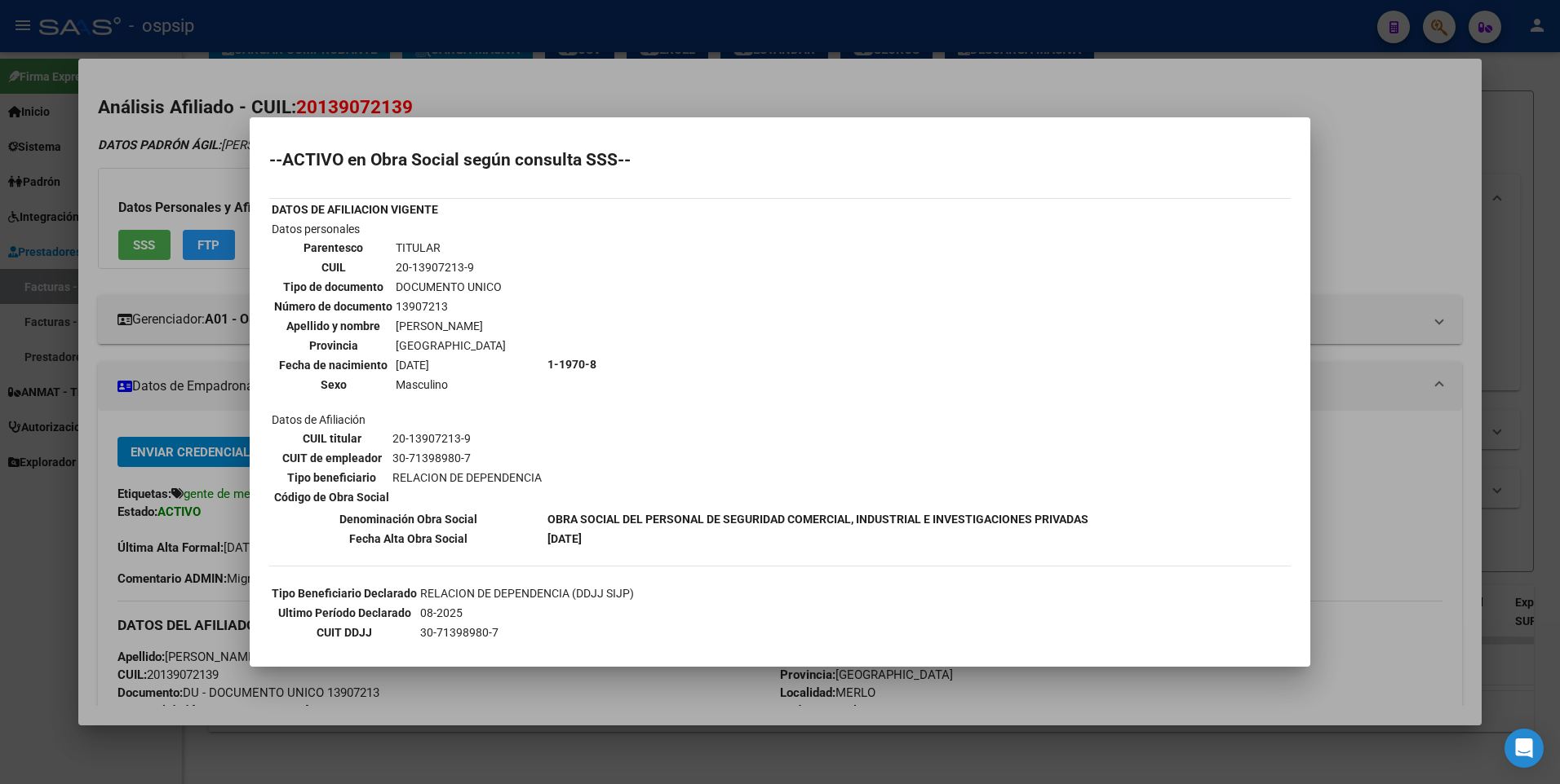
click at [1453, 259] on div at bounding box center [780, 392] width 1560 height 784
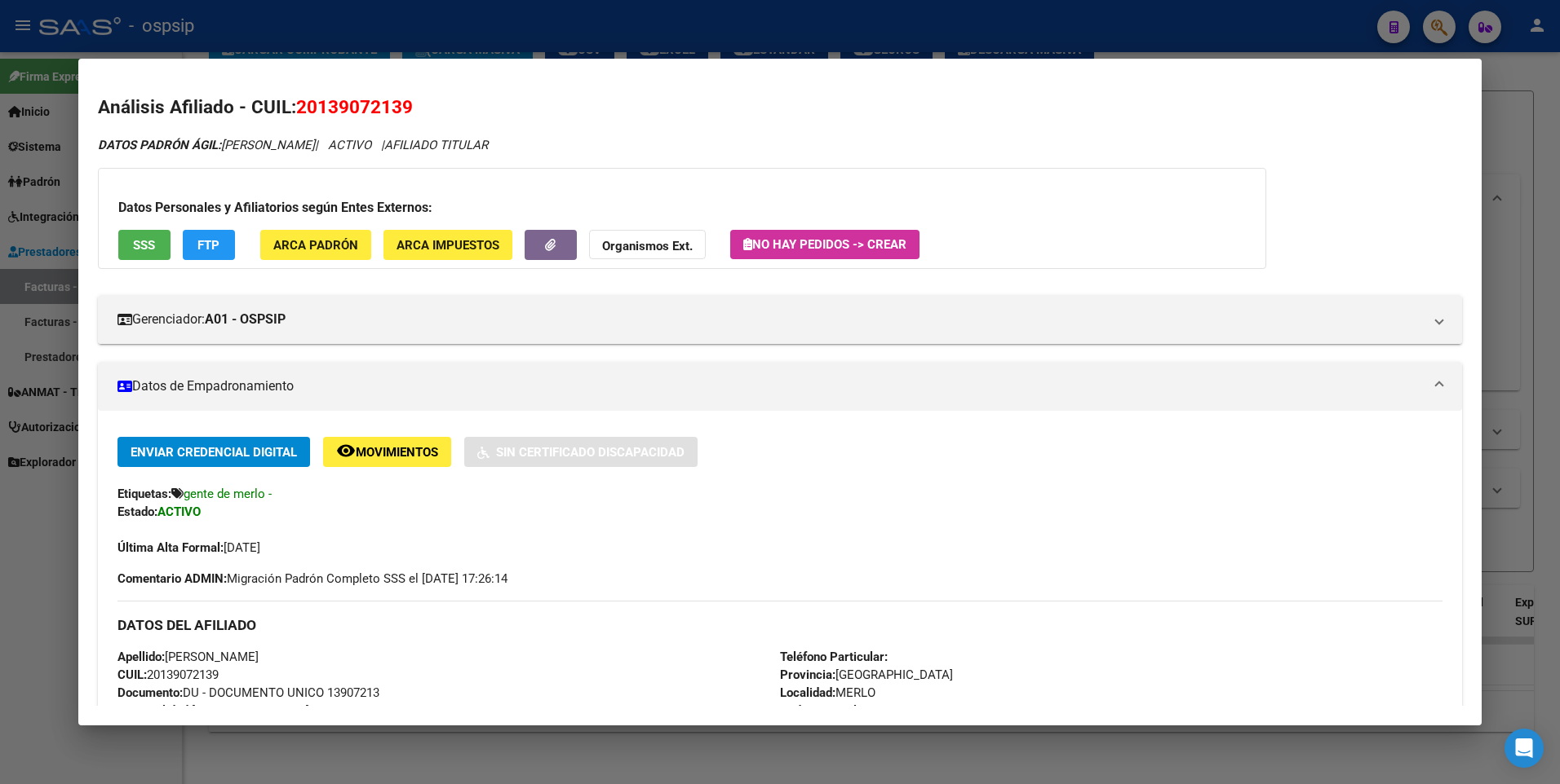
click at [1532, 203] on div at bounding box center [780, 392] width 1560 height 784
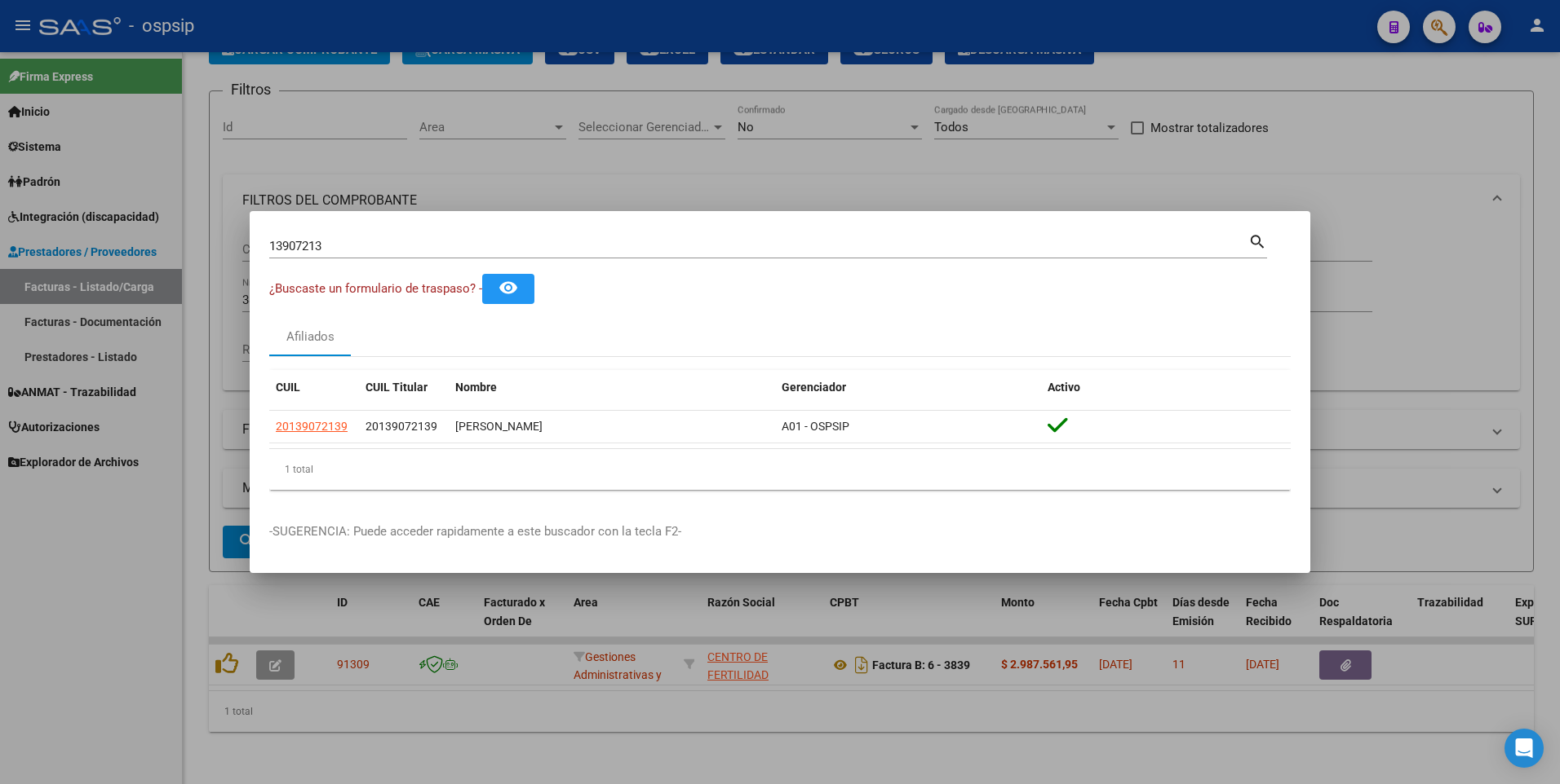
click at [334, 232] on div "13907213 Buscar (apellido, dni, [PERSON_NAME], [PERSON_NAME], cuit, obra social…" at bounding box center [768, 244] width 998 height 27
drag, startPoint x: 331, startPoint y: 248, endPoint x: 202, endPoint y: 302, distance: 139.8
click at [167, 287] on div "13907213 Buscar (apellido, dni, cuil, nro traspaso, cuit, obra social) search ¿…" at bounding box center [780, 392] width 1560 height 784
type input "18502581"
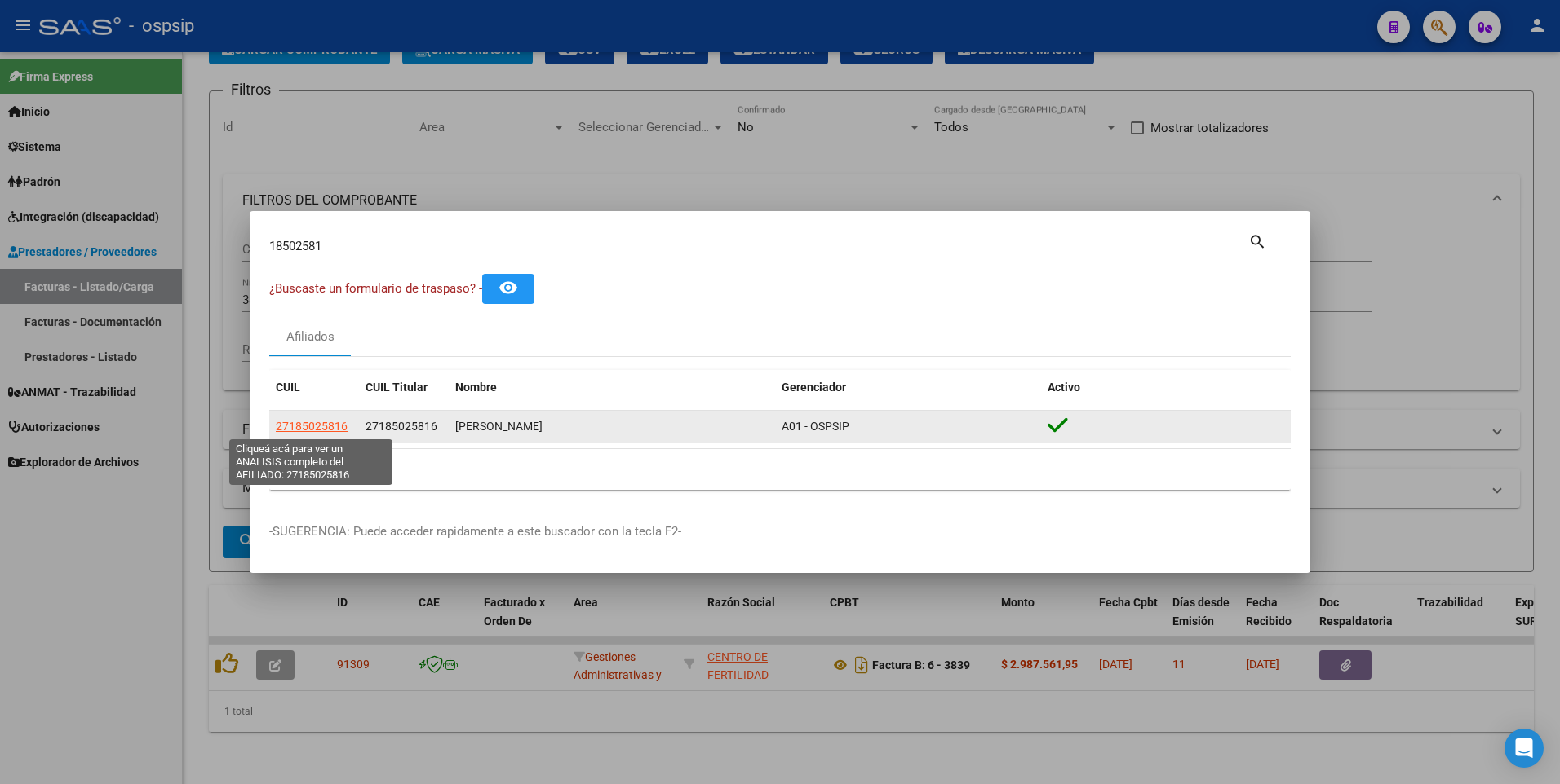
click at [326, 420] on span "27185025816" at bounding box center [311, 426] width 71 height 13
type textarea "27185025816"
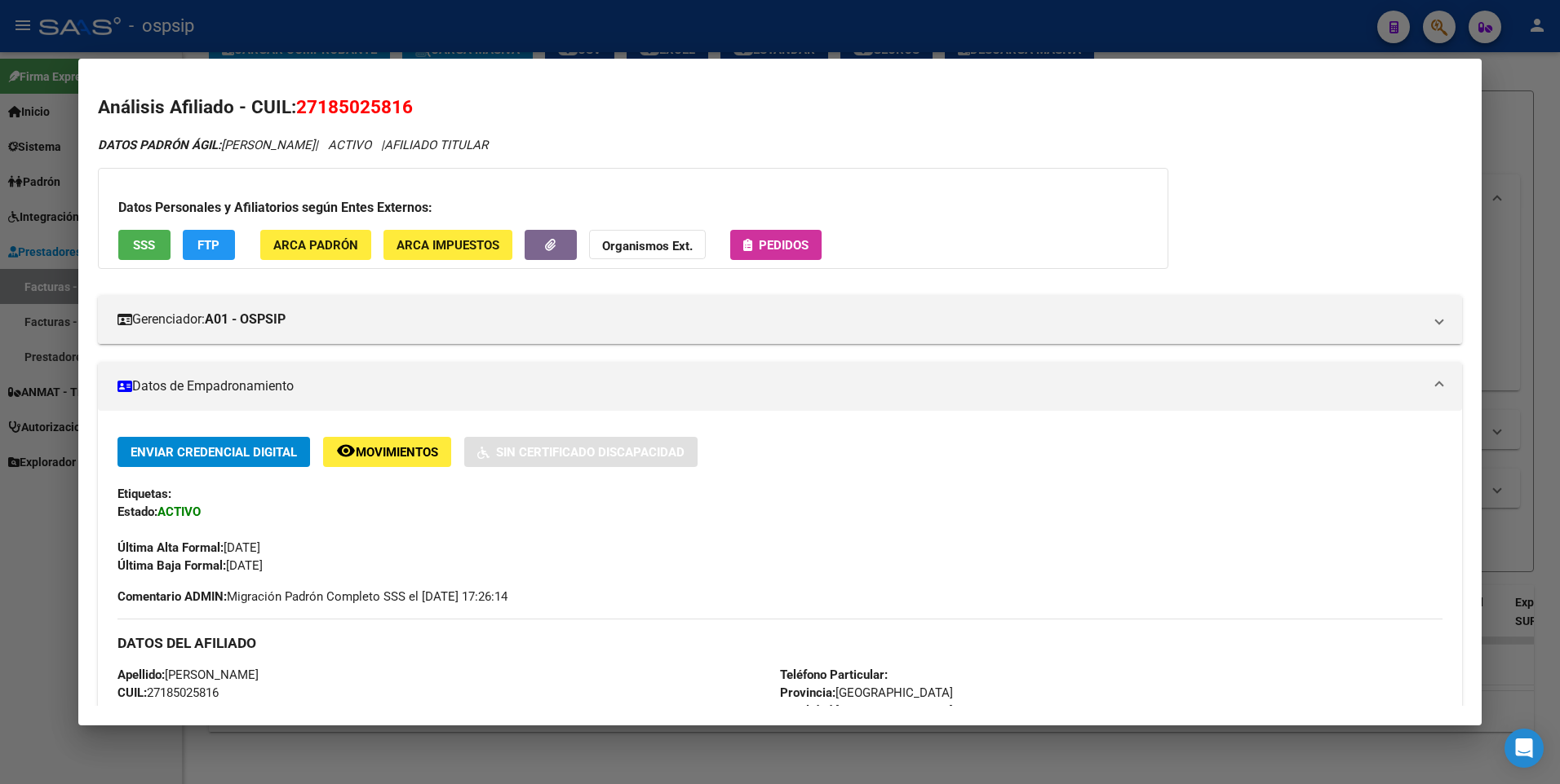
click at [140, 251] on span "SSS" at bounding box center [144, 245] width 22 height 15
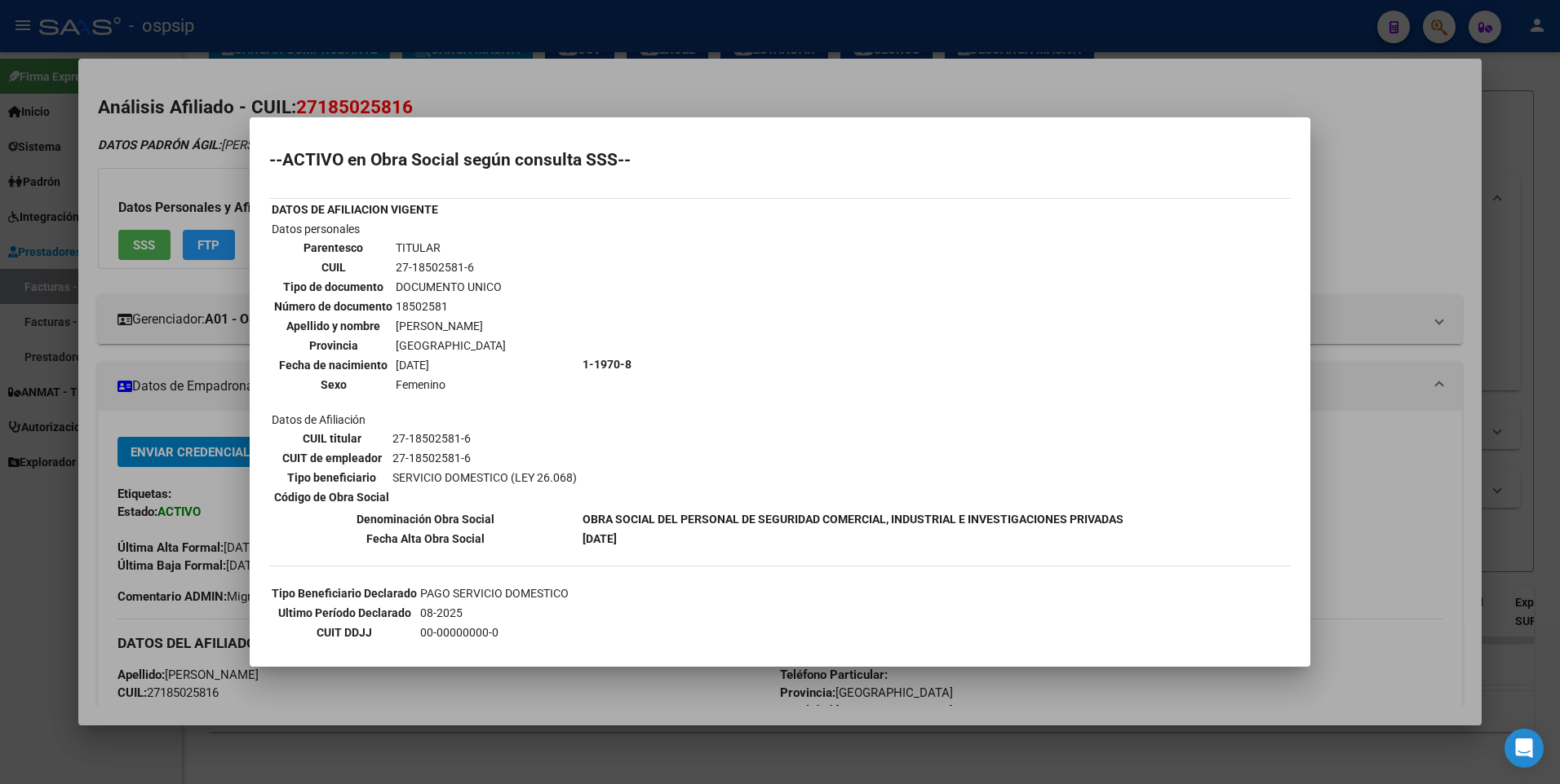
click at [1406, 215] on div at bounding box center [780, 392] width 1560 height 784
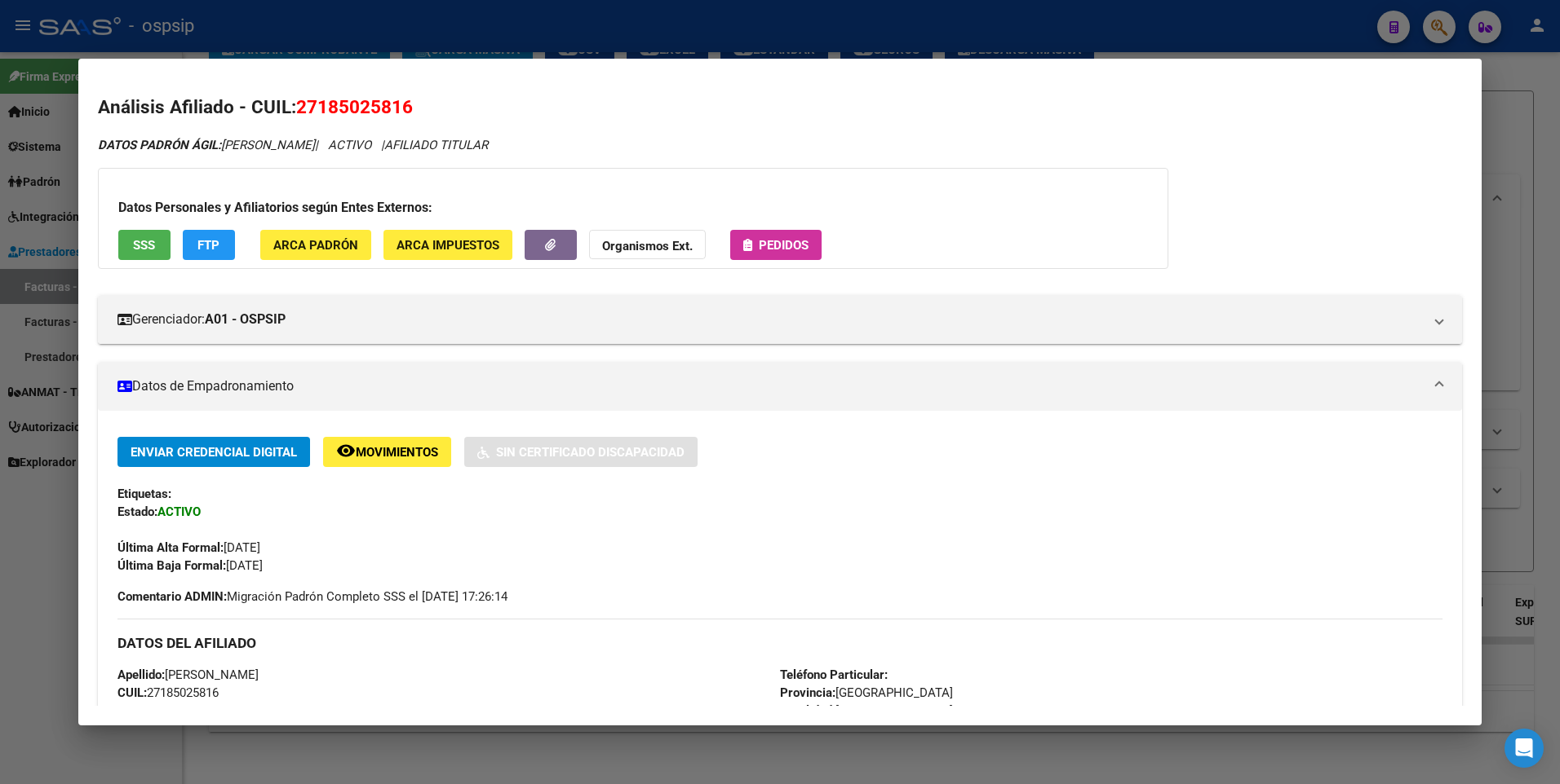
click at [1502, 169] on div at bounding box center [780, 392] width 1560 height 784
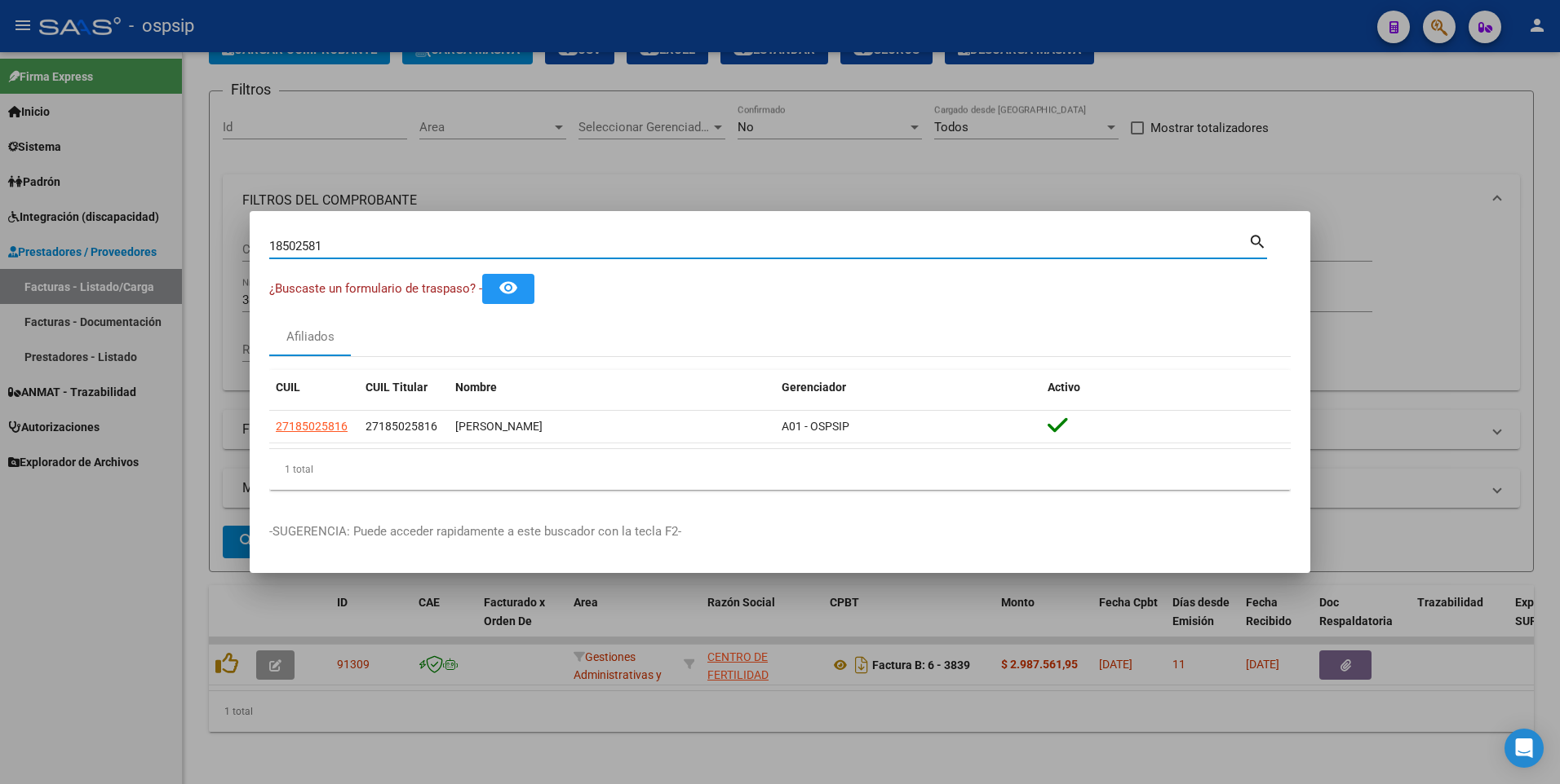
drag, startPoint x: 331, startPoint y: 248, endPoint x: 19, endPoint y: 290, distance: 314.8
click at [0, 282] on html "menu - ospsip person Firma Express Inicio Calendario SSS Instructivos Contacto …" at bounding box center [780, 392] width 1560 height 784
type input "17667296"
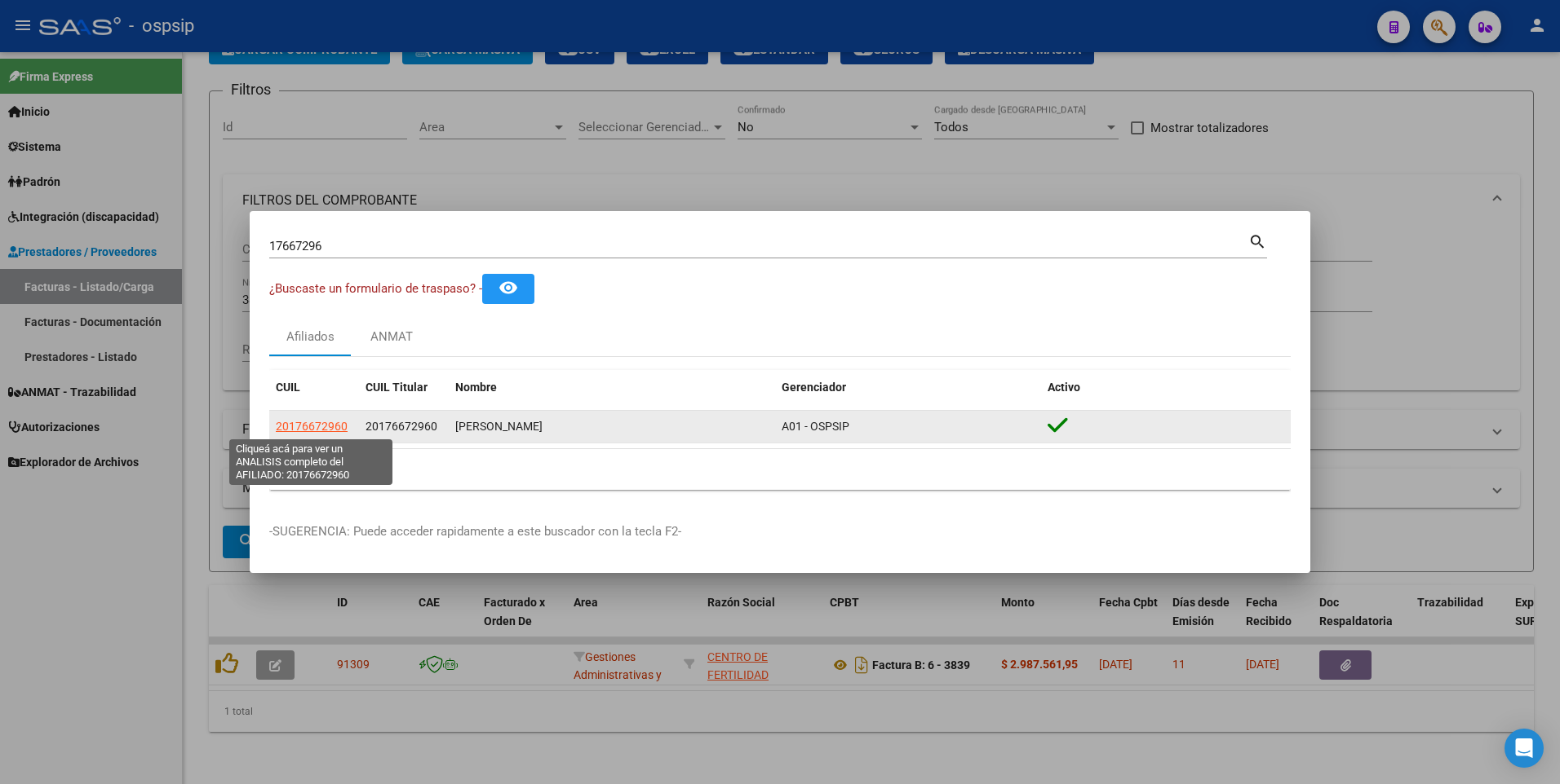
click at [334, 426] on span "20176672960" at bounding box center [311, 426] width 71 height 13
type textarea "20176672960"
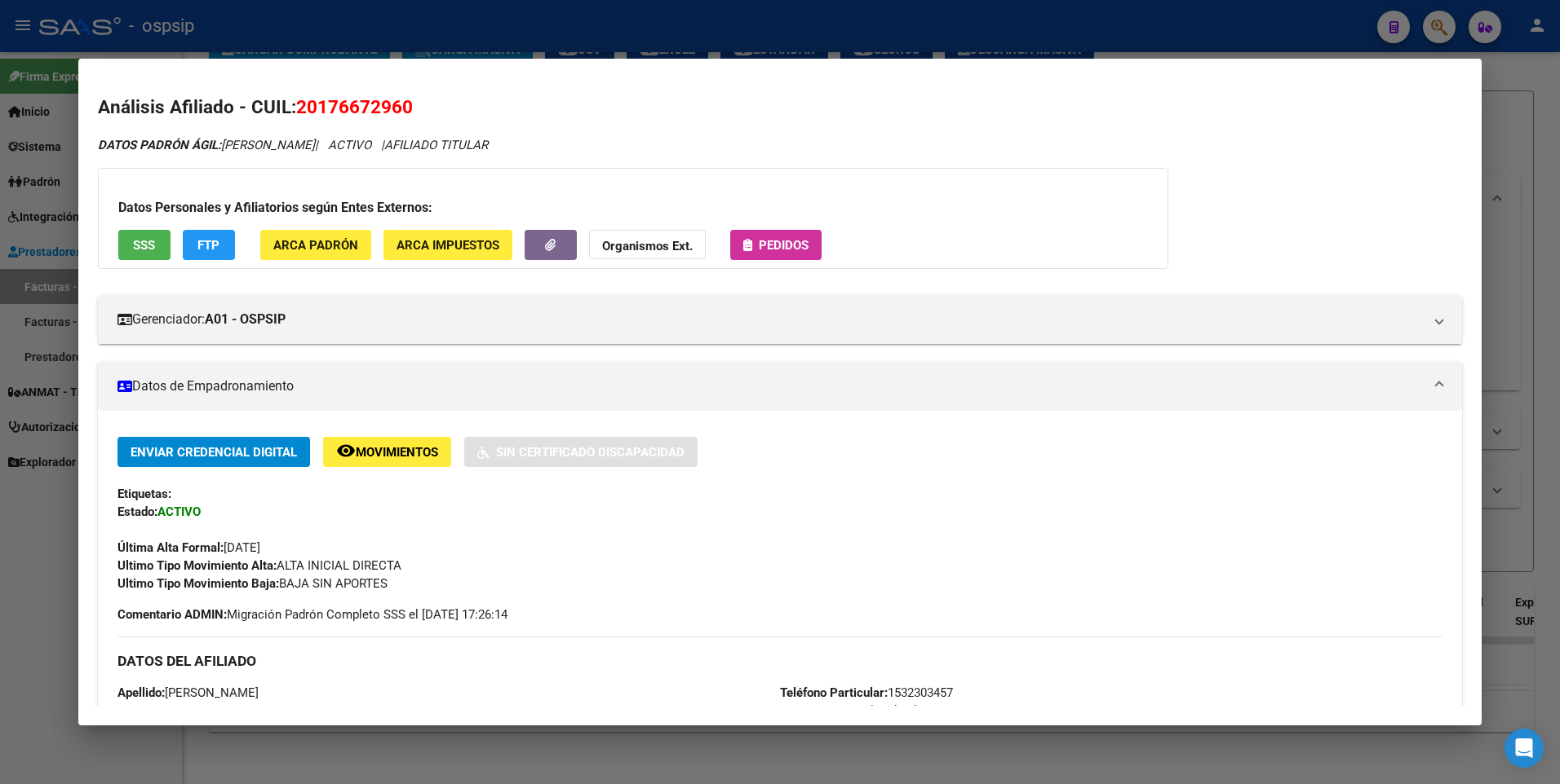
click at [147, 262] on div "Datos Personales y Afiliatorios según Entes Externos: SSS FTP ARCA Padrón ARCA …" at bounding box center [633, 218] width 1070 height 101
click at [151, 239] on span "SSS" at bounding box center [144, 245] width 22 height 15
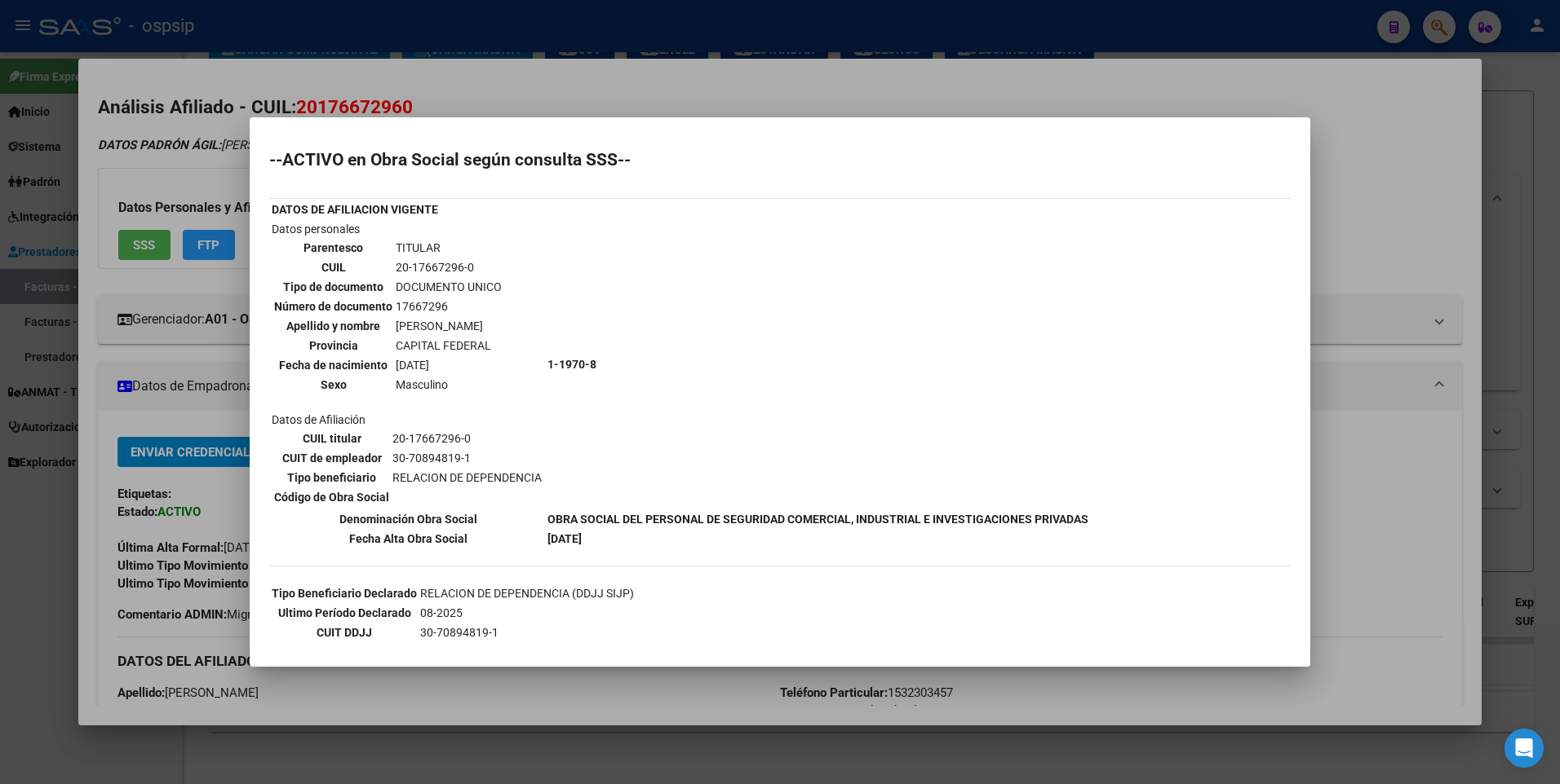
click at [1341, 156] on div at bounding box center [780, 392] width 1560 height 784
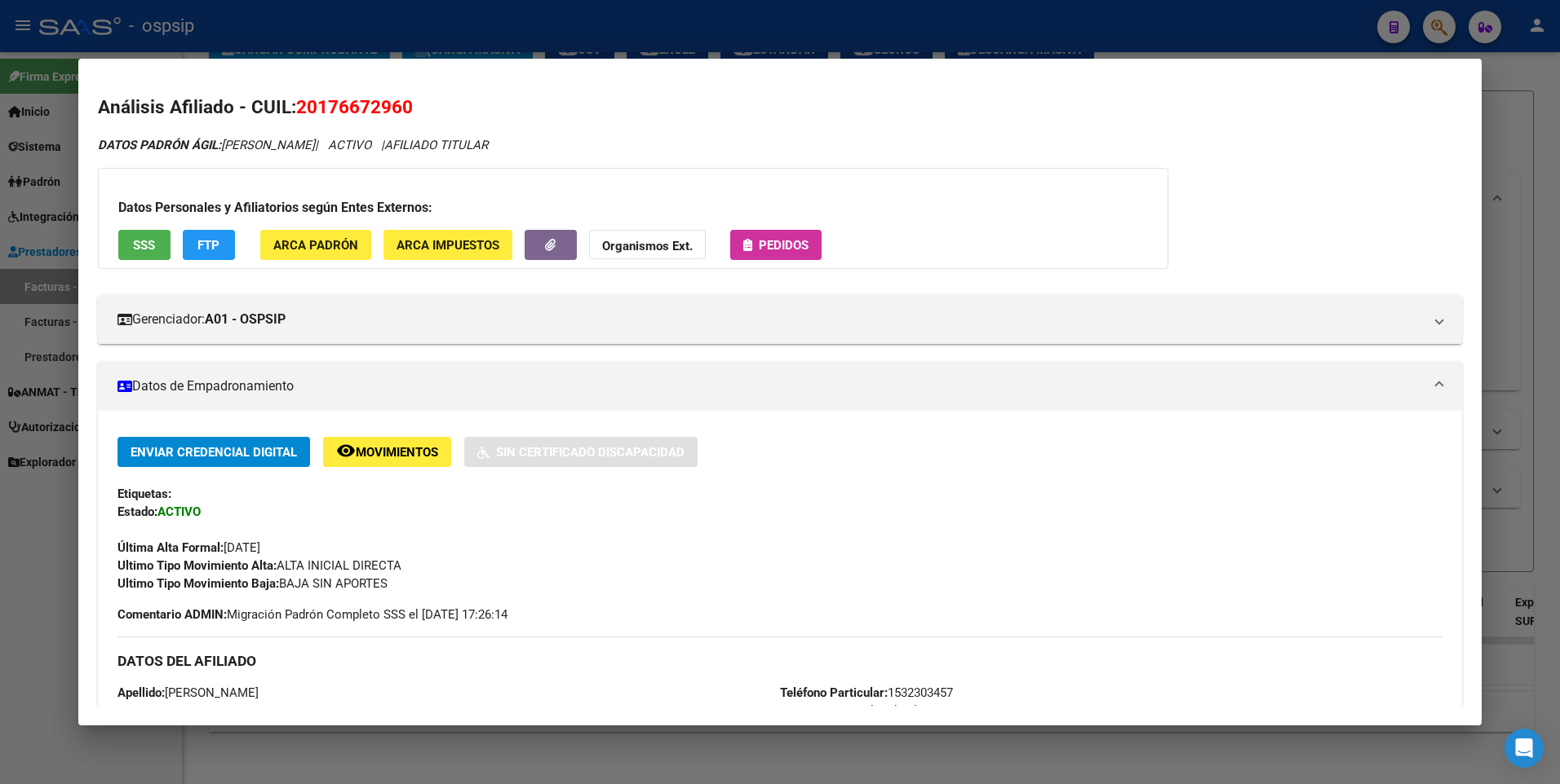
click at [1513, 131] on div at bounding box center [780, 392] width 1560 height 784
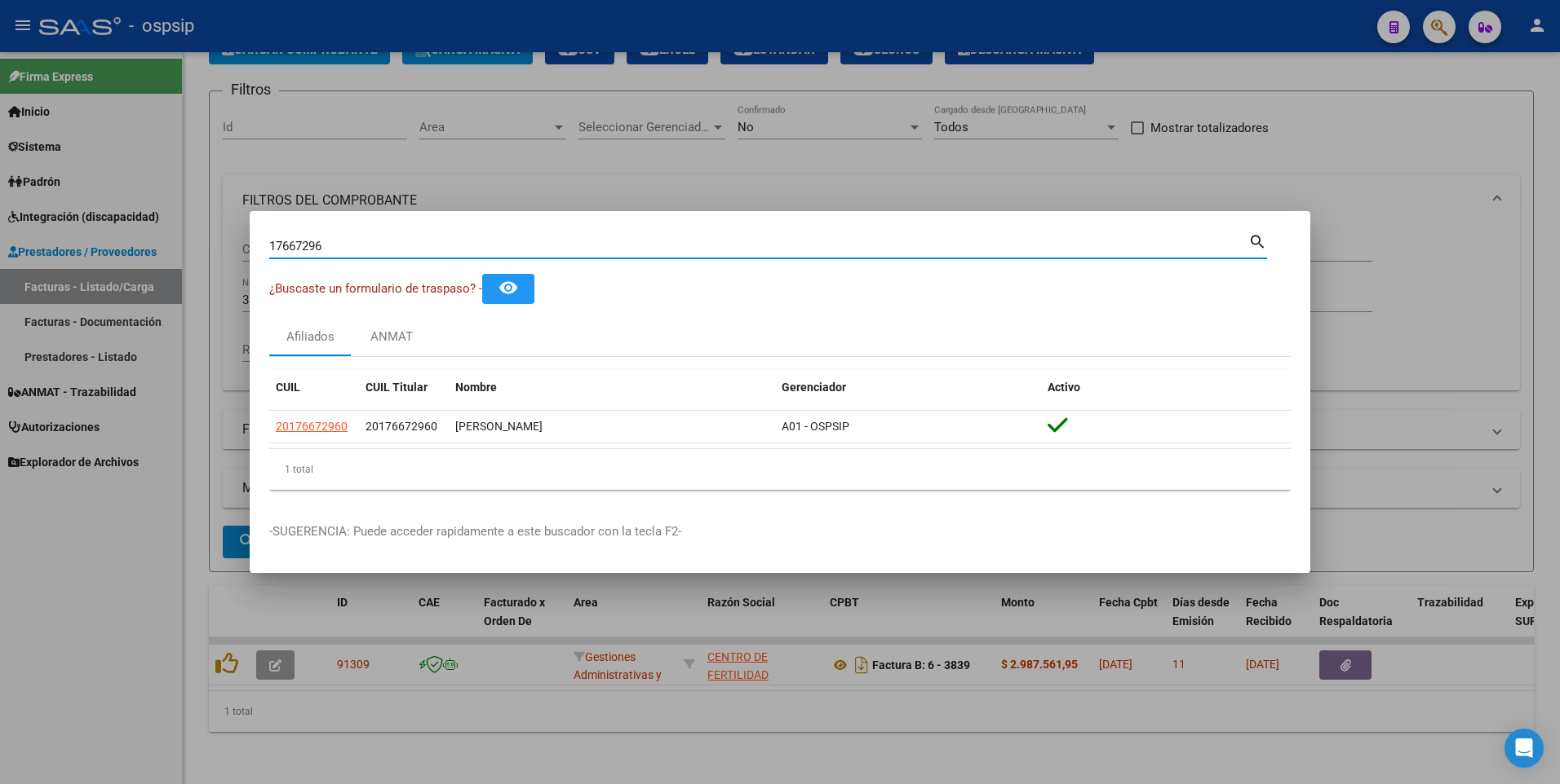
drag, startPoint x: 348, startPoint y: 243, endPoint x: 126, endPoint y: 287, distance: 226.3
click at [120, 276] on div "17667296 Buscar (apellido, dni, cuil, nro traspaso, cuit, obra social) search ¿…" at bounding box center [780, 392] width 1560 height 784
type input "21996749"
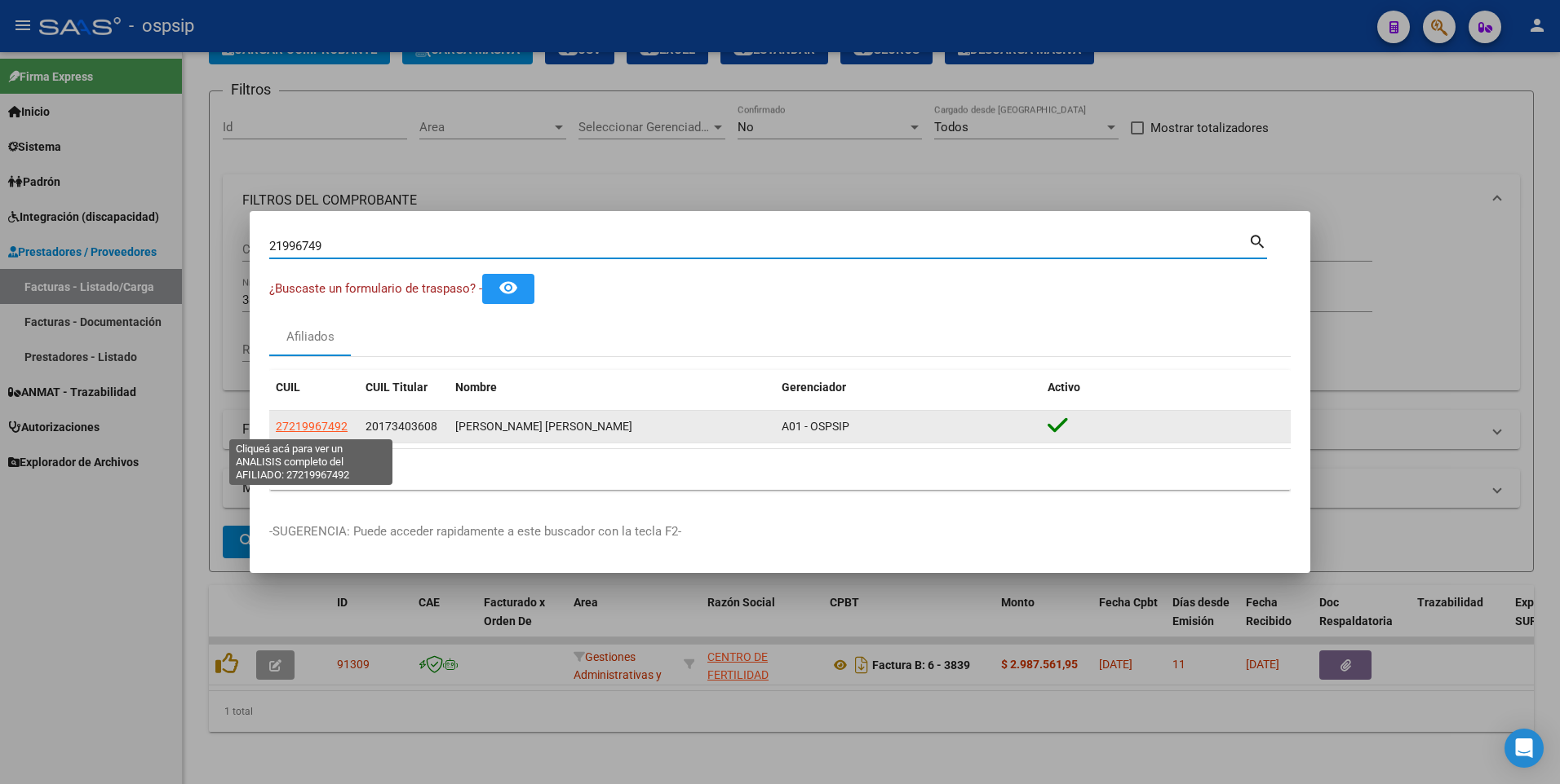
click at [322, 421] on span "27219967492" at bounding box center [311, 426] width 71 height 13
type textarea "27219967492"
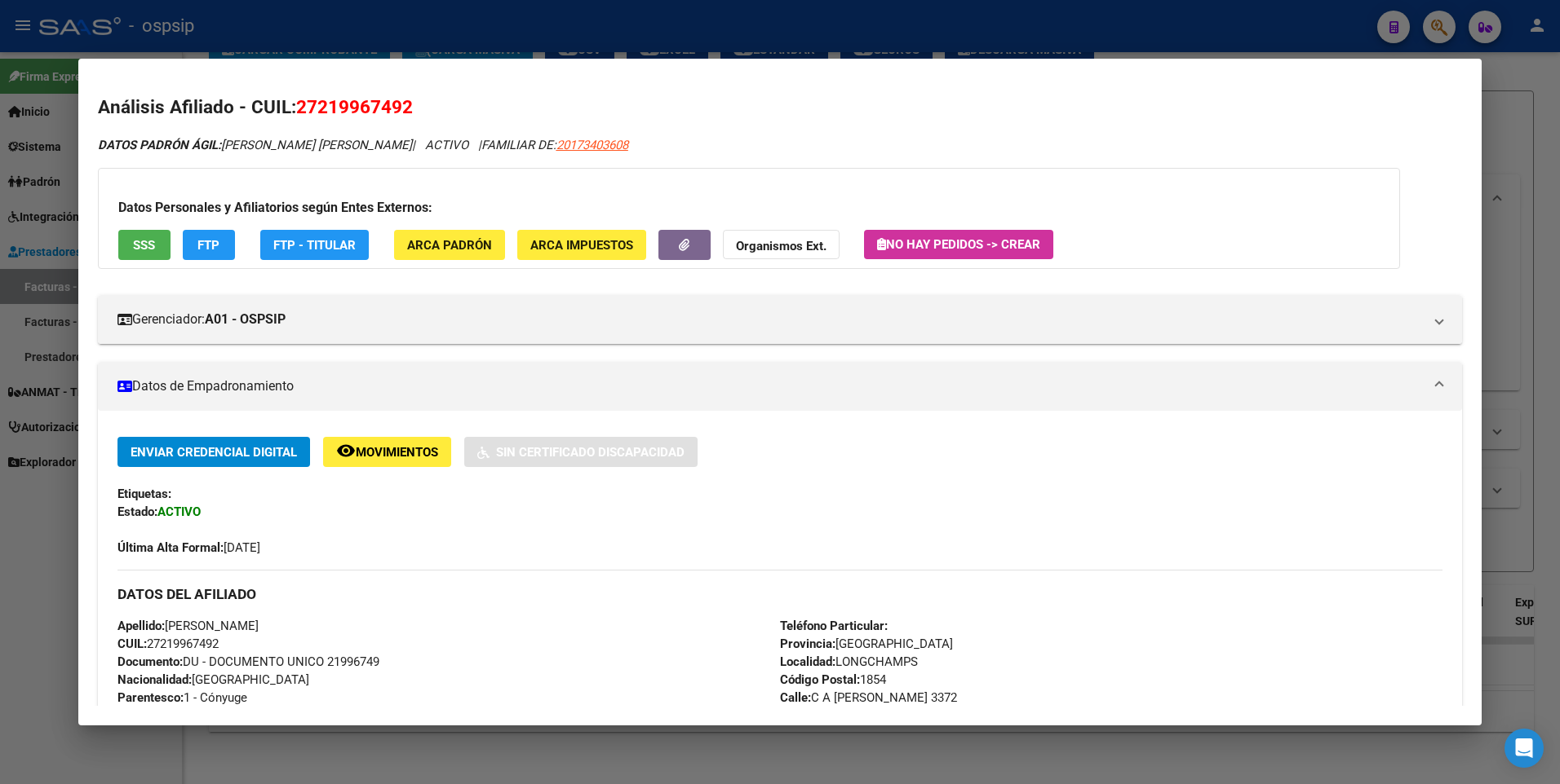
click at [144, 254] on button "SSS" at bounding box center [144, 244] width 52 height 30
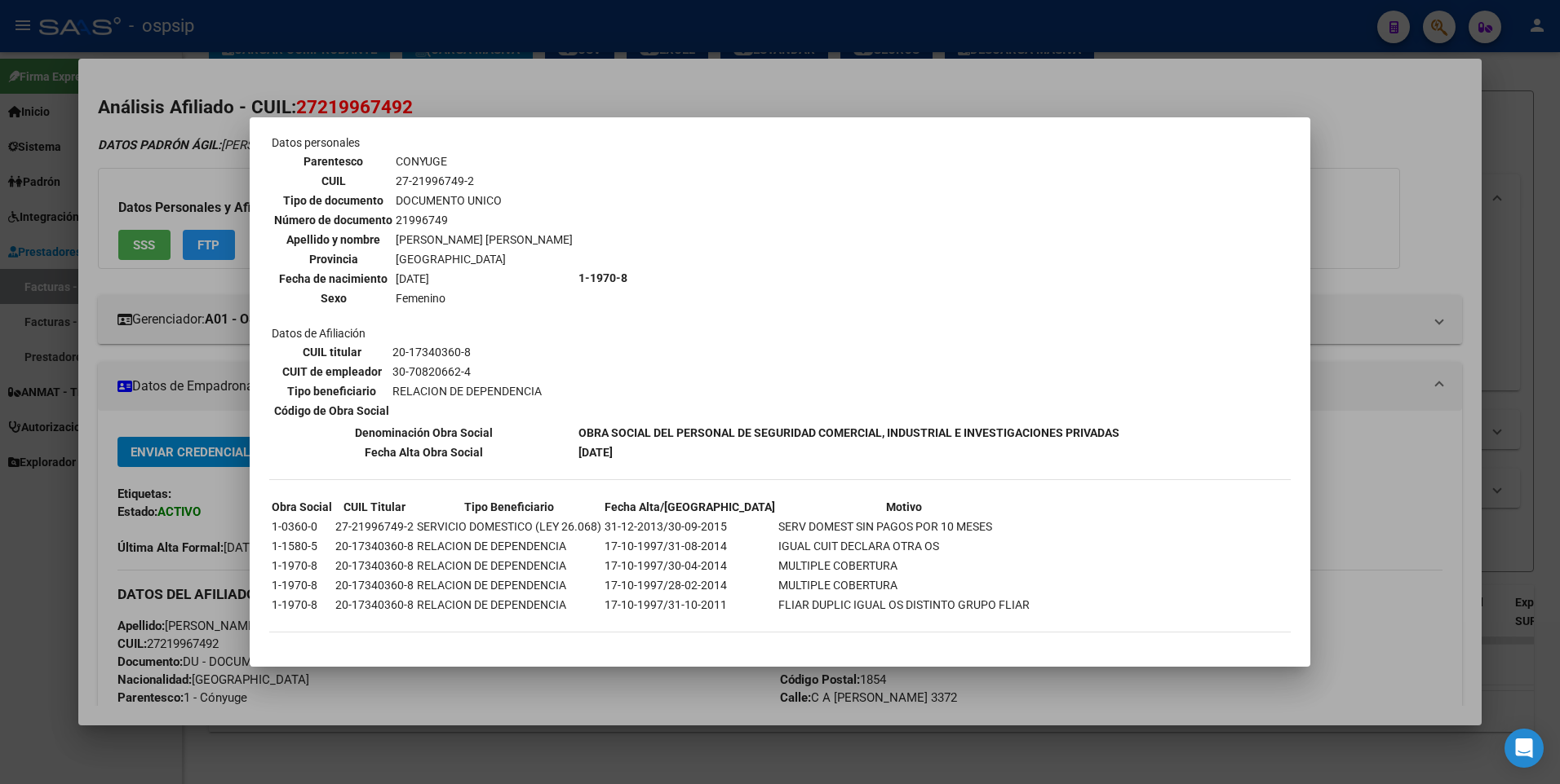
scroll to position [586, 0]
click at [1401, 160] on div at bounding box center [780, 392] width 1560 height 784
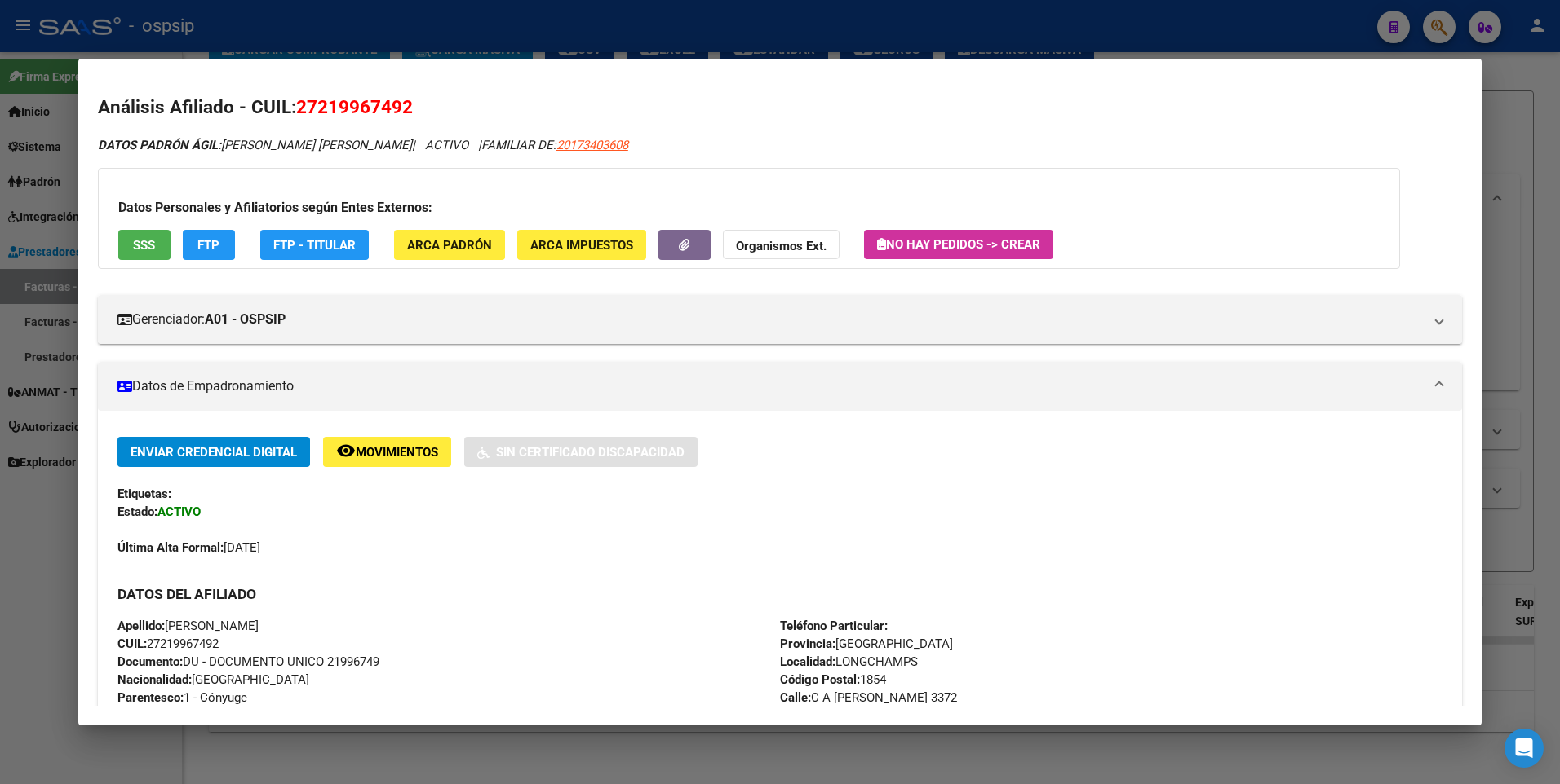
click at [1521, 115] on div at bounding box center [780, 392] width 1560 height 784
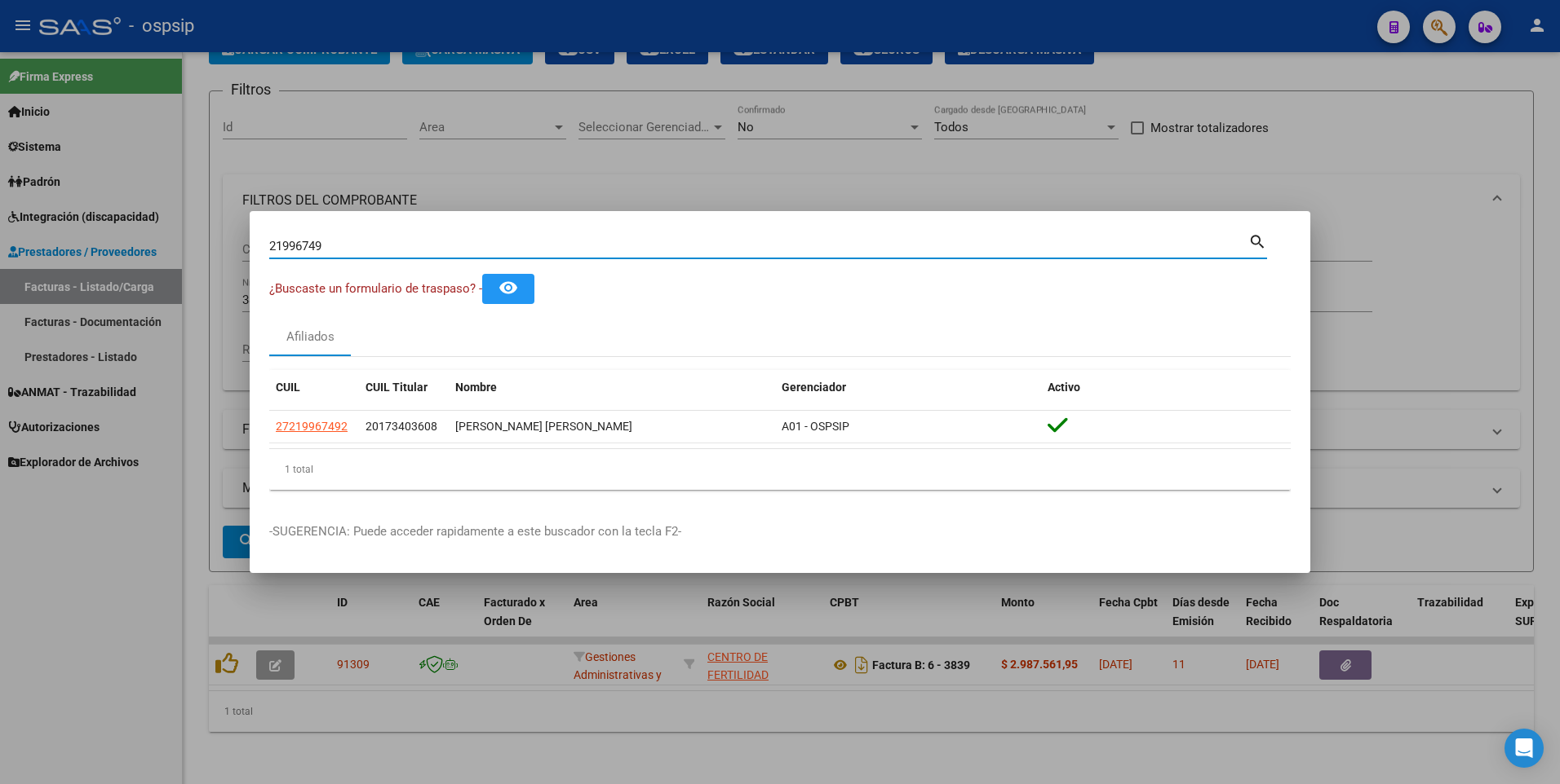
drag, startPoint x: 342, startPoint y: 247, endPoint x: 138, endPoint y: 308, distance: 212.9
click at [104, 286] on div "21996749 Buscar (apellido, dni, cuil, nro traspaso, cuit, obra social) search ¿…" at bounding box center [780, 392] width 1560 height 784
type input "16238396"
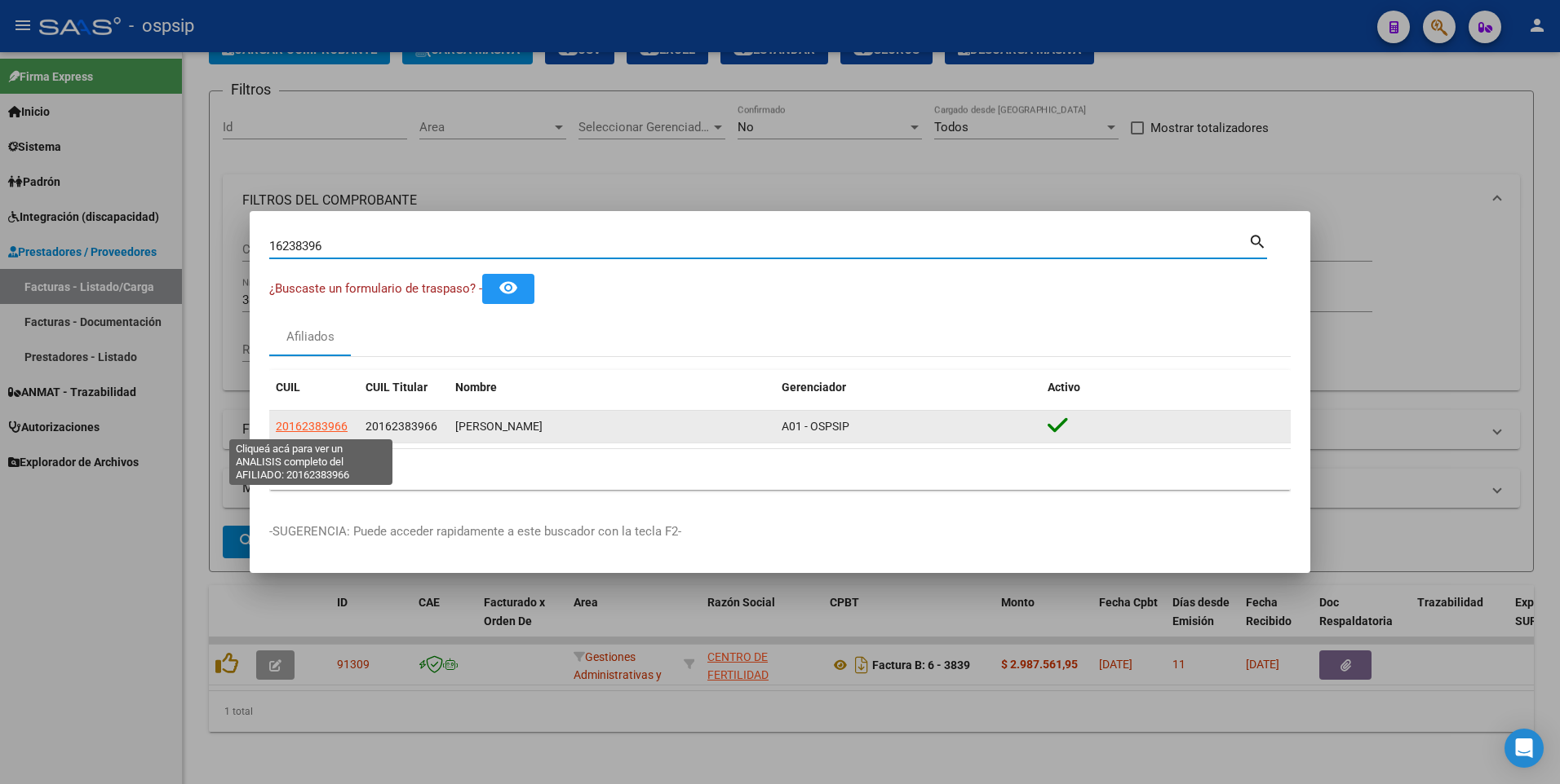
click at [303, 427] on span "20162383966" at bounding box center [311, 426] width 71 height 13
type textarea "20162383966"
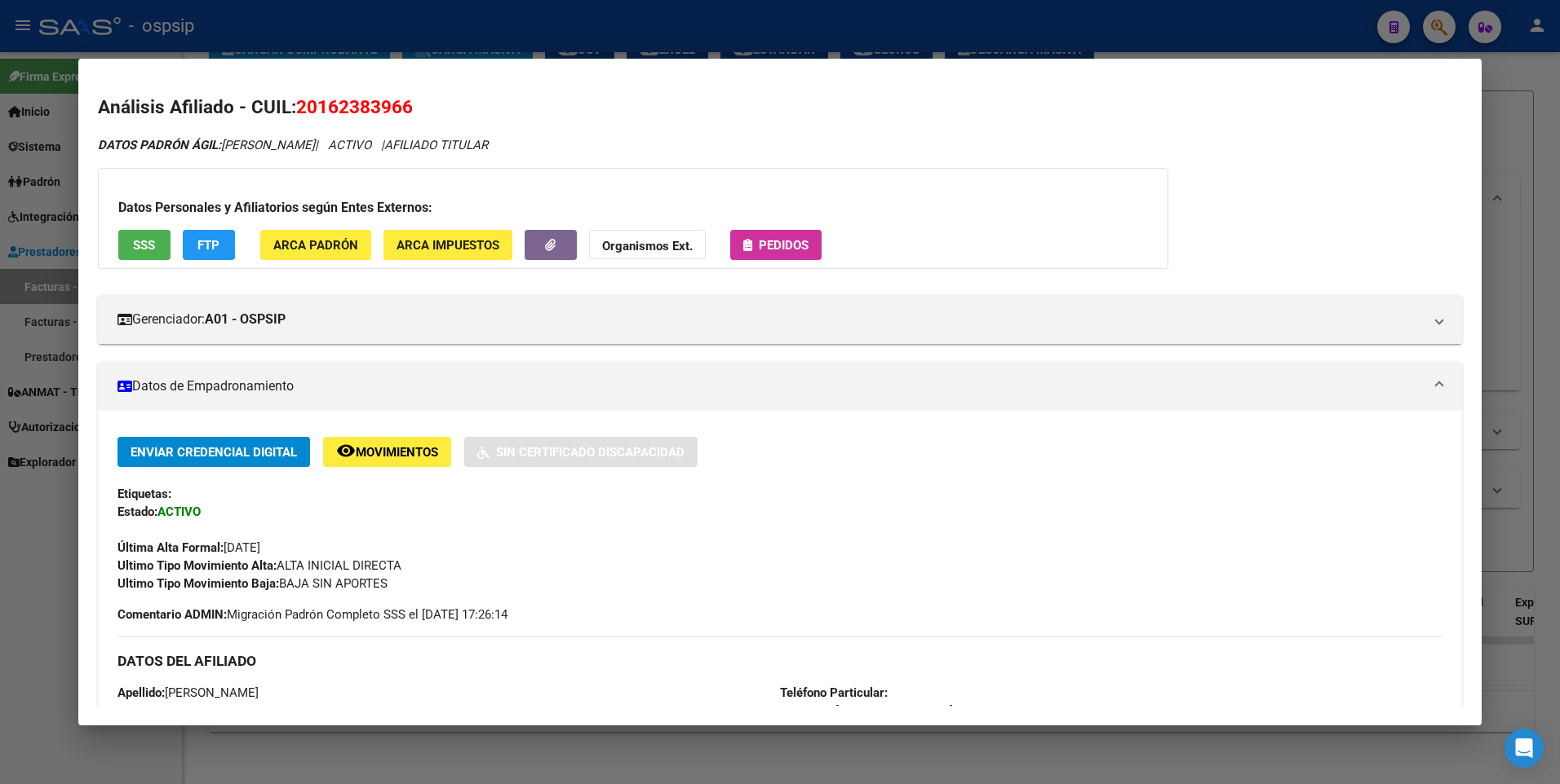
click at [140, 248] on span "SSS" at bounding box center [144, 245] width 22 height 15
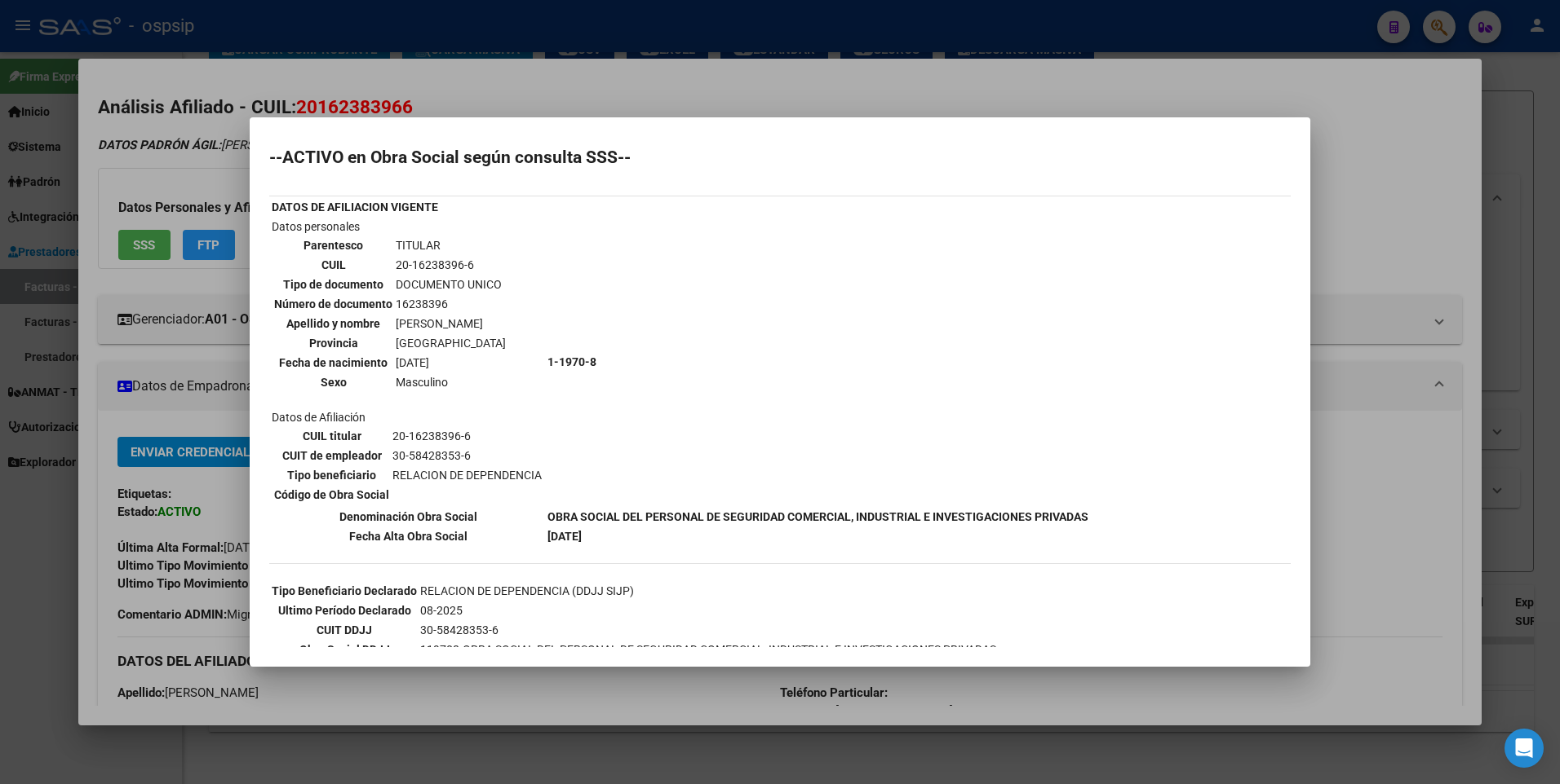
scroll to position [0, 0]
click at [1399, 208] on div at bounding box center [780, 392] width 1560 height 784
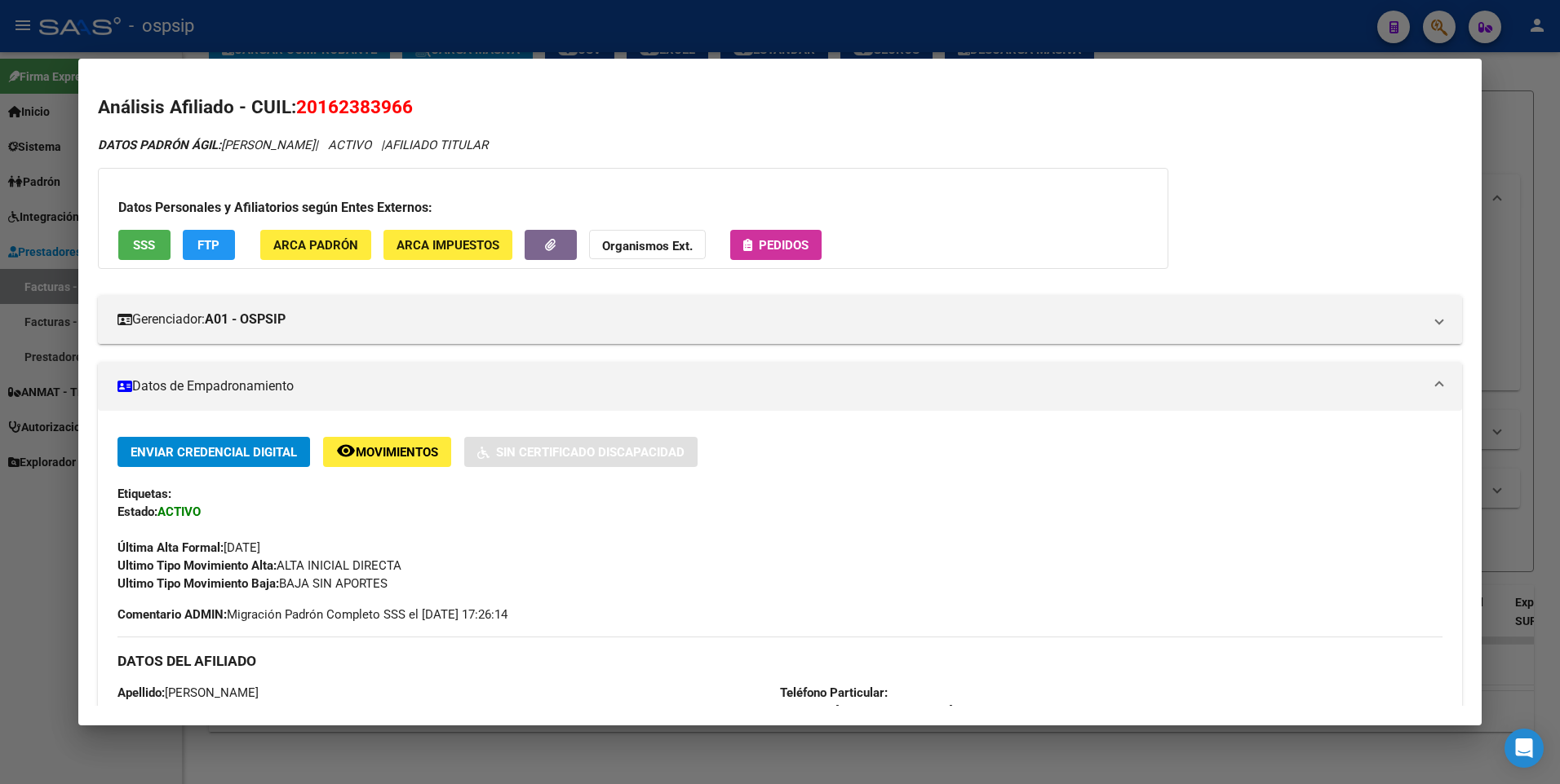
click at [1507, 162] on div at bounding box center [780, 392] width 1560 height 784
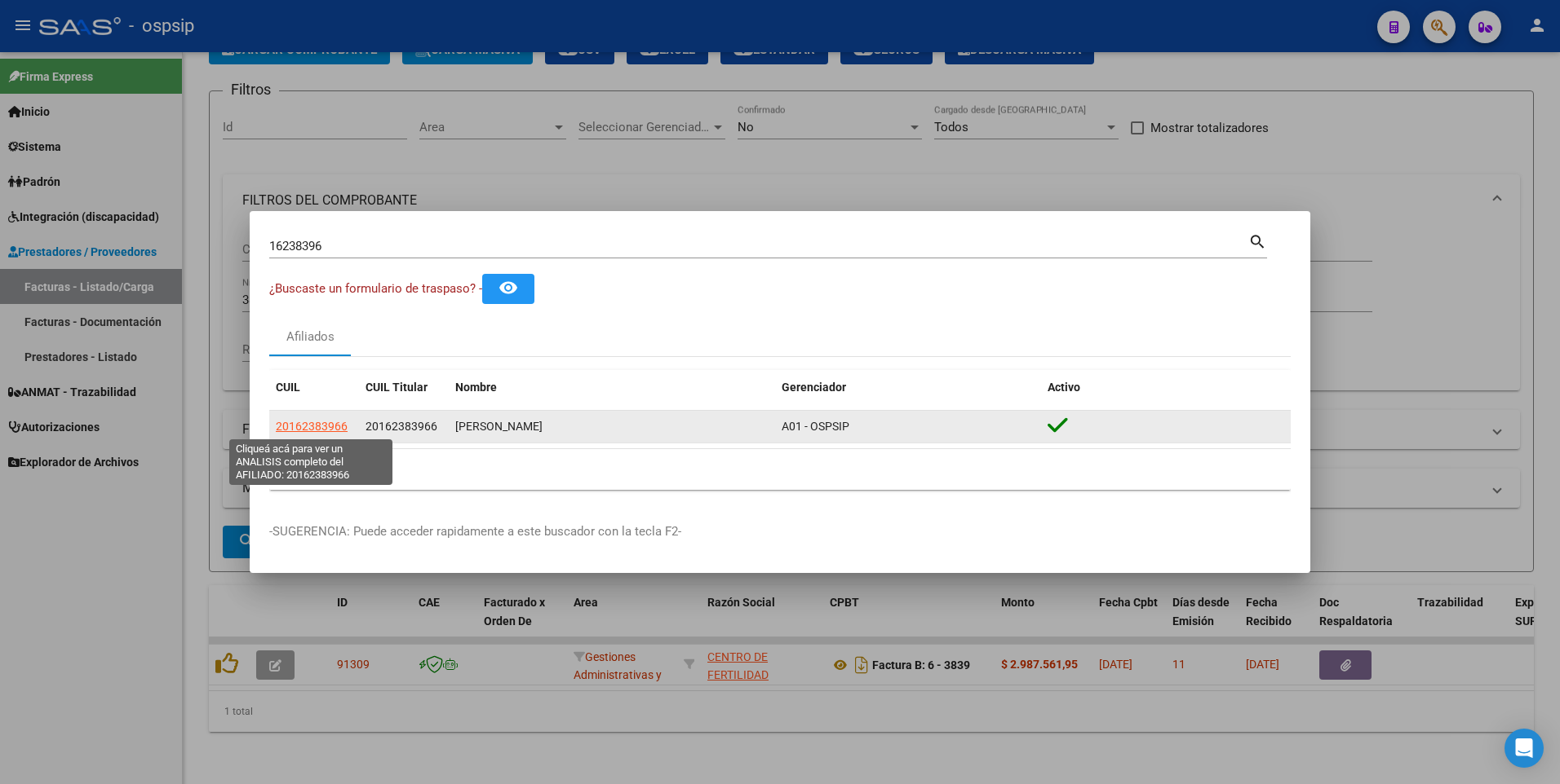
click at [313, 429] on span "20162383966" at bounding box center [311, 426] width 71 height 13
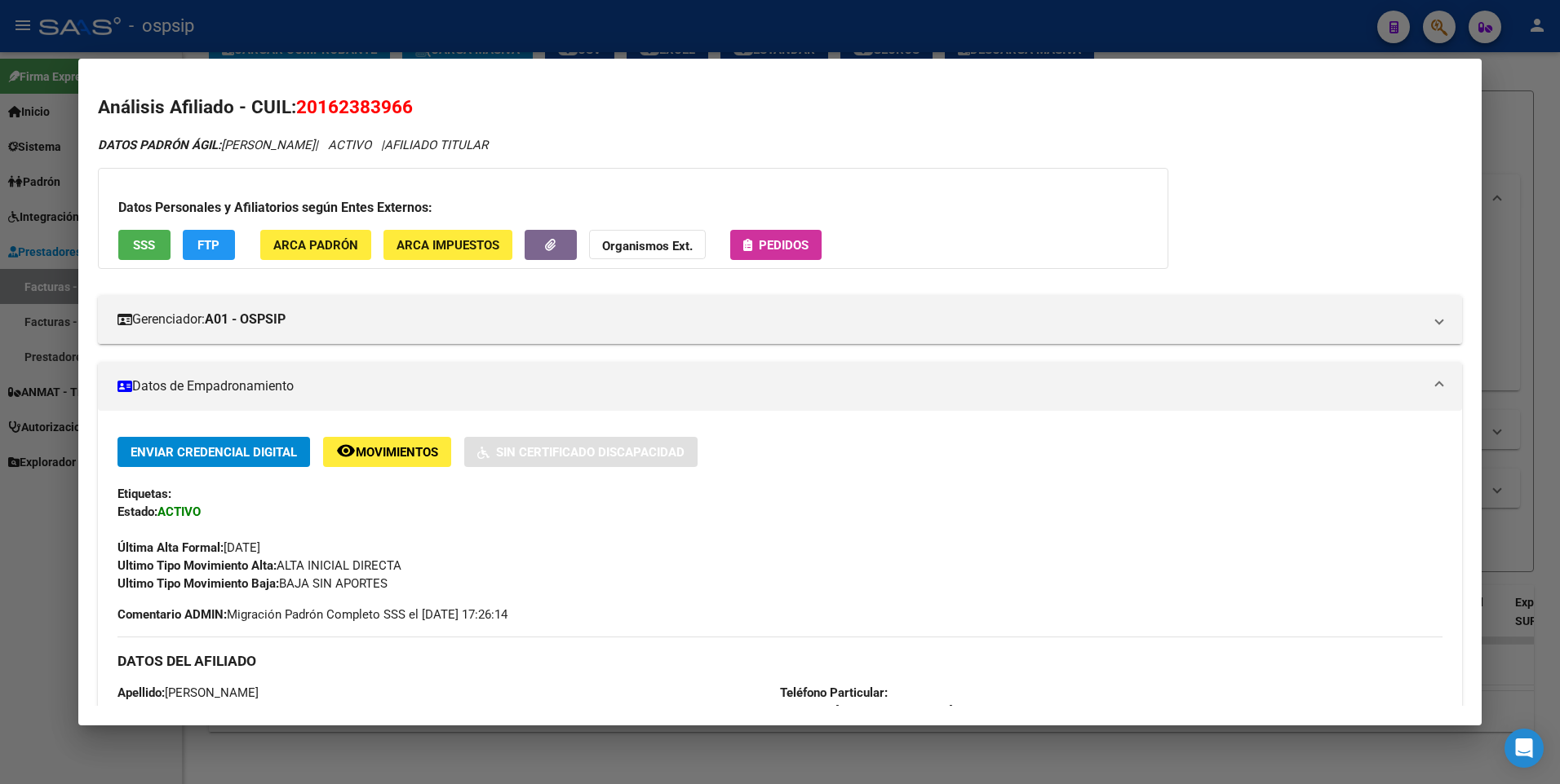
click at [158, 243] on button "SSS" at bounding box center [144, 244] width 52 height 30
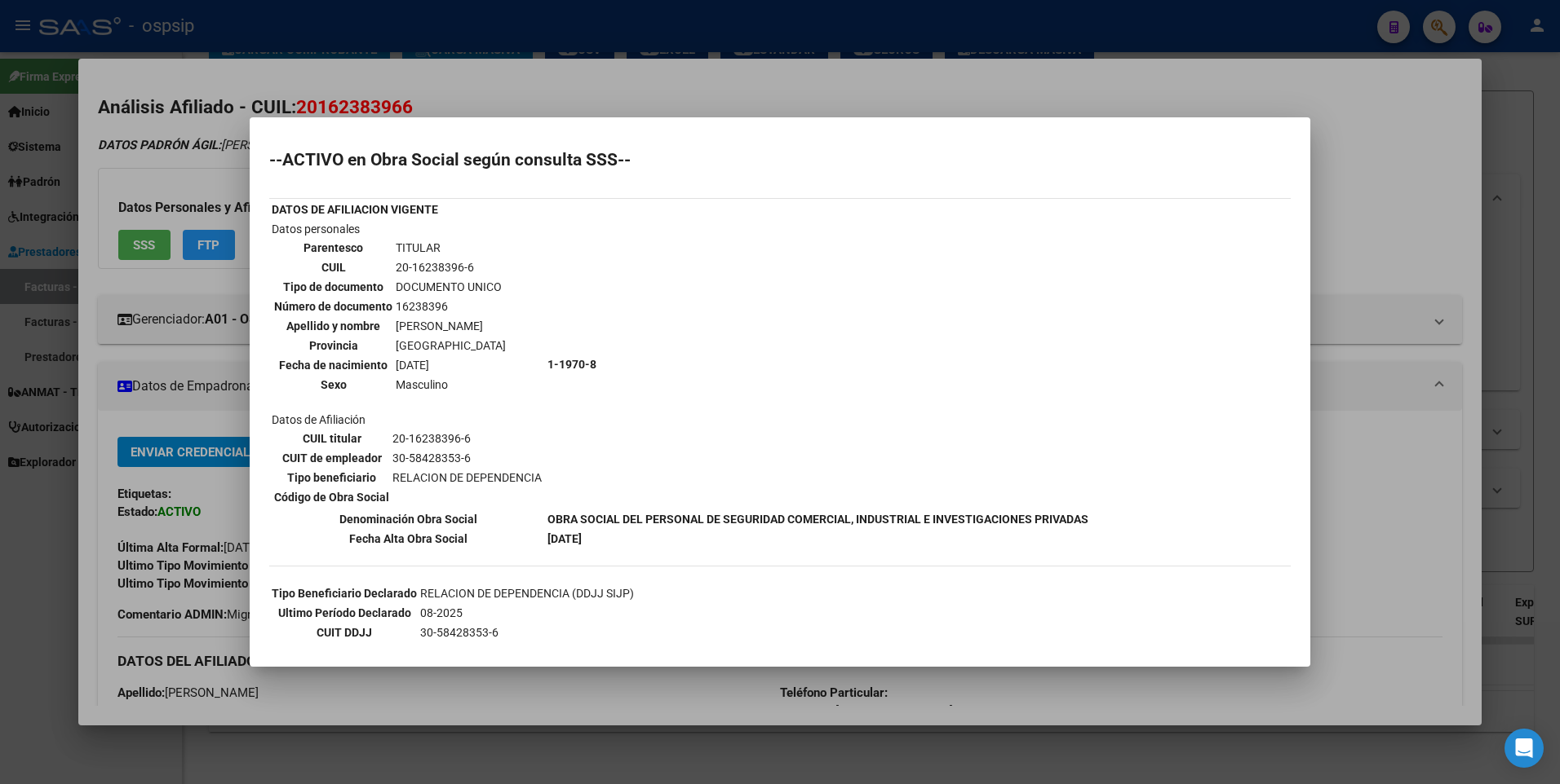
click at [1337, 164] on div at bounding box center [780, 392] width 1560 height 784
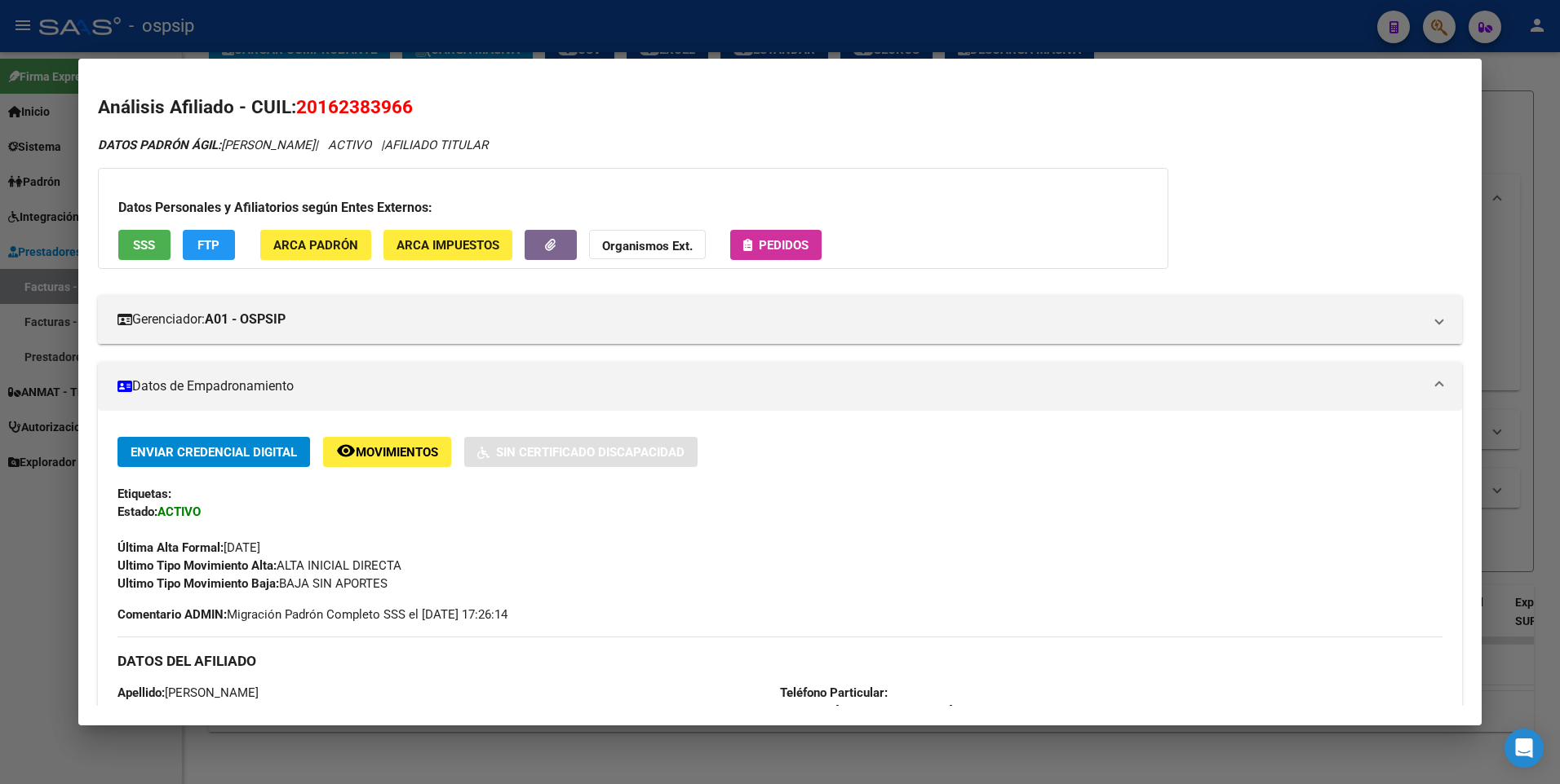
click at [1496, 133] on div at bounding box center [780, 392] width 1560 height 784
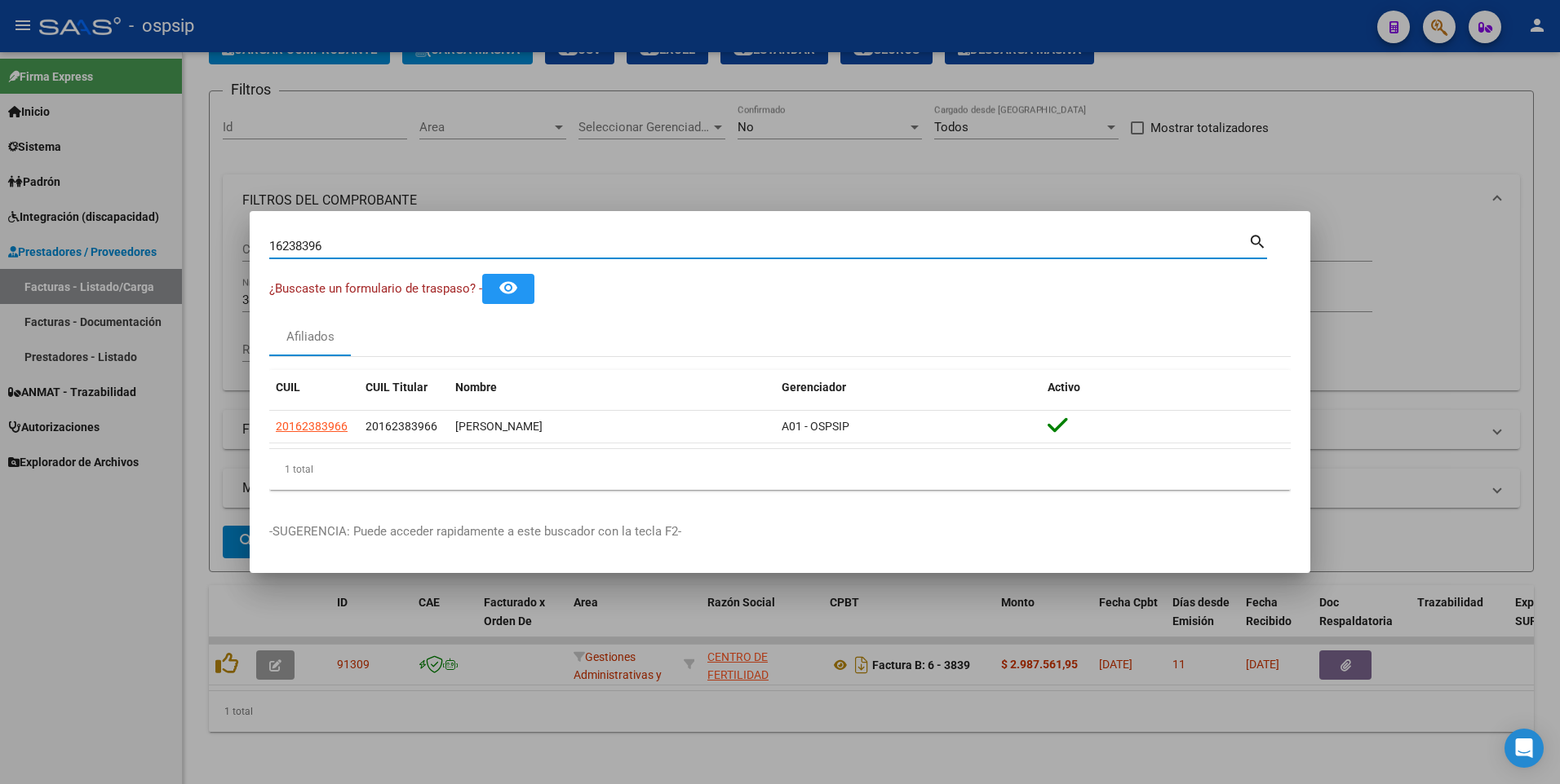
drag, startPoint x: 365, startPoint y: 248, endPoint x: 184, endPoint y: 304, distance: 189.5
click at [111, 299] on div "16238396 Buscar (apellido, dni, cuil, nro traspaso, cuit, obra social) search ¿…" at bounding box center [780, 392] width 1560 height 784
type input "94946184"
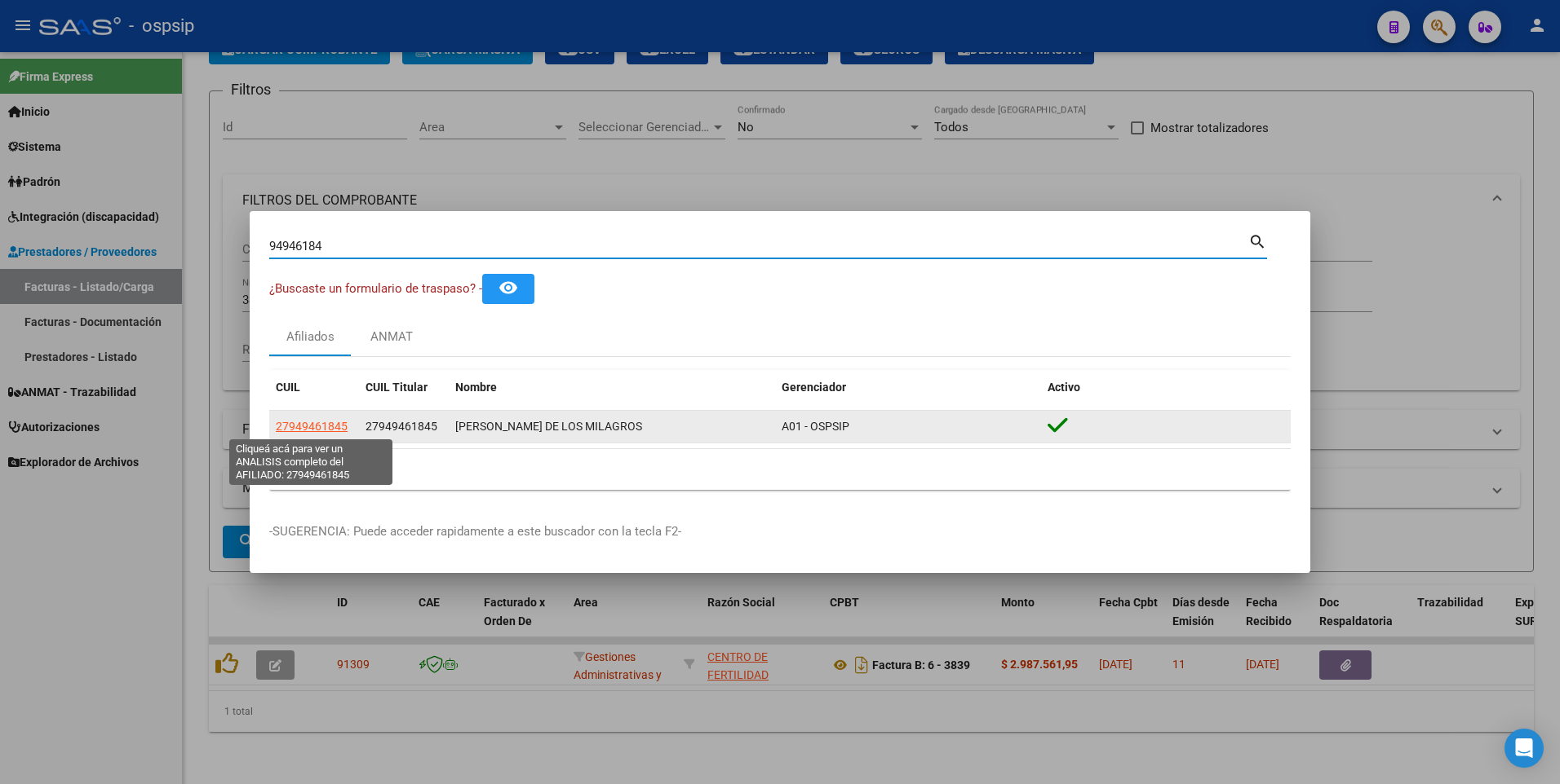
click at [303, 428] on span "27949461845" at bounding box center [311, 426] width 71 height 13
type textarea "27949461845"
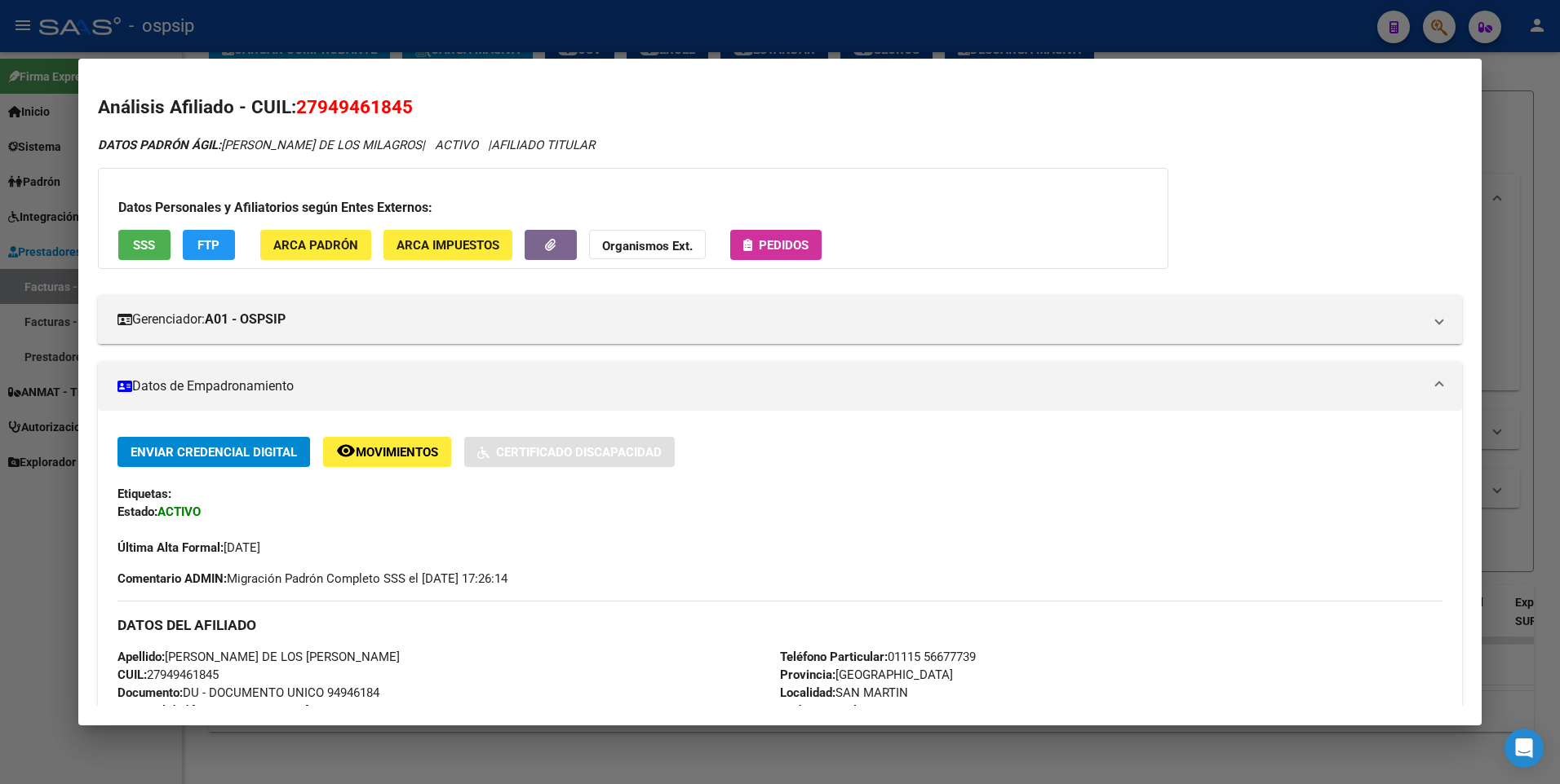
click at [141, 252] on span "SSS" at bounding box center [144, 245] width 22 height 15
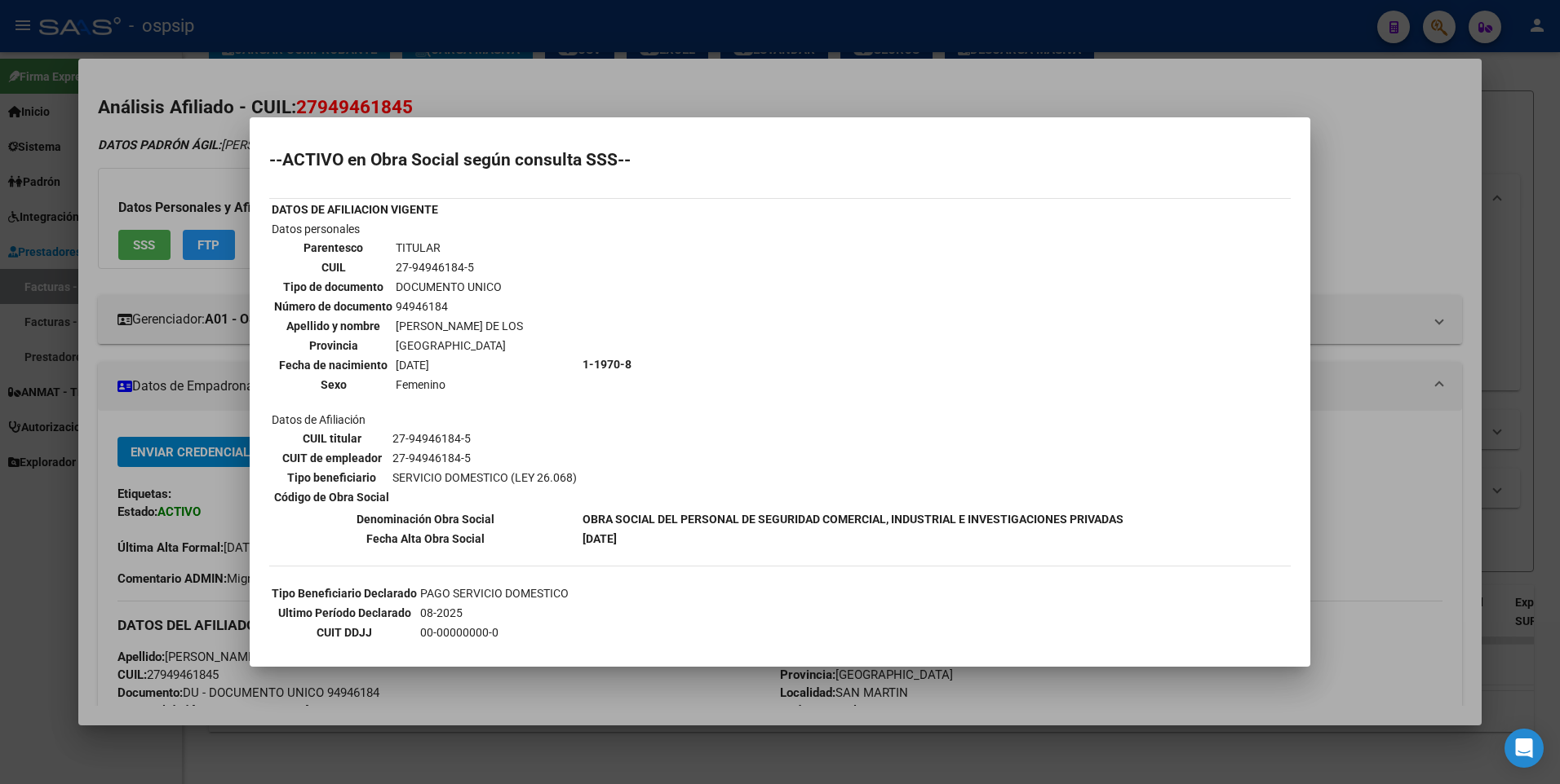
click at [1394, 180] on div at bounding box center [780, 392] width 1560 height 784
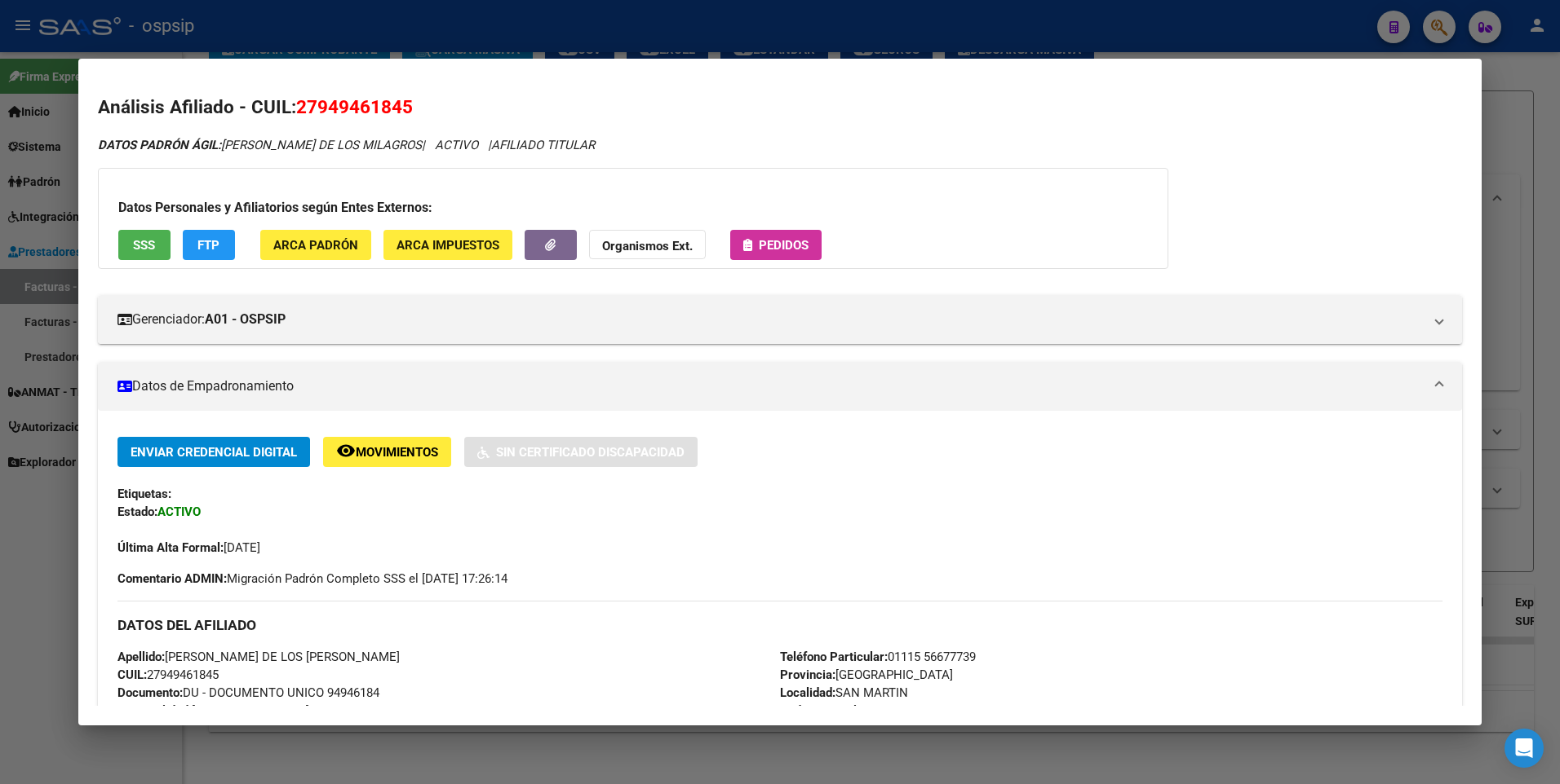
click at [1538, 138] on div at bounding box center [780, 392] width 1560 height 784
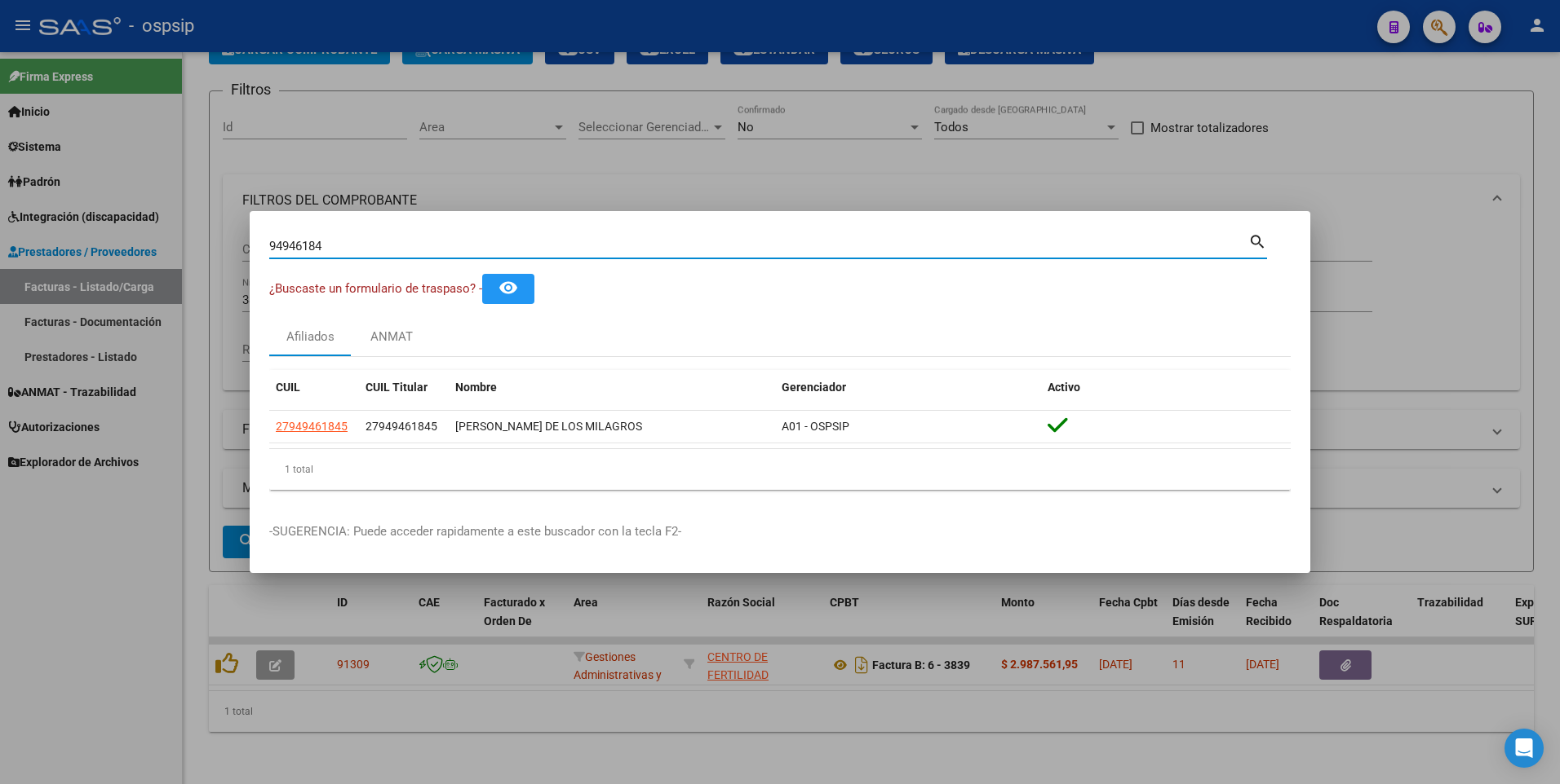
drag, startPoint x: 337, startPoint y: 253, endPoint x: 173, endPoint y: 287, distance: 167.5
click at [175, 283] on div "94946184 Buscar (apellido, dni, cuil, nro traspaso, cuit, obra social) search ¿…" at bounding box center [780, 392] width 1560 height 784
type input "14071487"
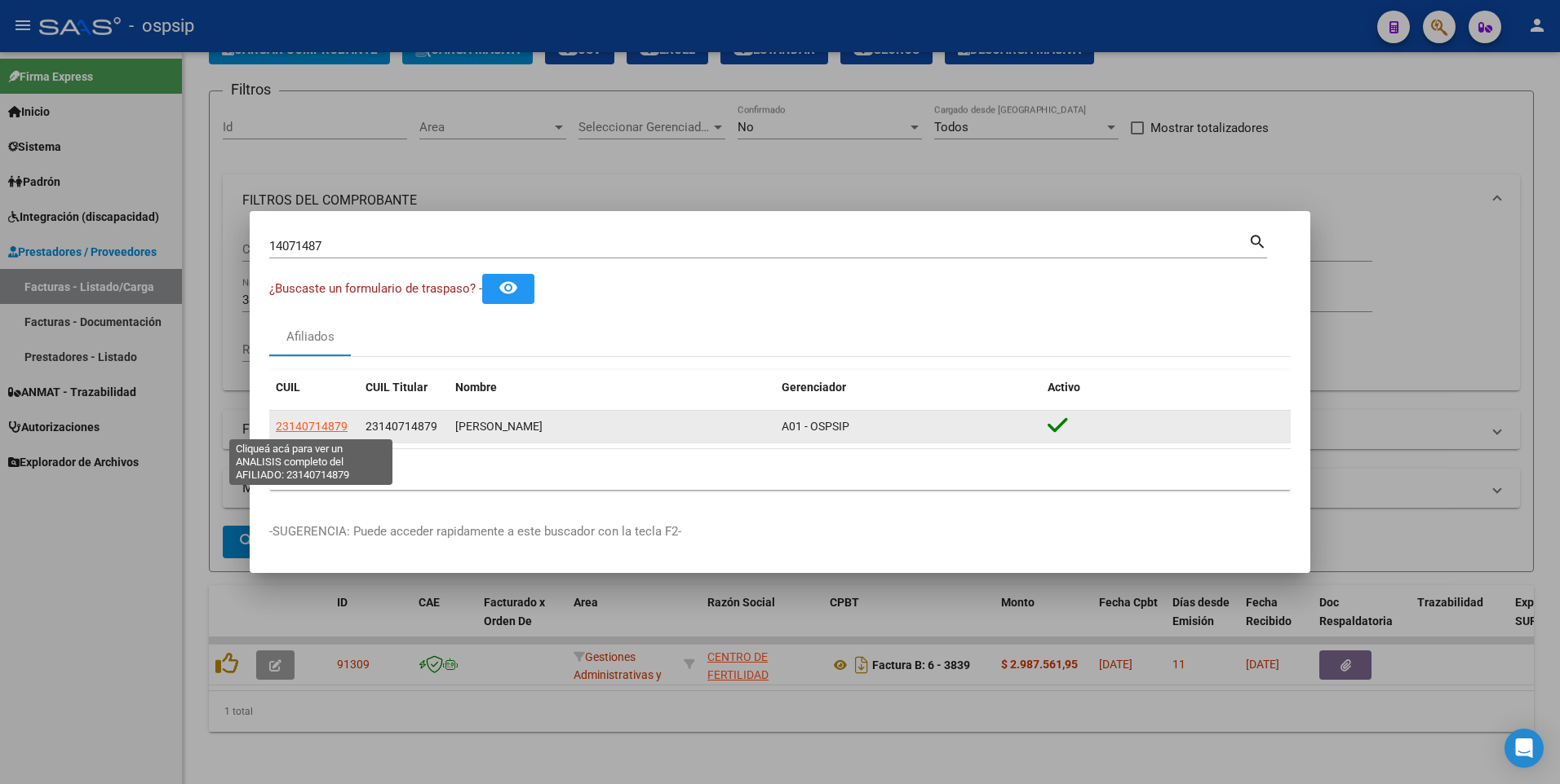
click at [330, 423] on span "23140714879" at bounding box center [311, 426] width 71 height 13
type textarea "23140714879"
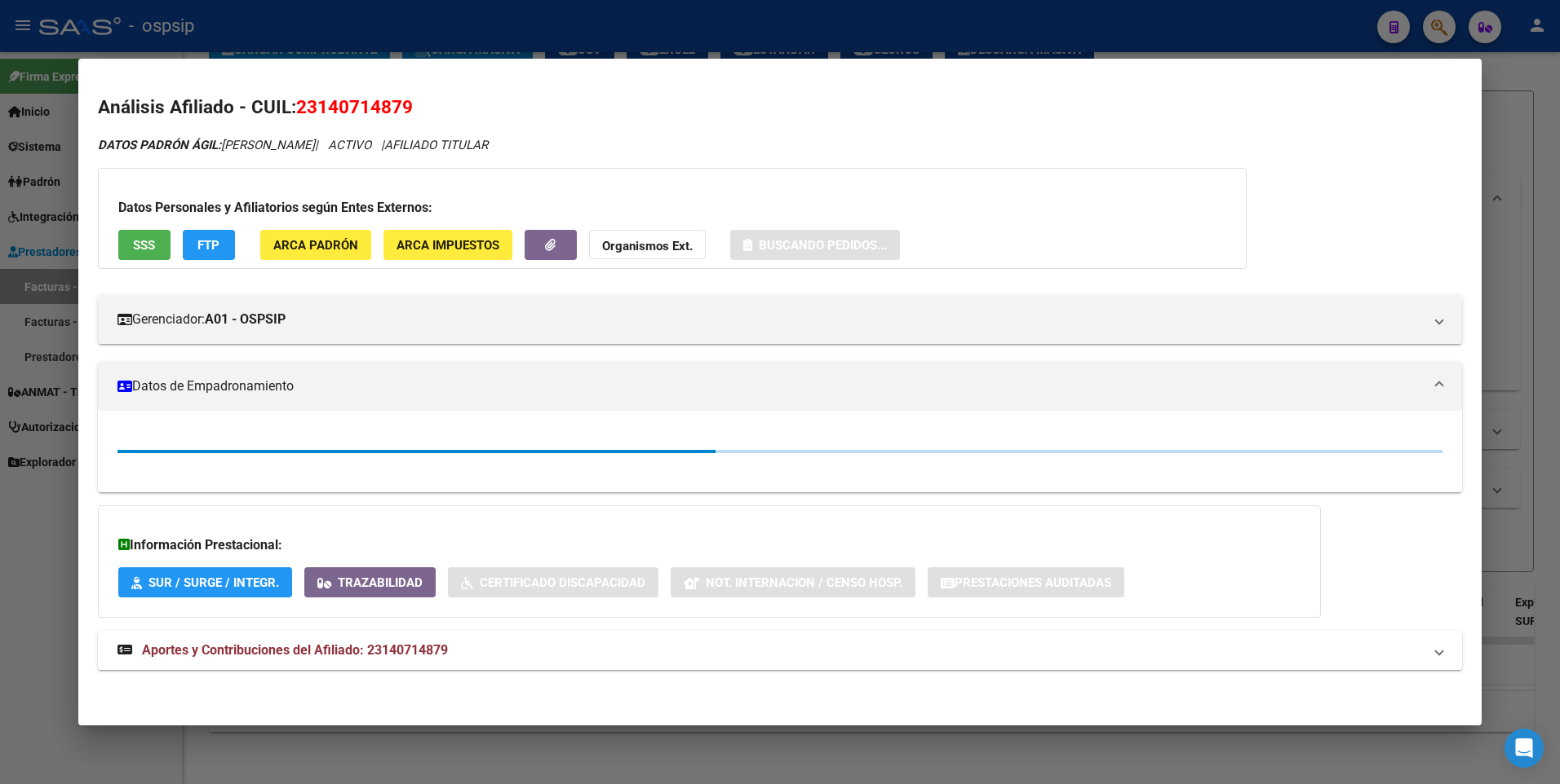
click at [129, 239] on button "SSS" at bounding box center [144, 244] width 52 height 30
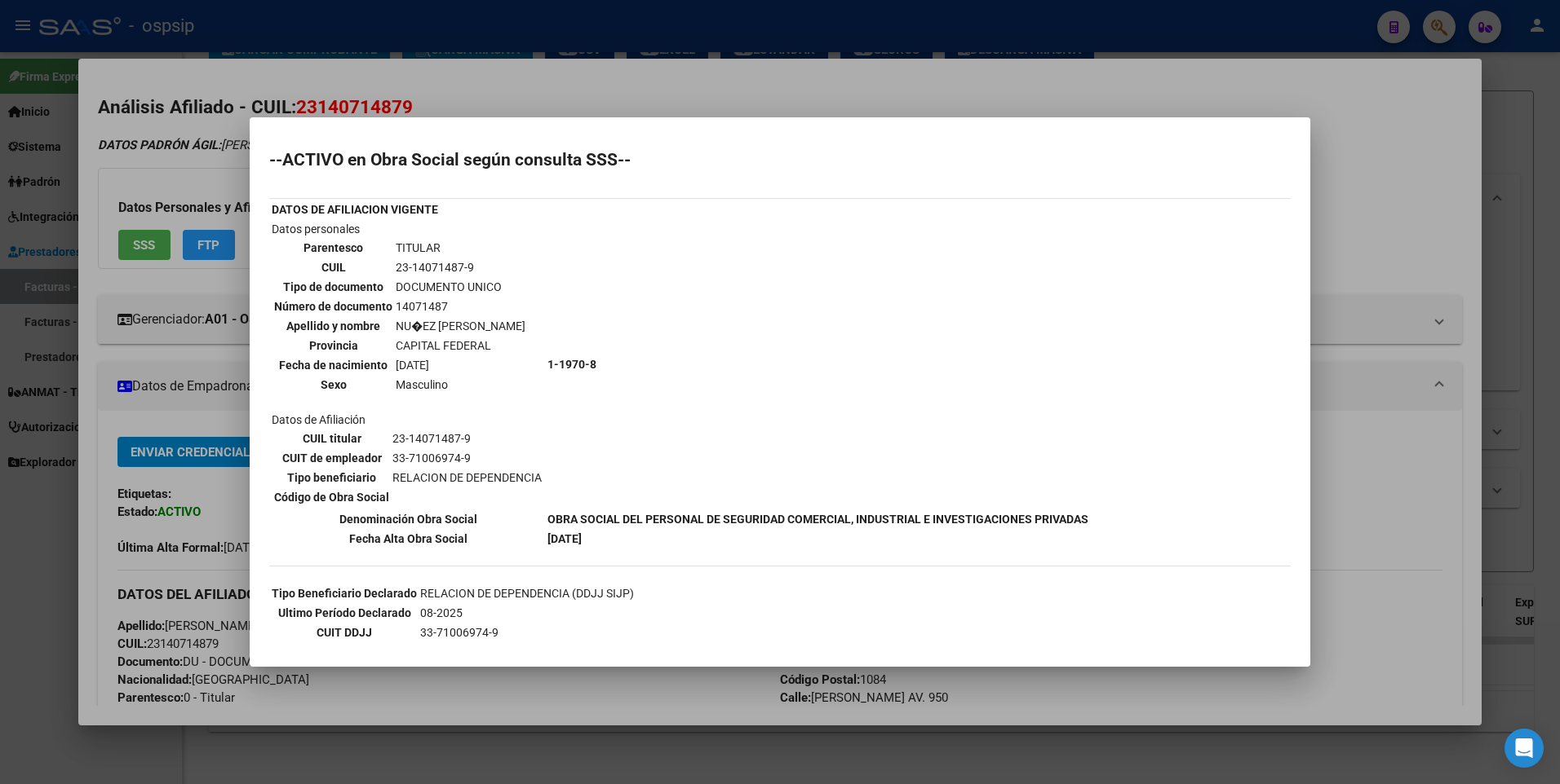
click at [1390, 145] on div at bounding box center [780, 392] width 1560 height 784
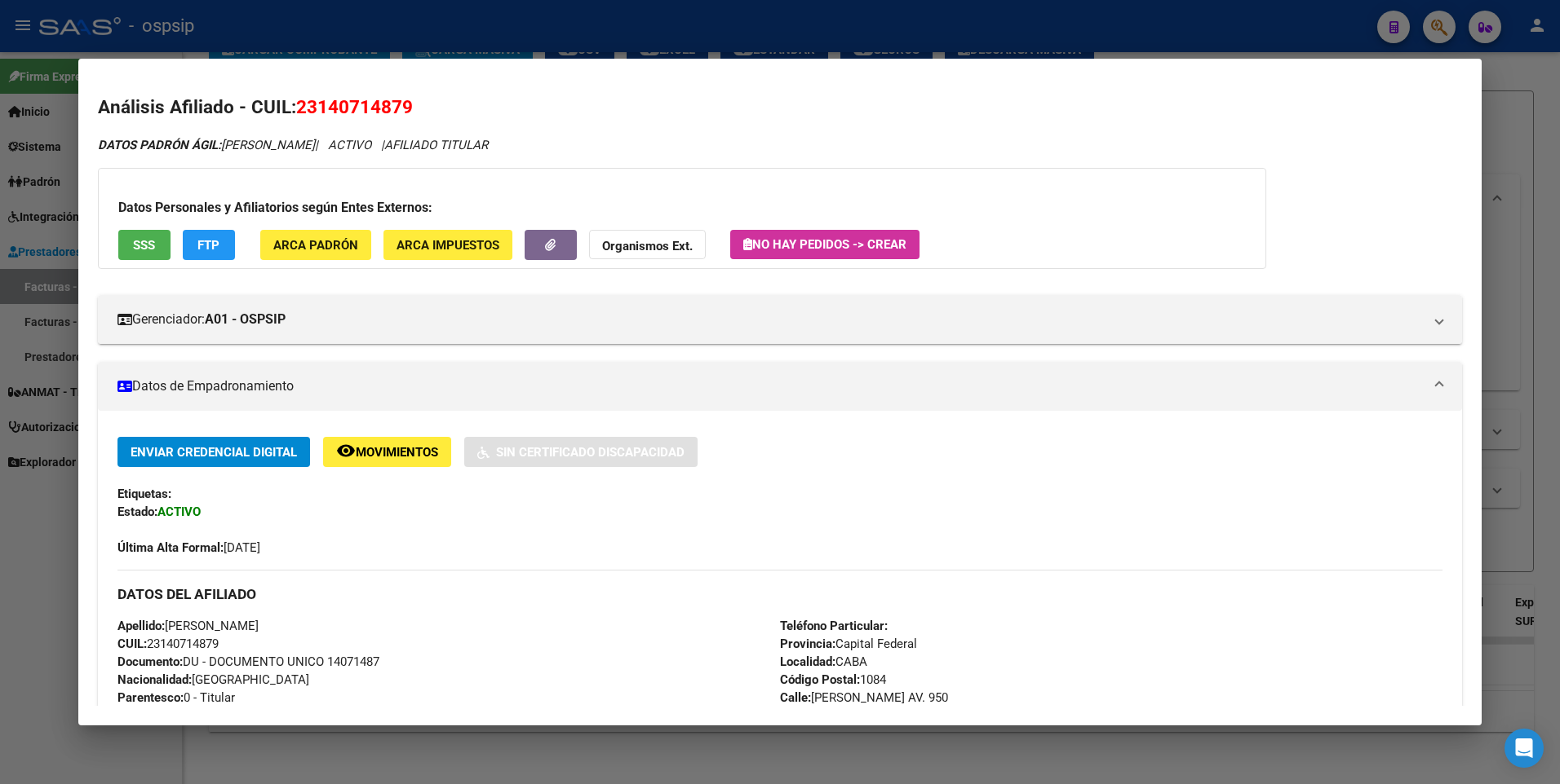
click at [1485, 109] on div at bounding box center [780, 392] width 1560 height 784
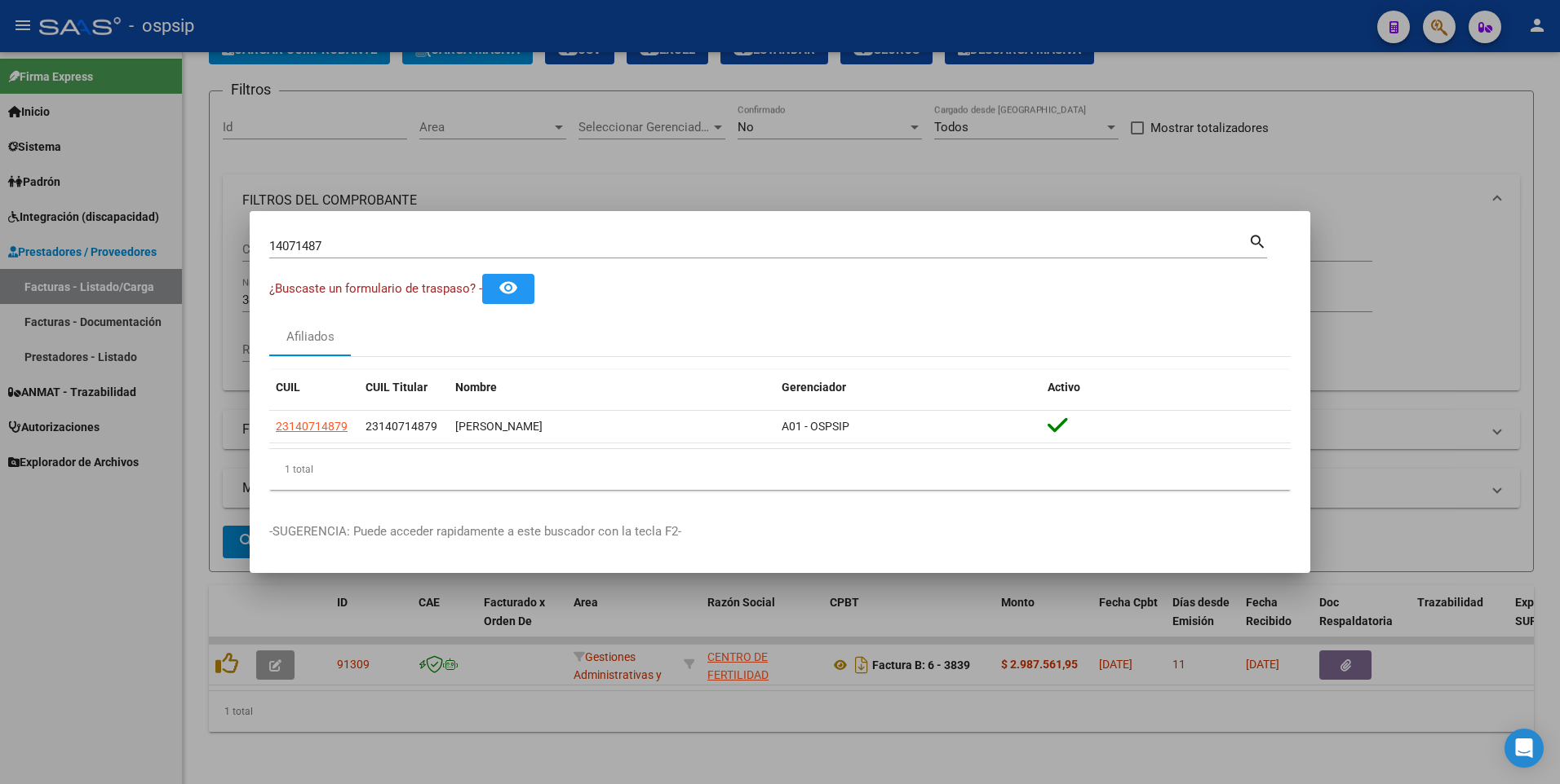
click at [1120, 109] on div at bounding box center [780, 392] width 1560 height 784
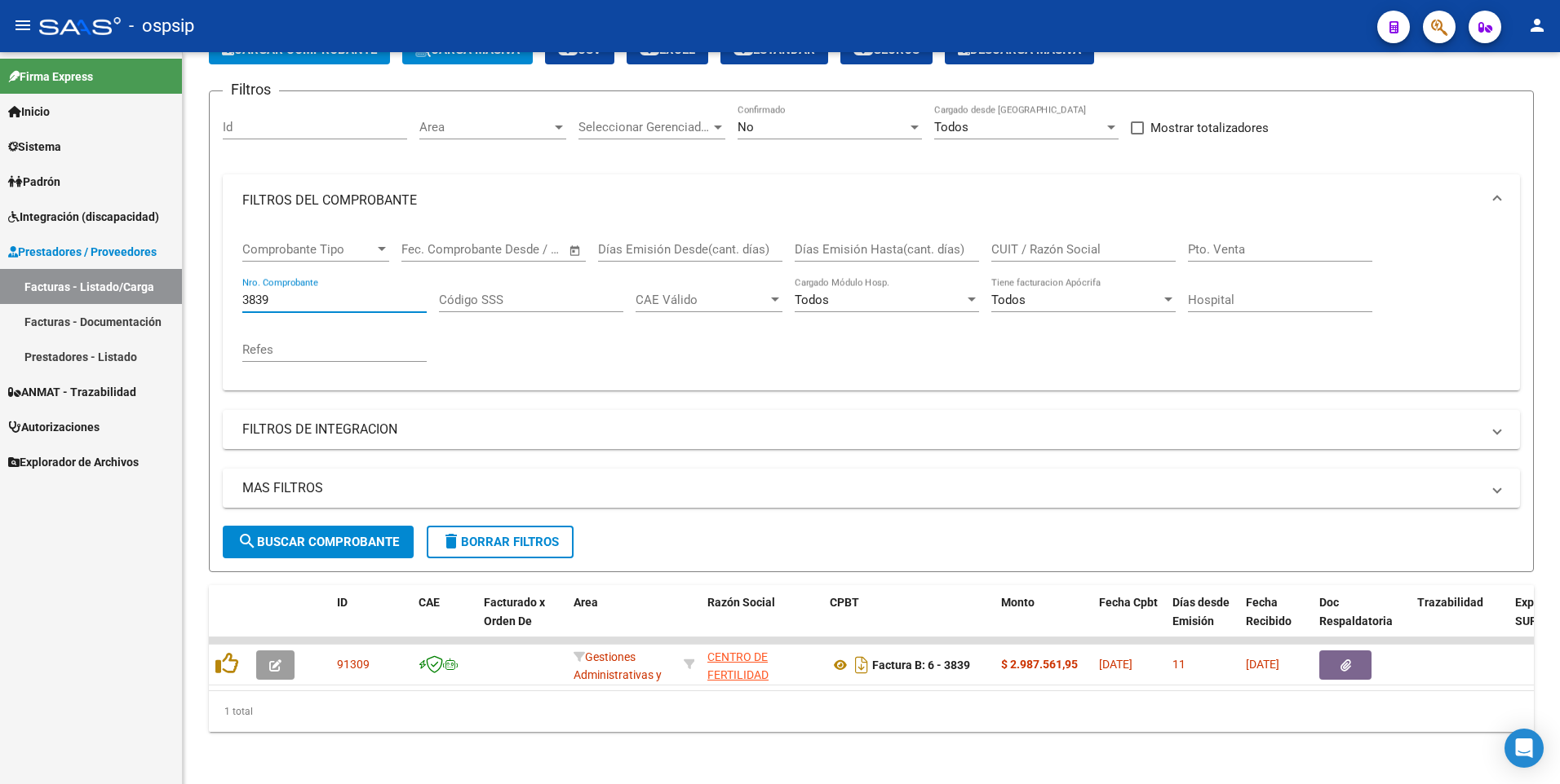
drag, startPoint x: 299, startPoint y: 290, endPoint x: 155, endPoint y: 325, distance: 148.2
click at [156, 322] on mat-sidenav-container "Firma Express Inicio Calendario SSS Instructivos Contacto OS Sistema Usuarios T…" at bounding box center [780, 417] width 1560 height 732
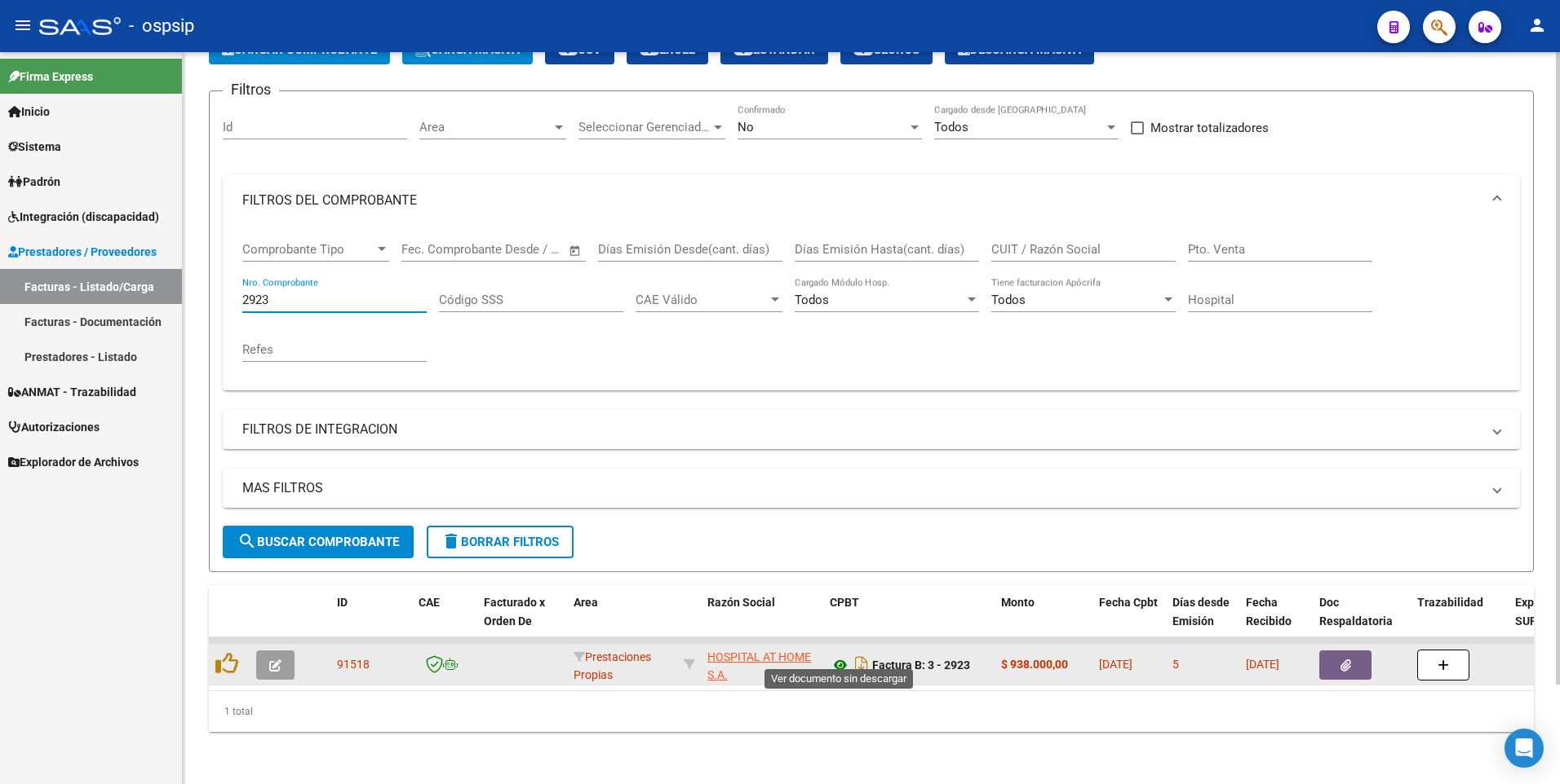
type input "2923"
click at [840, 656] on icon at bounding box center [840, 666] width 22 height 20
click at [1346, 660] on icon "button" at bounding box center [1345, 666] width 11 height 13
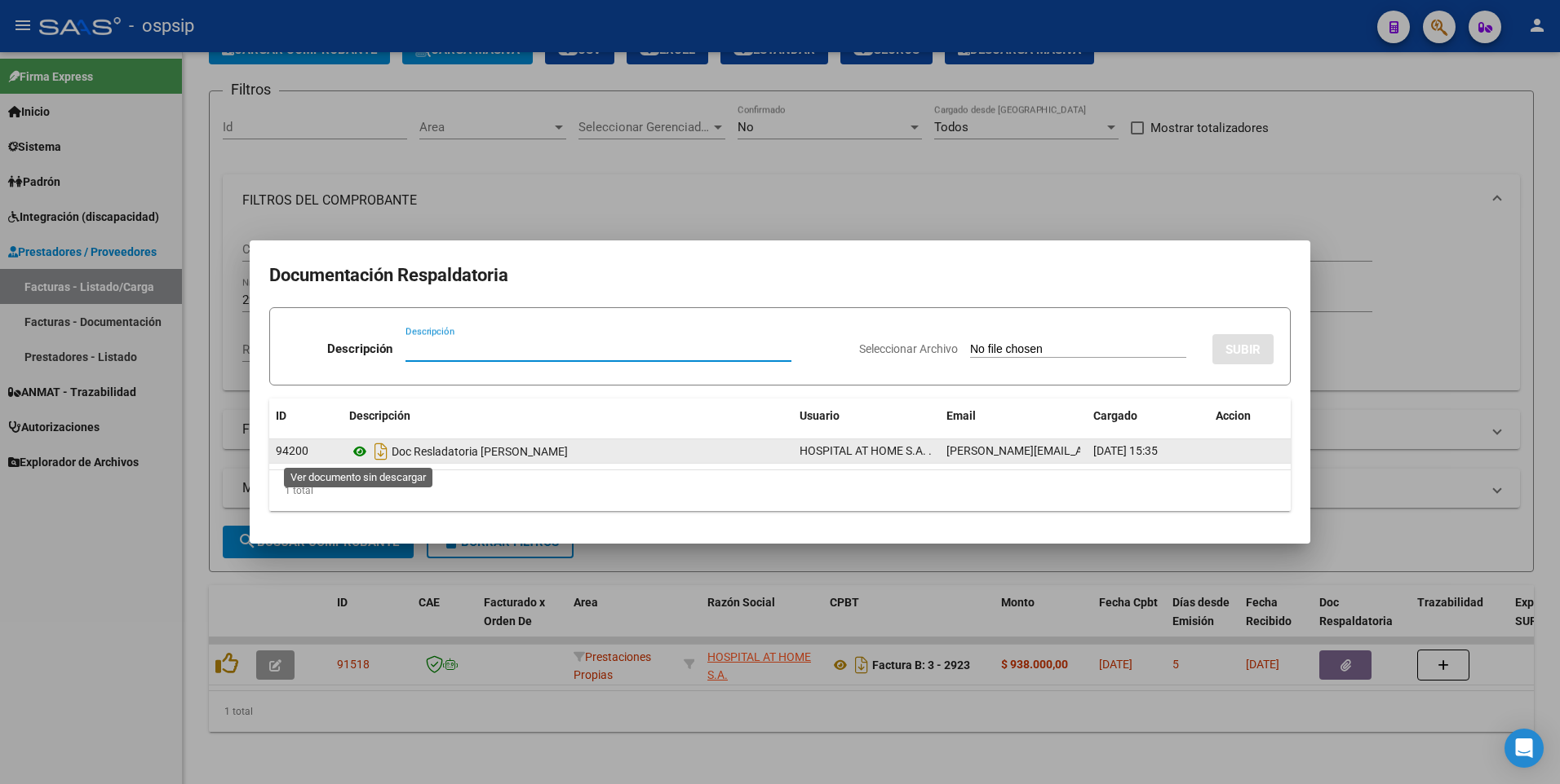
click at [356, 452] on icon at bounding box center [360, 452] width 22 height 20
